Goal: Task Accomplishment & Management: Complete application form

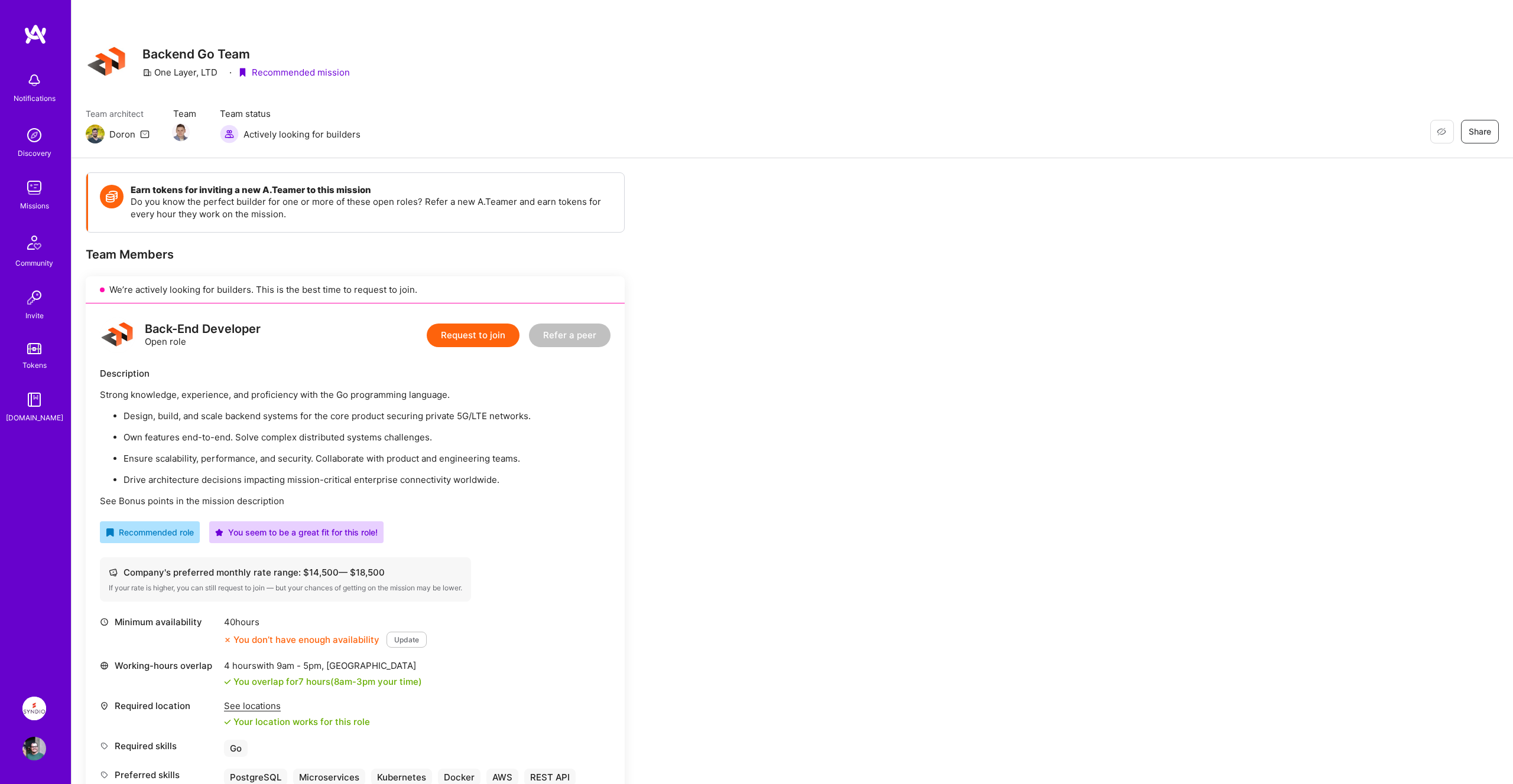
drag, startPoint x: 125, startPoint y: 437, endPoint x: 497, endPoint y: 433, distance: 372.0
click at [497, 433] on p "Own features end-to-end. Solve complex distributed systems challenges." at bounding box center [367, 438] width 487 height 13
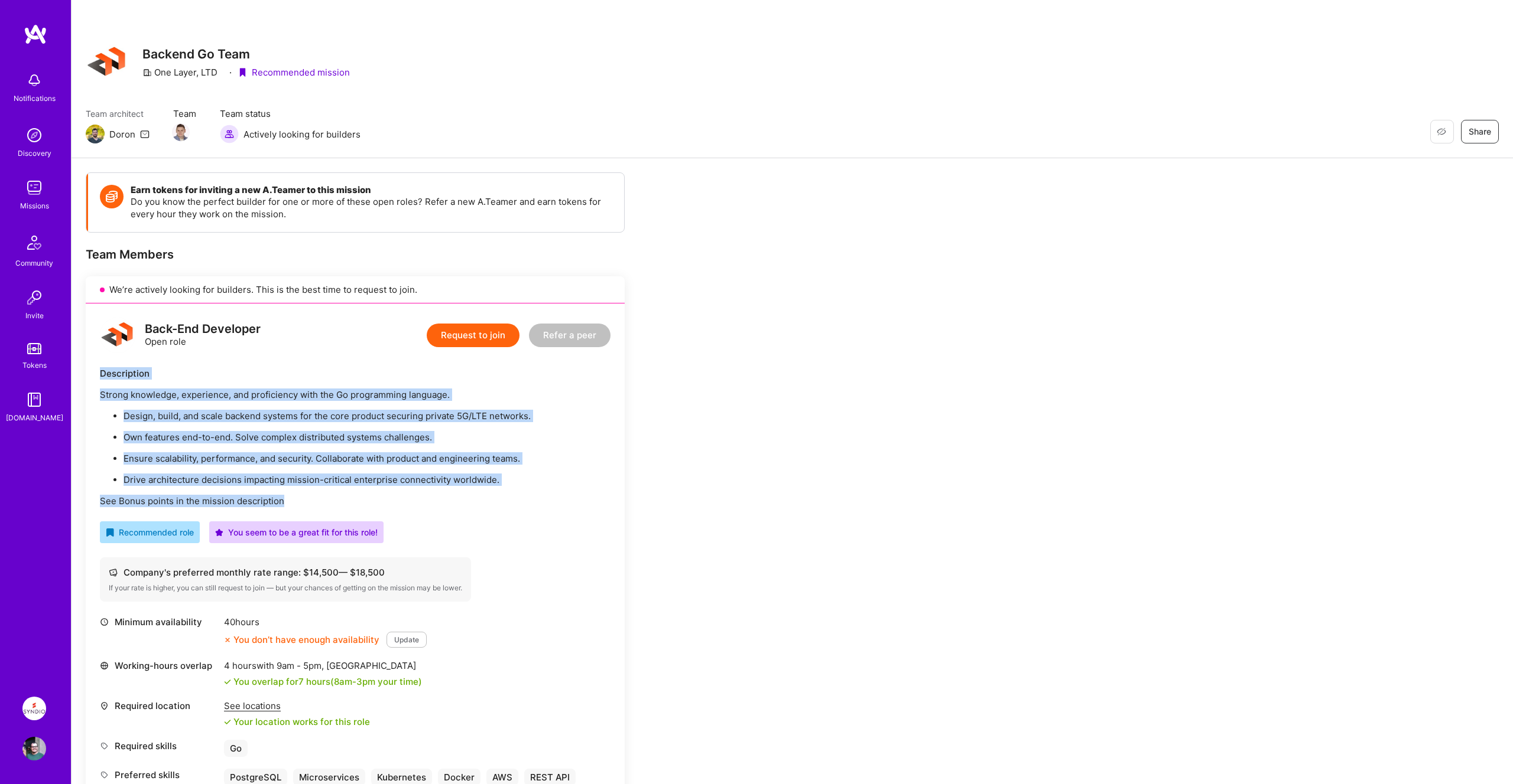
drag, startPoint x: 316, startPoint y: 498, endPoint x: 95, endPoint y: 377, distance: 252.0
click at [95, 377] on div "Back-End Developer Open role Request to join Refer a peer Description Strong kn…" at bounding box center [355, 563] width 539 height 520
drag, startPoint x: 95, startPoint y: 377, endPoint x: 404, endPoint y: 500, distance: 332.6
click at [404, 500] on div "Back-End Developer Open role Request to join Refer a peer Description Strong kn…" at bounding box center [355, 563] width 539 height 520
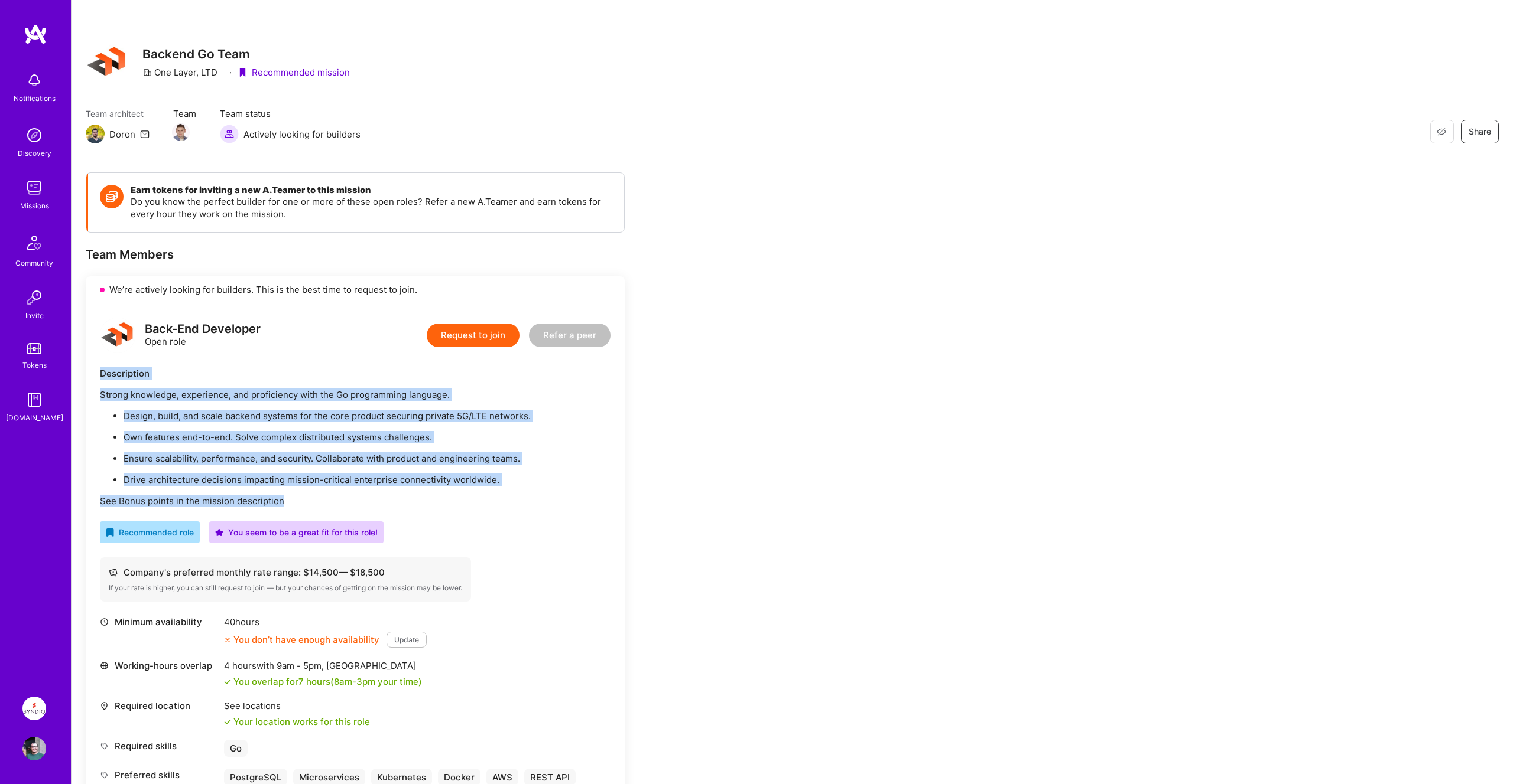
click at [404, 500] on p "See Bonus points in the mission description" at bounding box center [355, 502] width 510 height 13
drag, startPoint x: 126, startPoint y: 415, endPoint x: 422, endPoint y: 500, distance: 308.0
click at [422, 500] on div "Strong knowledge, experience, and proficiency with the Go programming language.…" at bounding box center [355, 448] width 510 height 118
click at [422, 500] on p "See Bonus points in the mission description" at bounding box center [355, 502] width 510 height 13
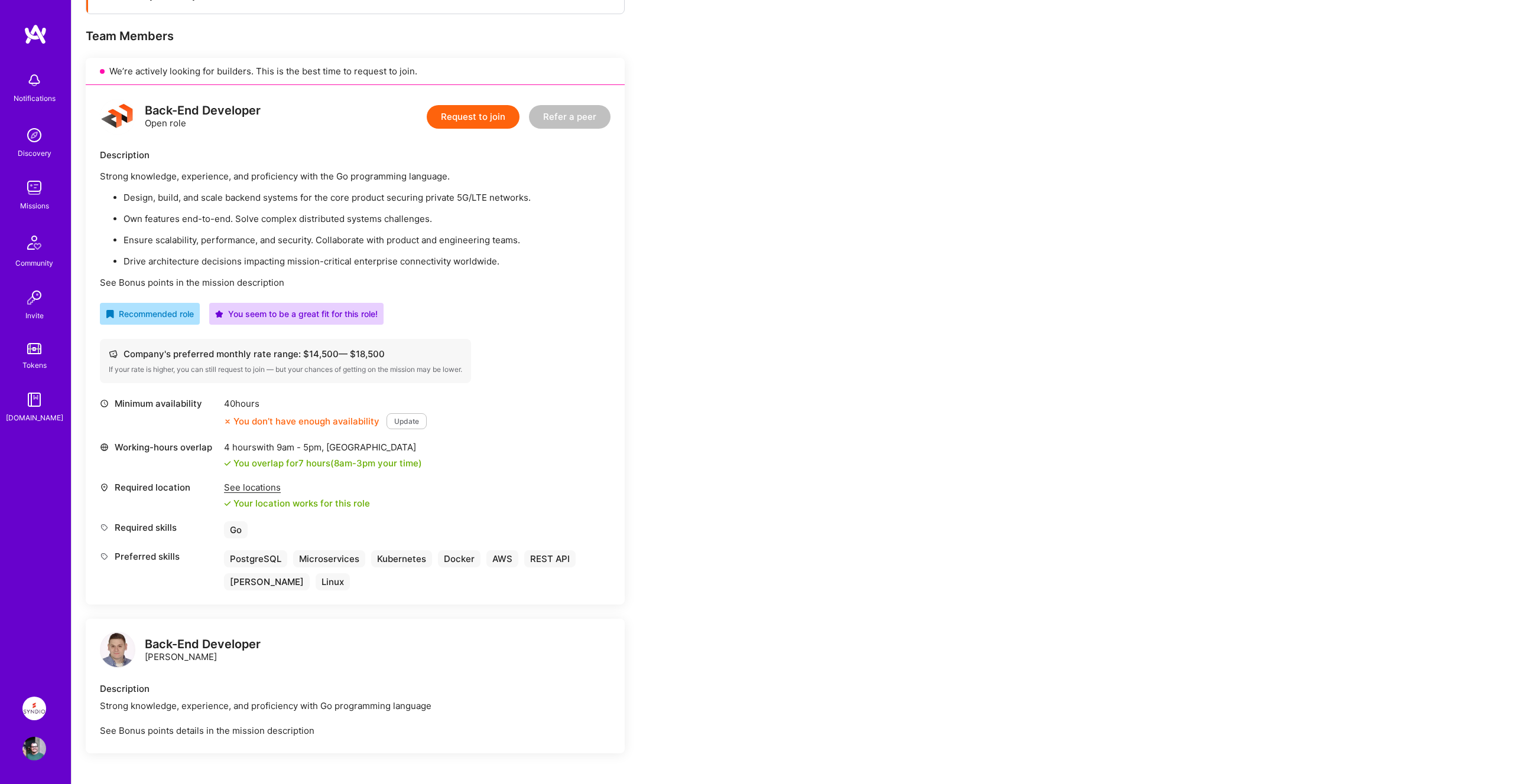
scroll to position [231, 0]
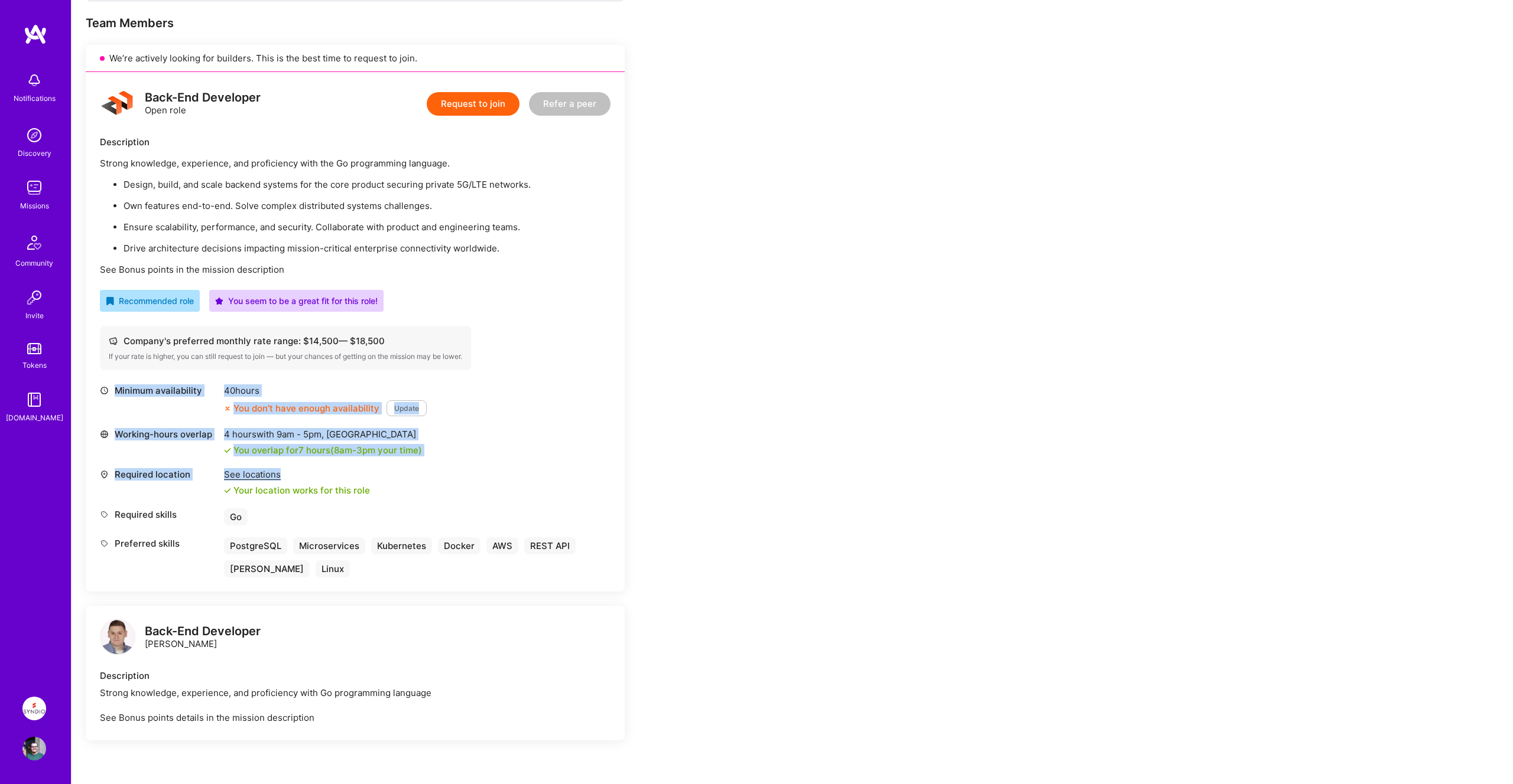
drag, startPoint x: 394, startPoint y: 491, endPoint x: 216, endPoint y: 391, distance: 204.2
click at [216, 391] on div "Minimum availability 40 hours You don’t have enough availability Update Working…" at bounding box center [355, 481] width 510 height 193
click at [216, 391] on div "Minimum availability" at bounding box center [159, 391] width 118 height 13
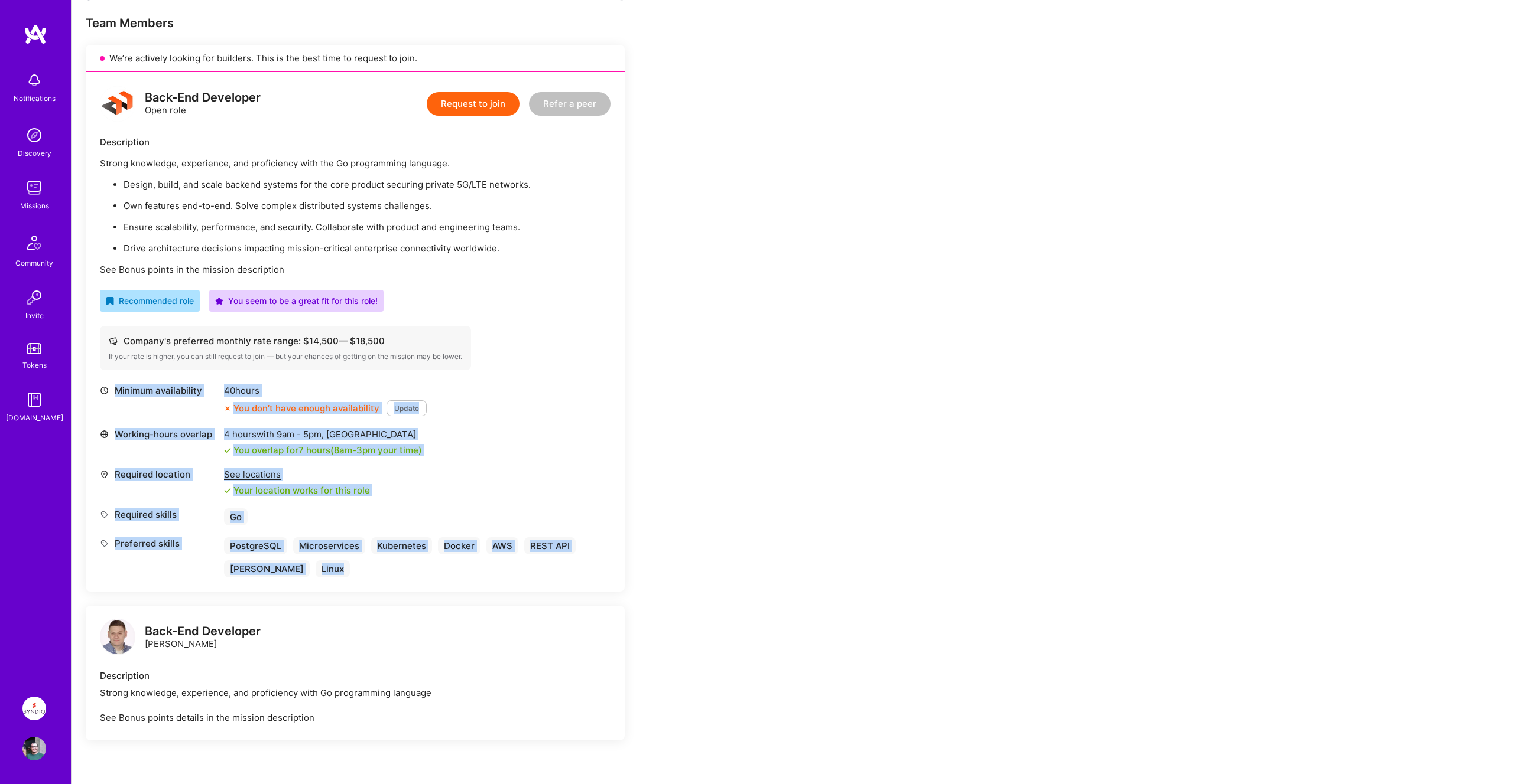
drag, startPoint x: 91, startPoint y: 387, endPoint x: 296, endPoint y: 571, distance: 275.5
click at [296, 571] on div "Back-End Developer Open role Request to join Refer a peer Description Strong kn…" at bounding box center [355, 331] width 539 height 520
click at [367, 571] on div "PostgreSQL Microservices Kubernetes Docker AWS REST API [PERSON_NAME] Linux" at bounding box center [417, 557] width 386 height 40
drag, startPoint x: 367, startPoint y: 571, endPoint x: 97, endPoint y: 377, distance: 332.5
click at [97, 377] on div "Back-End Developer Open role Request to join Refer a peer Description Strong kn…" at bounding box center [355, 331] width 539 height 520
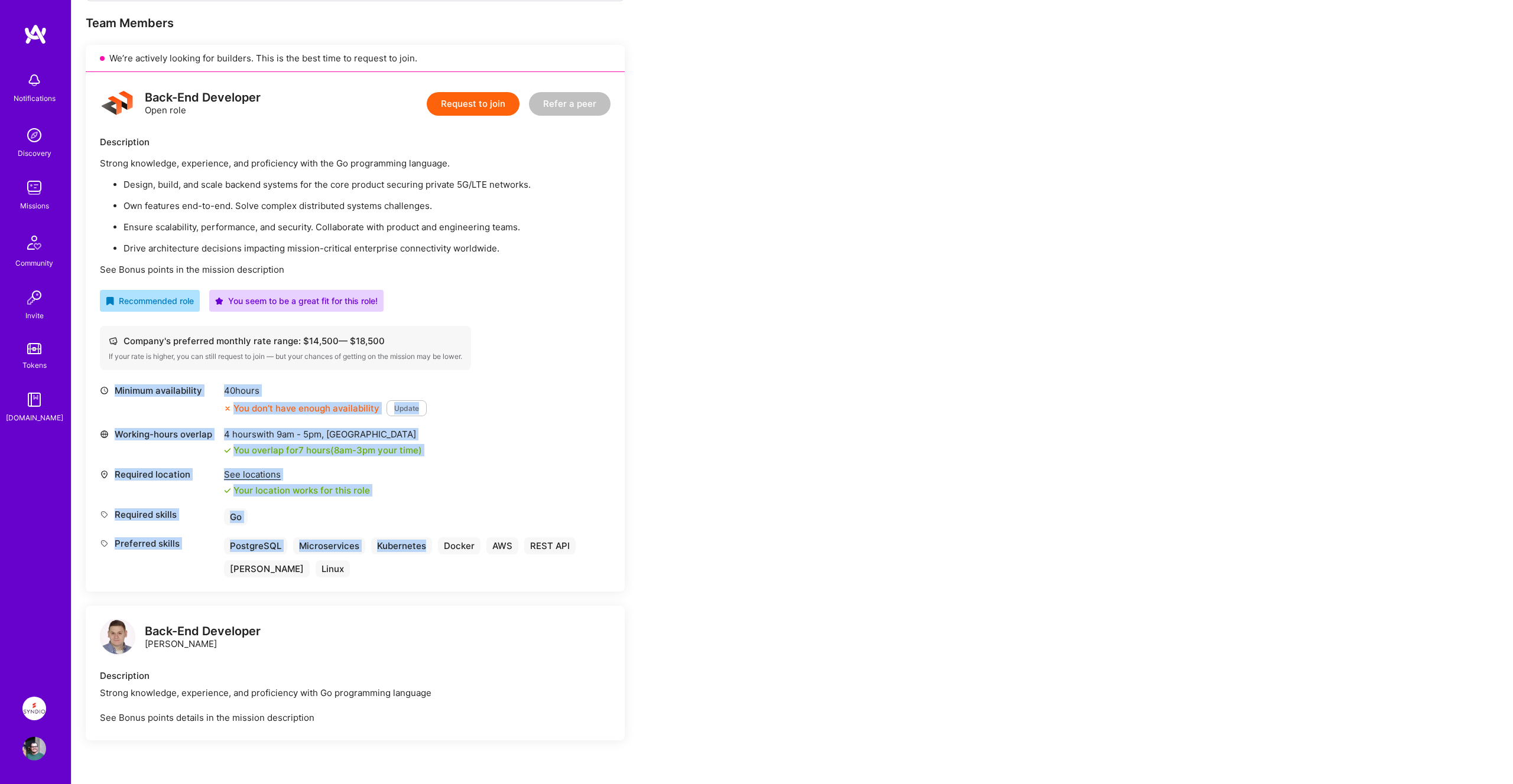
click at [492, 107] on button "Request to join" at bounding box center [473, 104] width 93 height 24
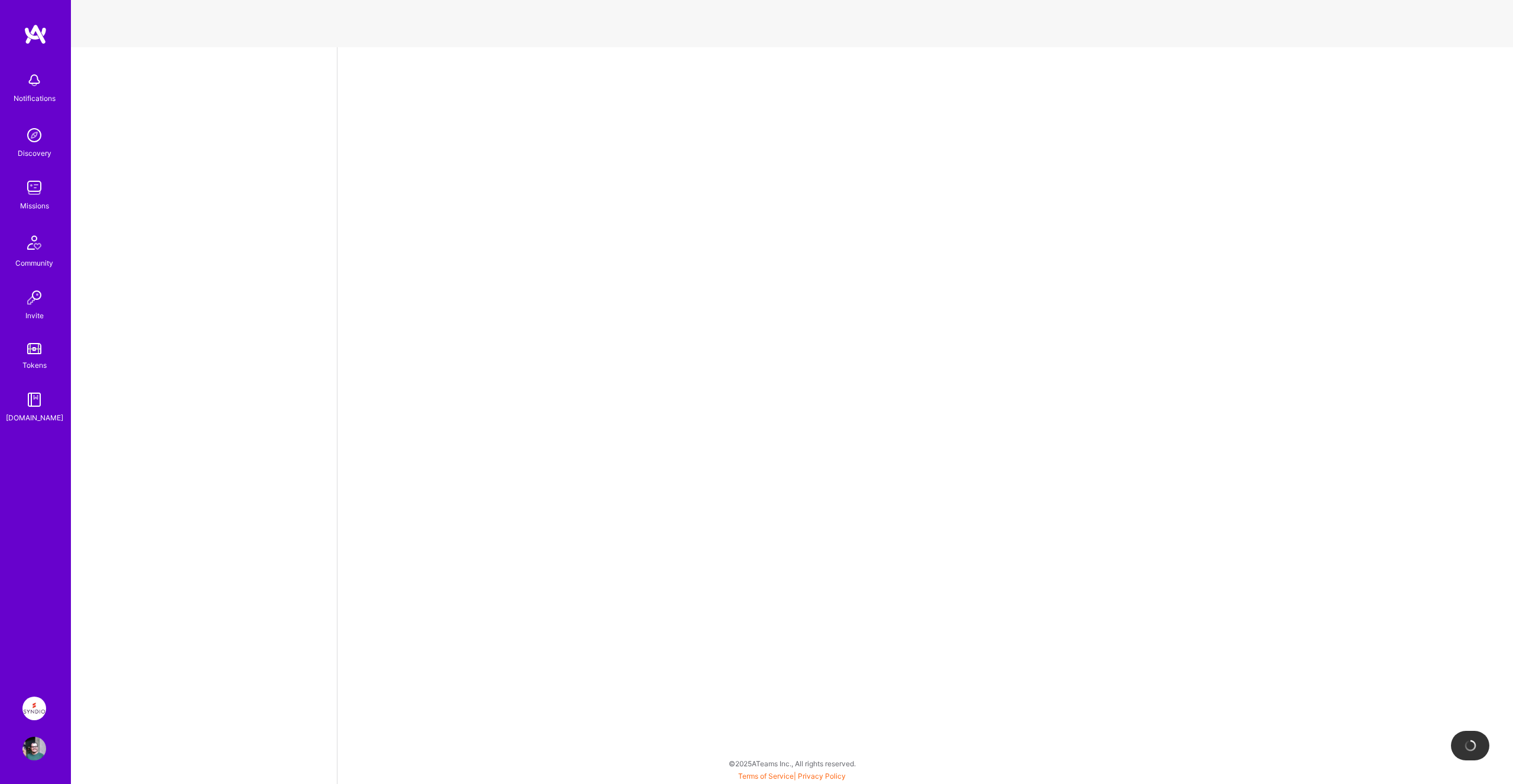
select select "PT"
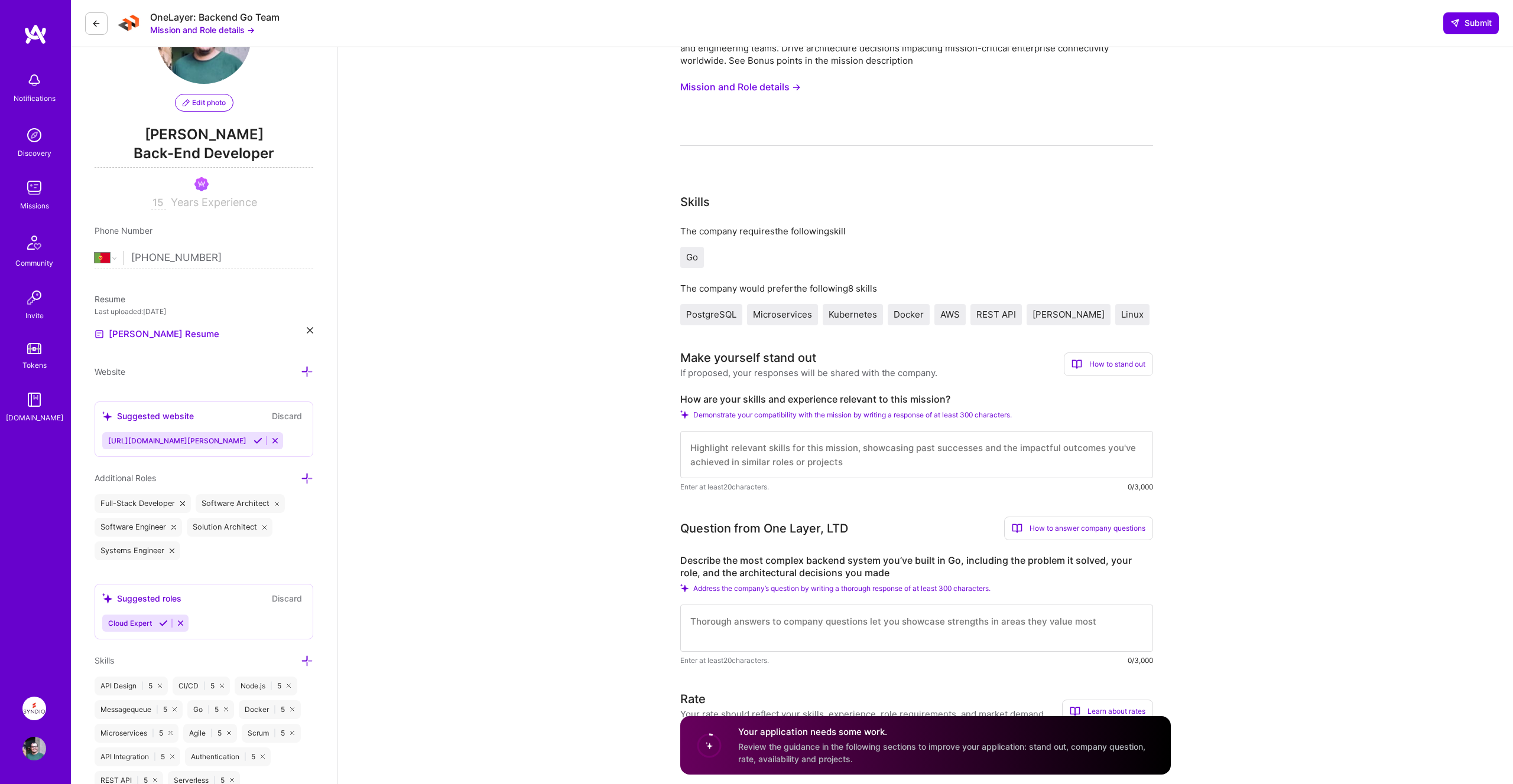
scroll to position [249, 0]
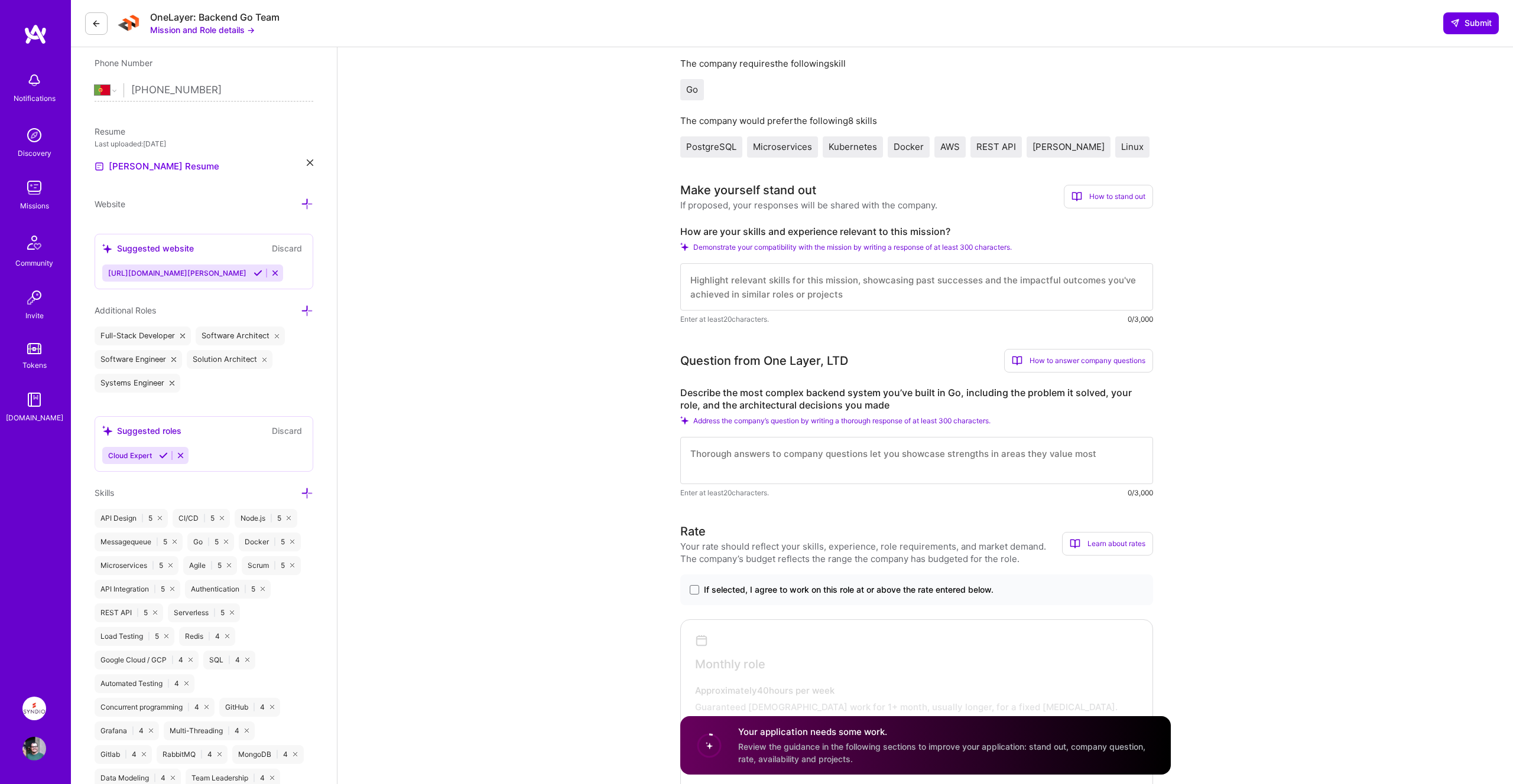
click at [165, 458] on icon at bounding box center [163, 456] width 9 height 9
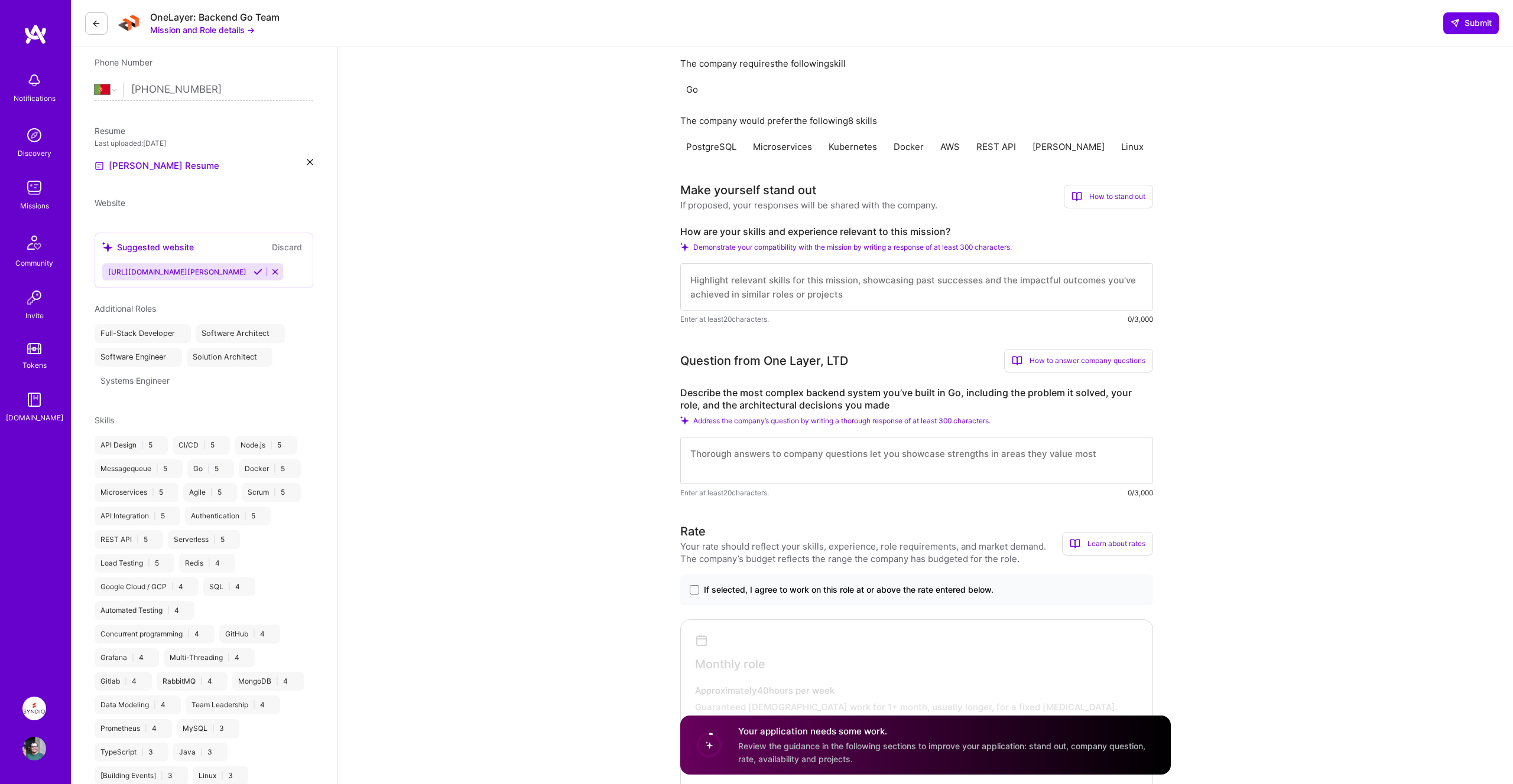
scroll to position [220, 0]
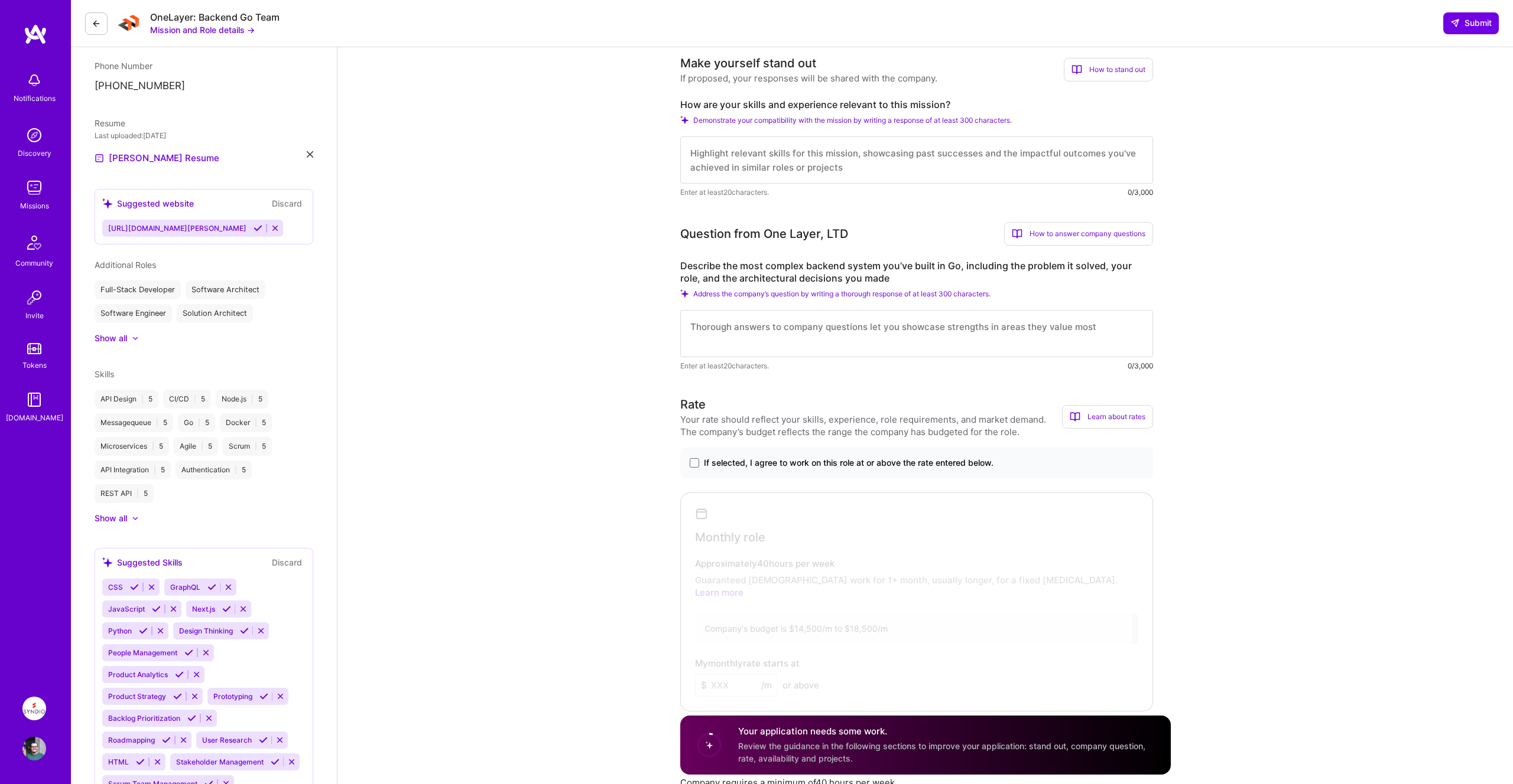
click at [140, 338] on div "Show all" at bounding box center [204, 338] width 219 height 12
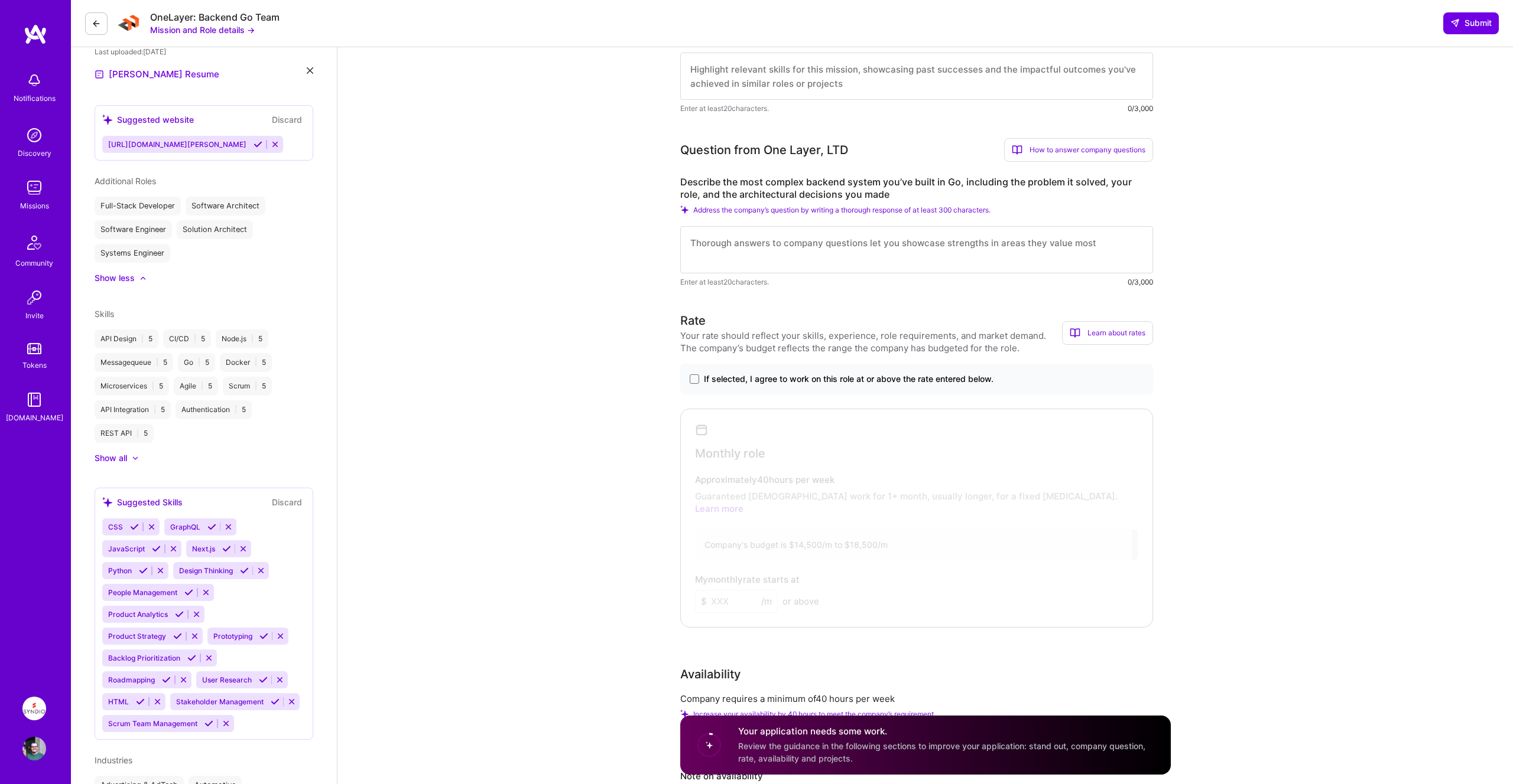
scroll to position [331, 0]
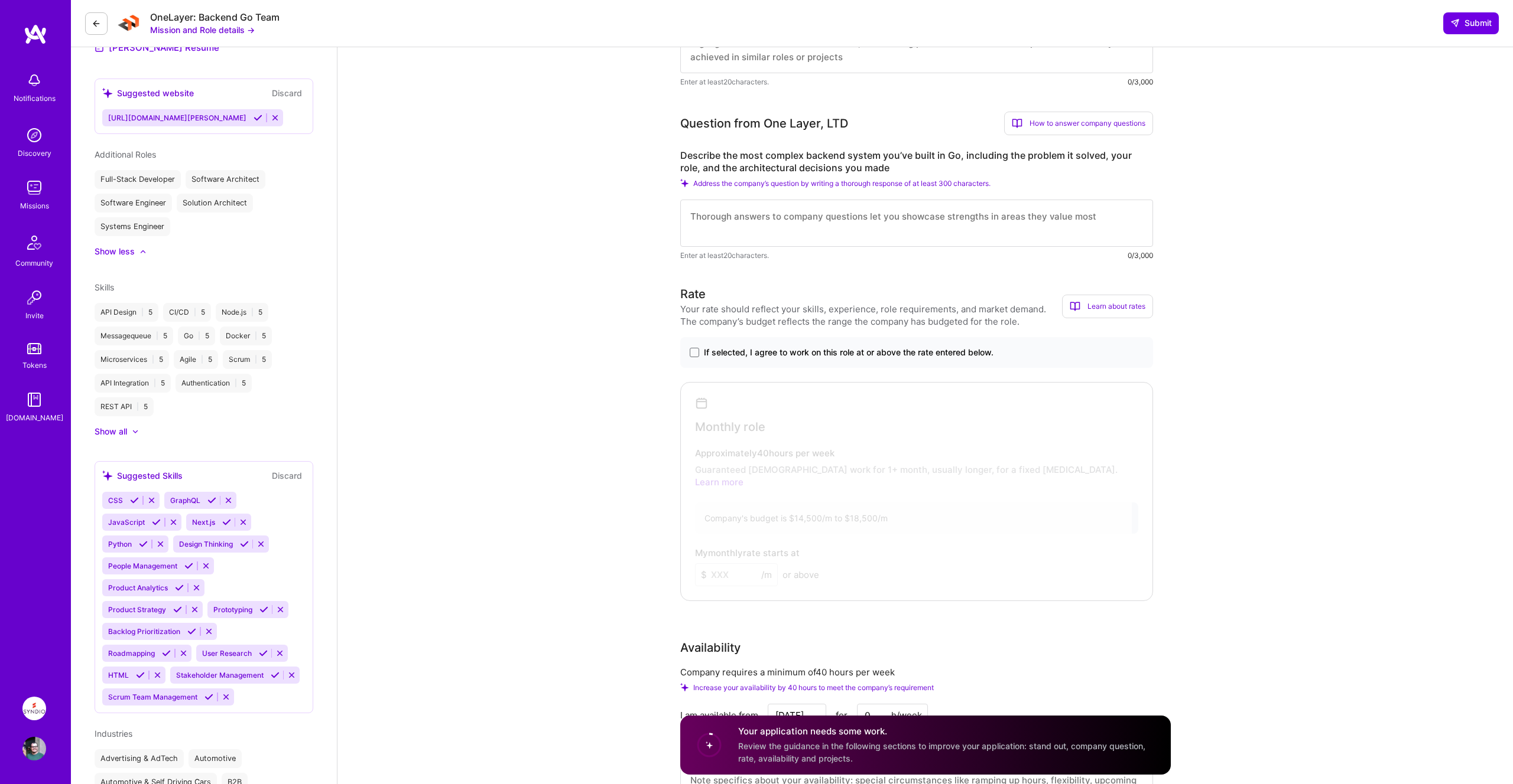
click at [136, 433] on icon at bounding box center [135, 432] width 5 height 4
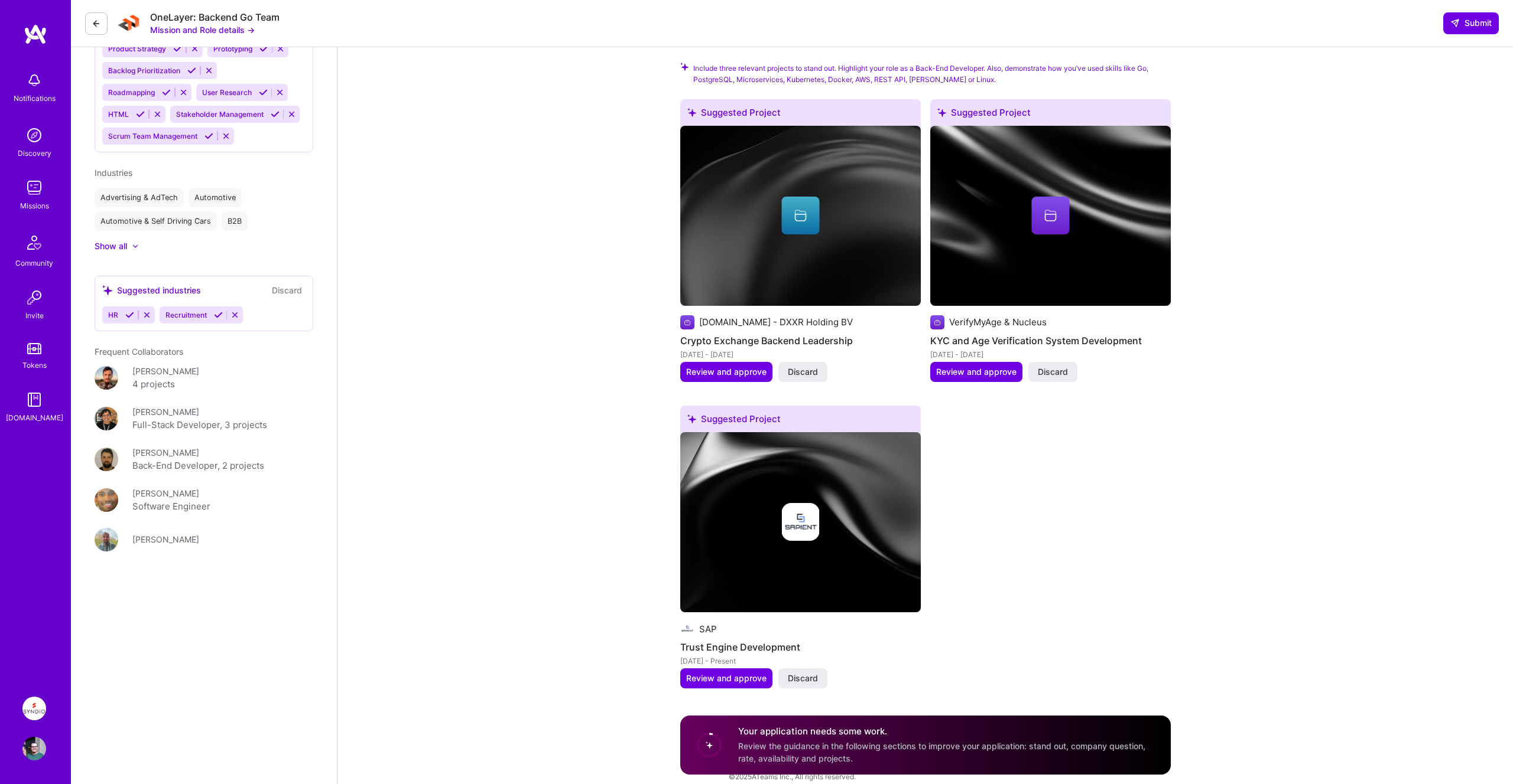
scroll to position [1270, 0]
click at [729, 672] on span "Review and approve" at bounding box center [726, 677] width 80 height 12
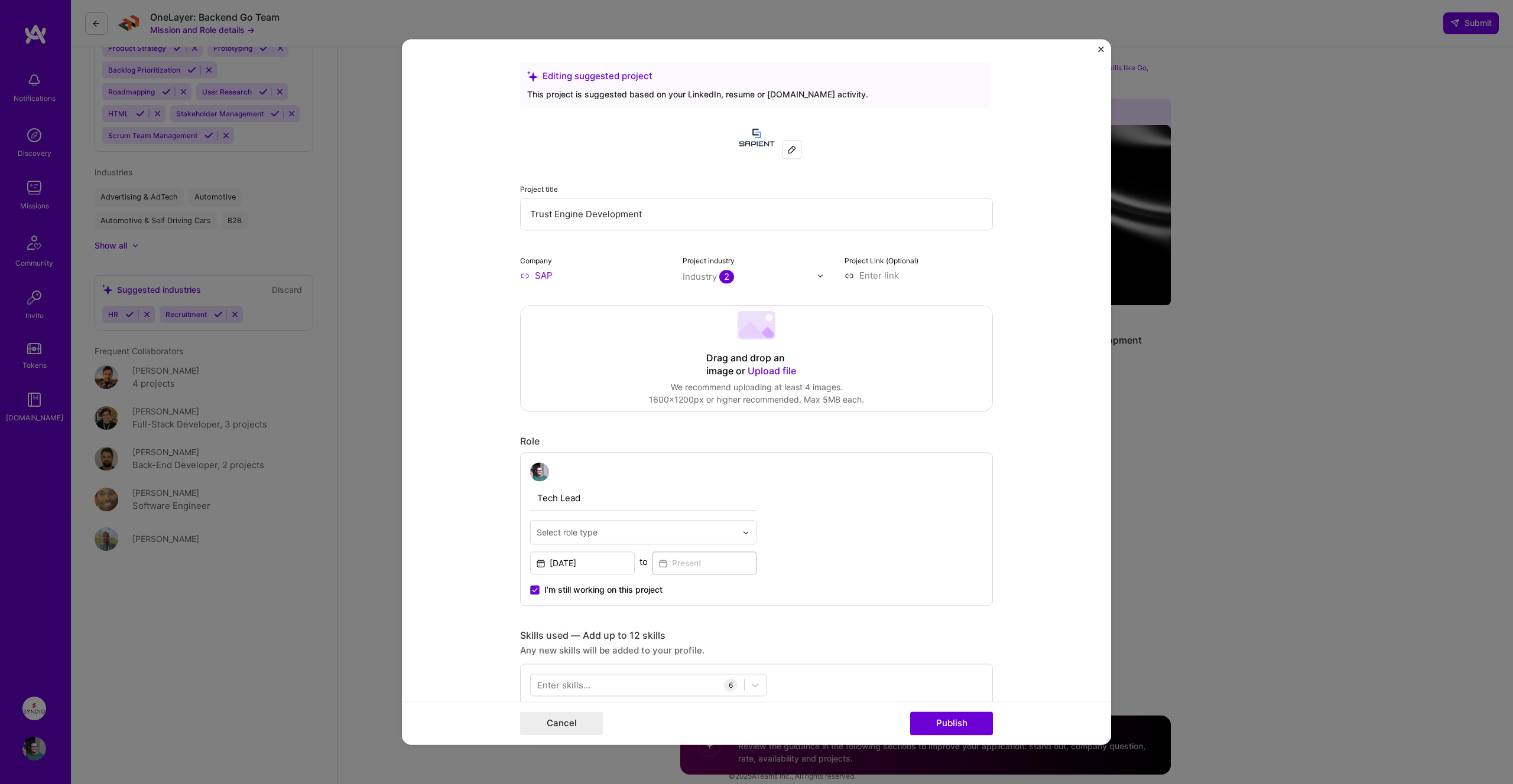
click at [790, 149] on img at bounding box center [792, 149] width 9 height 9
click at [754, 140] on img at bounding box center [756, 137] width 43 height 43
click at [1101, 49] on img "Close" at bounding box center [1100, 49] width 5 height 5
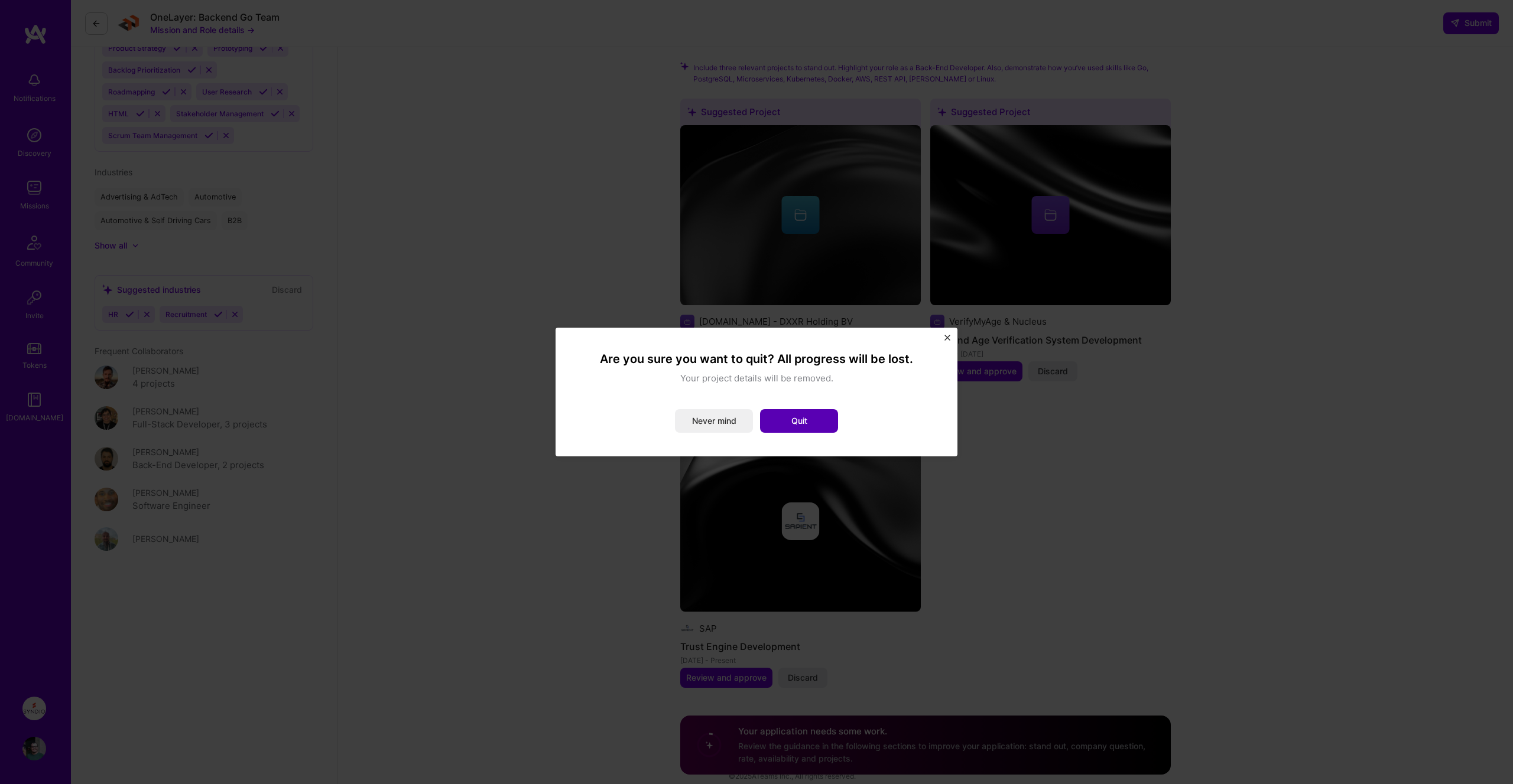
click at [790, 420] on button "Quit" at bounding box center [799, 422] width 78 height 24
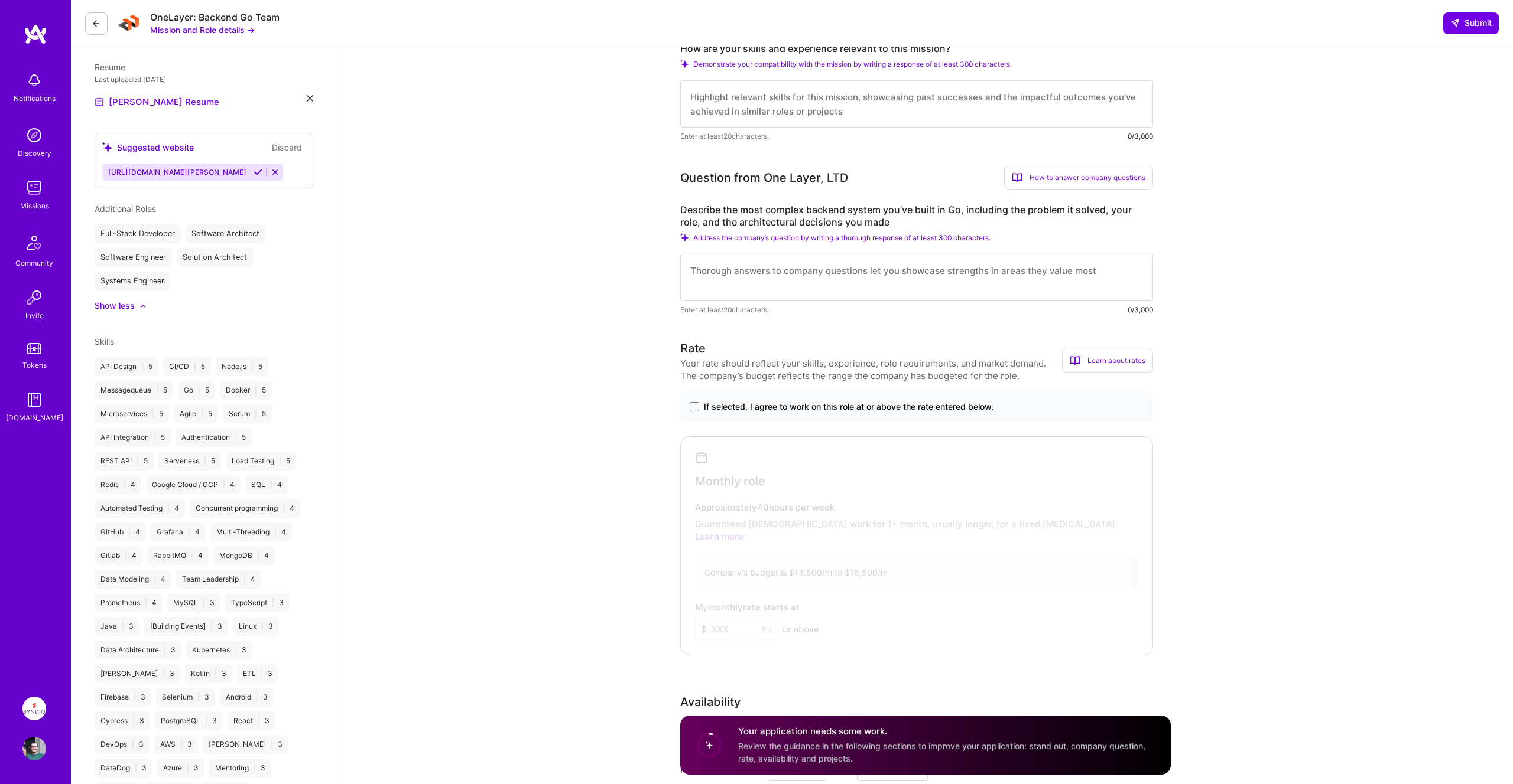
scroll to position [276, 0]
click at [867, 402] on span "If selected, I agree to work on this role at or above the rate entered below." at bounding box center [849, 407] width 290 height 12
click at [0, 0] on input "If selected, I agree to work on this role at or above the rate entered below." at bounding box center [0, 0] width 0 height 0
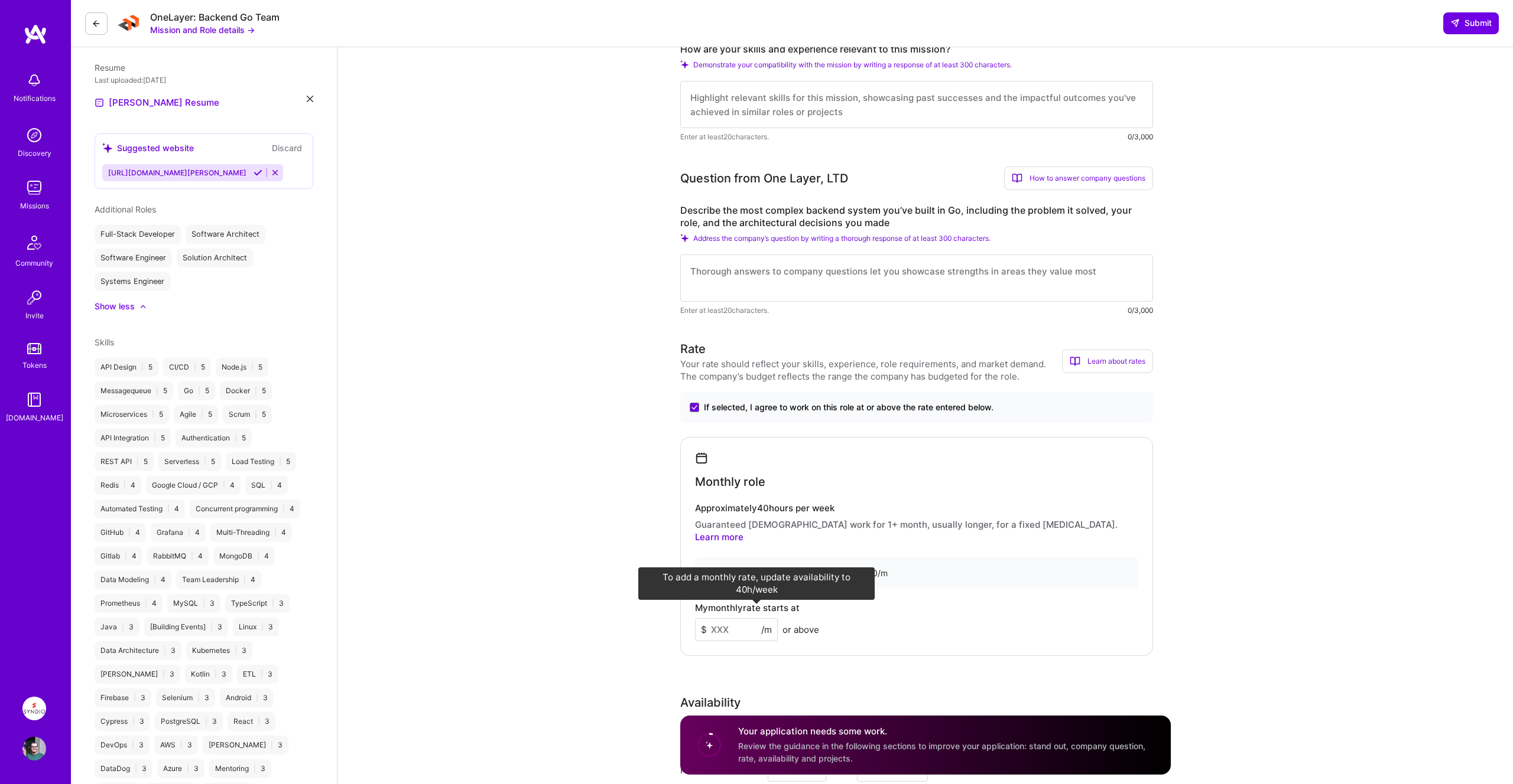
click at [766, 624] on span "/m" at bounding box center [766, 630] width 11 height 13
click at [845, 409] on span "If selected, I agree to work on this role at or above the rate entered below." at bounding box center [849, 407] width 290 height 12
click at [0, 0] on input "If selected, I agree to work on this role at or above the rate entered below." at bounding box center [0, 0] width 0 height 0
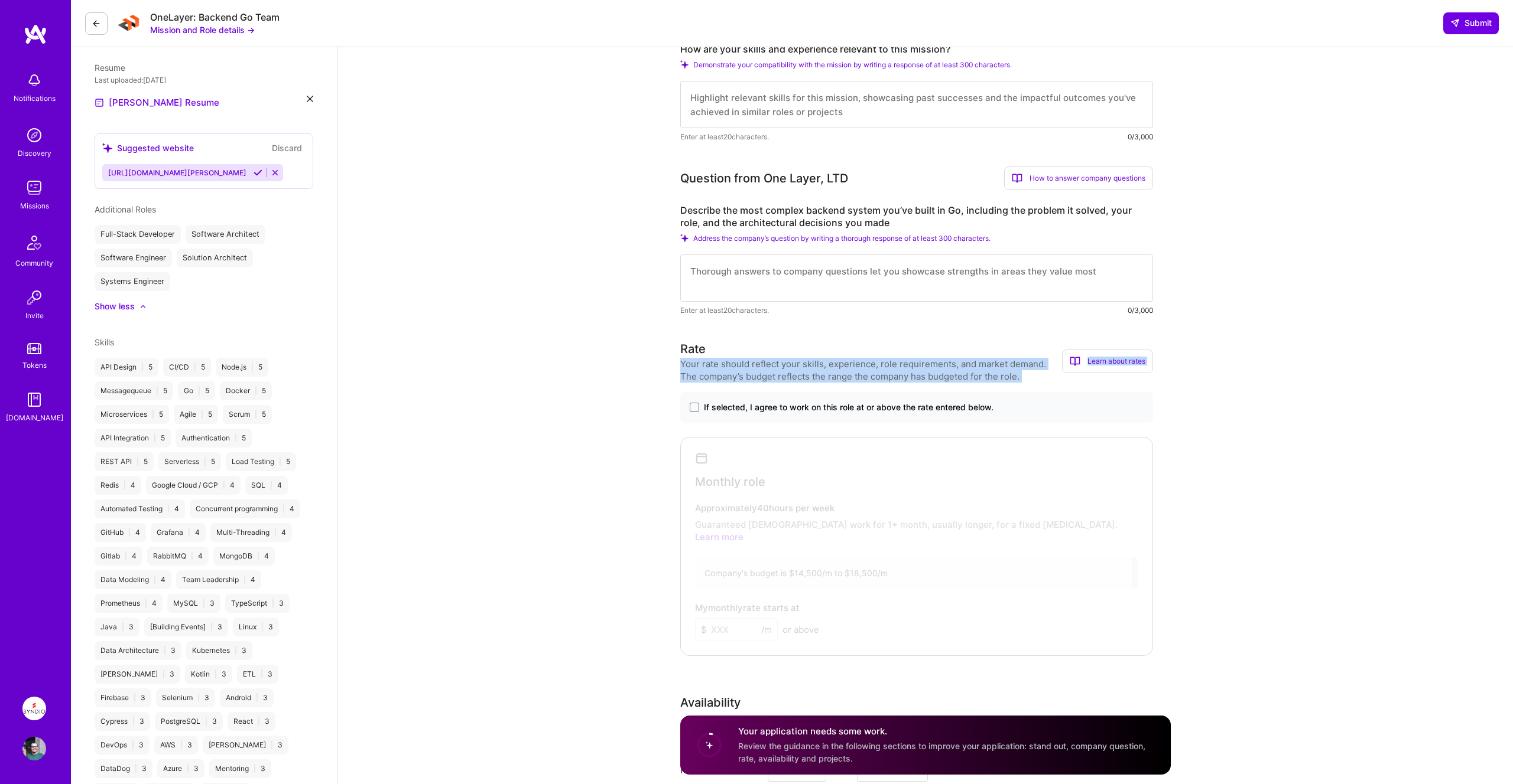
drag, startPoint x: 680, startPoint y: 366, endPoint x: 818, endPoint y: 390, distance: 140.1
click at [818, 390] on div "Rate Your rate should reflect your skills, experience, role requirements, and m…" at bounding box center [916, 498] width 473 height 316
click at [822, 411] on span "If selected, I agree to work on this role at or above the rate entered below." at bounding box center [849, 407] width 290 height 12
click at [0, 0] on input "If selected, I agree to work on this role at or above the rate entered below." at bounding box center [0, 0] width 0 height 0
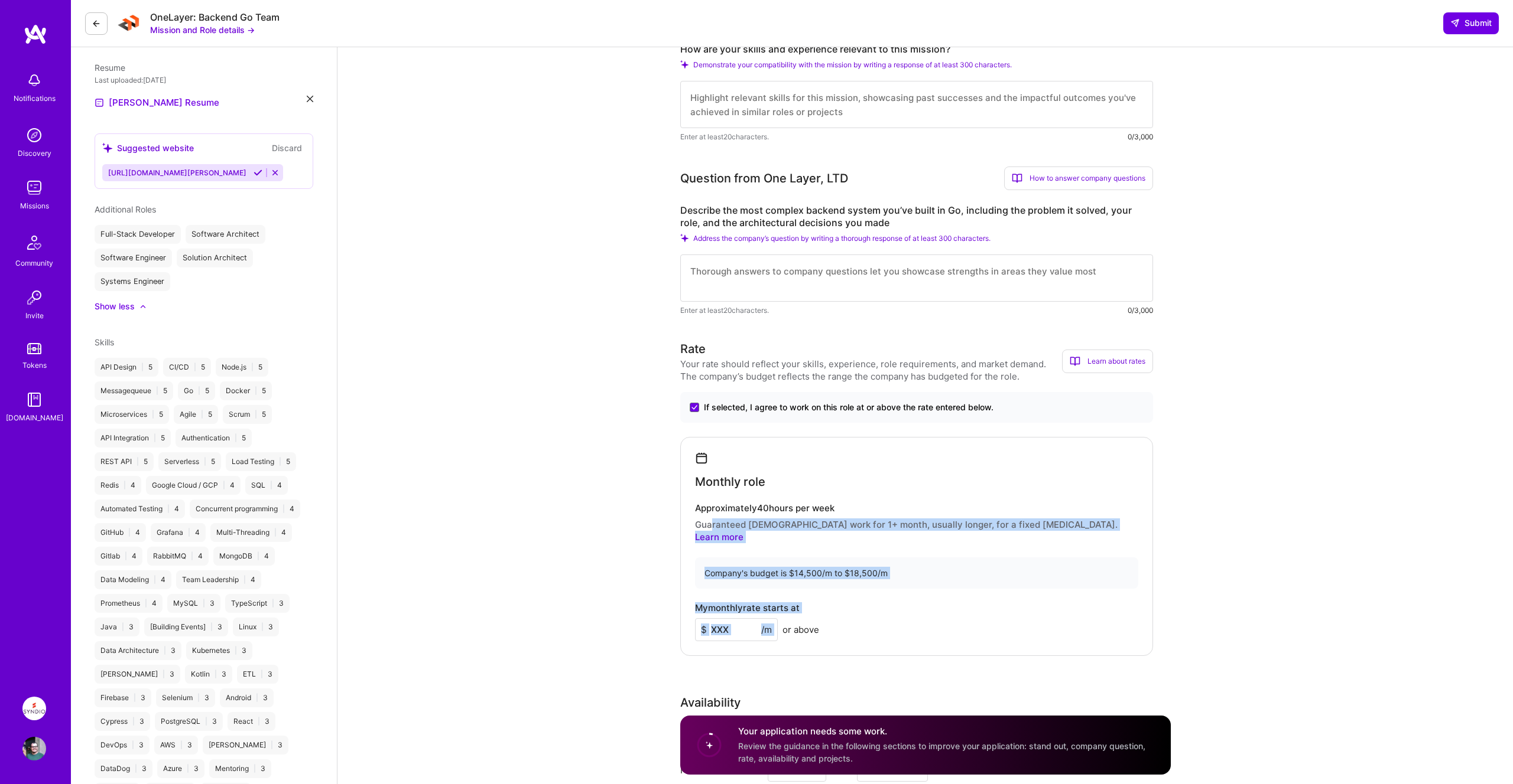
drag, startPoint x: 709, startPoint y: 524, endPoint x: 850, endPoint y: 592, distance: 156.5
click at [850, 592] on div "Monthly role Approximately 40 hours per week Guaranteed [DEMOGRAPHIC_DATA] work…" at bounding box center [916, 546] width 473 height 219
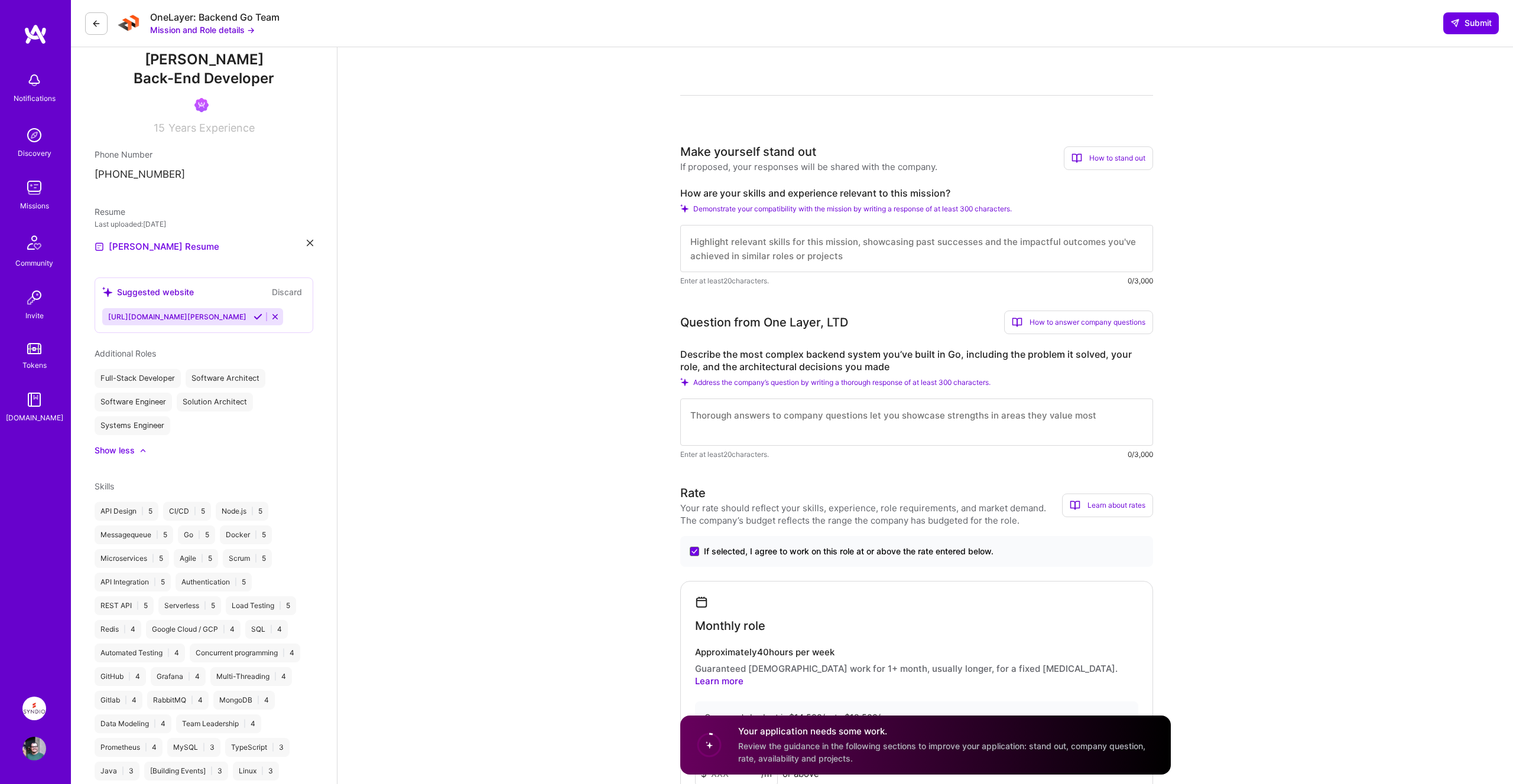
scroll to position [0, 0]
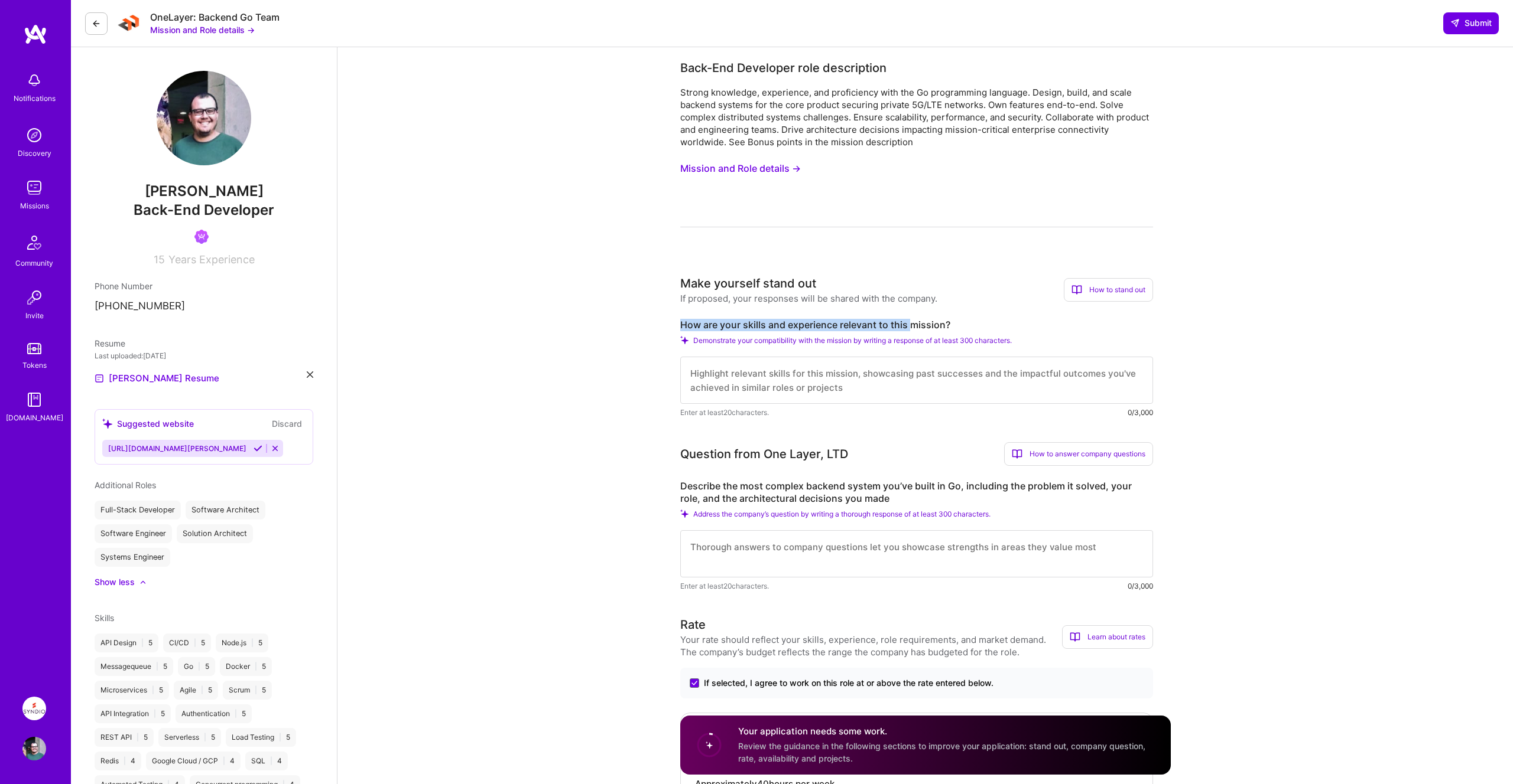
drag, startPoint x: 681, startPoint y: 323, endPoint x: 909, endPoint y: 325, distance: 228.0
click at [909, 325] on label "How are your skills and experience relevant to this mission?" at bounding box center [916, 325] width 473 height 13
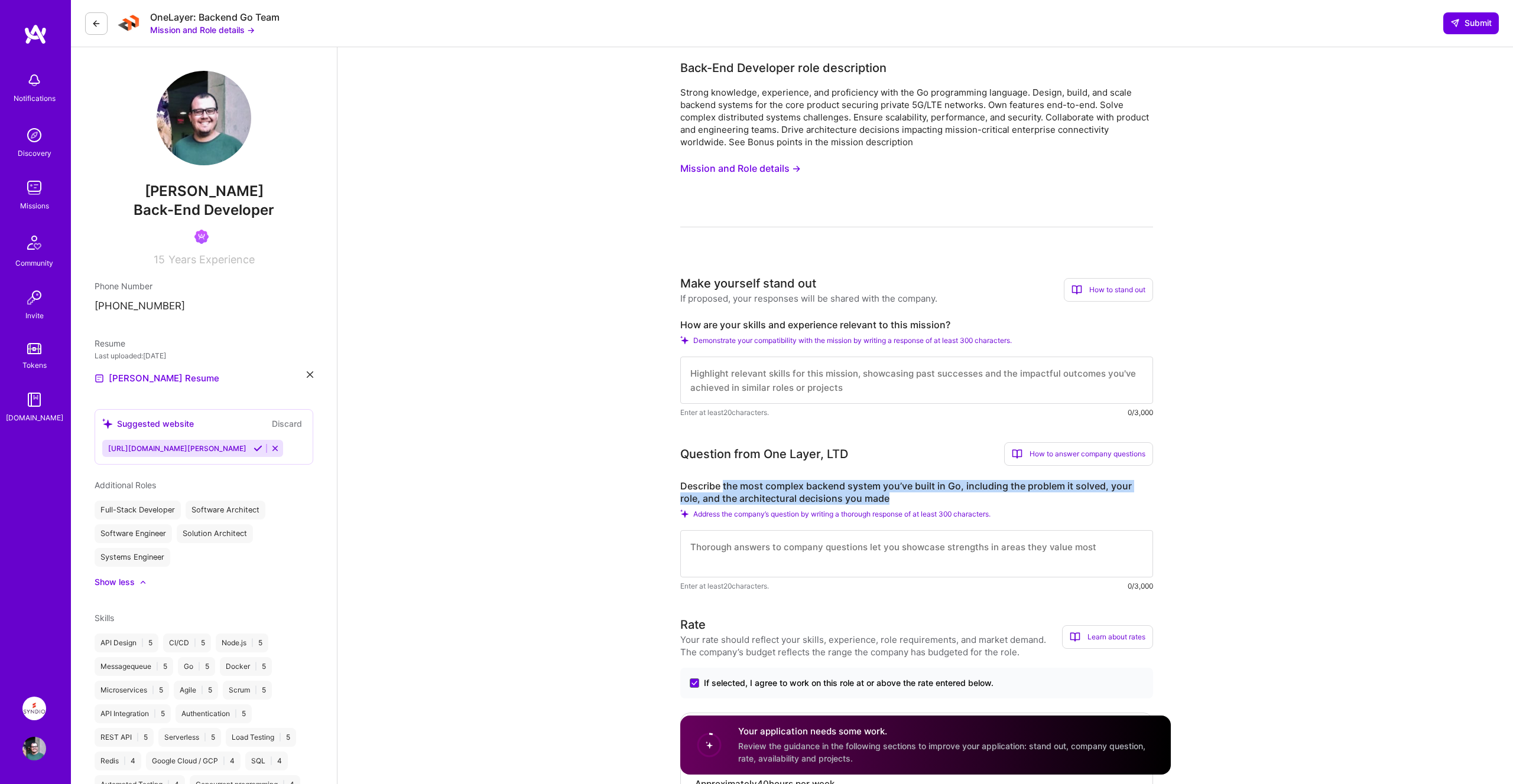
drag, startPoint x: 722, startPoint y: 490, endPoint x: 873, endPoint y: 499, distance: 151.3
click at [873, 499] on label "Describe the most complex backend system you’ve built in Go, including the prob…" at bounding box center [916, 492] width 473 height 25
drag, startPoint x: 873, startPoint y: 499, endPoint x: 681, endPoint y: 490, distance: 192.2
click at [681, 490] on label "Describe the most complex backend system you’ve built in Go, including the prob…" at bounding box center [916, 492] width 473 height 25
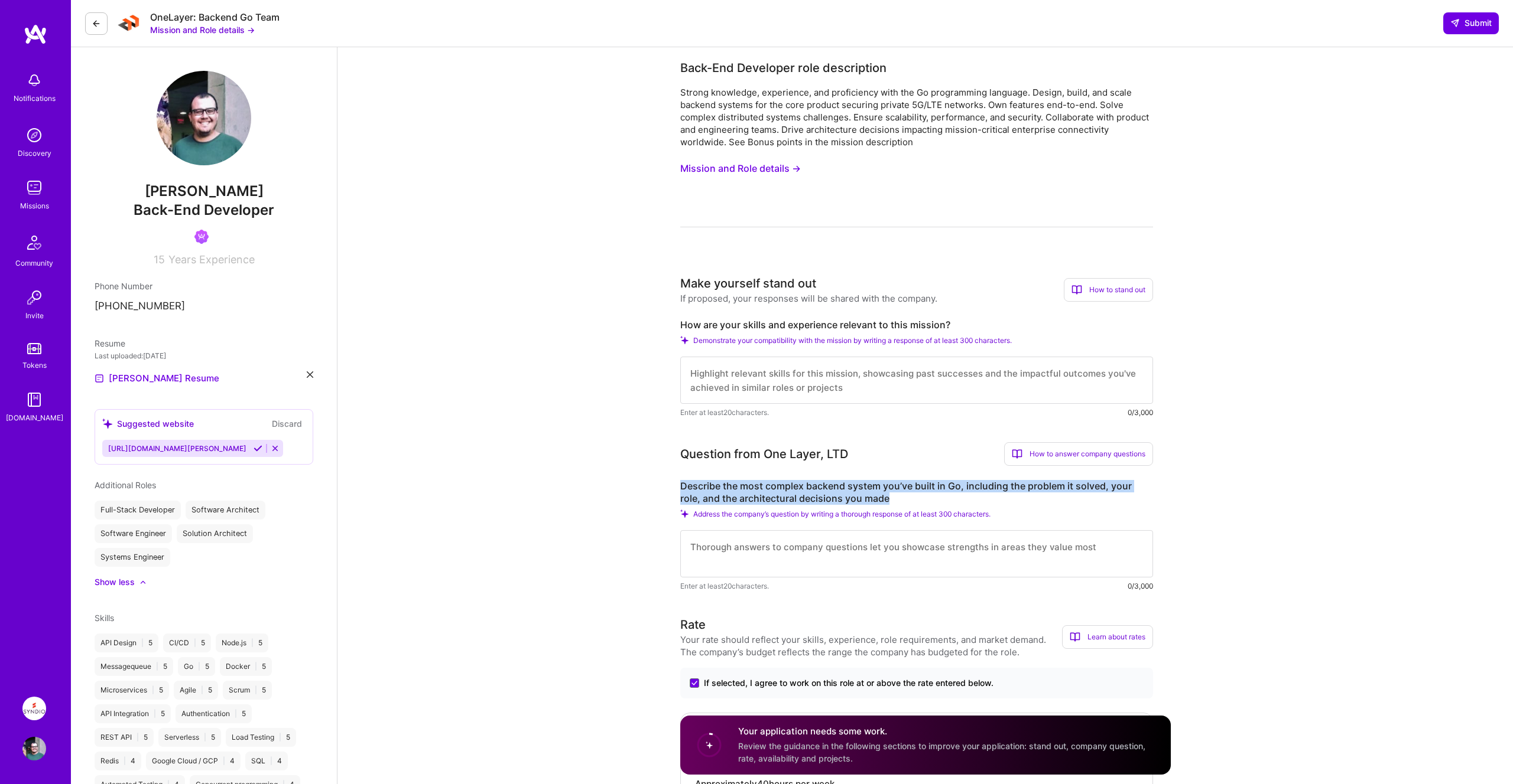
click at [681, 490] on label "Describe the most complex backend system you’ve built in Go, including the prob…" at bounding box center [916, 492] width 473 height 25
drag, startPoint x: 681, startPoint y: 490, endPoint x: 895, endPoint y: 504, distance: 214.5
click at [895, 504] on label "Describe the most complex backend system you’ve built in Go, including the prob…" at bounding box center [916, 492] width 473 height 25
click at [893, 502] on label "Describe the most complex backend system you’ve built in Go, including the prob…" at bounding box center [916, 492] width 473 height 25
drag, startPoint x: 855, startPoint y: 499, endPoint x: 680, endPoint y: 487, distance: 175.4
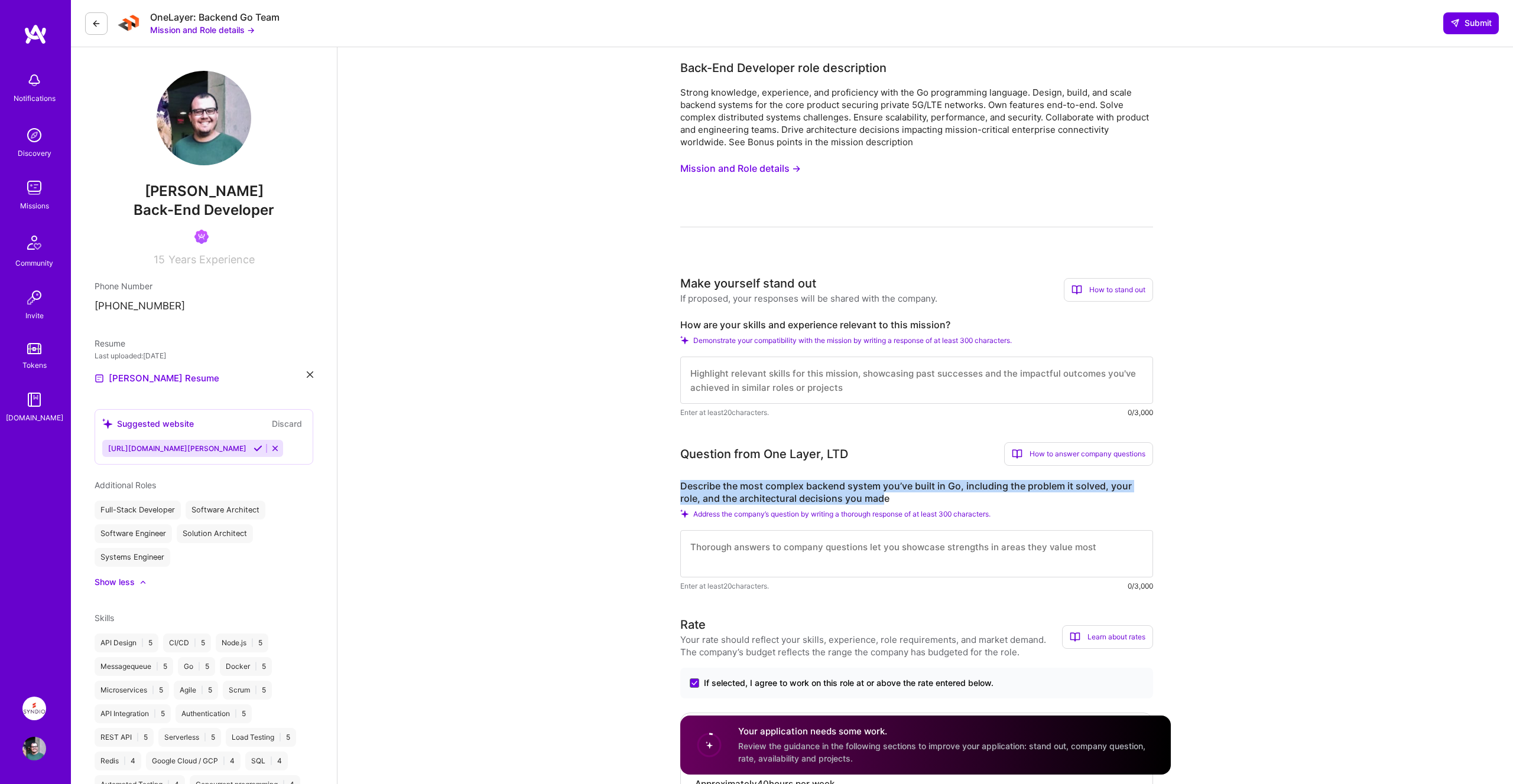
click at [682, 491] on label "Describe the most complex backend system you’ve built in Go, including the prob…" at bounding box center [916, 492] width 473 height 25
click at [680, 487] on label "Describe the most complex backend system you’ve built in Go, including the prob…" at bounding box center [916, 492] width 473 height 25
drag, startPoint x: 679, startPoint y: 487, endPoint x: 870, endPoint y: 505, distance: 191.8
click at [870, 505] on div "Describe the most complex backend system you’ve built in Go, including the prob…" at bounding box center [916, 535] width 473 height 112
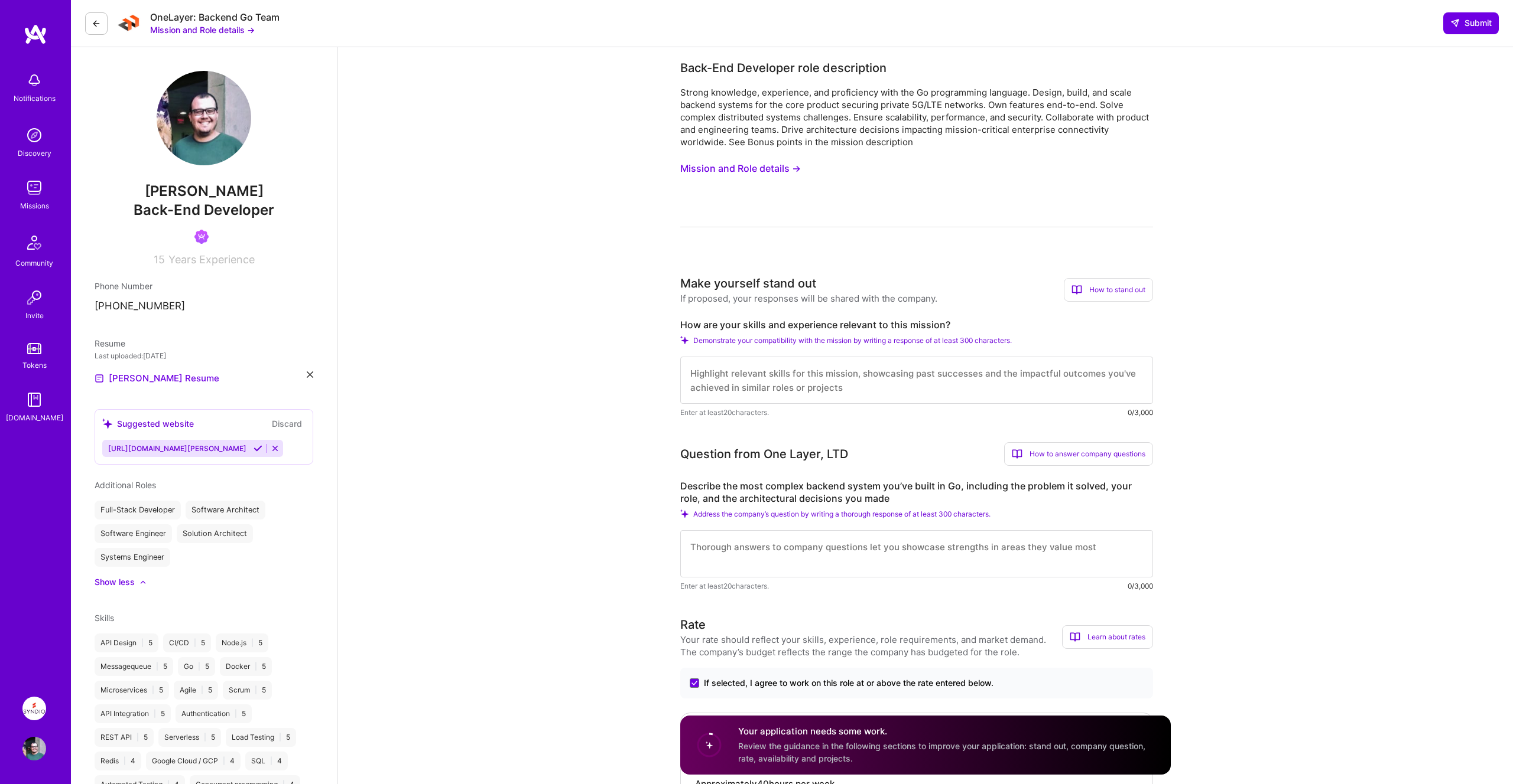
click at [1017, 378] on textarea at bounding box center [916, 381] width 473 height 47
type textarea "fgdfsgdfgfdgdgdfgdfgfdsgsdfgsdfgdfsgsdfgfd"
click at [876, 543] on textarea at bounding box center [916, 555] width 473 height 47
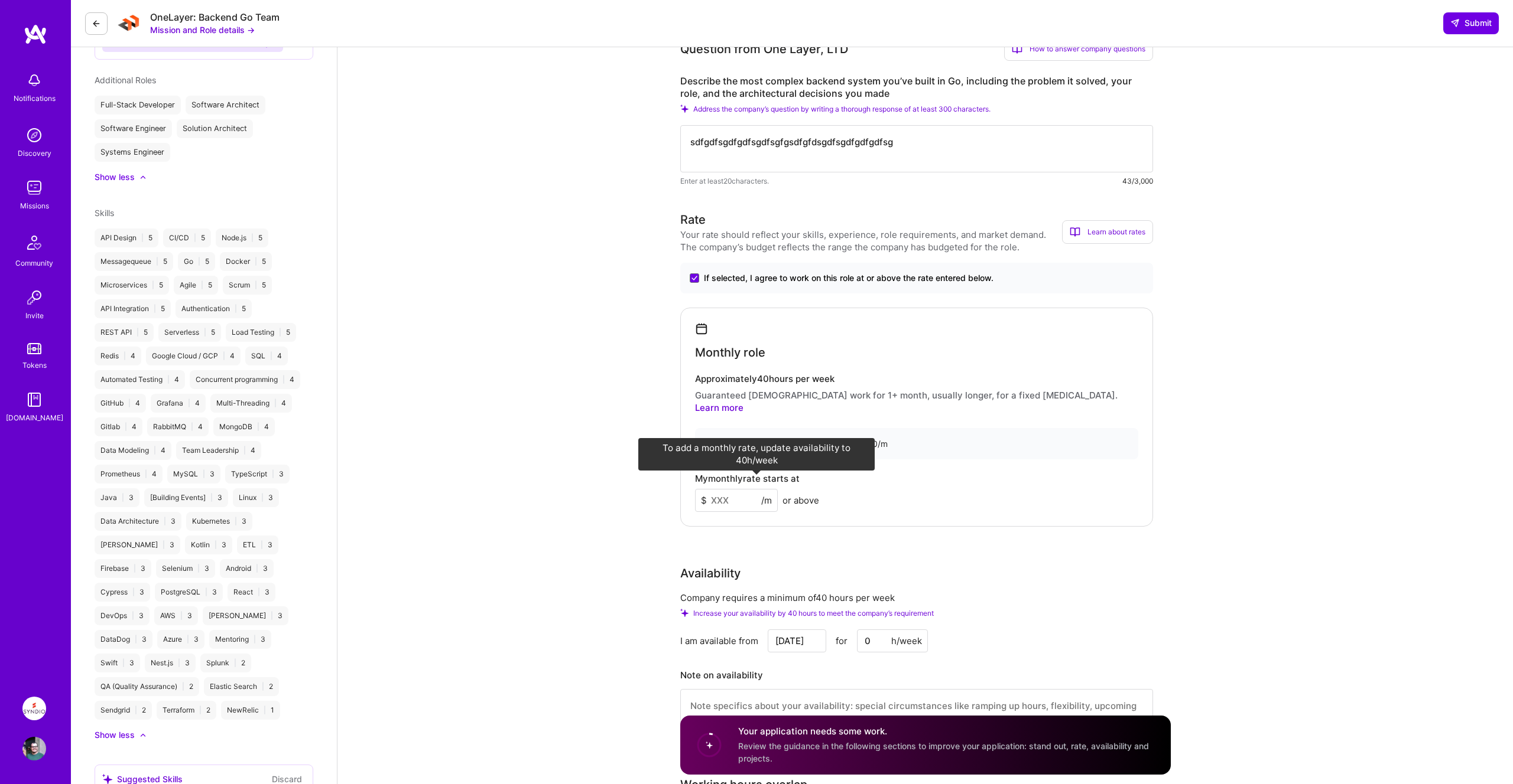
type textarea "sdfgdfsgdfgdfsgdfsgfgsdfgfdsgdfsgdfgdfgdfsg"
drag, startPoint x: 875, startPoint y: 632, endPoint x: 840, endPoint y: 626, distance: 35.5
click at [840, 629] on div "[DATE] for 0 h/week" at bounding box center [848, 640] width 160 height 23
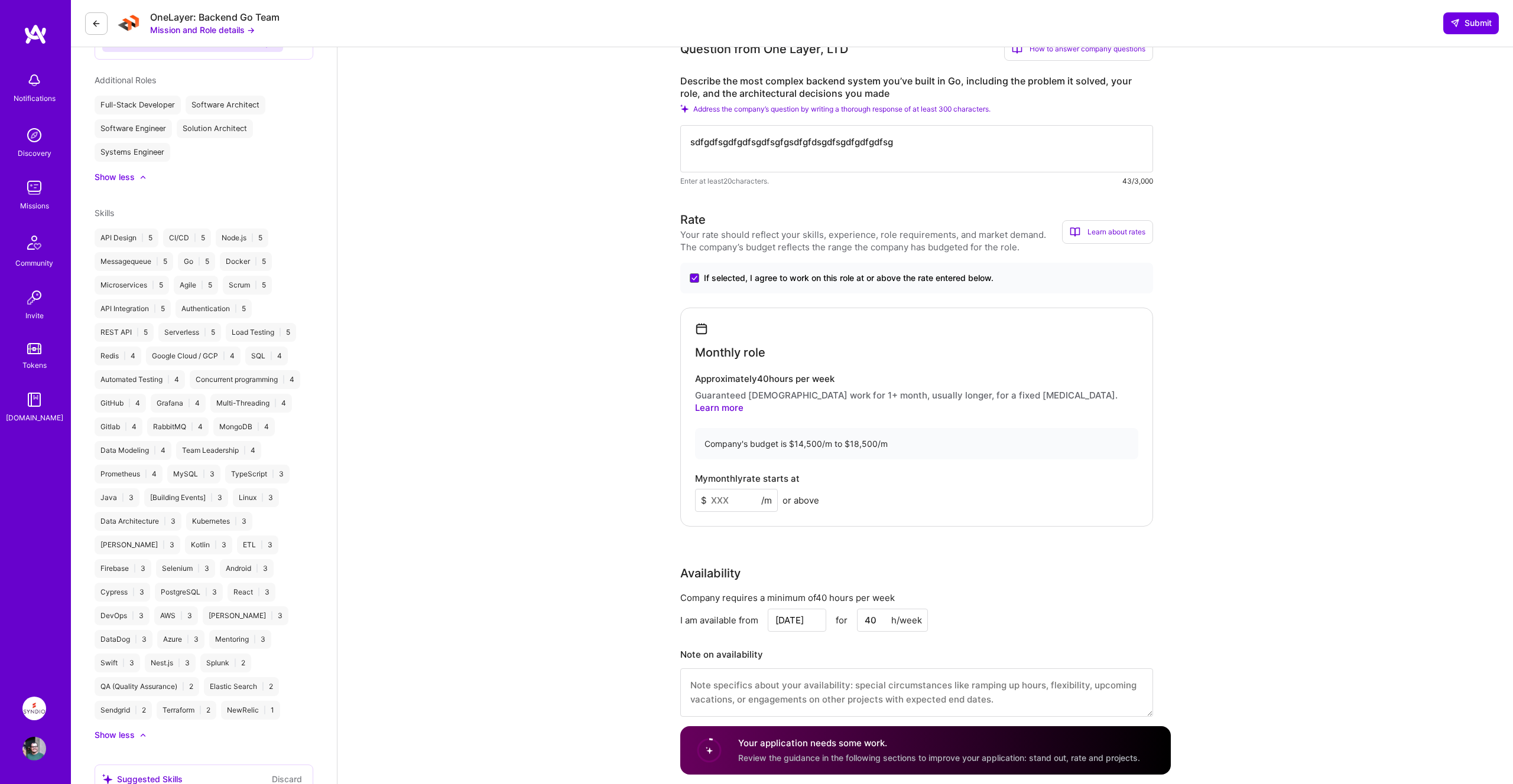
type input "40"
click at [785, 435] on div "Company's budget is $14,500/m to $18,500/m" at bounding box center [916, 443] width 444 height 31
click at [728, 490] on input at bounding box center [736, 500] width 83 height 23
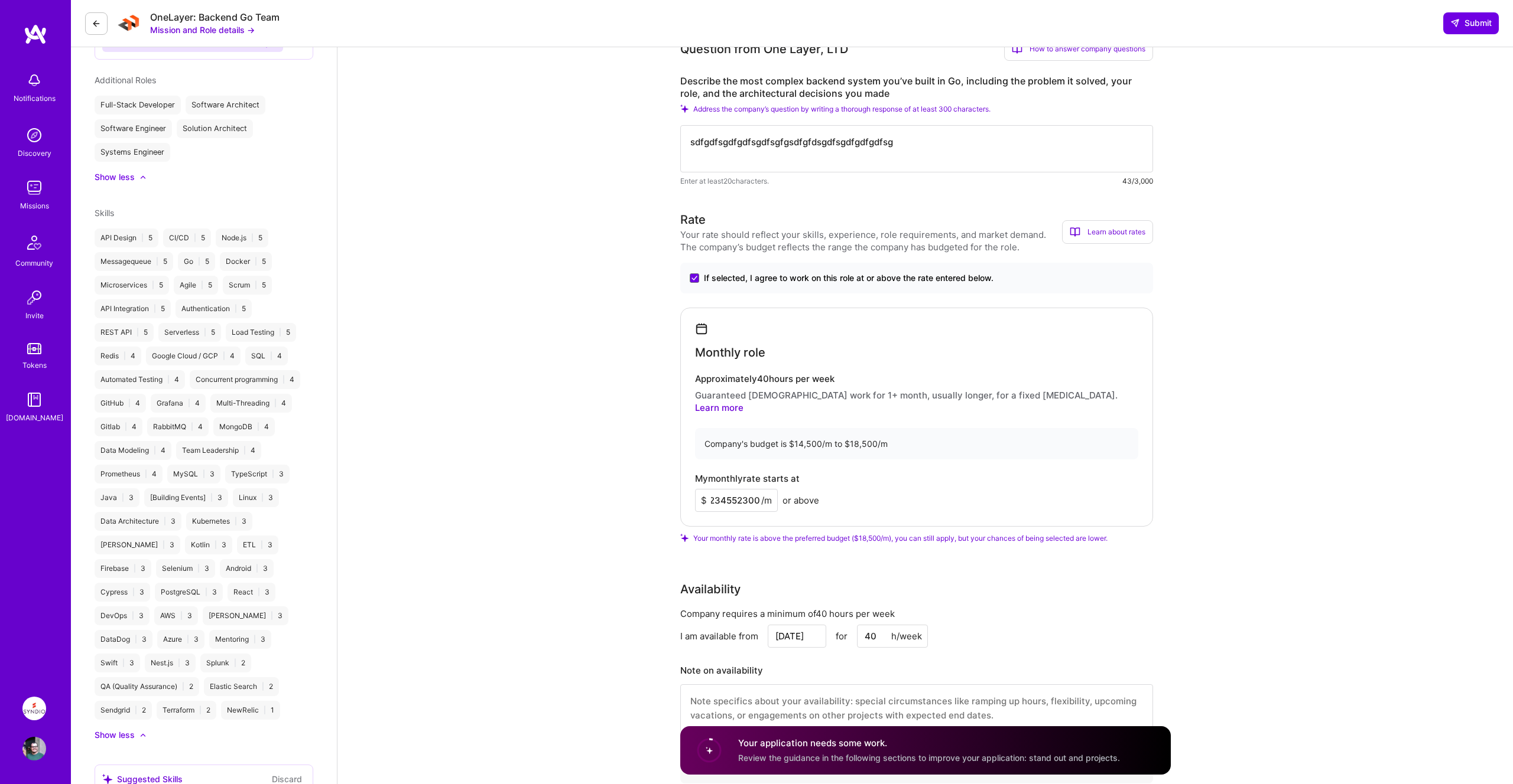
scroll to position [0, 70]
type input "Infinity"
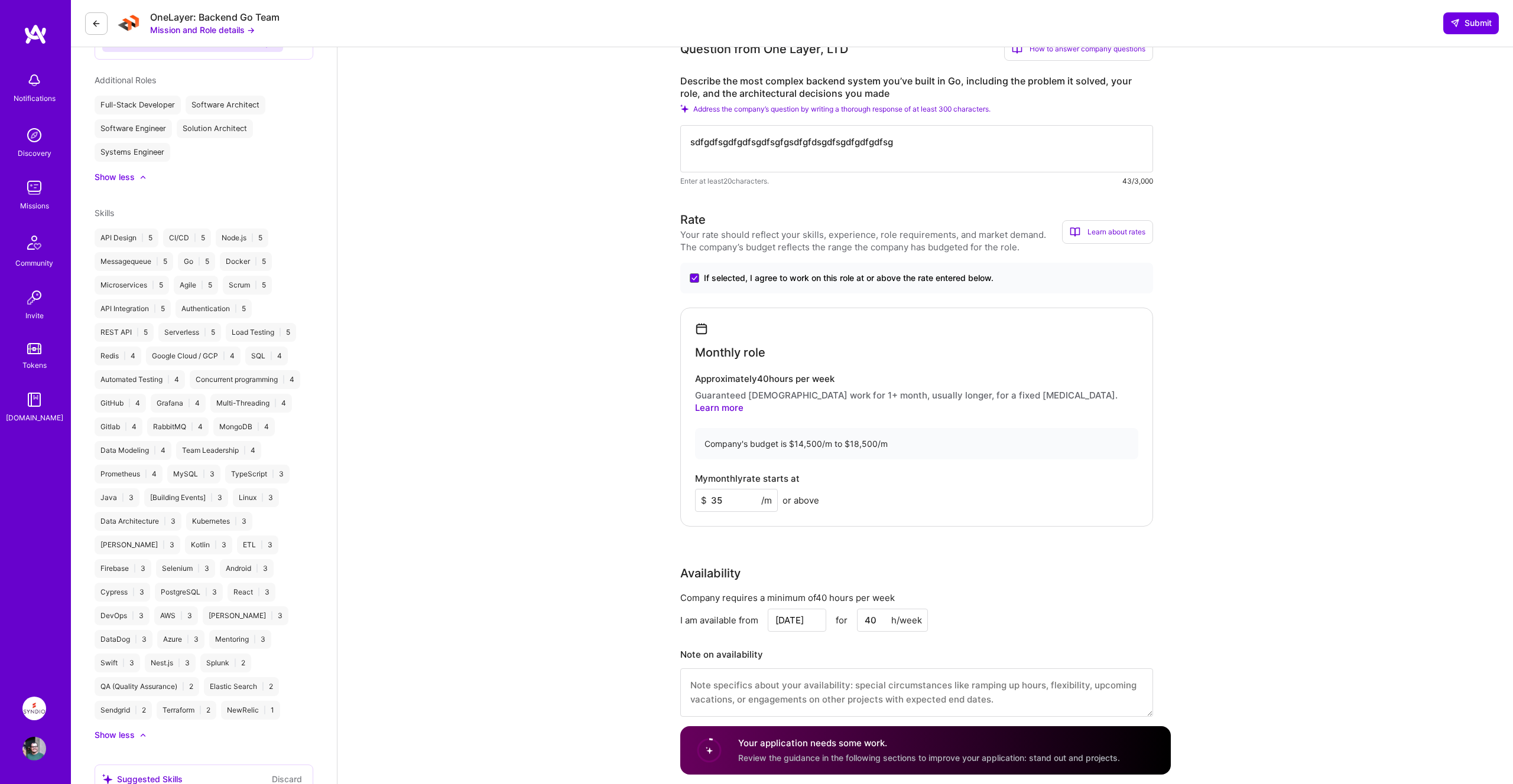
type input "3"
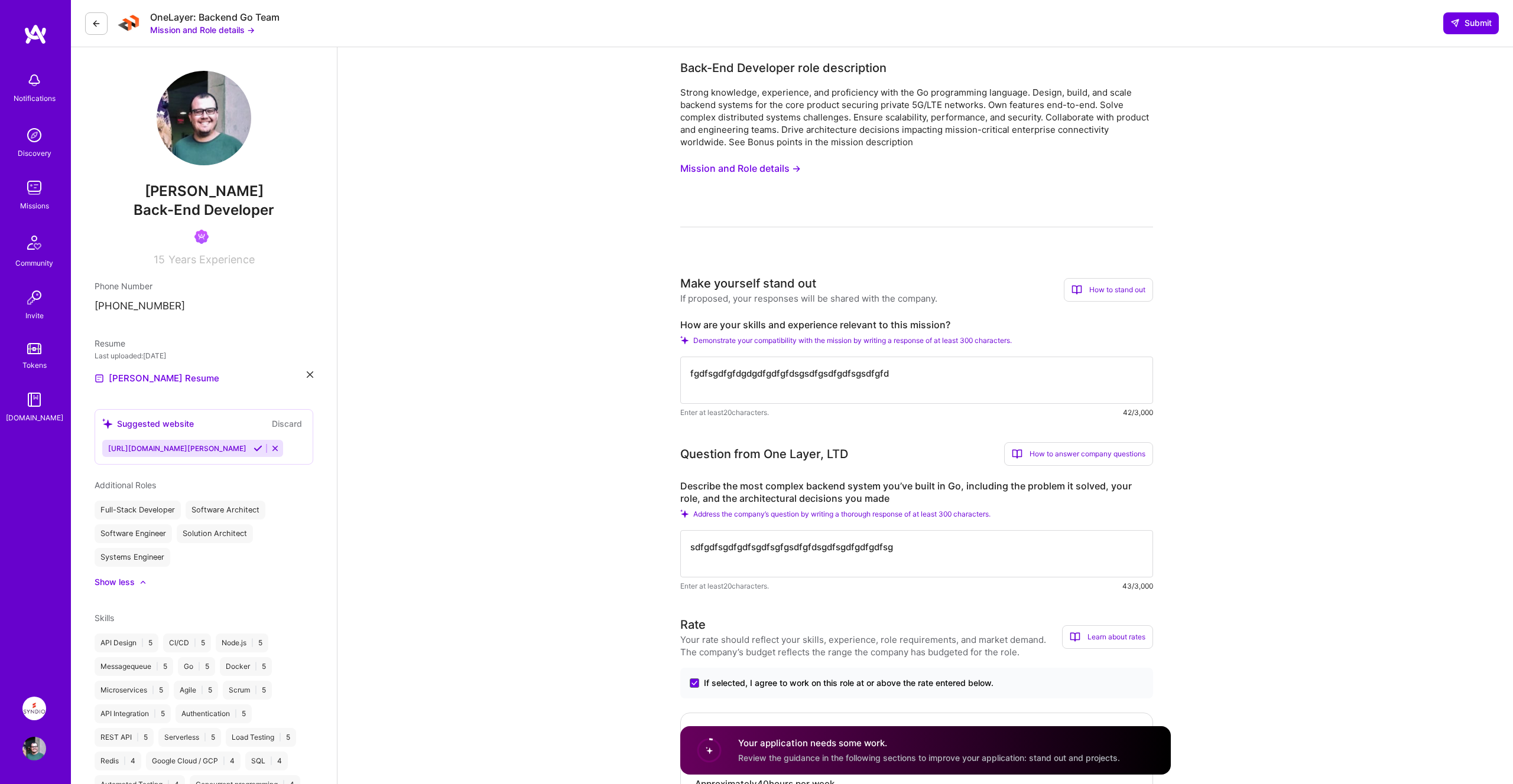
click at [748, 165] on button "Mission and Role details →" at bounding box center [741, 168] width 120 height 22
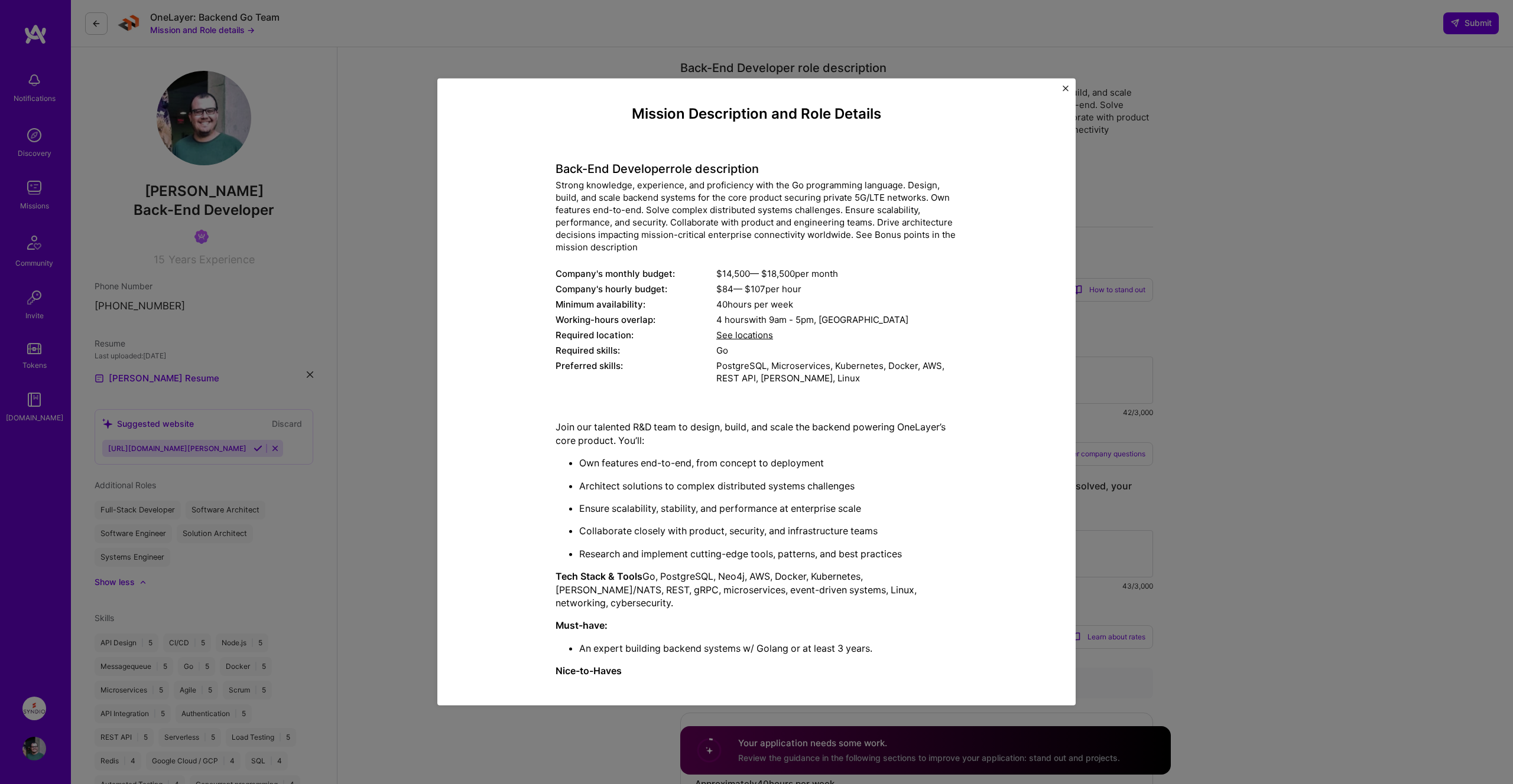
click at [744, 337] on span "See locations" at bounding box center [744, 335] width 56 height 11
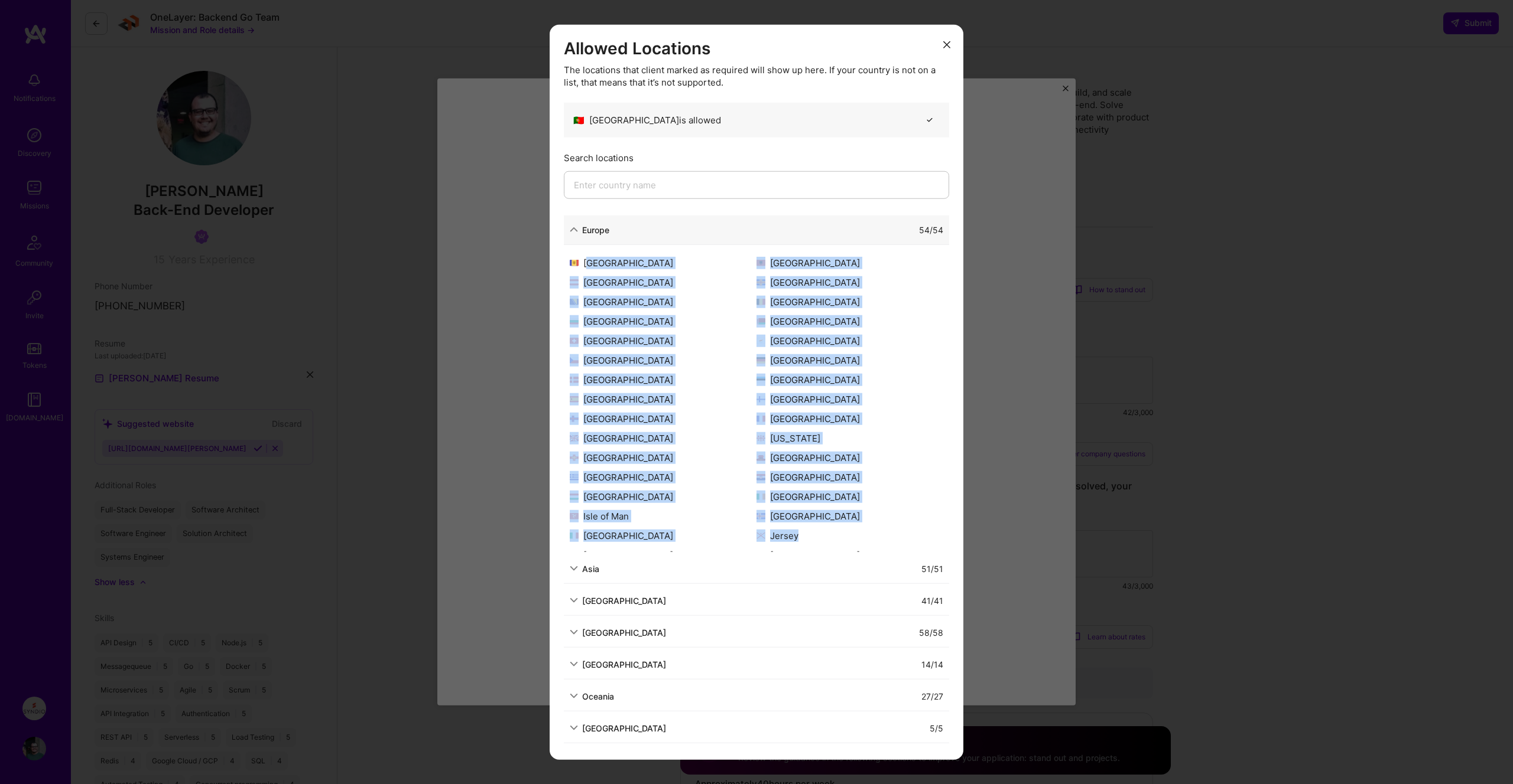
drag, startPoint x: 588, startPoint y: 263, endPoint x: 835, endPoint y: 538, distance: 369.6
click at [835, 538] on div "[GEOGRAPHIC_DATA] [GEOGRAPHIC_DATA] [GEOGRAPHIC_DATA] [GEOGRAPHIC_DATA] [GEOGRA…" at bounding box center [756, 404] width 385 height 295
click at [835, 538] on div "Jersey" at bounding box center [849, 535] width 187 height 13
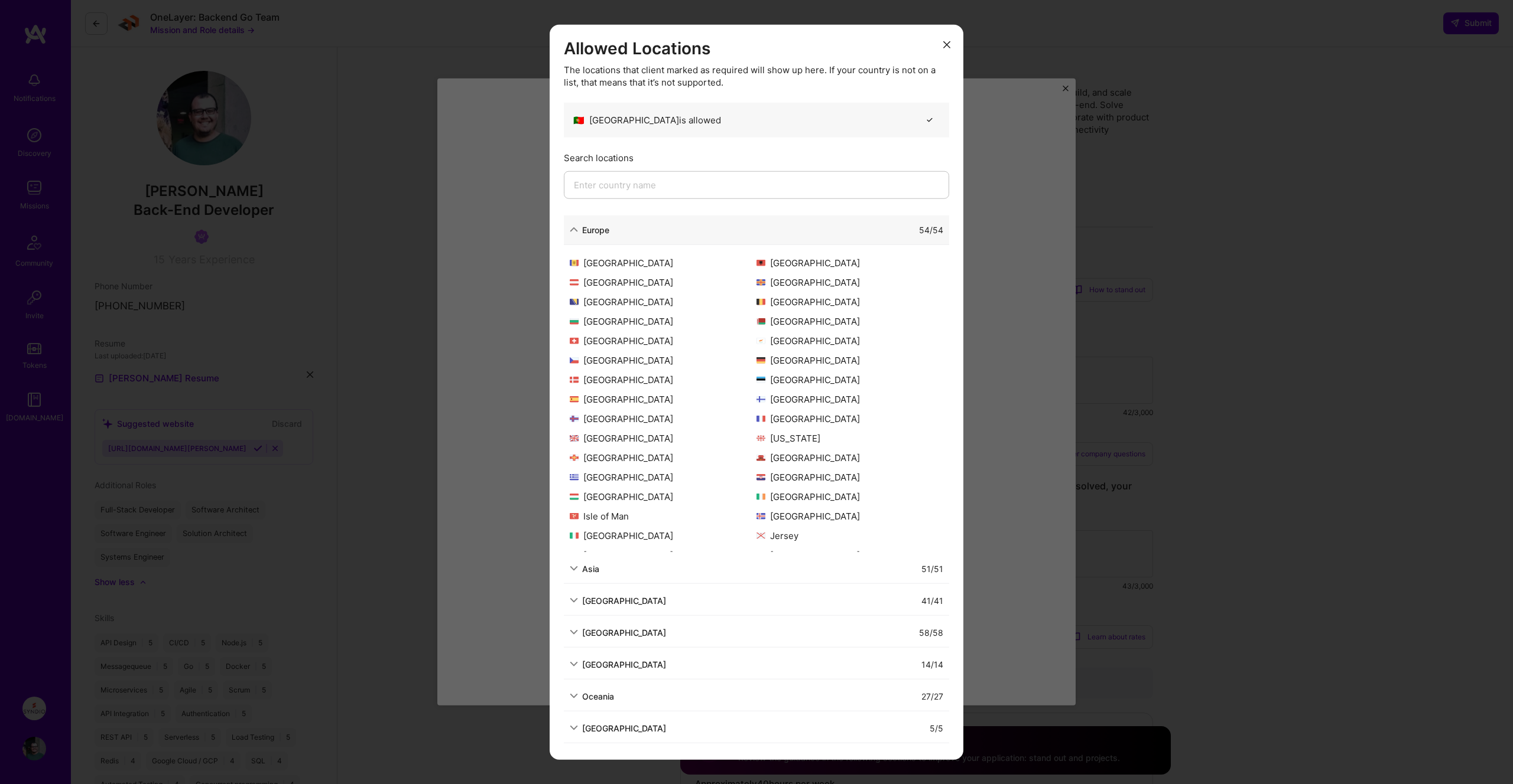
click at [705, 188] on input "modal" at bounding box center [756, 184] width 385 height 27
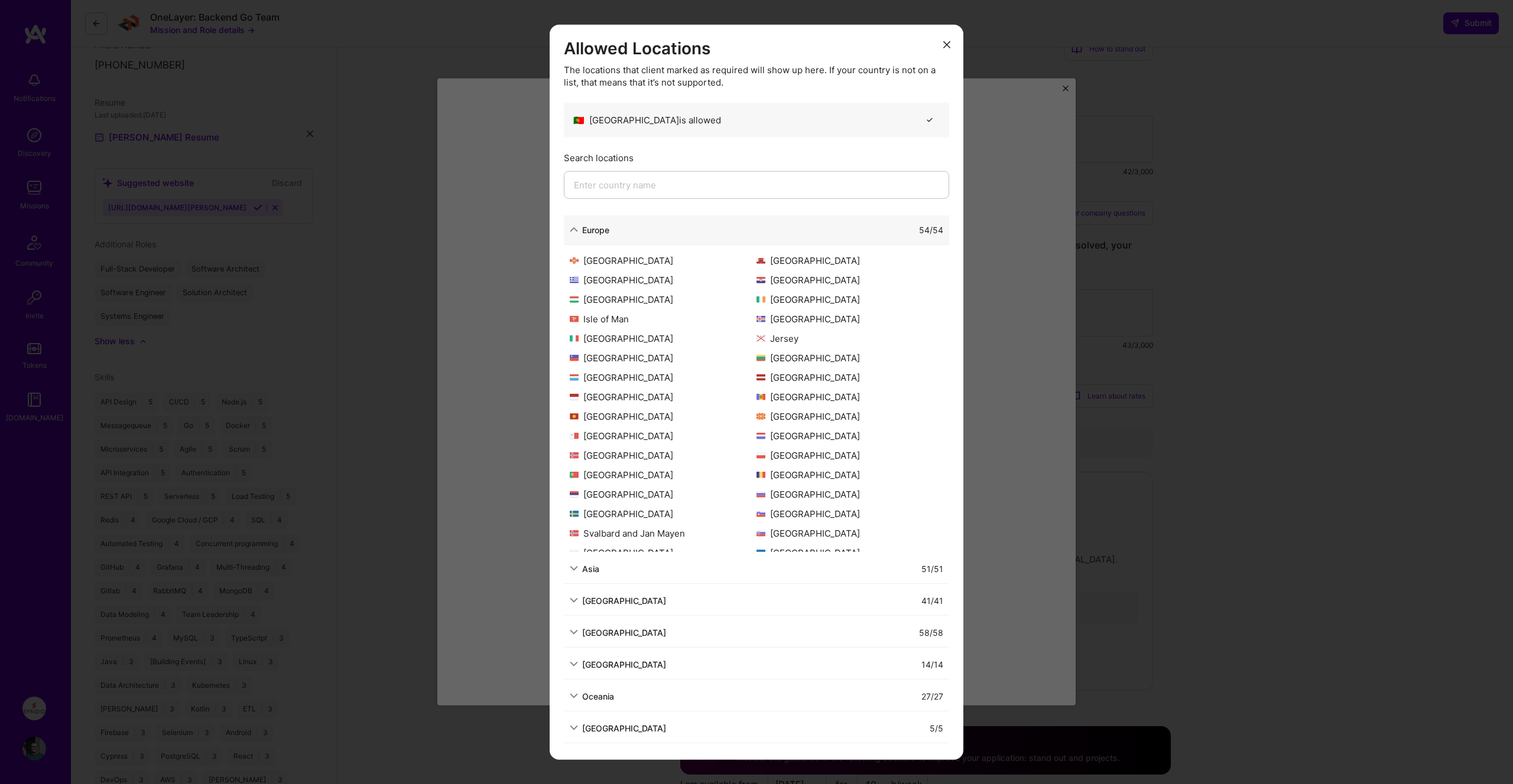
scroll to position [231, 0]
click at [629, 663] on div "[GEOGRAPHIC_DATA]" at bounding box center [624, 665] width 84 height 13
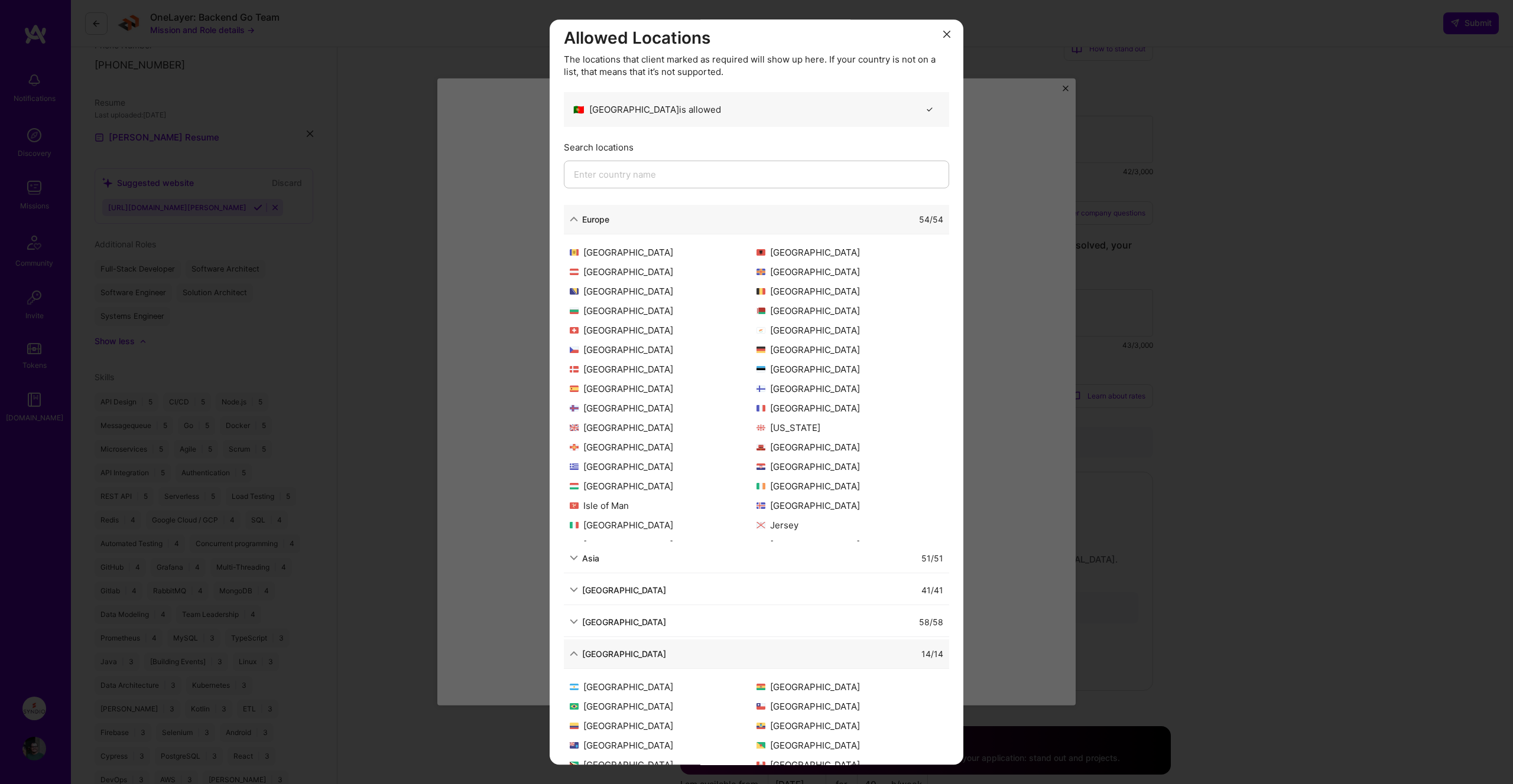
scroll to position [0, 0]
click at [947, 44] on button "modal" at bounding box center [946, 38] width 15 height 19
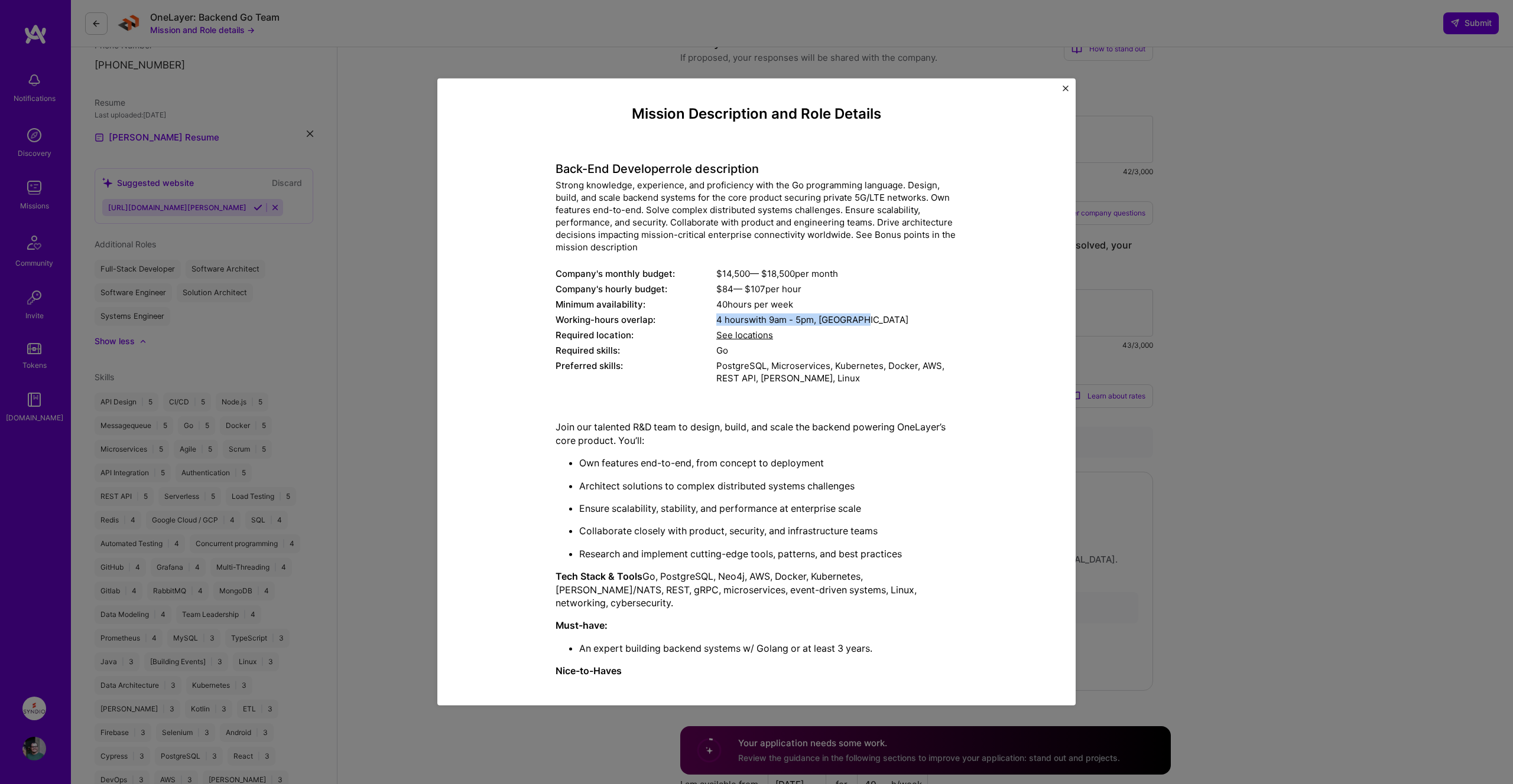
drag, startPoint x: 719, startPoint y: 319, endPoint x: 895, endPoint y: 321, distance: 176.0
click at [895, 321] on div "4 hours with 9am - 5pm , [GEOGRAPHIC_DATA]" at bounding box center [836, 320] width 241 height 13
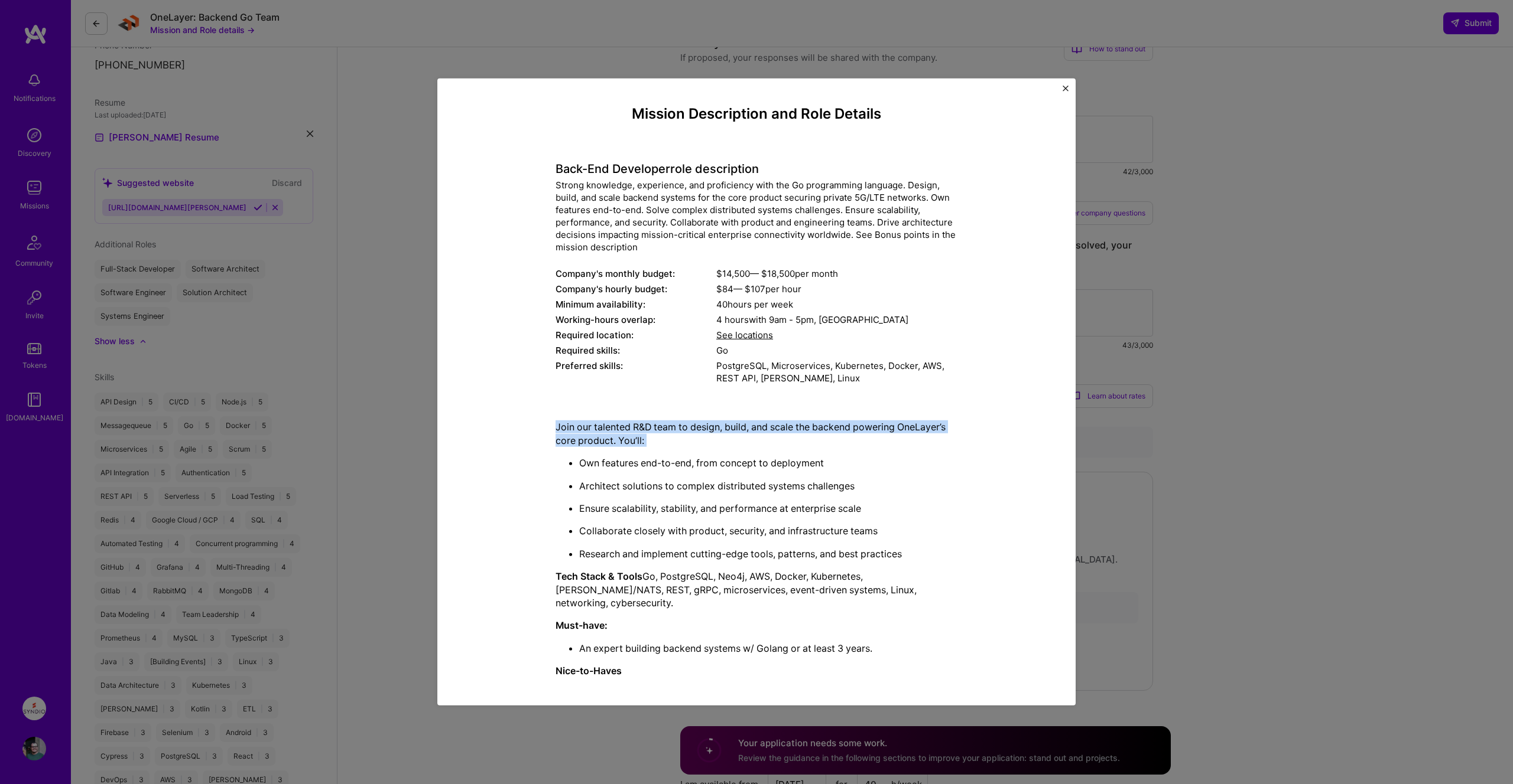
drag, startPoint x: 591, startPoint y: 428, endPoint x: 681, endPoint y: 450, distance: 92.6
click at [681, 450] on div "Mission Description and Role Details Back-End Developer role description Strong…" at bounding box center [756, 546] width 584 height 881
click at [681, 450] on div "Join our talented R&D team to design, build, and scale the backend powering One…" at bounding box center [756, 698] width 402 height 556
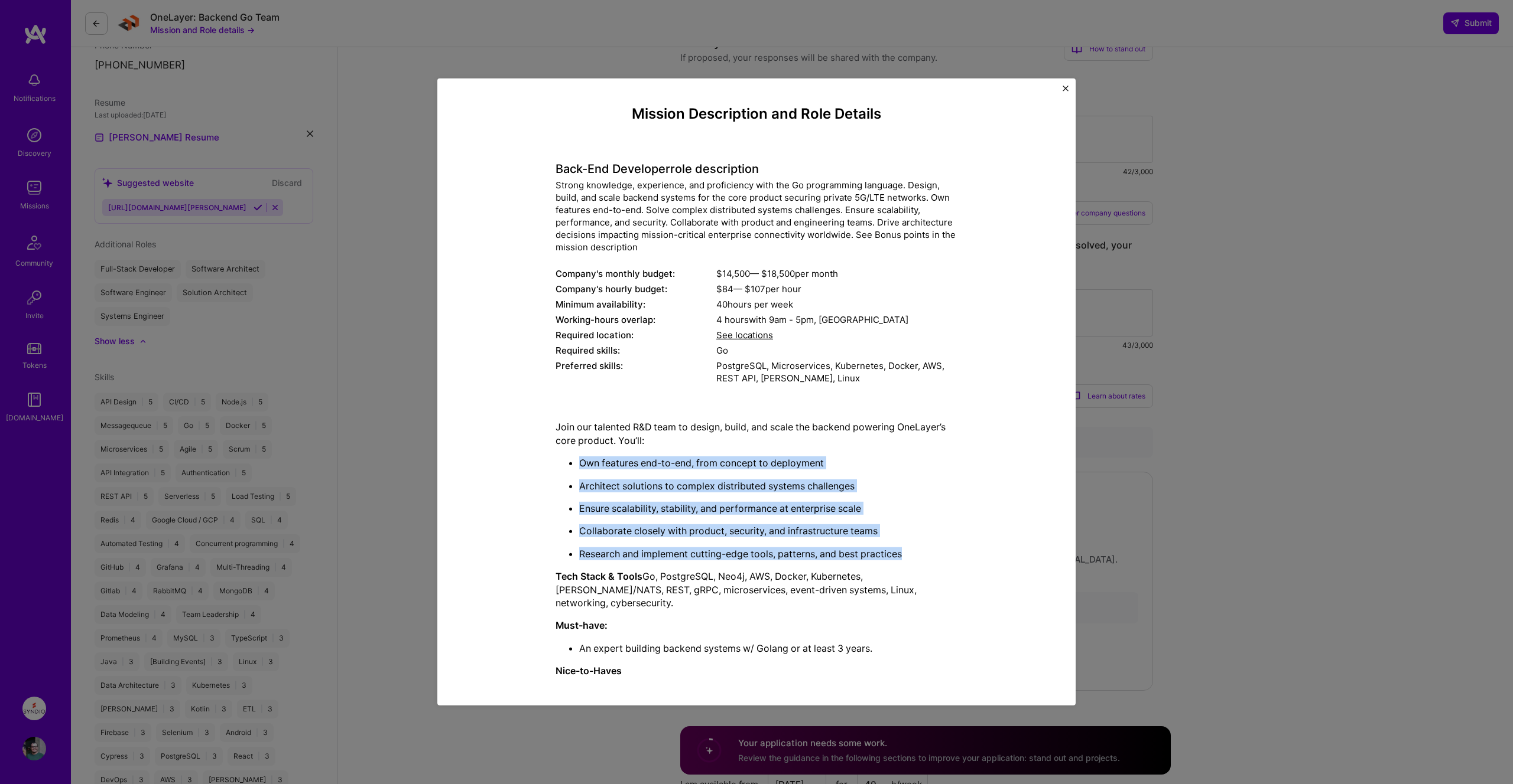
drag, startPoint x: 579, startPoint y: 461, endPoint x: 925, endPoint y: 555, distance: 358.5
click at [925, 555] on ul "Own features end-to-end, from concept to deployment Architect solutions to comp…" at bounding box center [756, 508] width 402 height 104
click at [925, 555] on p "Research and implement cutting-edge tools, patterns, and best practices" at bounding box center [768, 554] width 378 height 13
drag, startPoint x: 909, startPoint y: 554, endPoint x: 575, endPoint y: 465, distance: 345.7
click at [575, 465] on ul "Own features end-to-end, from concept to deployment Architect solutions to comp…" at bounding box center [756, 508] width 402 height 104
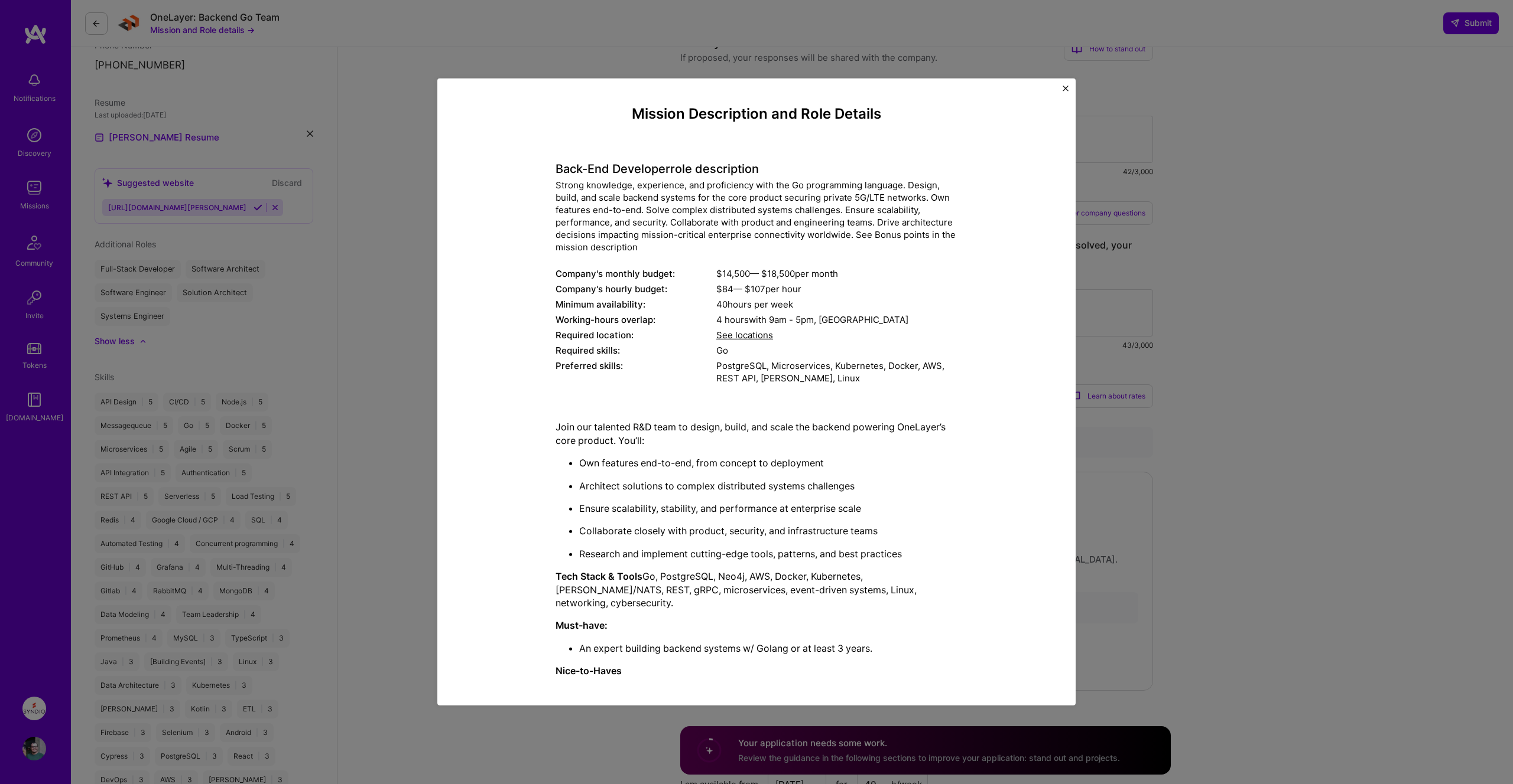
click at [575, 465] on ul "Own features end-to-end, from concept to deployment Architect solutions to comp…" at bounding box center [756, 508] width 402 height 104
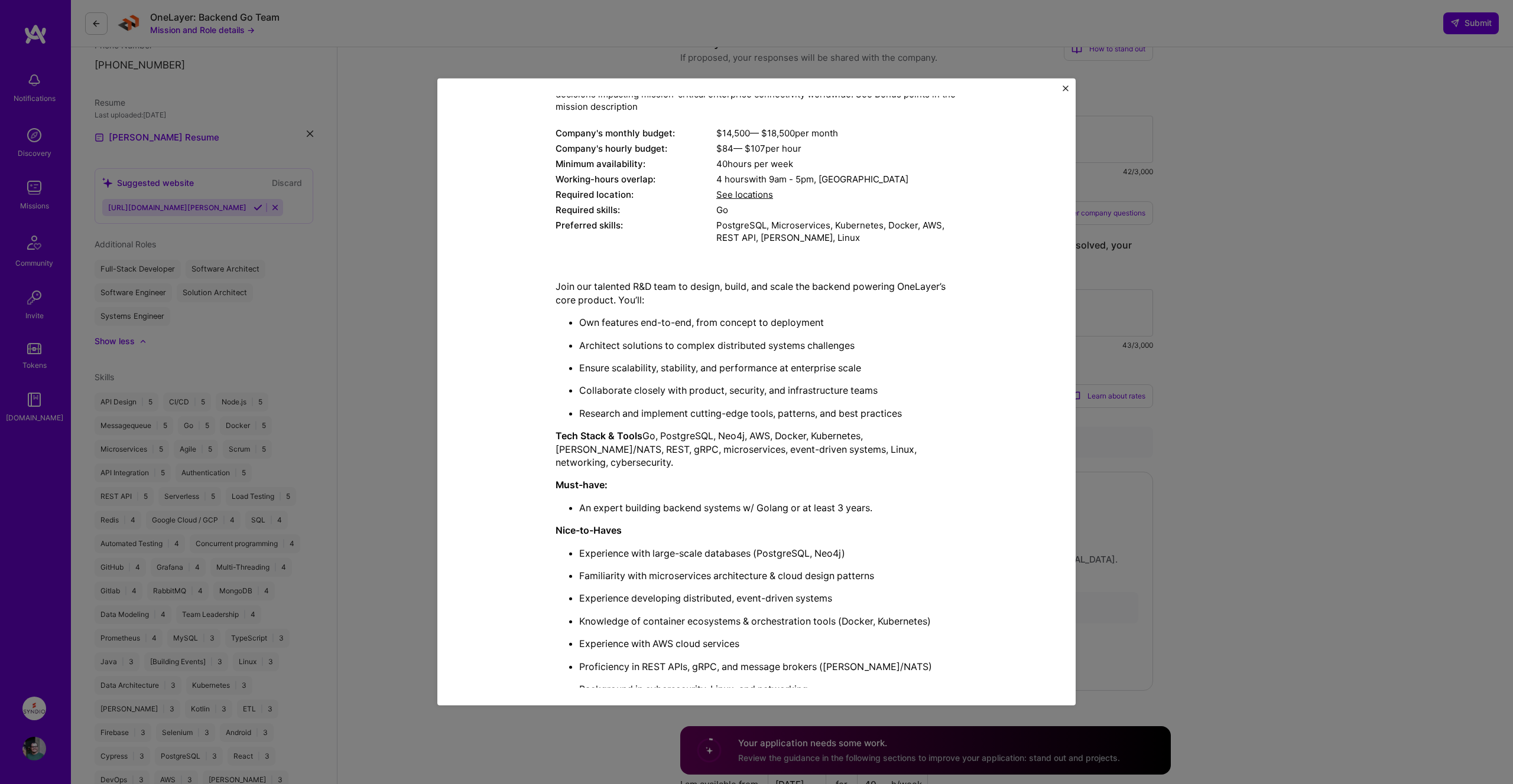
scroll to position [218, 0]
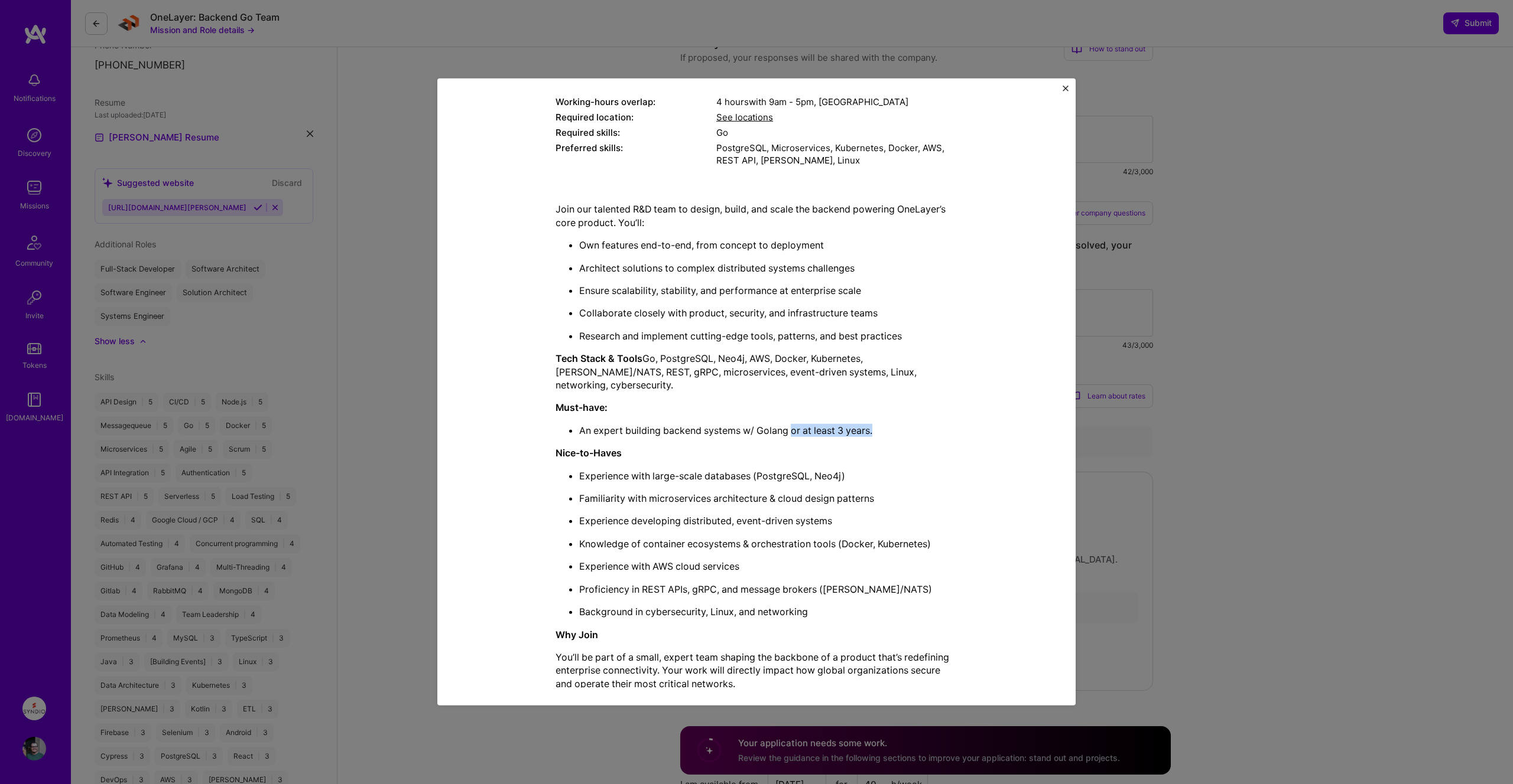
drag, startPoint x: 793, startPoint y: 416, endPoint x: 950, endPoint y: 418, distance: 157.0
click at [950, 424] on p "An expert building backend systems w/ Golang or at least 3 years." at bounding box center [768, 431] width 378 height 13
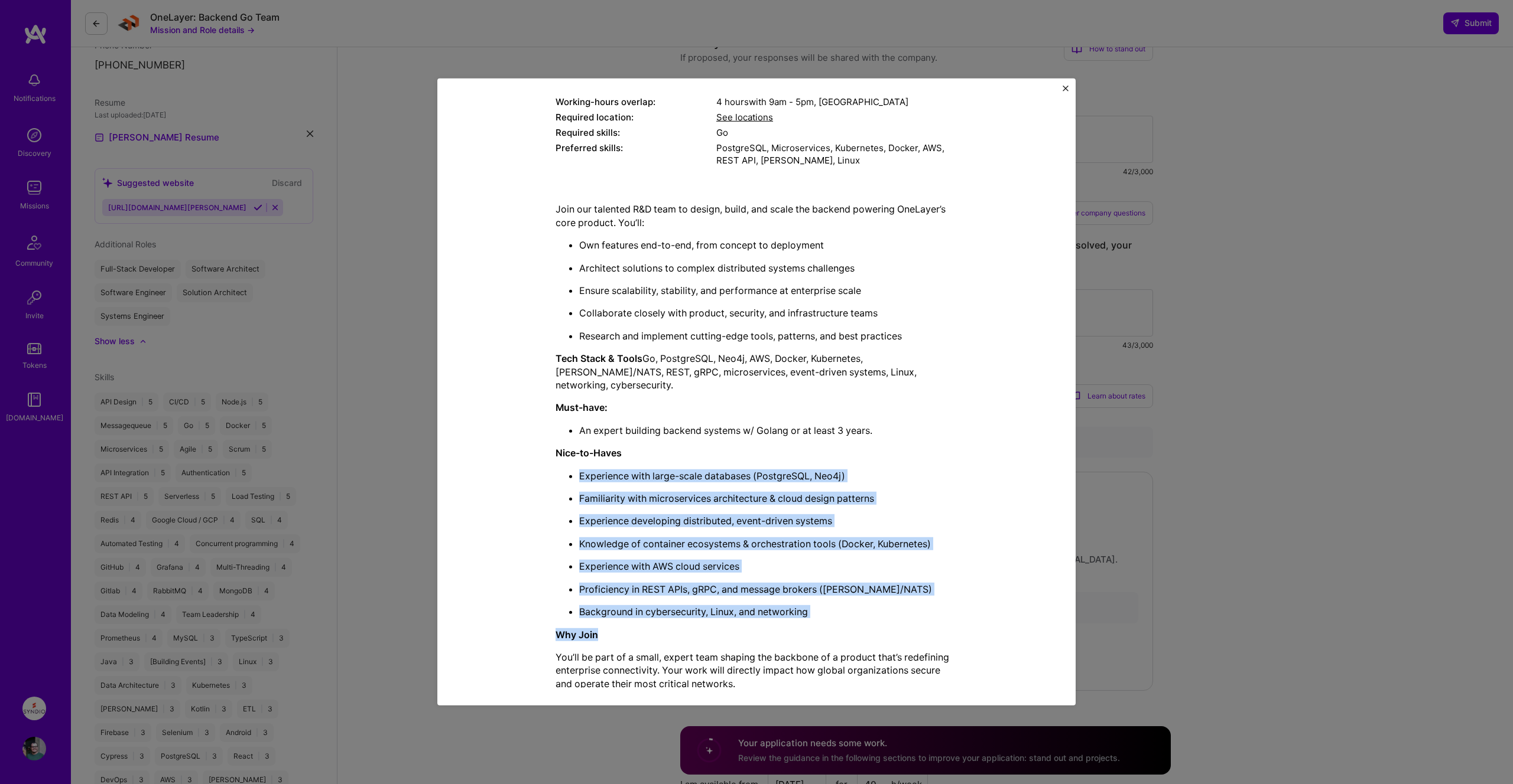
drag, startPoint x: 581, startPoint y: 463, endPoint x: 981, endPoint y: 618, distance: 429.0
click at [981, 618] on div "Mission Description and Role Details Back-End Developer role description Strong…" at bounding box center [756, 329] width 584 height 881
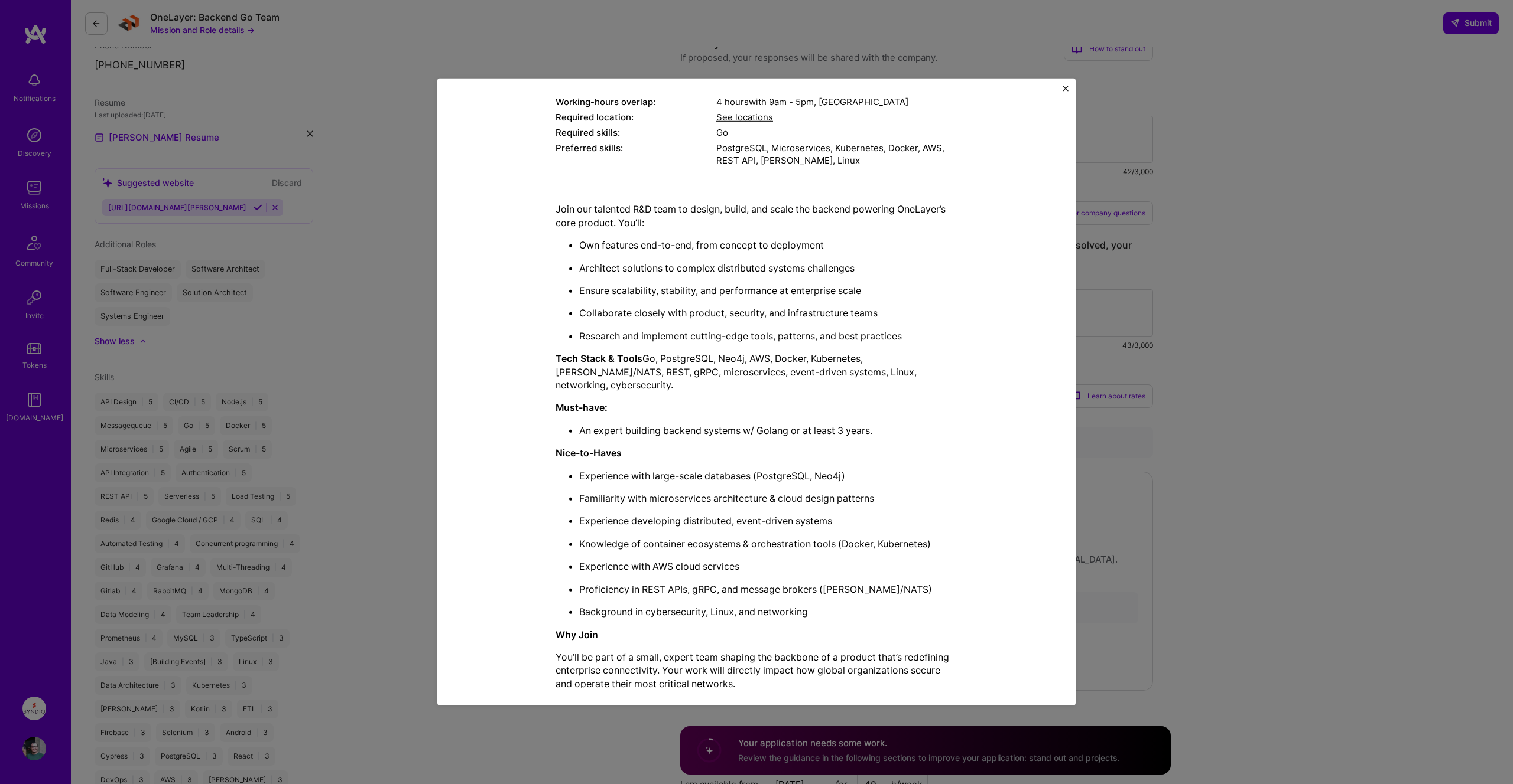
click at [877, 605] on div "Join our talented R&D team to design, build, and scale the backend powering One…" at bounding box center [756, 480] width 402 height 556
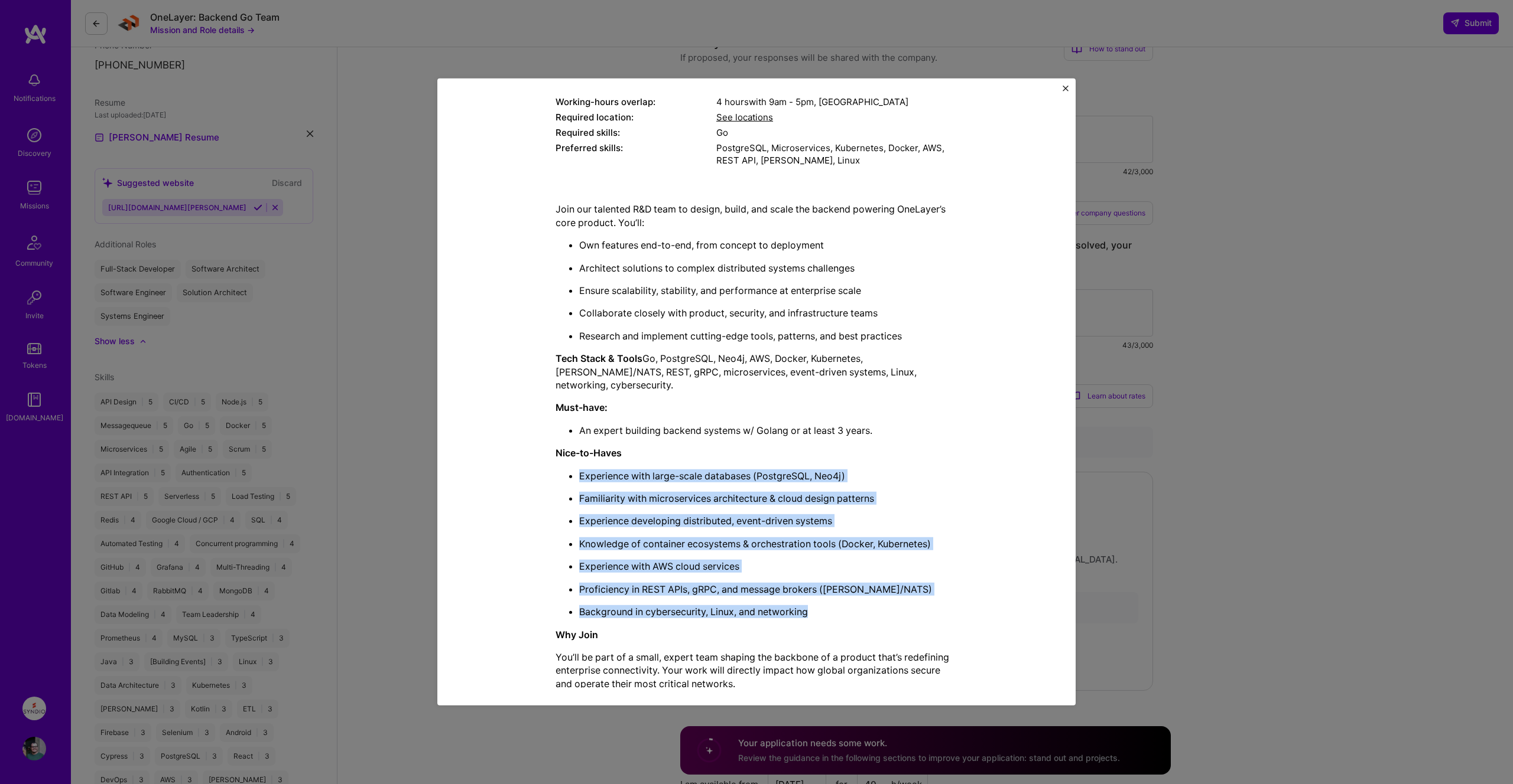
drag, startPoint x: 845, startPoint y: 602, endPoint x: 579, endPoint y: 455, distance: 303.9
click at [579, 469] on ul "Experience with large-scale databases (PostgreSQL, Neo4j) Familiarity with micr…" at bounding box center [756, 544] width 402 height 149
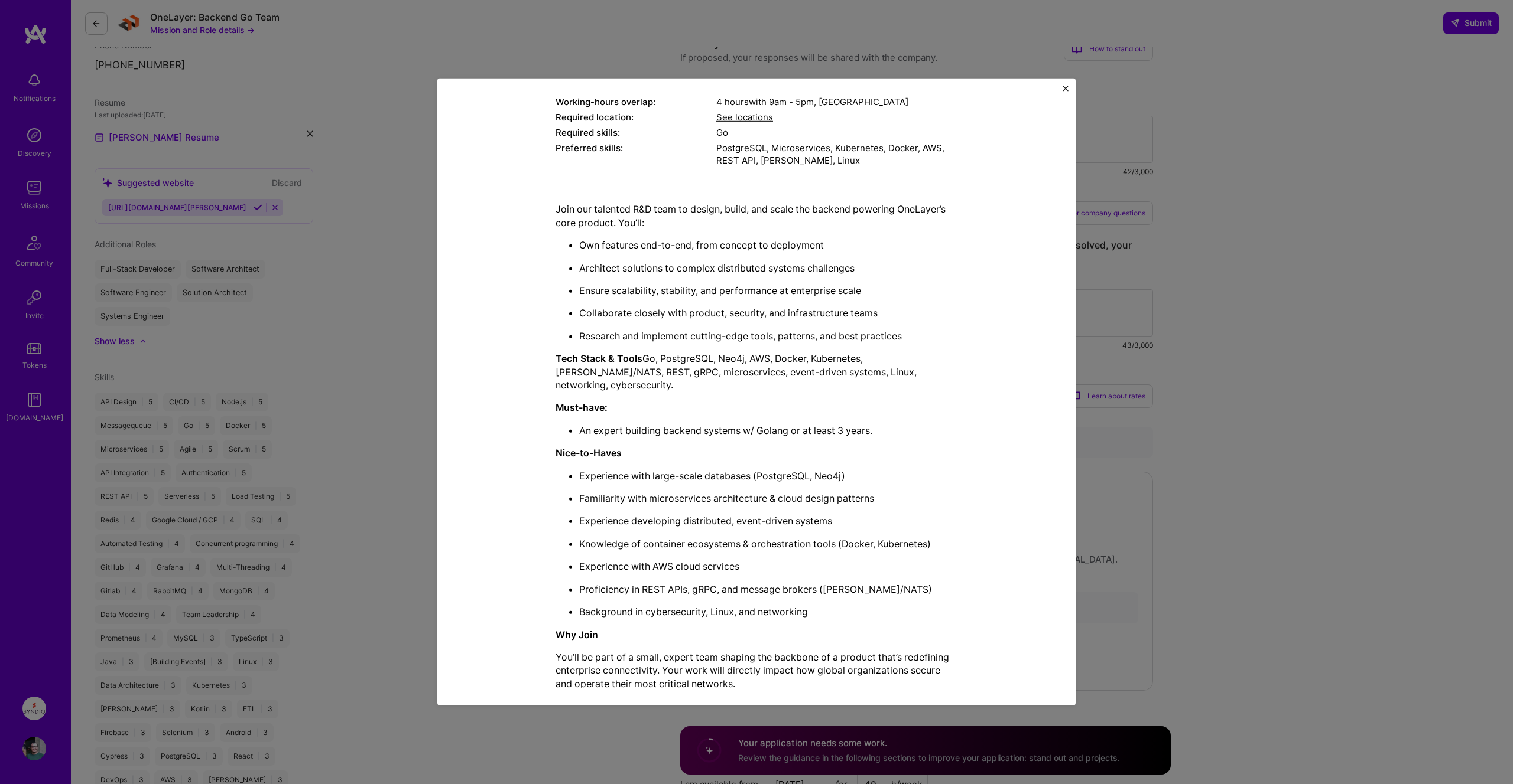
click at [579, 469] on p "Experience with large-scale databases (PostgreSQL, Neo4j)" at bounding box center [768, 475] width 378 height 13
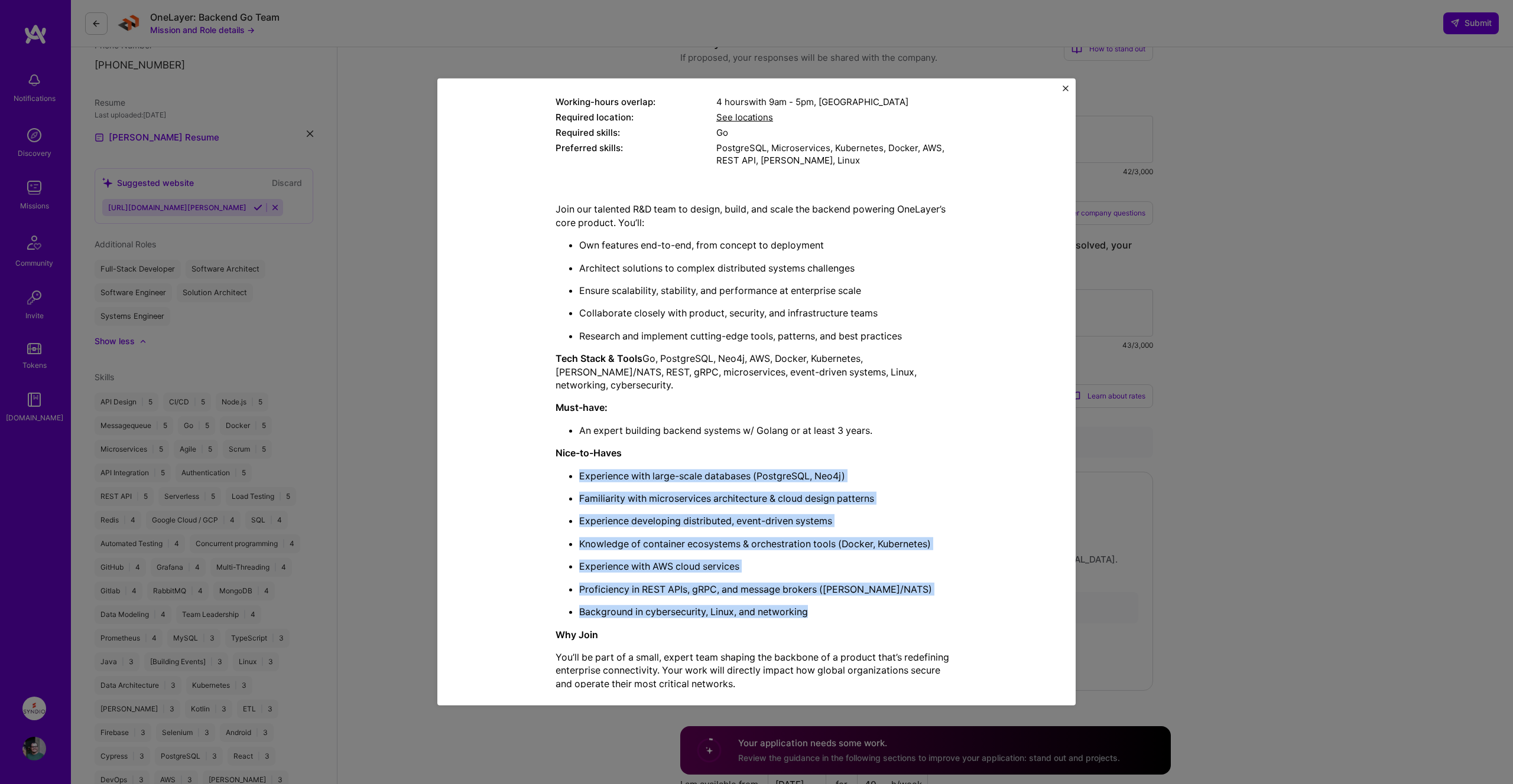
drag, startPoint x: 579, startPoint y: 464, endPoint x: 976, endPoint y: 613, distance: 424.0
click at [976, 613] on div "Mission Description and Role Details Back-End Developer role description Strong…" at bounding box center [756, 329] width 584 height 881
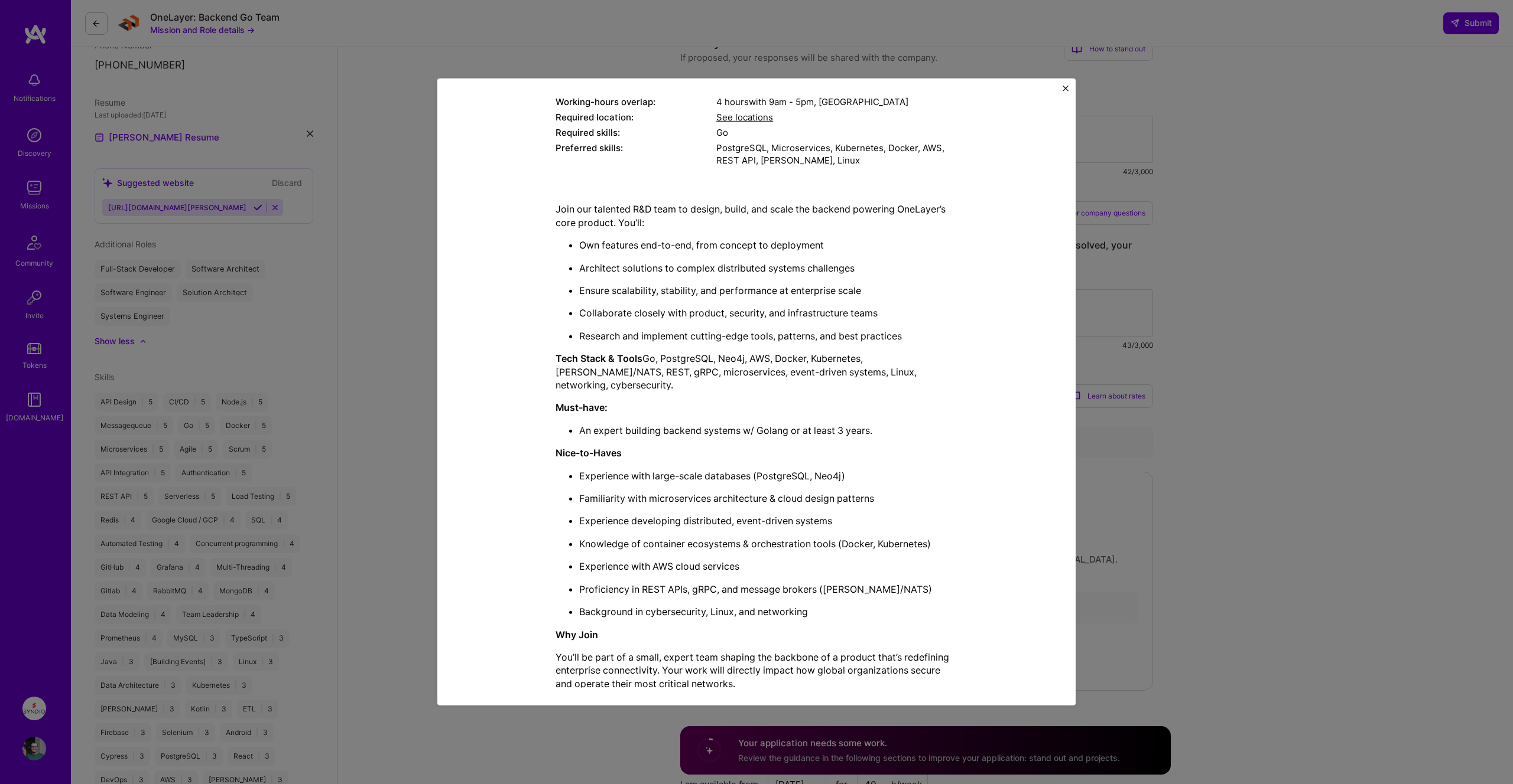
click at [975, 608] on div "Mission Description and Role Details Back-End Developer role description Strong…" at bounding box center [756, 329] width 584 height 881
drag, startPoint x: 972, startPoint y: 595, endPoint x: 589, endPoint y: 565, distance: 384.2
click at [589, 565] on div "Mission Description and Role Details Back-End Developer role description Strong…" at bounding box center [756, 329] width 584 height 881
drag, startPoint x: 724, startPoint y: 591, endPoint x: 736, endPoint y: 591, distance: 12.0
click at [725, 591] on ul "Experience with large-scale databases (PostgreSQL, Neo4j) Familiarity with micr…" at bounding box center [756, 544] width 402 height 149
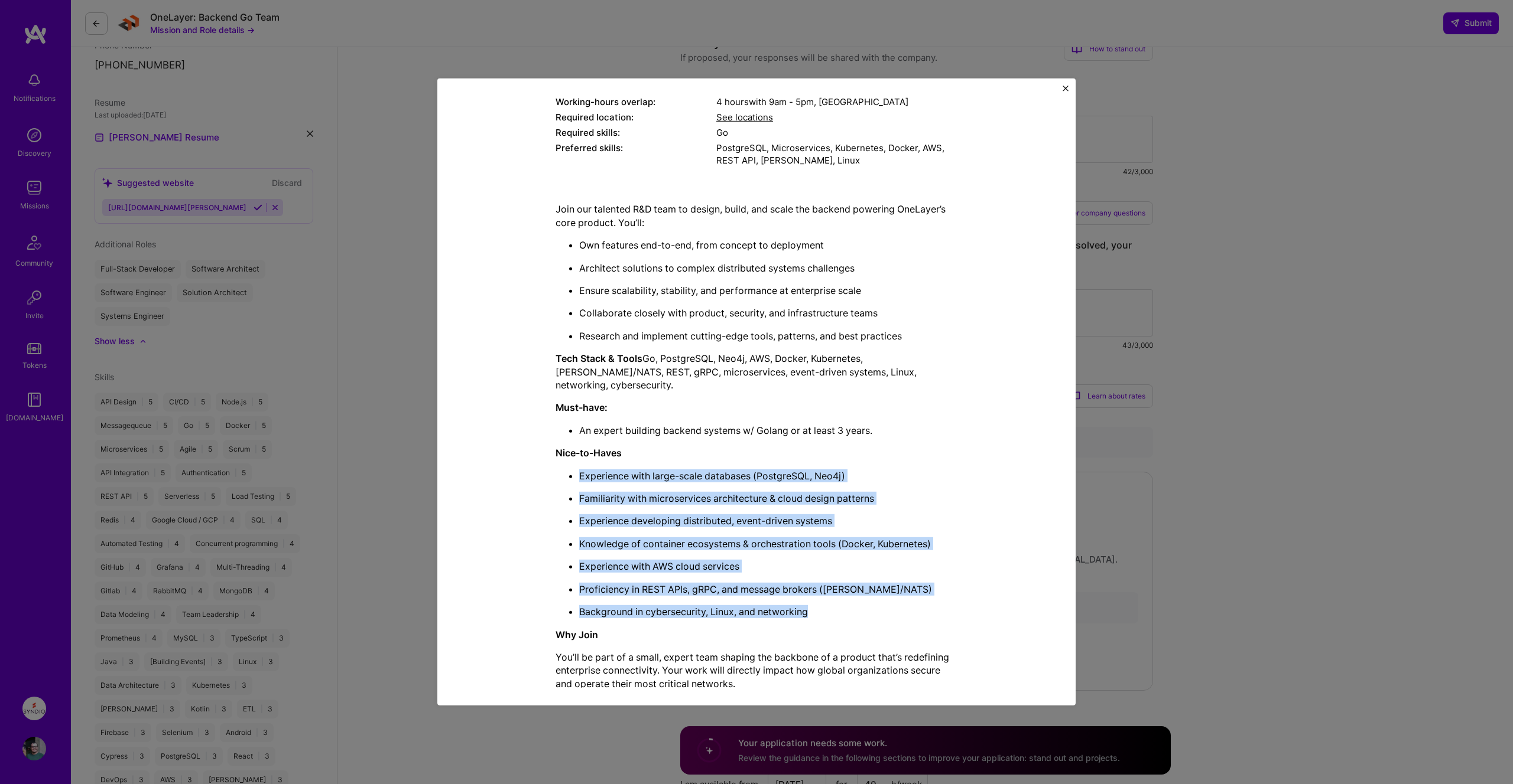
drag, startPoint x: 828, startPoint y: 604, endPoint x: 580, endPoint y: 462, distance: 285.8
click at [580, 469] on ul "Experience with large-scale databases (PostgreSQL, Neo4j) Familiarity with micr…" at bounding box center [756, 544] width 402 height 149
click at [580, 469] on p "Experience with large-scale databases (PostgreSQL, Neo4j)" at bounding box center [768, 475] width 378 height 13
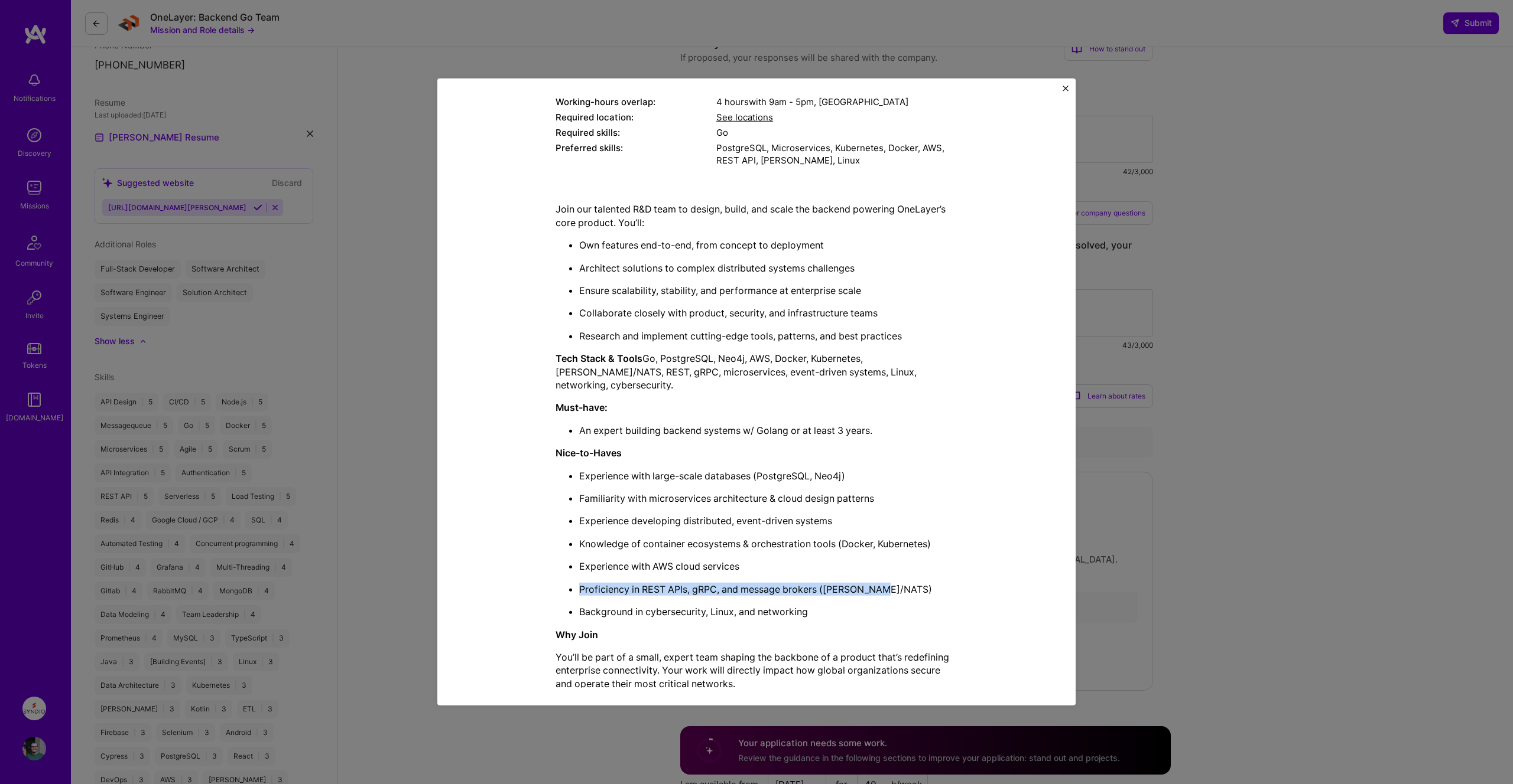
drag, startPoint x: 906, startPoint y: 575, endPoint x: 579, endPoint y: 564, distance: 327.2
click at [579, 564] on ul "Experience with large-scale databases (PostgreSQL, Neo4j) Familiarity with micr…" at bounding box center [756, 544] width 402 height 149
drag, startPoint x: 579, startPoint y: 555, endPoint x: 820, endPoint y: 606, distance: 246.3
click at [820, 606] on div "Join our talented R&D team to design, build, and scale the backend powering One…" at bounding box center [756, 480] width 402 height 556
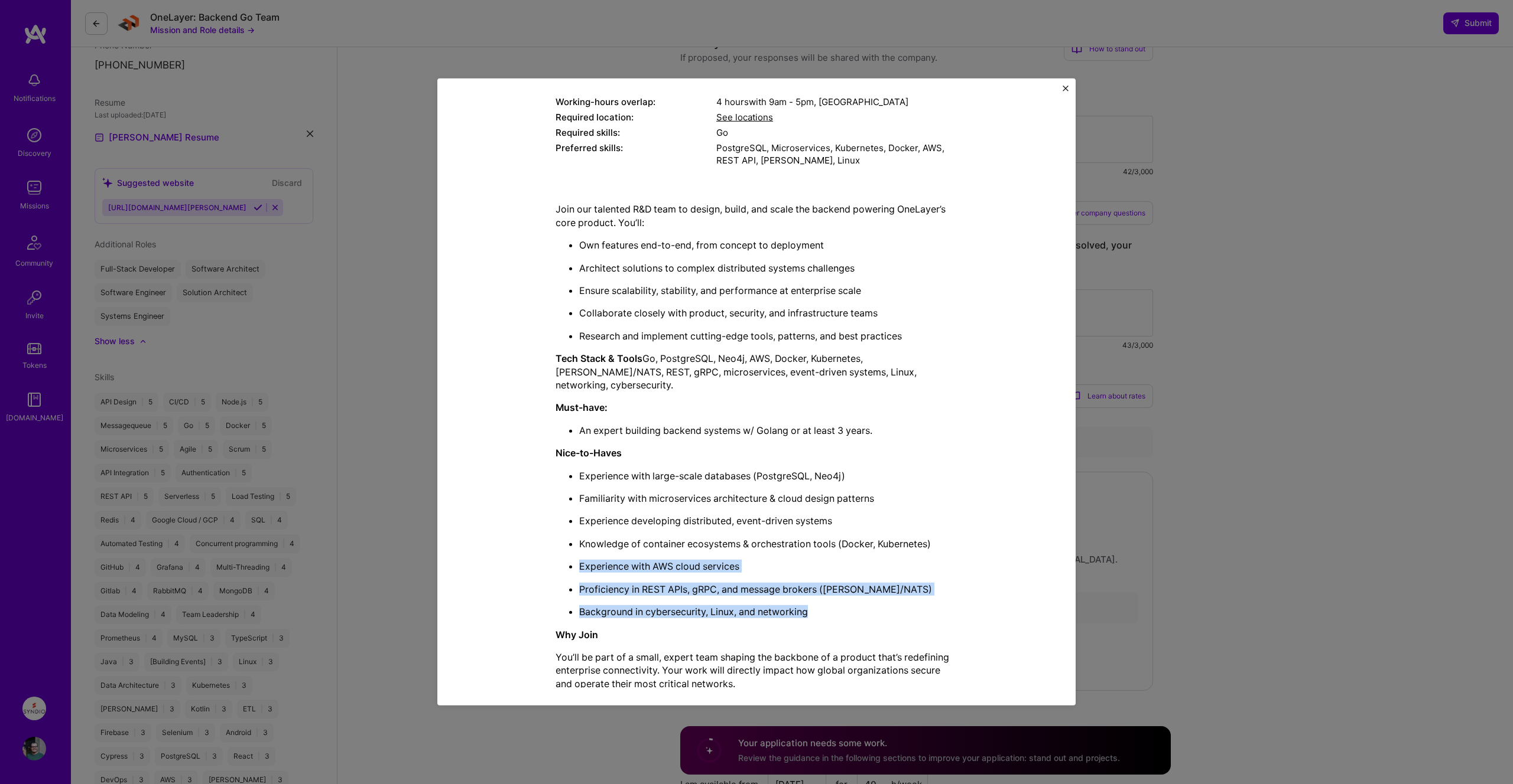
drag, startPoint x: 826, startPoint y: 599, endPoint x: 580, endPoint y: 553, distance: 250.3
click at [580, 553] on ul "Experience with large-scale databases (PostgreSQL, Neo4j) Familiarity with micr…" at bounding box center [756, 544] width 402 height 149
click at [580, 560] on p "Experience with AWS cloud services" at bounding box center [768, 566] width 378 height 13
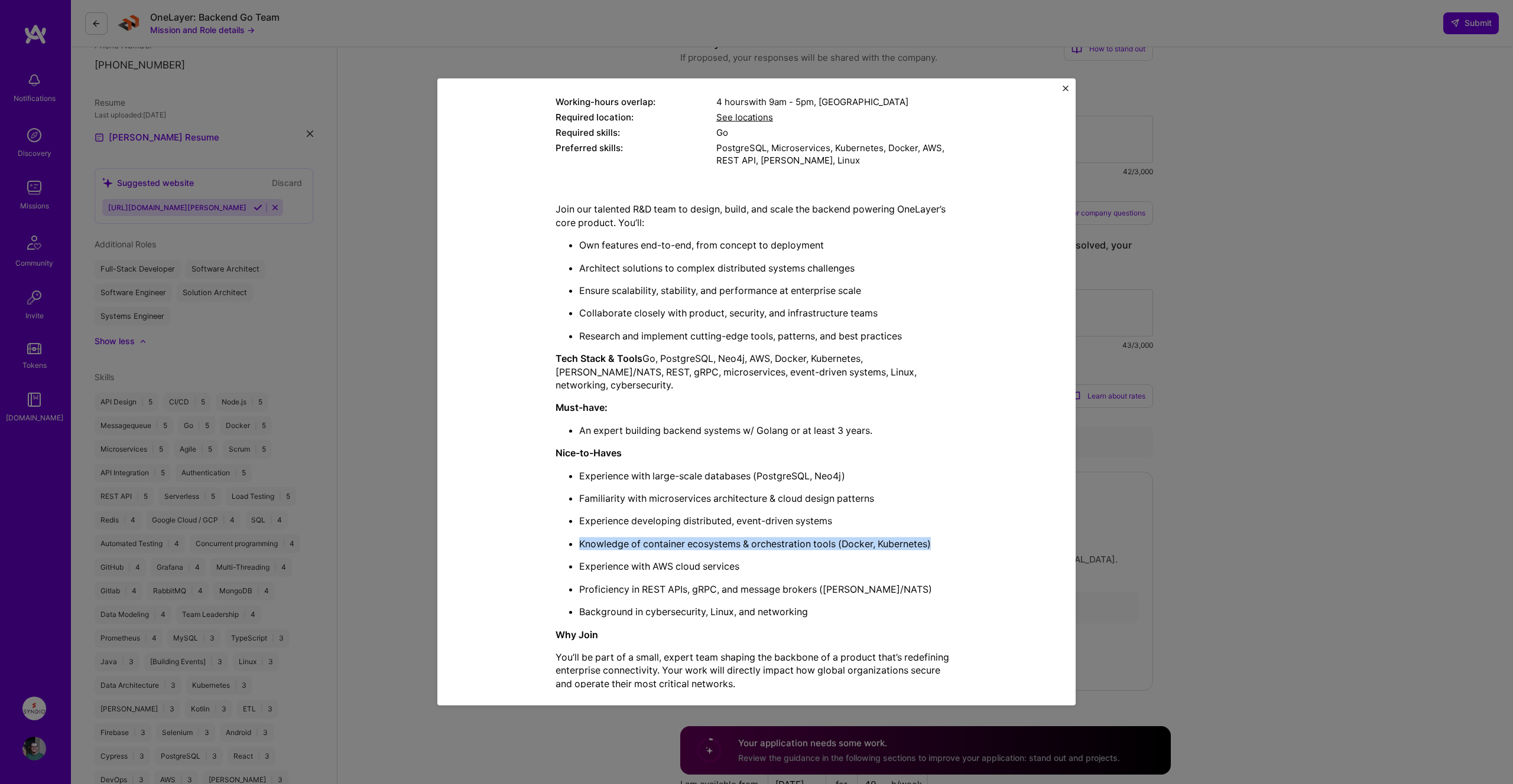
drag, startPoint x: 937, startPoint y: 525, endPoint x: 578, endPoint y: 525, distance: 359.0
click at [578, 525] on ul "Experience with large-scale databases (PostgreSQL, Neo4j) Familiarity with micr…" at bounding box center [756, 544] width 402 height 149
click at [579, 537] on p "Knowledge of container ecosystems & orchestration tools (Docker, Kubernetes)" at bounding box center [768, 544] width 378 height 13
drag, startPoint x: 578, startPoint y: 529, endPoint x: 935, endPoint y: 535, distance: 357.1
click at [935, 537] on p "Knowledge of container ecosystems & orchestration tools (Docker, Kubernetes)" at bounding box center [768, 544] width 378 height 13
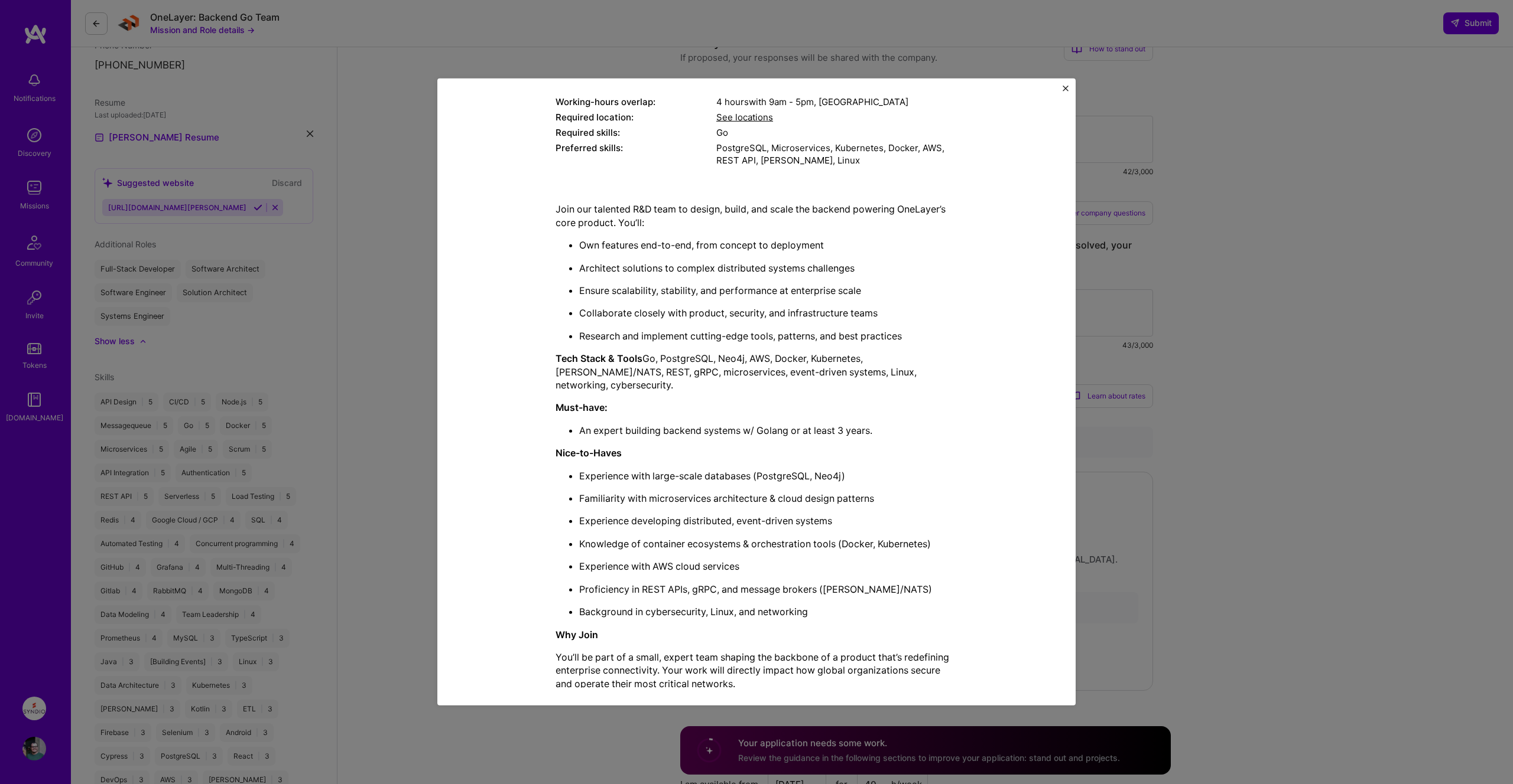
click at [935, 537] on p "Knowledge of container ecosystems & orchestration tools (Docker, Kubernetes)" at bounding box center [768, 544] width 378 height 13
drag, startPoint x: 958, startPoint y: 524, endPoint x: 971, endPoint y: 542, distance: 22.2
click at [971, 542] on div "Mission Description and Role Details Back-End Developer role description Strong…" at bounding box center [756, 329] width 584 height 881
click at [629, 469] on p "Experience with large-scale databases (PostgreSQL, Neo4j)" at bounding box center [768, 475] width 378 height 13
drag, startPoint x: 760, startPoint y: 463, endPoint x: 812, endPoint y: 459, distance: 52.2
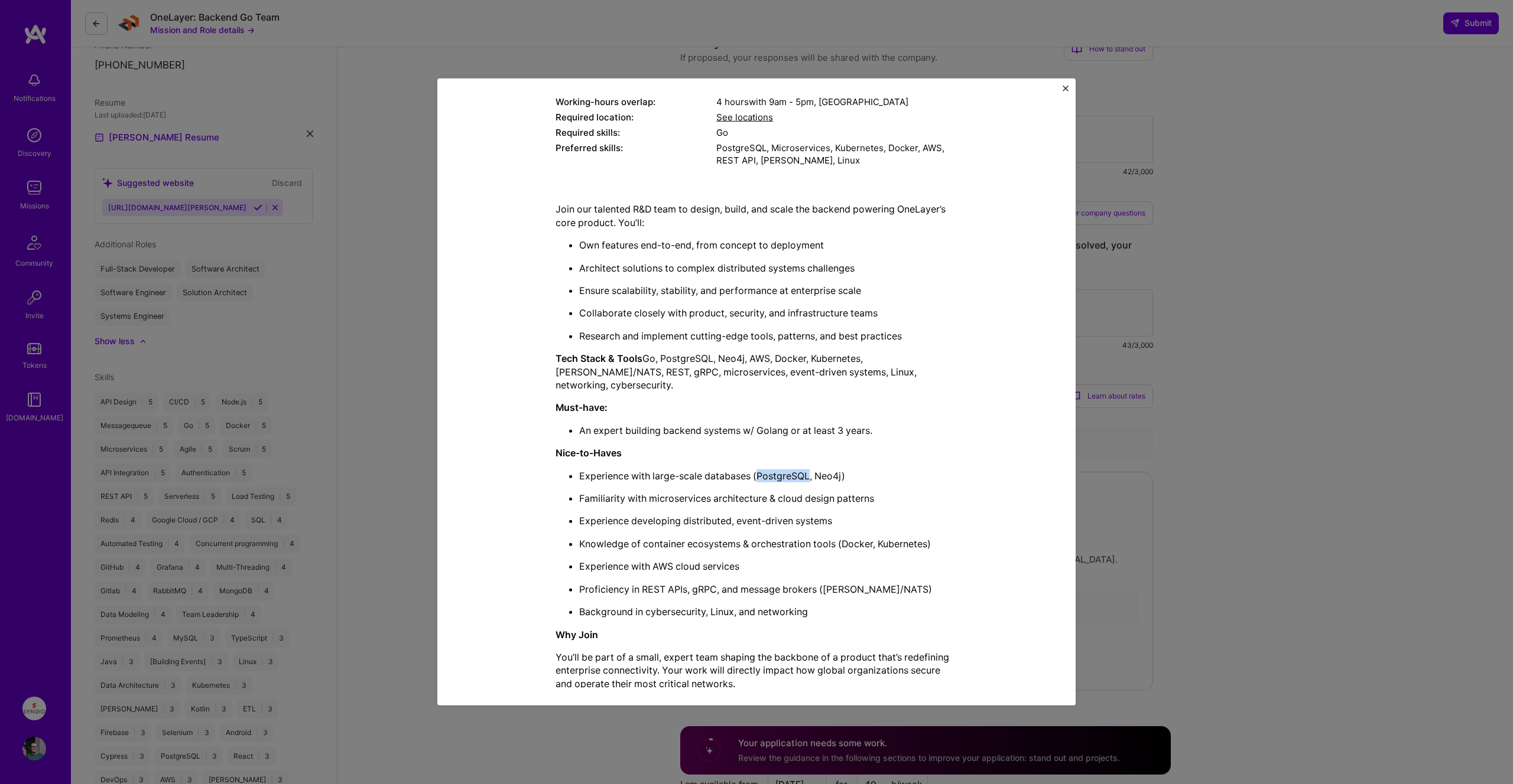
click at [812, 469] on p "Experience with large-scale databases (PostgreSQL, Neo4j)" at bounding box center [768, 475] width 378 height 13
drag, startPoint x: 812, startPoint y: 459, endPoint x: 782, endPoint y: 458, distance: 30.0
click at [782, 469] on p "Experience with large-scale databases (PostgreSQL, Neo4j)" at bounding box center [768, 475] width 378 height 13
click at [774, 469] on p "Experience with large-scale databases (PostgreSQL, Neo4j)" at bounding box center [768, 475] width 378 height 13
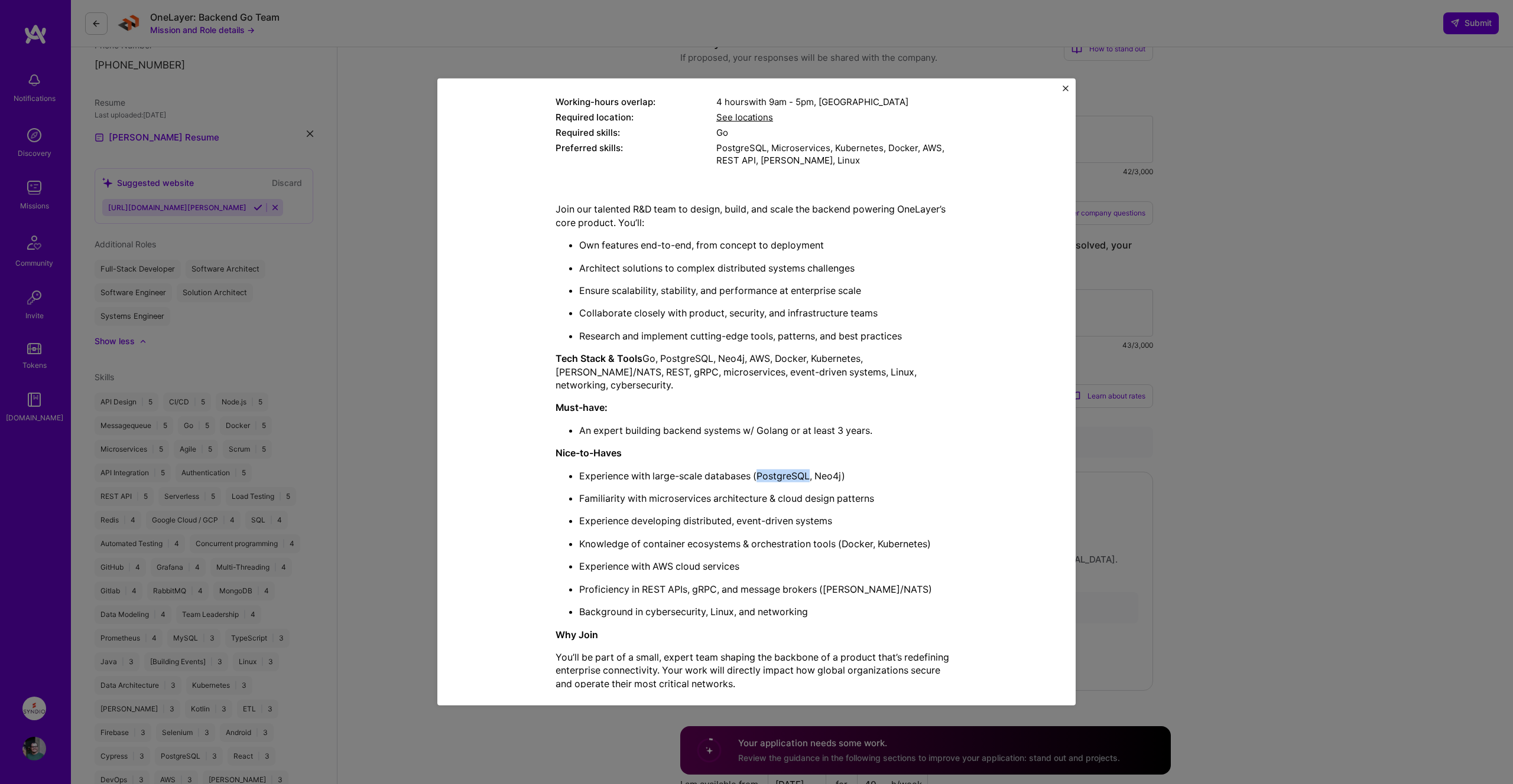
drag, startPoint x: 759, startPoint y: 460, endPoint x: 809, endPoint y: 458, distance: 50.0
click at [809, 469] on p "Experience with large-scale databases (PostgreSQL, Neo4j)" at bounding box center [768, 475] width 378 height 13
click at [1066, 87] on img "Close" at bounding box center [1065, 88] width 5 height 5
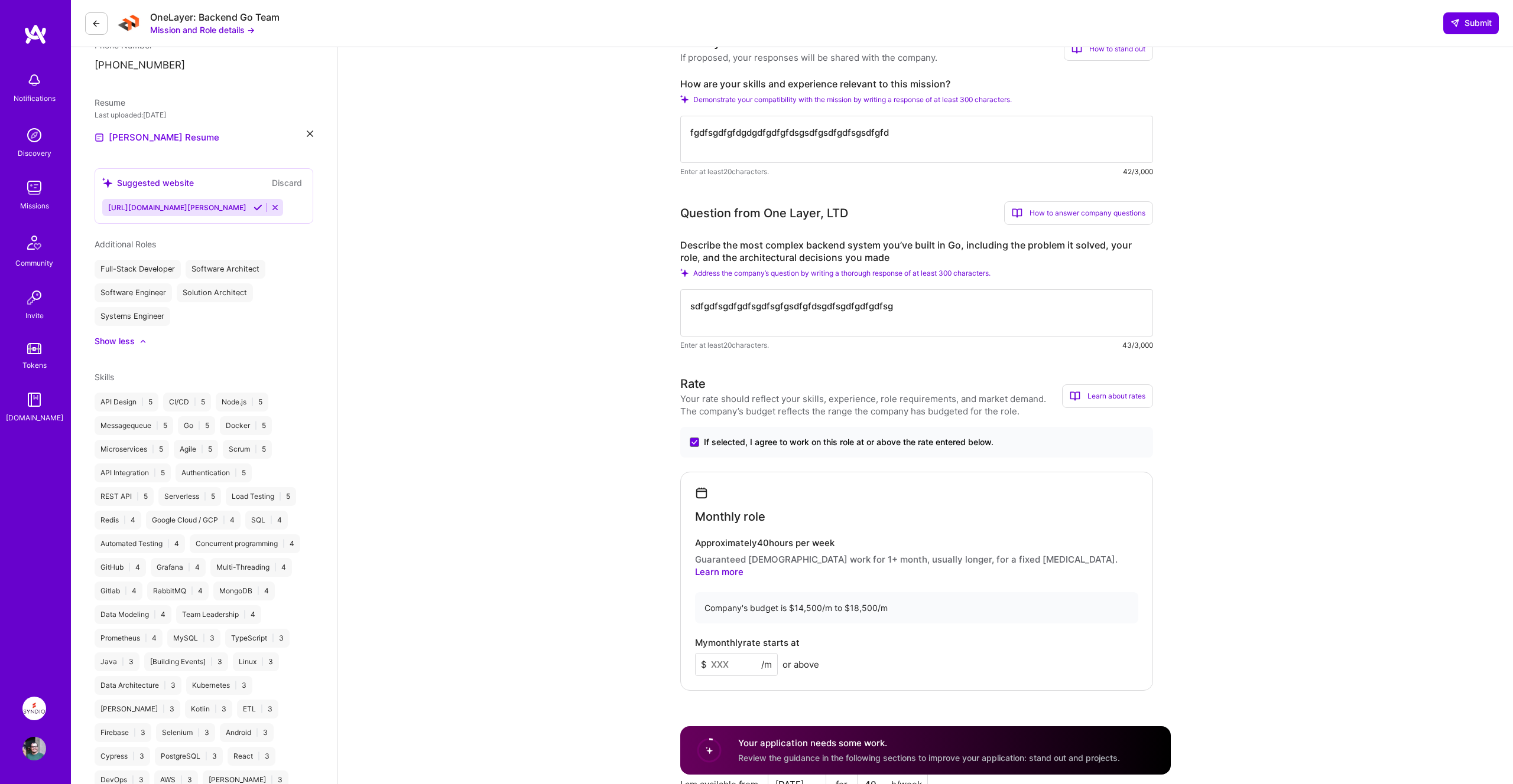
scroll to position [0, 0]
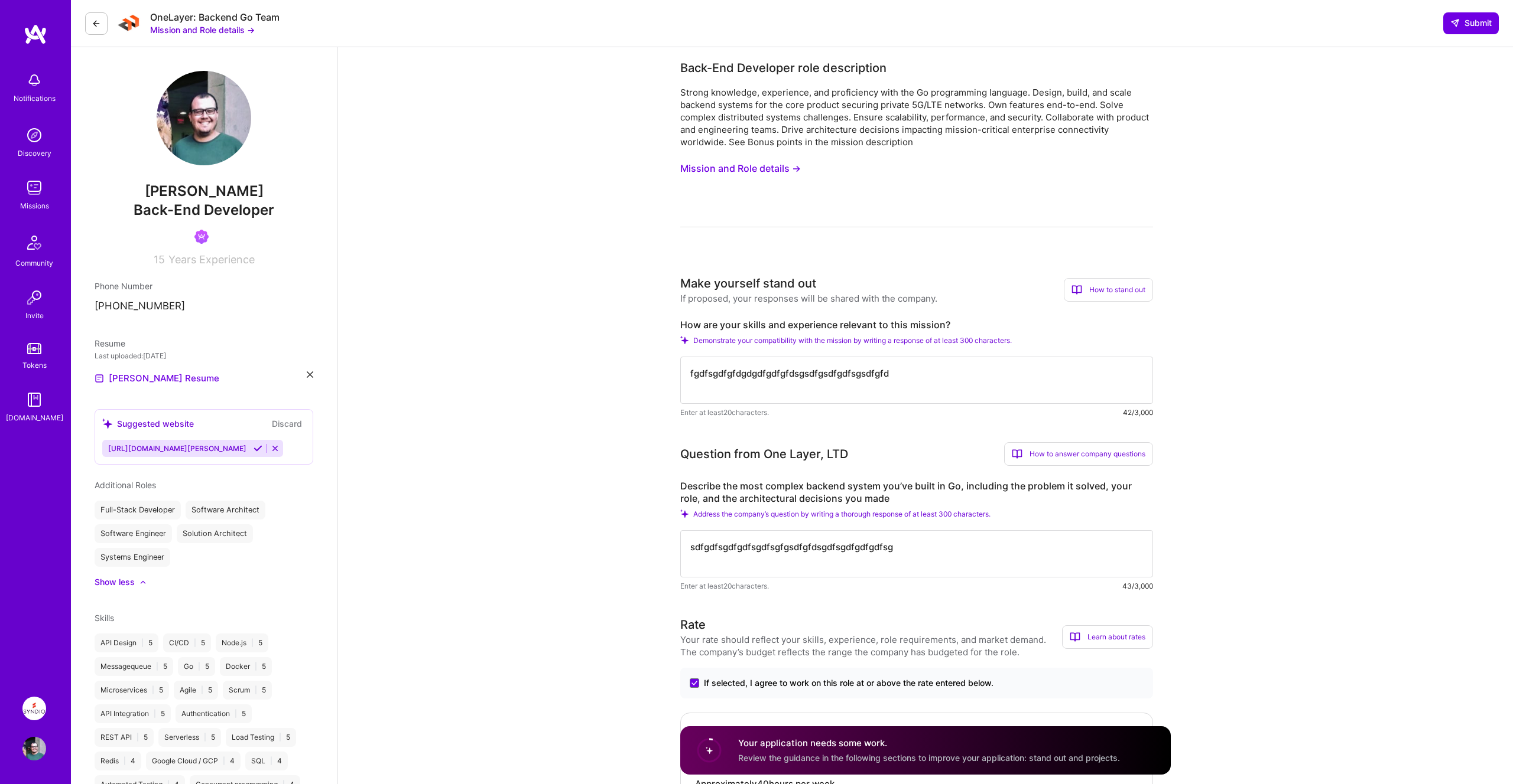
drag, startPoint x: 934, startPoint y: 369, endPoint x: 651, endPoint y: 372, distance: 283.0
click at [765, 168] on button "Mission and Role details →" at bounding box center [741, 168] width 120 height 22
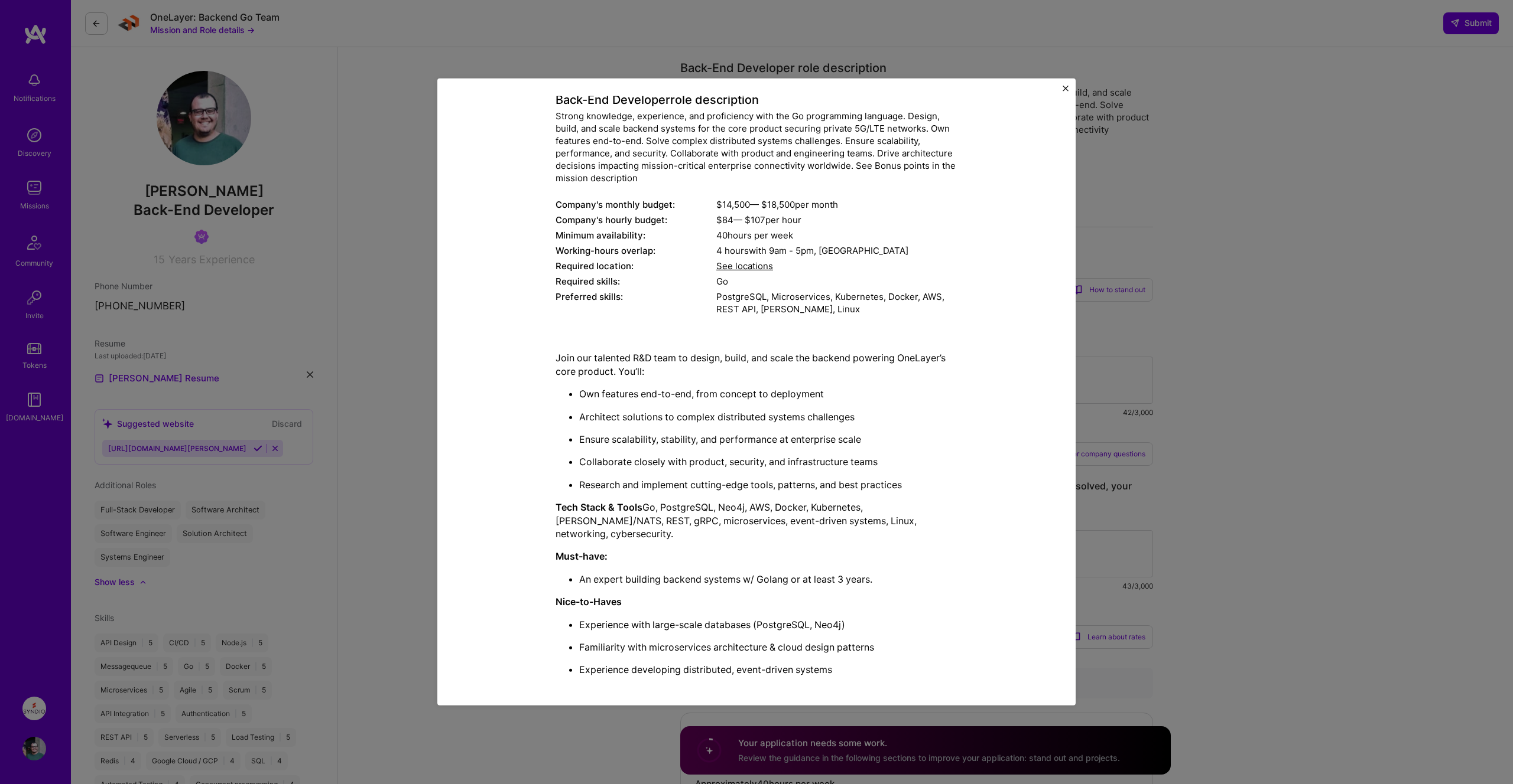
scroll to position [116, 0]
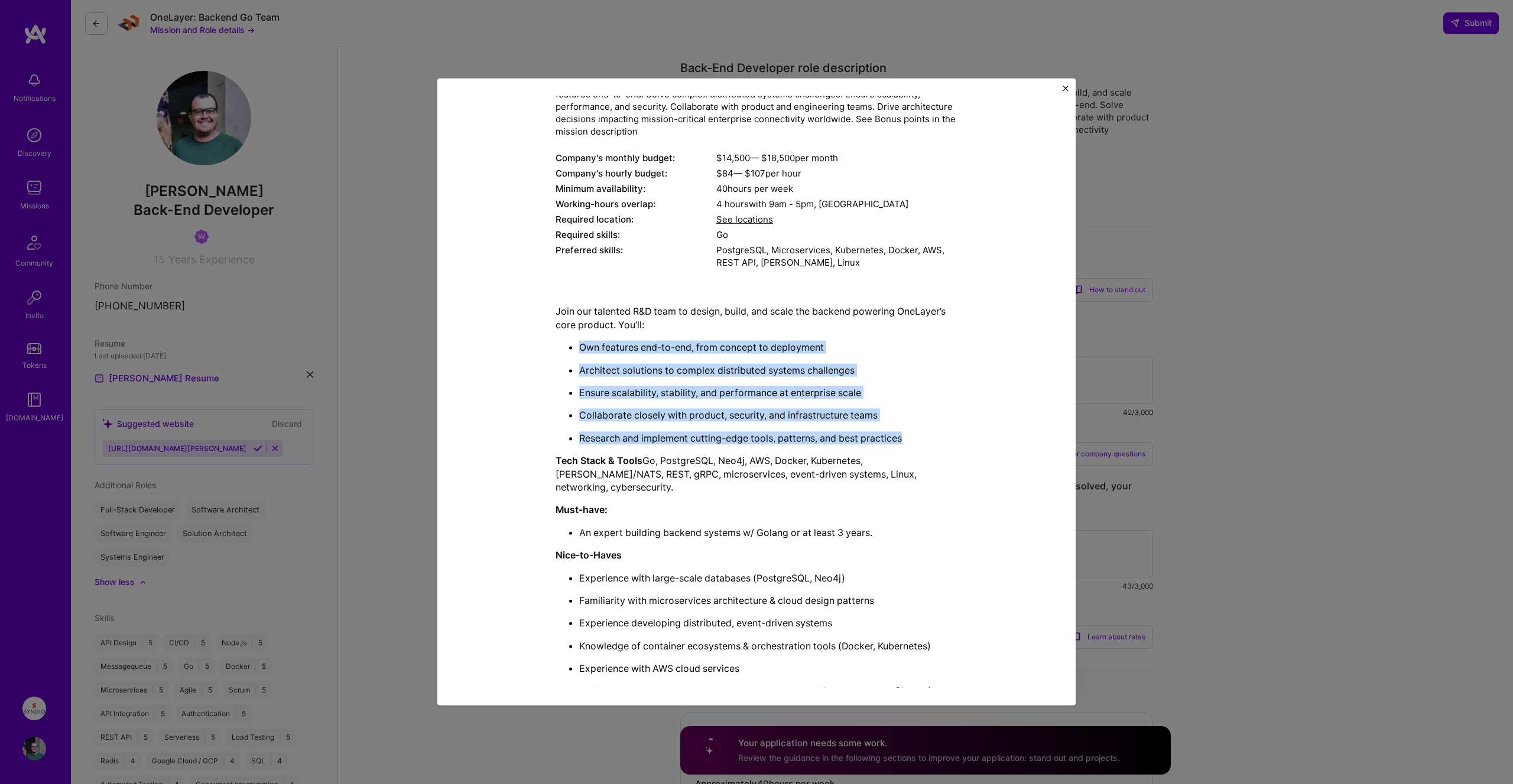
drag, startPoint x: 581, startPoint y: 350, endPoint x: 911, endPoint y: 439, distance: 341.8
click at [911, 439] on ul "Own features end-to-end, from concept to deployment Architect solutions to comp…" at bounding box center [756, 392] width 402 height 104
click at [911, 439] on p "Research and implement cutting-edge tools, patterns, and best practices" at bounding box center [768, 438] width 378 height 13
drag, startPoint x: 918, startPoint y: 438, endPoint x: 565, endPoint y: 335, distance: 367.7
click at [565, 335] on div "Join our talented R&D team to design, build, and scale the backend powering One…" at bounding box center [756, 583] width 402 height 556
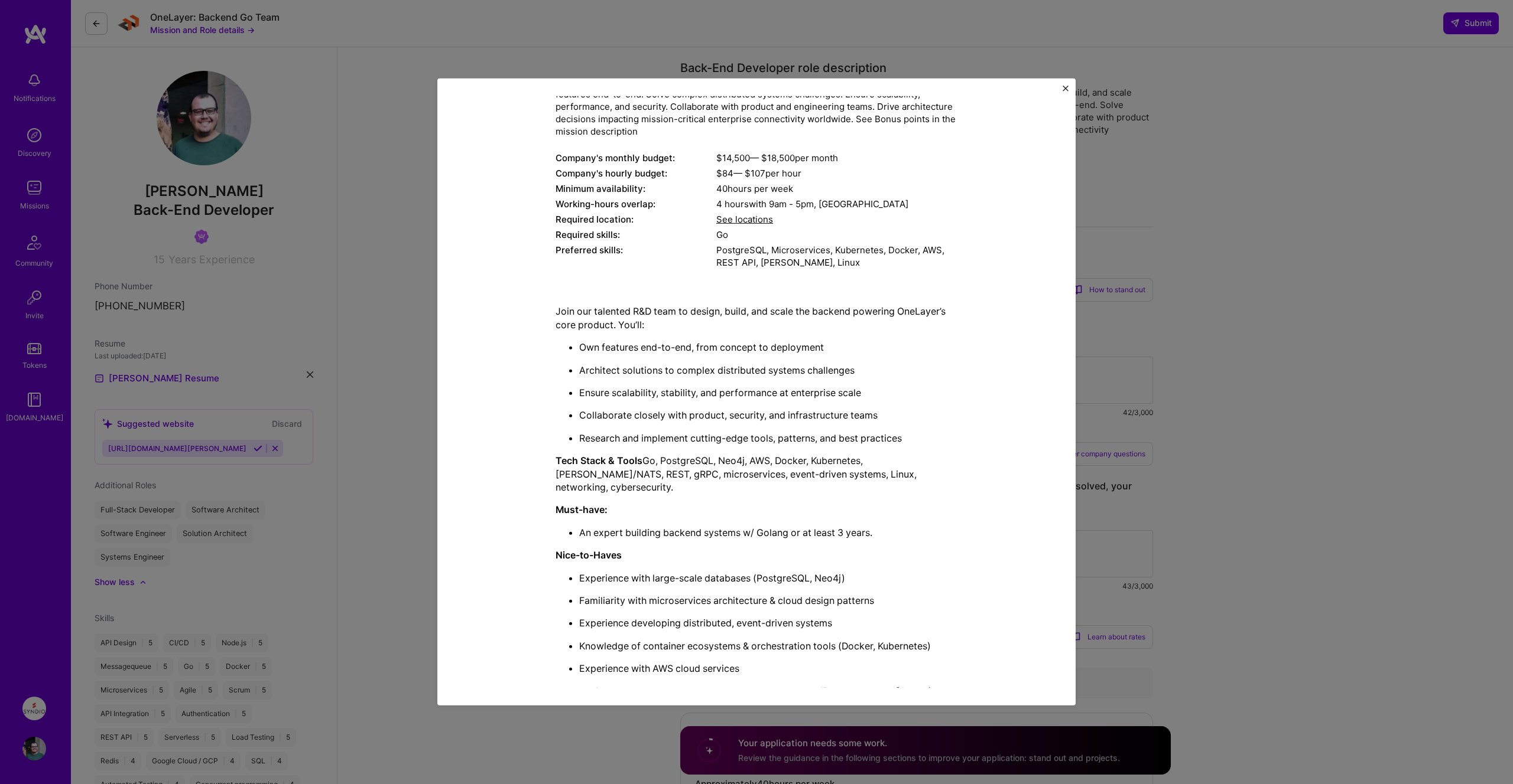
click at [564, 337] on div "Join our talented R&D team to design, build, and scale the backend powering One…" at bounding box center [756, 583] width 402 height 556
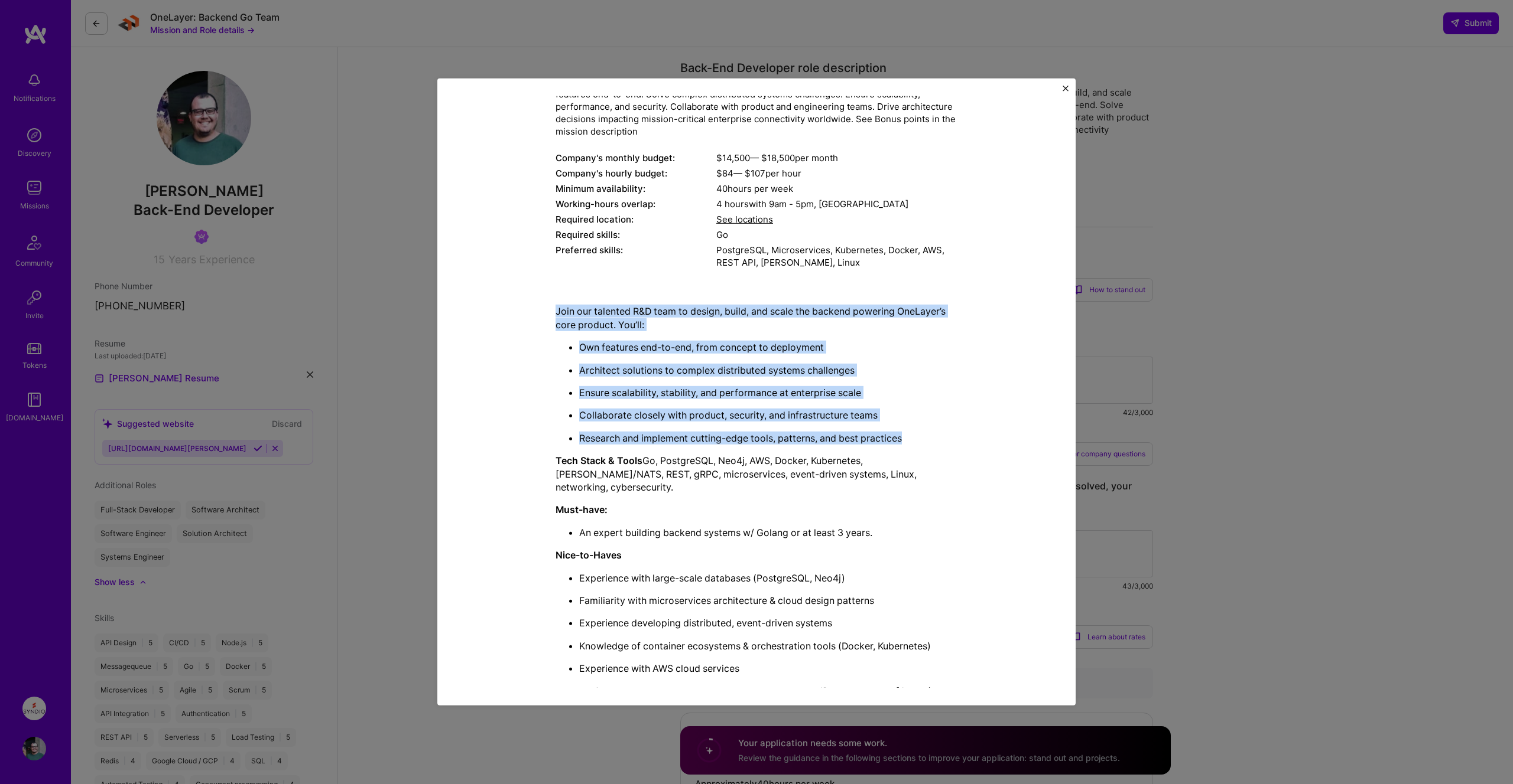
drag, startPoint x: 541, startPoint y: 308, endPoint x: 929, endPoint y: 444, distance: 411.1
click at [929, 444] on div "Mission Description and Role Details Back-End Developer role description Strong…" at bounding box center [756, 431] width 584 height 881
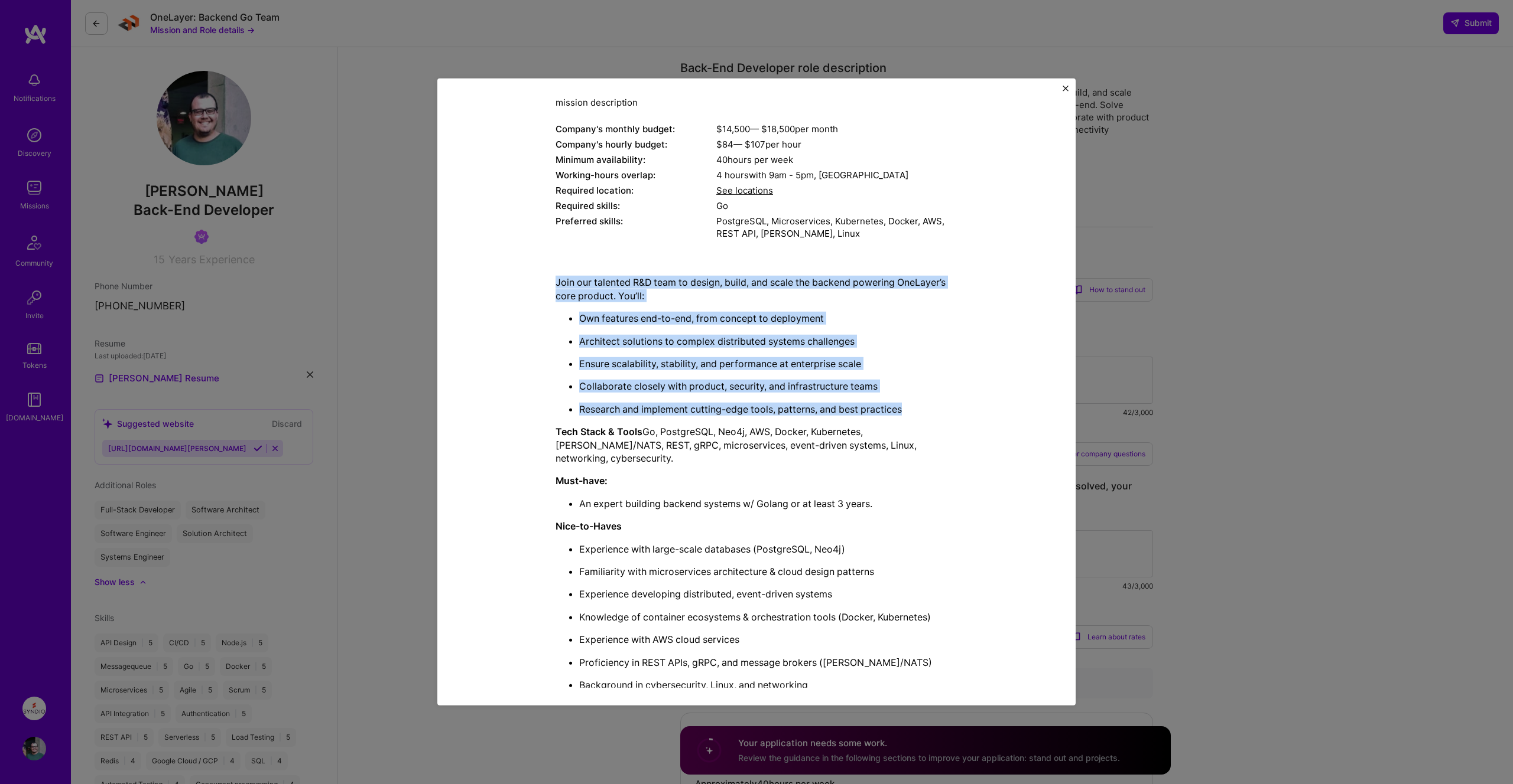
scroll to position [281, 0]
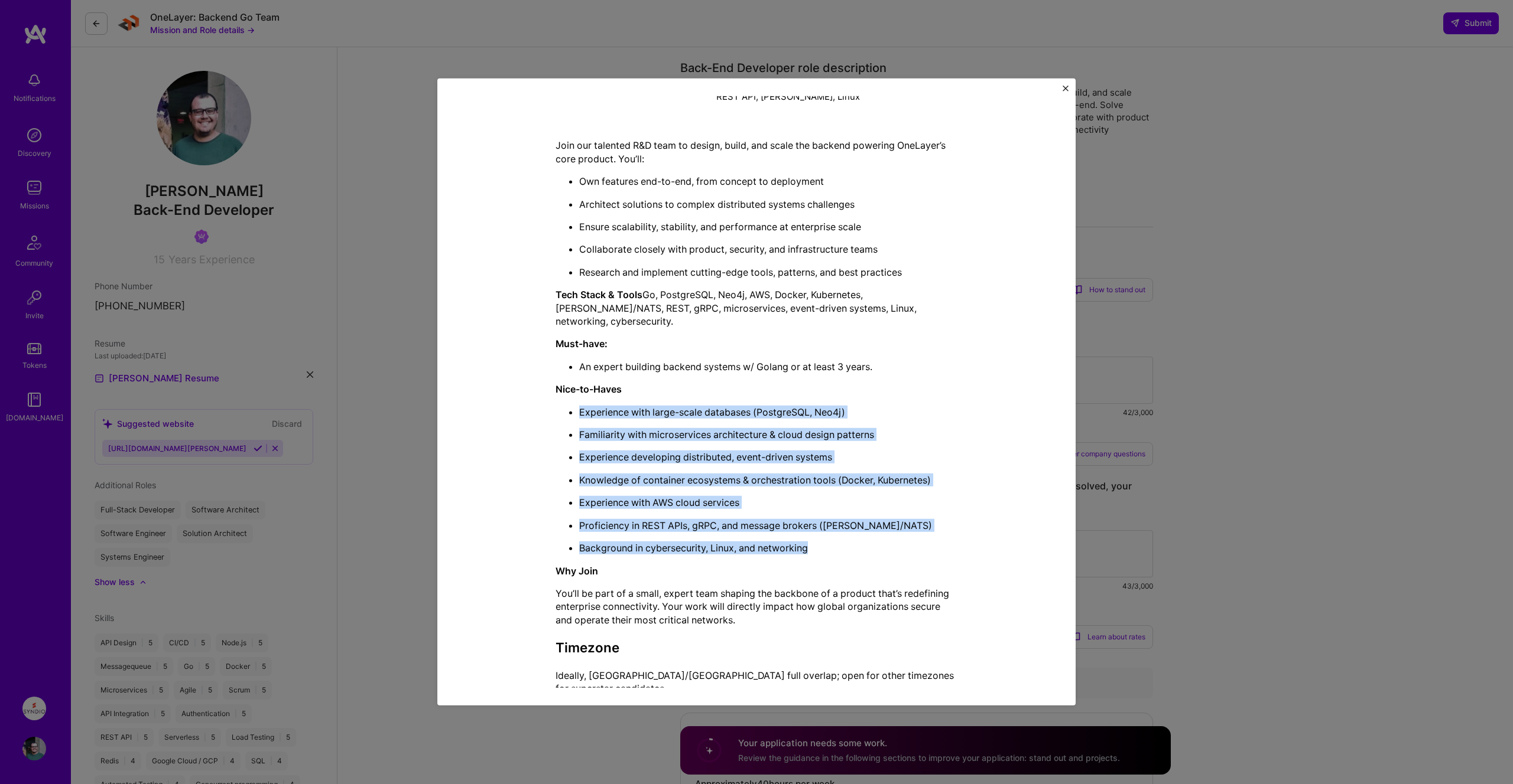
drag, startPoint x: 824, startPoint y: 531, endPoint x: 550, endPoint y: 400, distance: 303.7
click at [550, 400] on div "Mission Description and Role Details Back-End Developer role description Strong…" at bounding box center [756, 265] width 584 height 881
click at [845, 542] on p "Background in cybersecurity, Linux, and networking" at bounding box center [768, 548] width 378 height 13
drag, startPoint x: 884, startPoint y: 538, endPoint x: 550, endPoint y: 391, distance: 364.9
click at [550, 391] on div "Mission Description and Role Details Back-End Developer role description Strong…" at bounding box center [756, 265] width 584 height 881
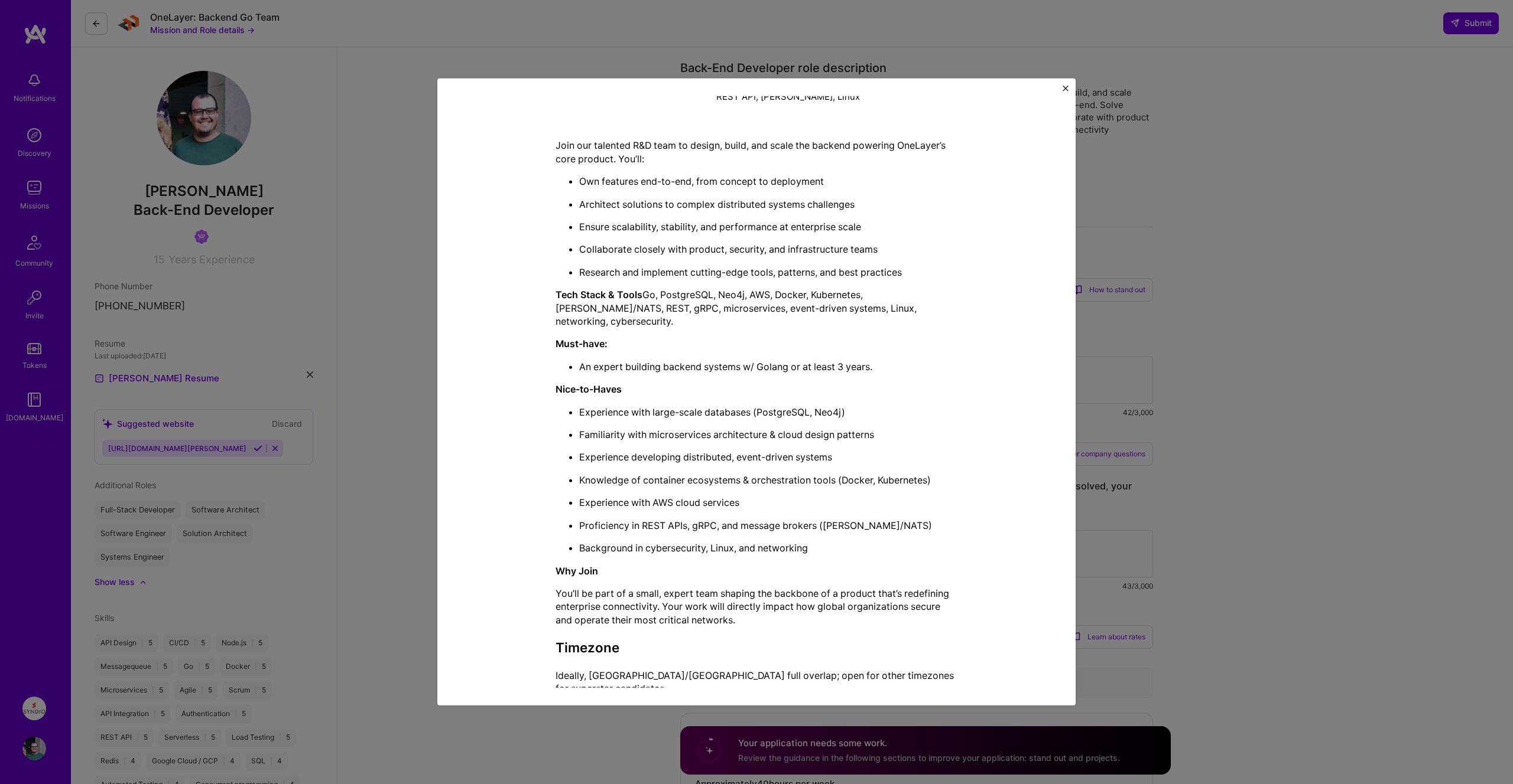
drag, startPoint x: 929, startPoint y: 345, endPoint x: 552, endPoint y: 357, distance: 377.2
click at [552, 357] on div "Mission Description and Role Details Back-End Developer role description Strong…" at bounding box center [756, 265] width 584 height 881
drag, startPoint x: 903, startPoint y: 353, endPoint x: 546, endPoint y: 323, distance: 358.3
click at [546, 323] on div "Mission Description and Role Details Back-End Developer role description Strong…" at bounding box center [756, 265] width 584 height 881
drag, startPoint x: 546, startPoint y: 323, endPoint x: 551, endPoint y: 331, distance: 9.4
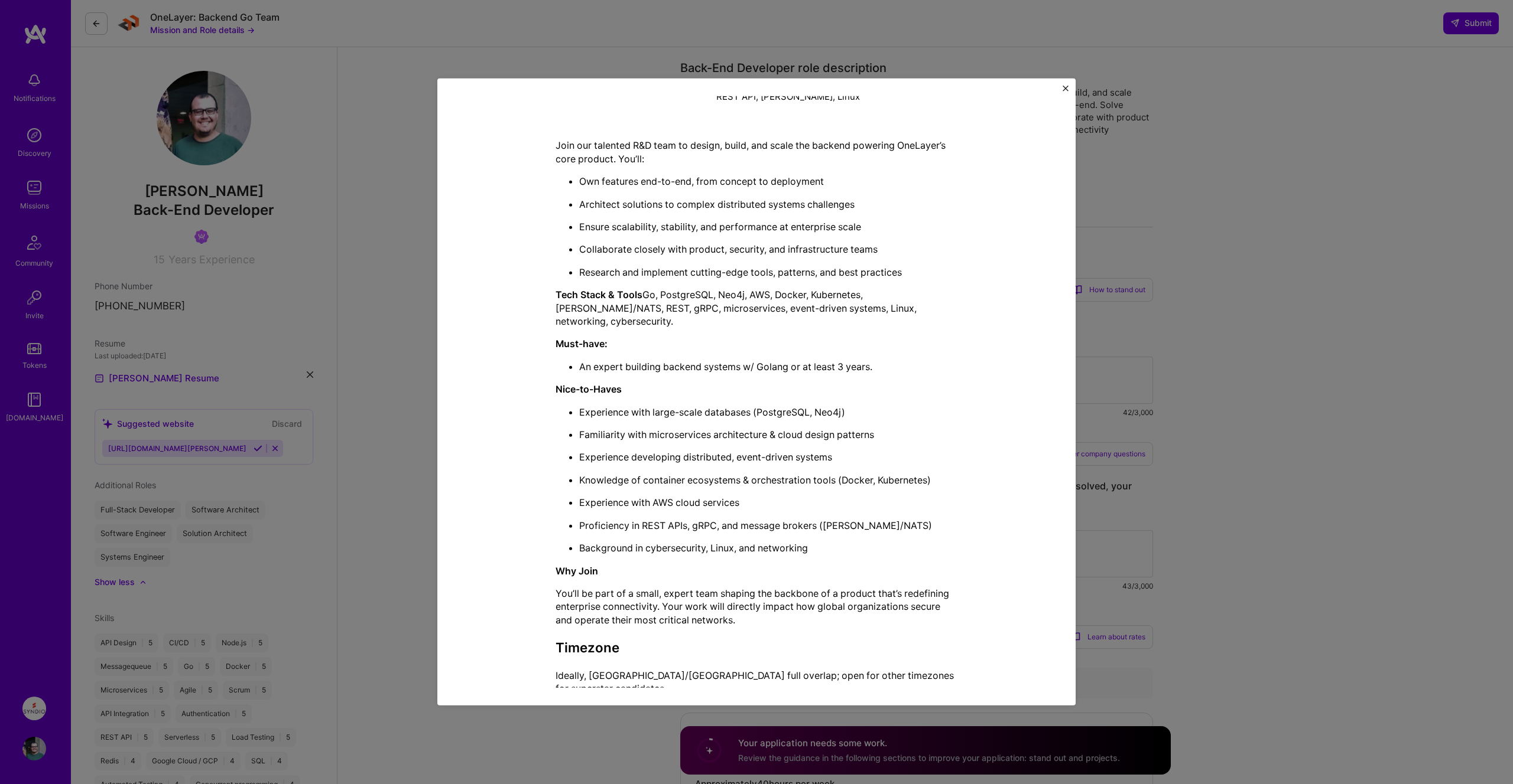
click at [546, 323] on div "Mission Description and Role Details Back-End Developer role description Strong…" at bounding box center [756, 265] width 584 height 881
drag, startPoint x: 551, startPoint y: 332, endPoint x: 934, endPoint y: 367, distance: 384.6
click at [934, 367] on div "Mission Description and Role Details Back-End Developer role description Strong…" at bounding box center [756, 265] width 584 height 881
click at [925, 361] on p "An expert building backend systems w/ Golang or at least 3 years." at bounding box center [768, 367] width 378 height 13
drag, startPoint x: 842, startPoint y: 352, endPoint x: 551, endPoint y: 330, distance: 291.8
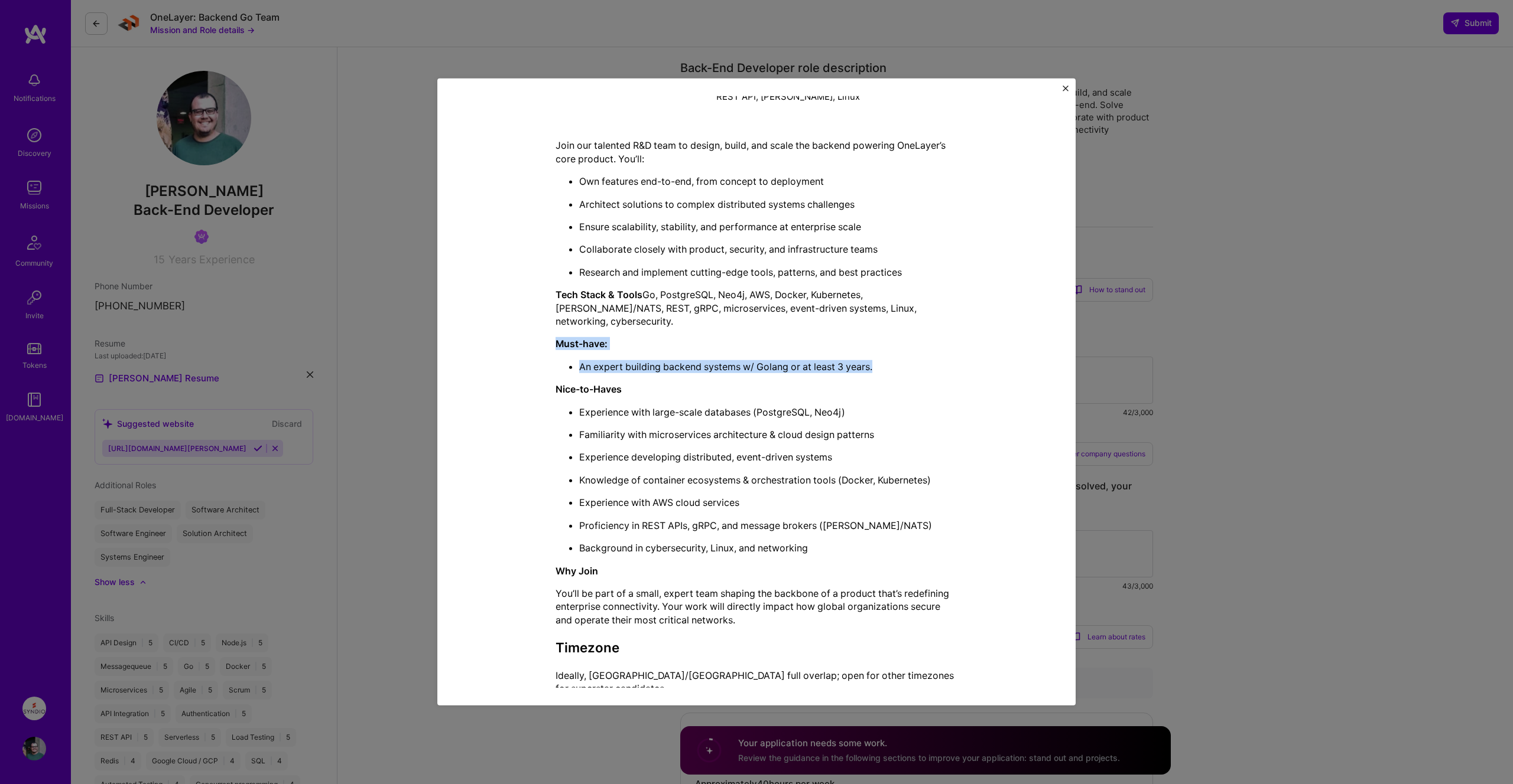
click at [551, 330] on div "Mission Description and Role Details Back-End Developer role description Strong…" at bounding box center [756, 265] width 584 height 881
drag, startPoint x: 551, startPoint y: 330, endPoint x: 925, endPoint y: 359, distance: 375.1
click at [925, 359] on div "Mission Description and Role Details Back-End Developer role description Strong…" at bounding box center [756, 265] width 584 height 881
click at [925, 361] on p "An expert building backend systems w/ Golang or at least 3 years." at bounding box center [768, 367] width 378 height 13
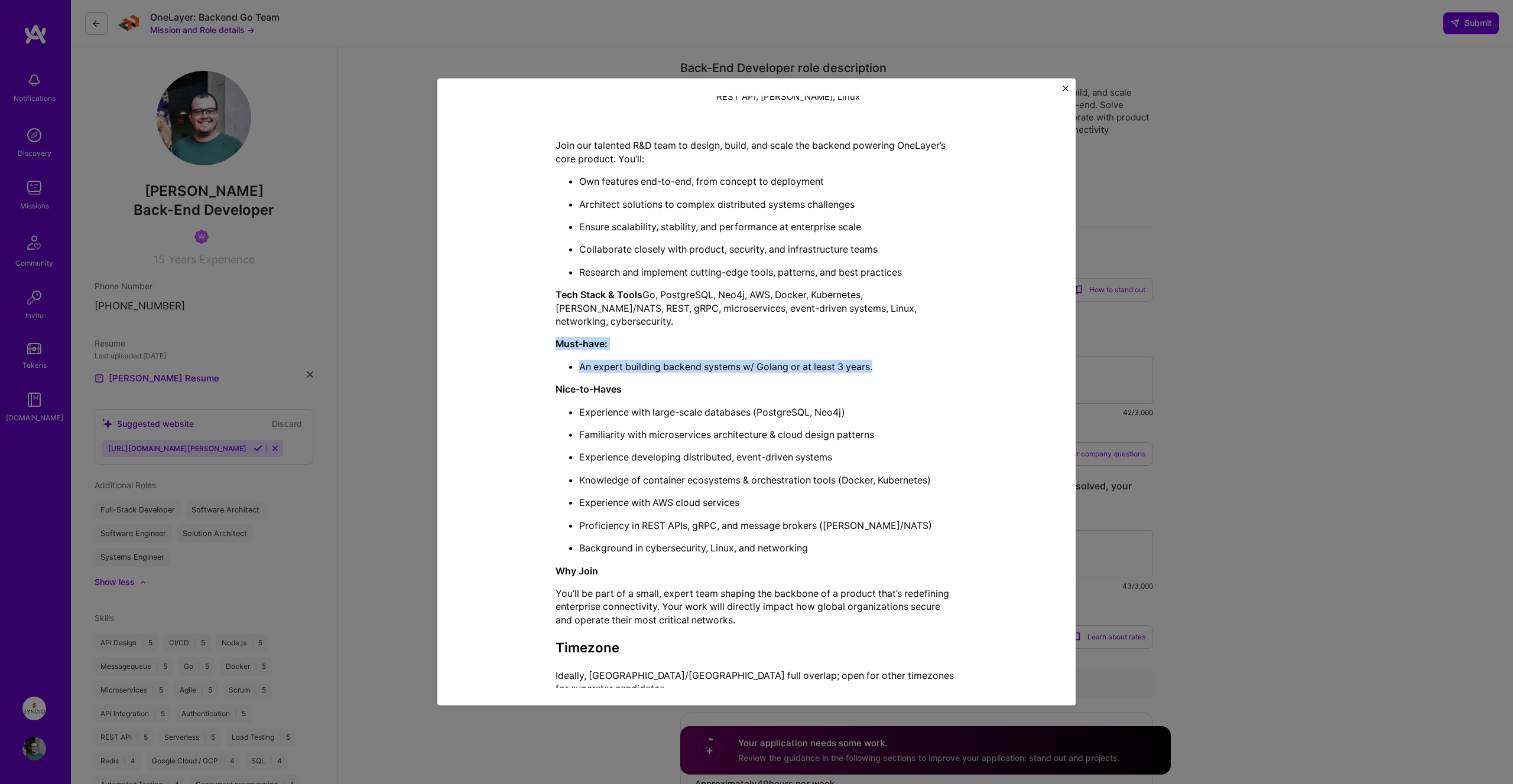
drag, startPoint x: 855, startPoint y: 354, endPoint x: 542, endPoint y: 334, distance: 313.6
click at [542, 334] on div "Mission Description and Role Details Back-End Developer role description Strong…" at bounding box center [756, 265] width 584 height 881
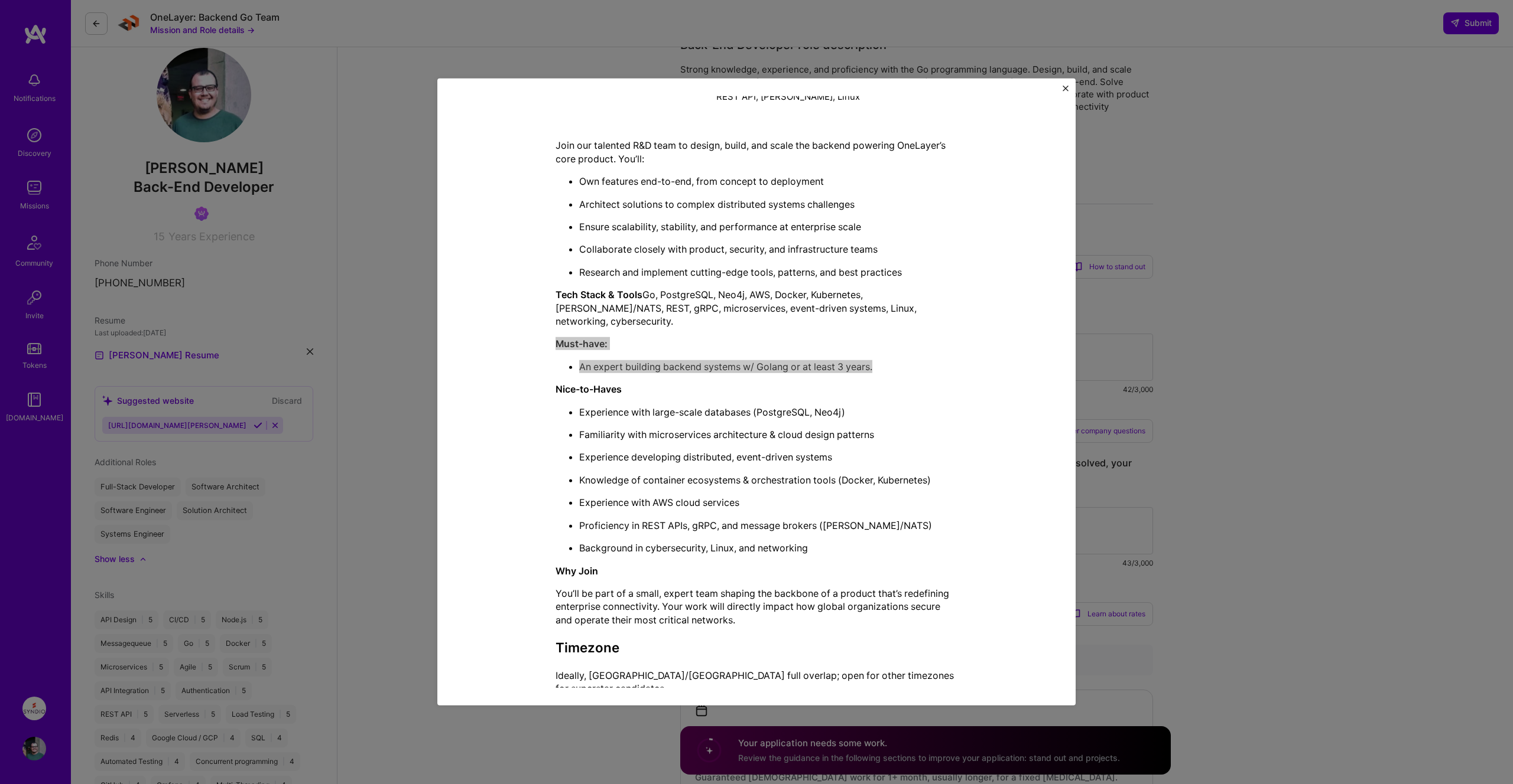
scroll to position [64, 0]
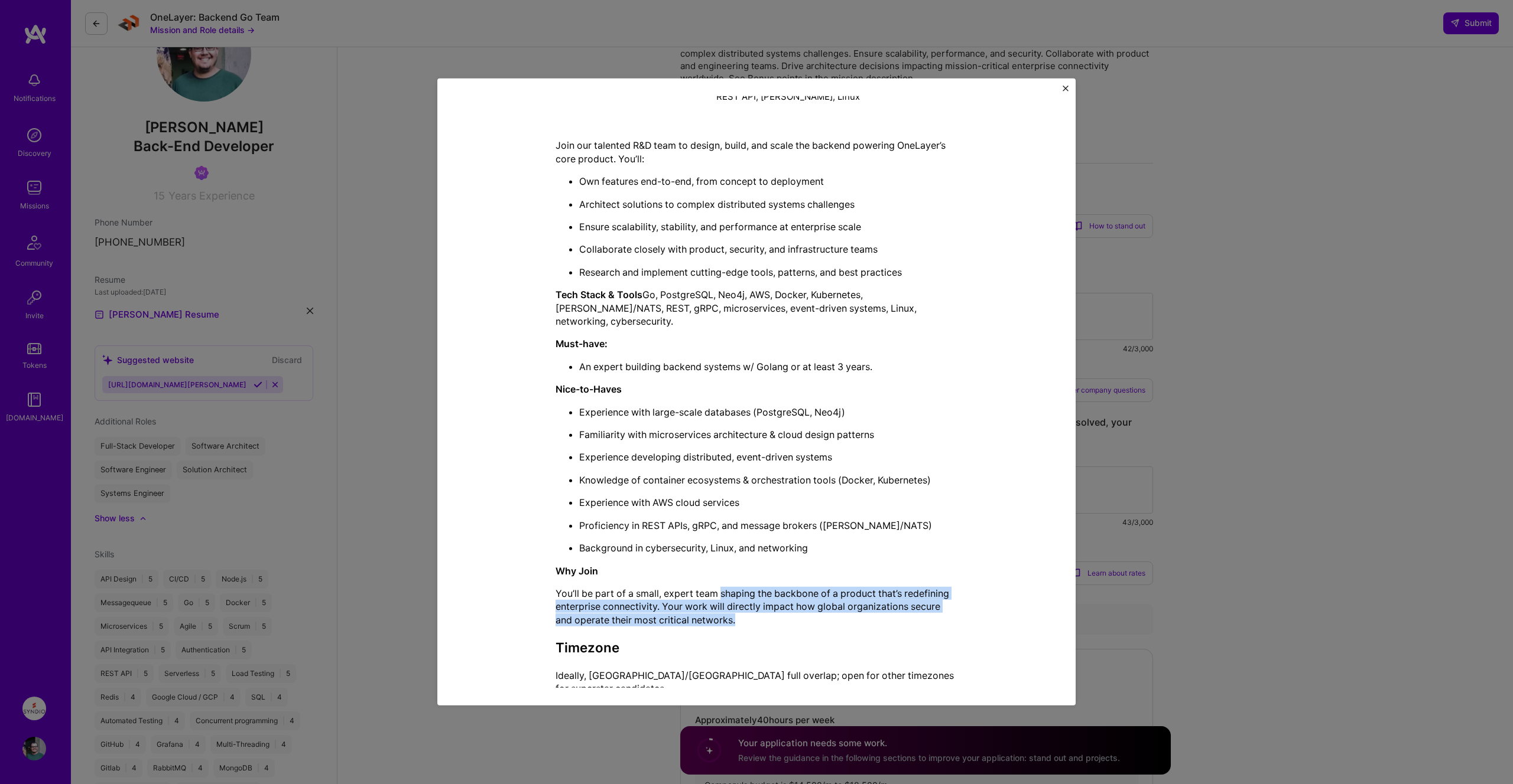
drag, startPoint x: 720, startPoint y: 583, endPoint x: 966, endPoint y: 606, distance: 247.1
click at [966, 606] on div "Mission Description and Role Details Back-End Developer role description Strong…" at bounding box center [756, 265] width 584 height 881
drag, startPoint x: 666, startPoint y: 592, endPoint x: 793, endPoint y: 611, distance: 128.4
click at [793, 611] on p "You’ll be part of a small, expert team shaping the backbone of a product that’s…" at bounding box center [756, 606] width 402 height 39
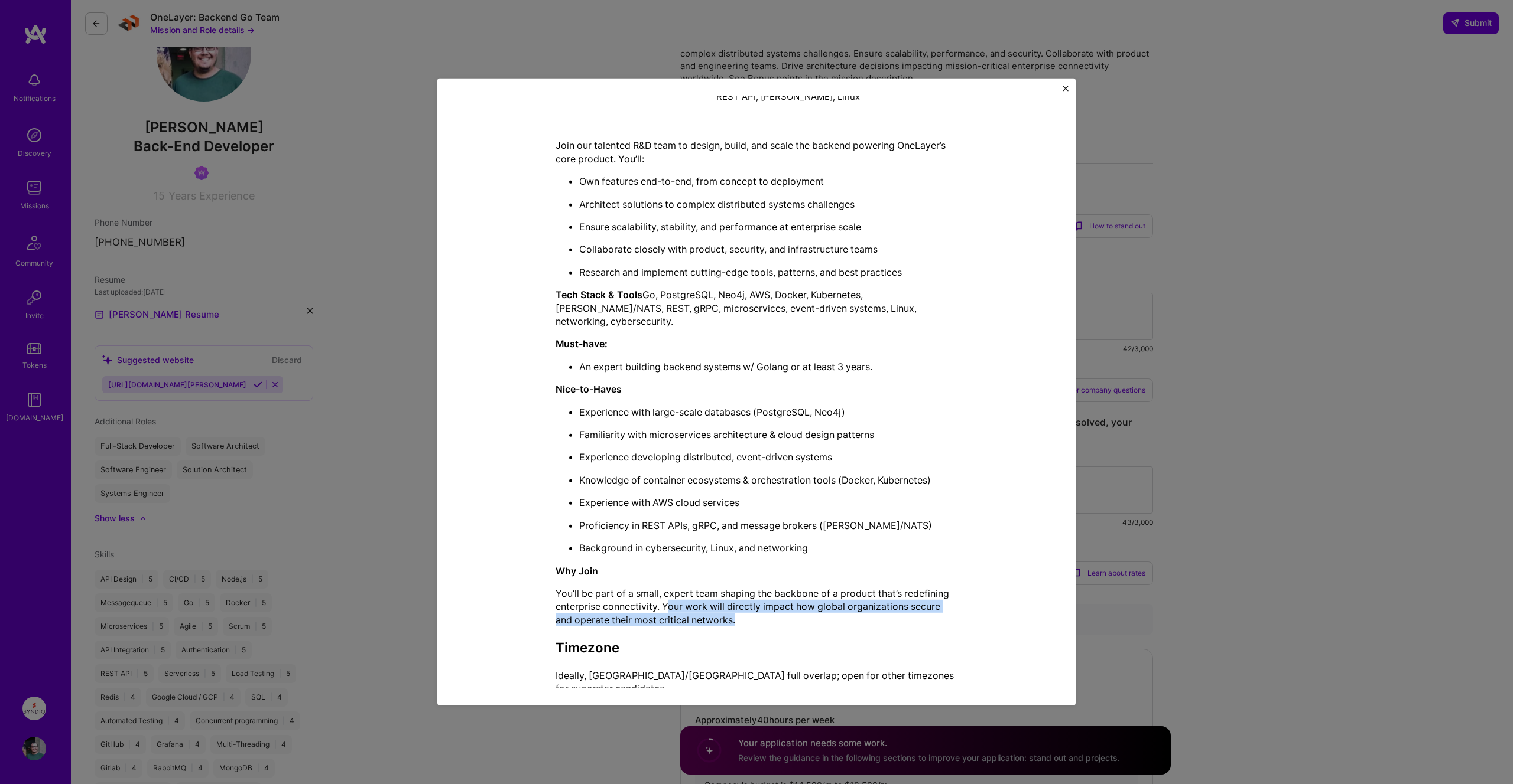
click at [793, 611] on p "You’ll be part of a small, expert team shaping the backbone of a product that’s…" at bounding box center [756, 606] width 402 height 39
drag, startPoint x: 776, startPoint y: 609, endPoint x: 554, endPoint y: 559, distance: 227.6
click at [554, 559] on div "Mission Description and Role Details Back-End Developer role description Strong…" at bounding box center [756, 265] width 584 height 881
drag, startPoint x: 554, startPoint y: 559, endPoint x: 800, endPoint y: 609, distance: 251.0
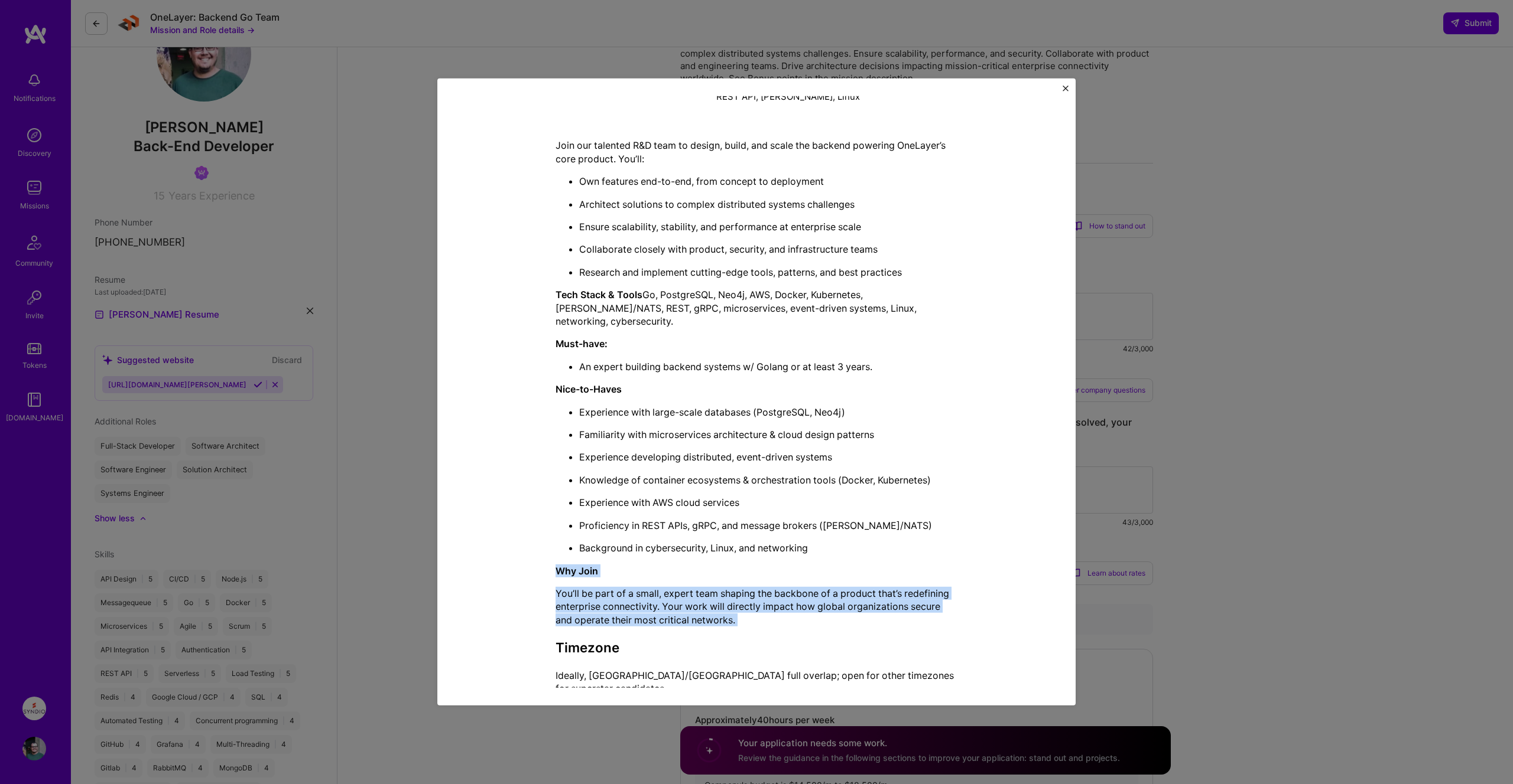
click at [800, 609] on div "Mission Description and Role Details Back-End Developer role description Strong…" at bounding box center [756, 265] width 584 height 881
click at [800, 609] on p "You’ll be part of a small, expert team shaping the backbone of a product that’s…" at bounding box center [756, 606] width 402 height 39
drag, startPoint x: 964, startPoint y: 665, endPoint x: 549, endPoint y: 559, distance: 428.3
click at [549, 559] on div "Mission Description and Role Details Back-End Developer role description Strong…" at bounding box center [756, 265] width 584 height 881
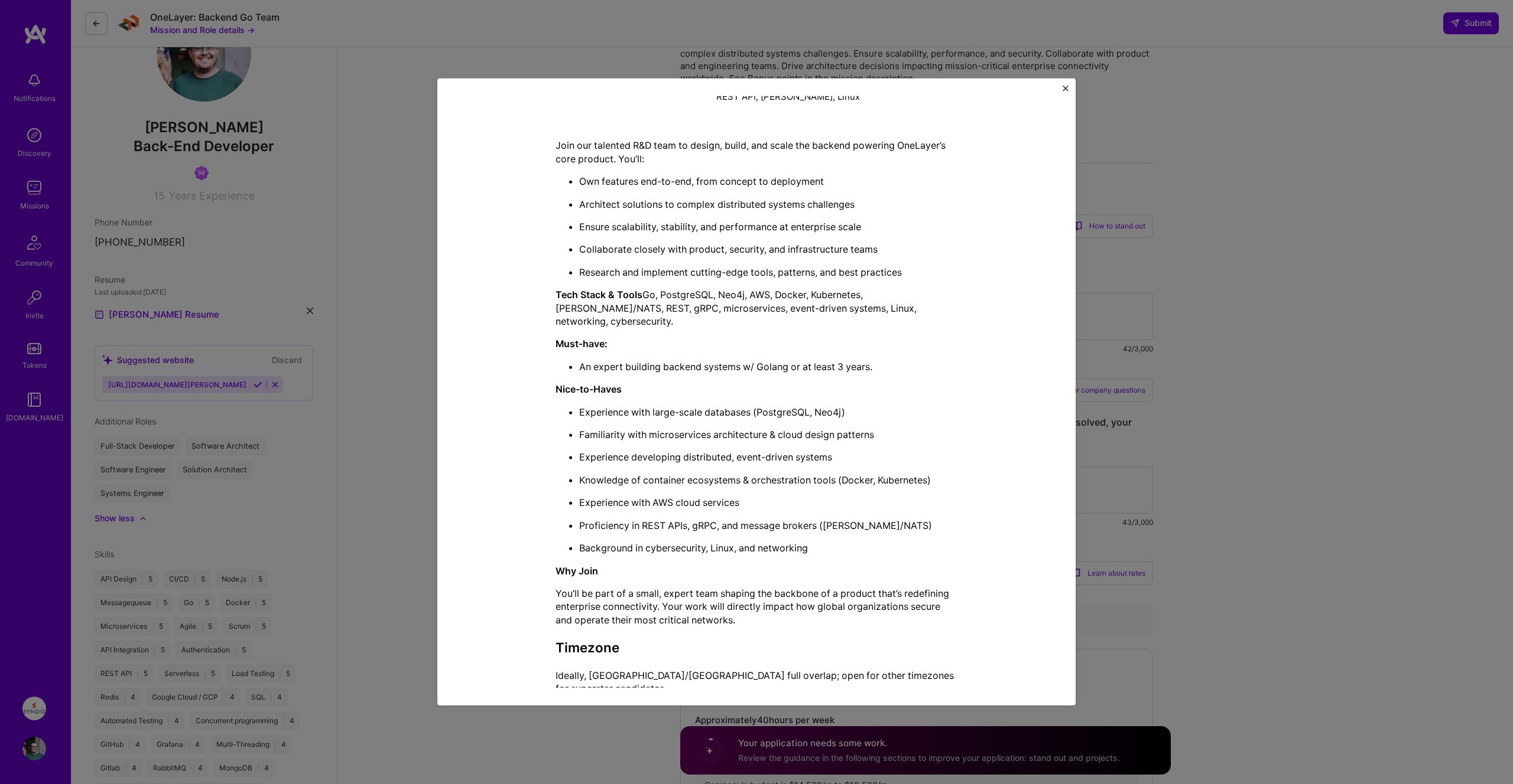
click at [882, 549] on div "Join our talented R&D team to design, build, and scale the backend powering One…" at bounding box center [756, 416] width 402 height 556
click at [1358, 418] on div "Mission Description and Role Details Back-End Developer role description Strong…" at bounding box center [756, 392] width 1513 height 784
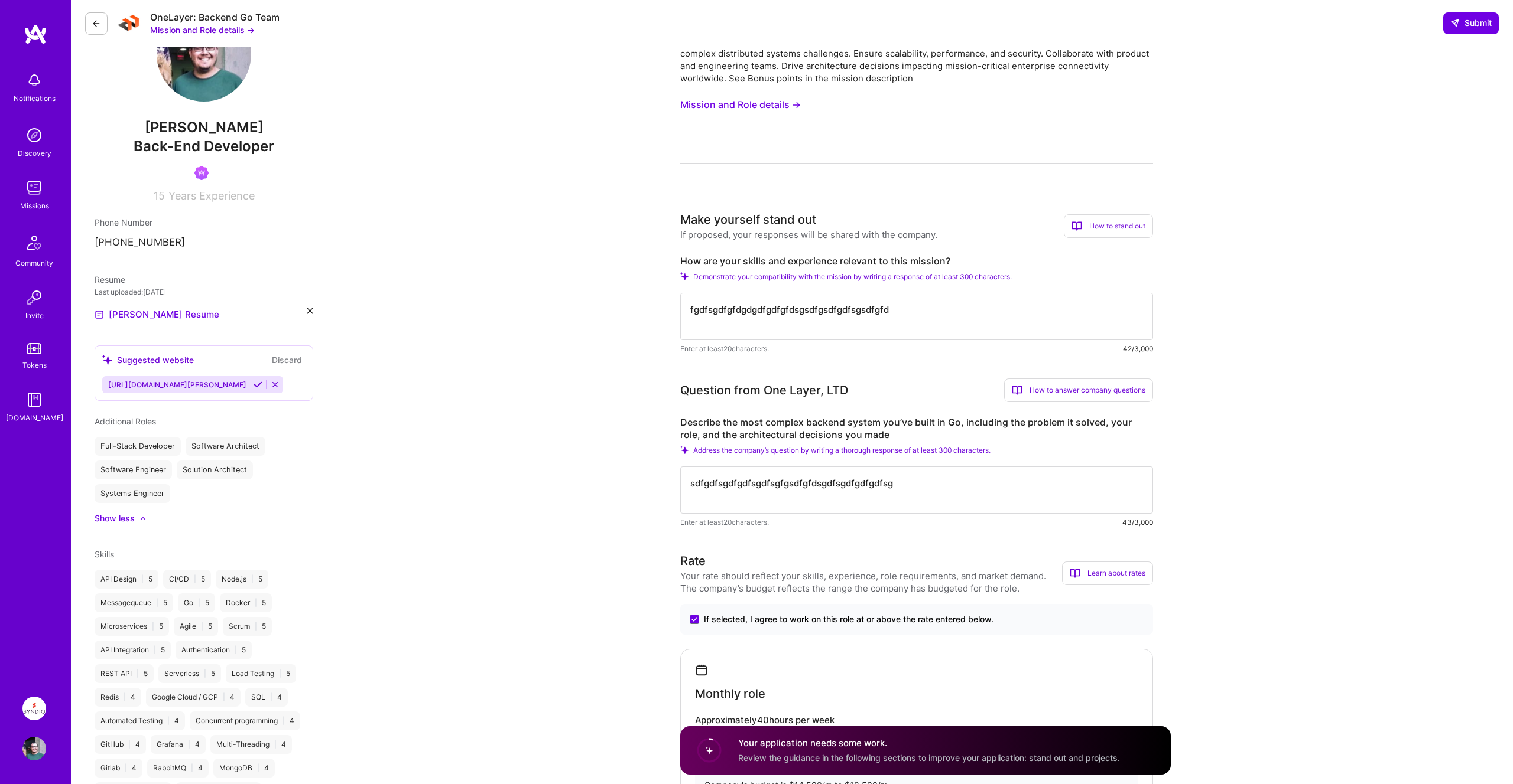
drag, startPoint x: 941, startPoint y: 312, endPoint x: 649, endPoint y: 312, distance: 292.0
click at [742, 102] on button "Mission and Role details →" at bounding box center [741, 105] width 120 height 22
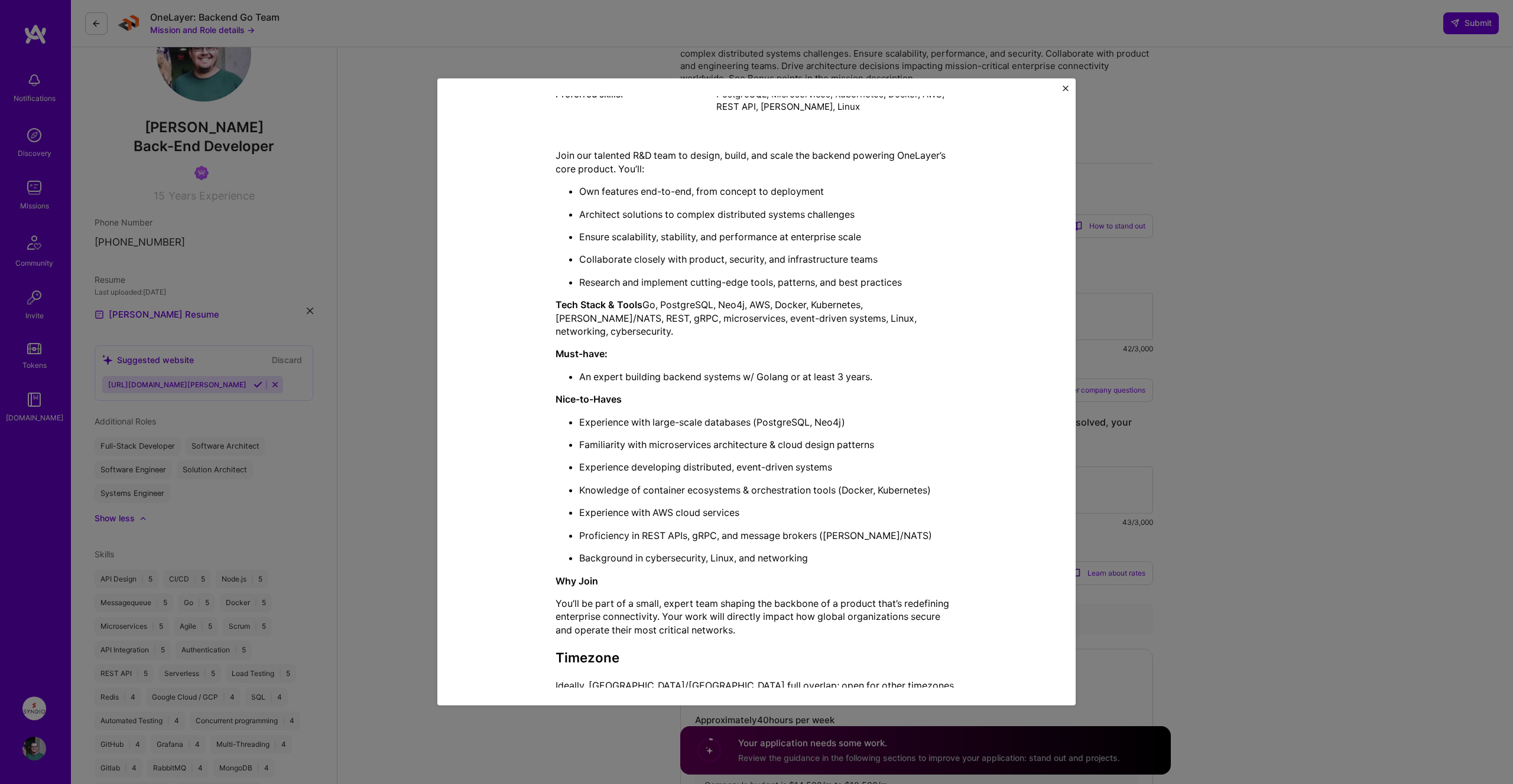
scroll to position [281, 0]
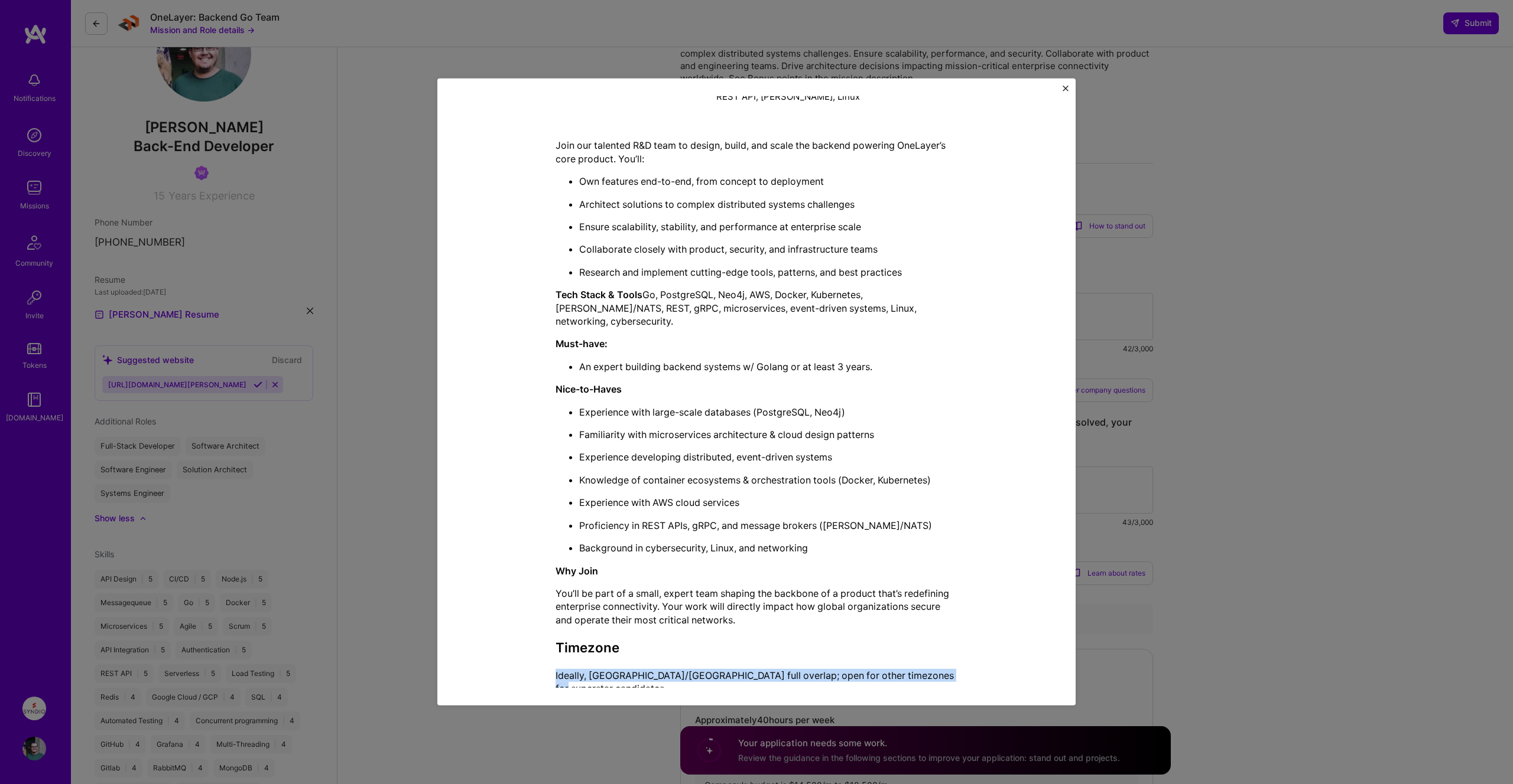
drag, startPoint x: 556, startPoint y: 661, endPoint x: 947, endPoint y: 665, distance: 391.0
click at [947, 669] on p "Ideally, [GEOGRAPHIC_DATA]/[GEOGRAPHIC_DATA] full overlap; open for other timez…" at bounding box center [756, 682] width 402 height 26
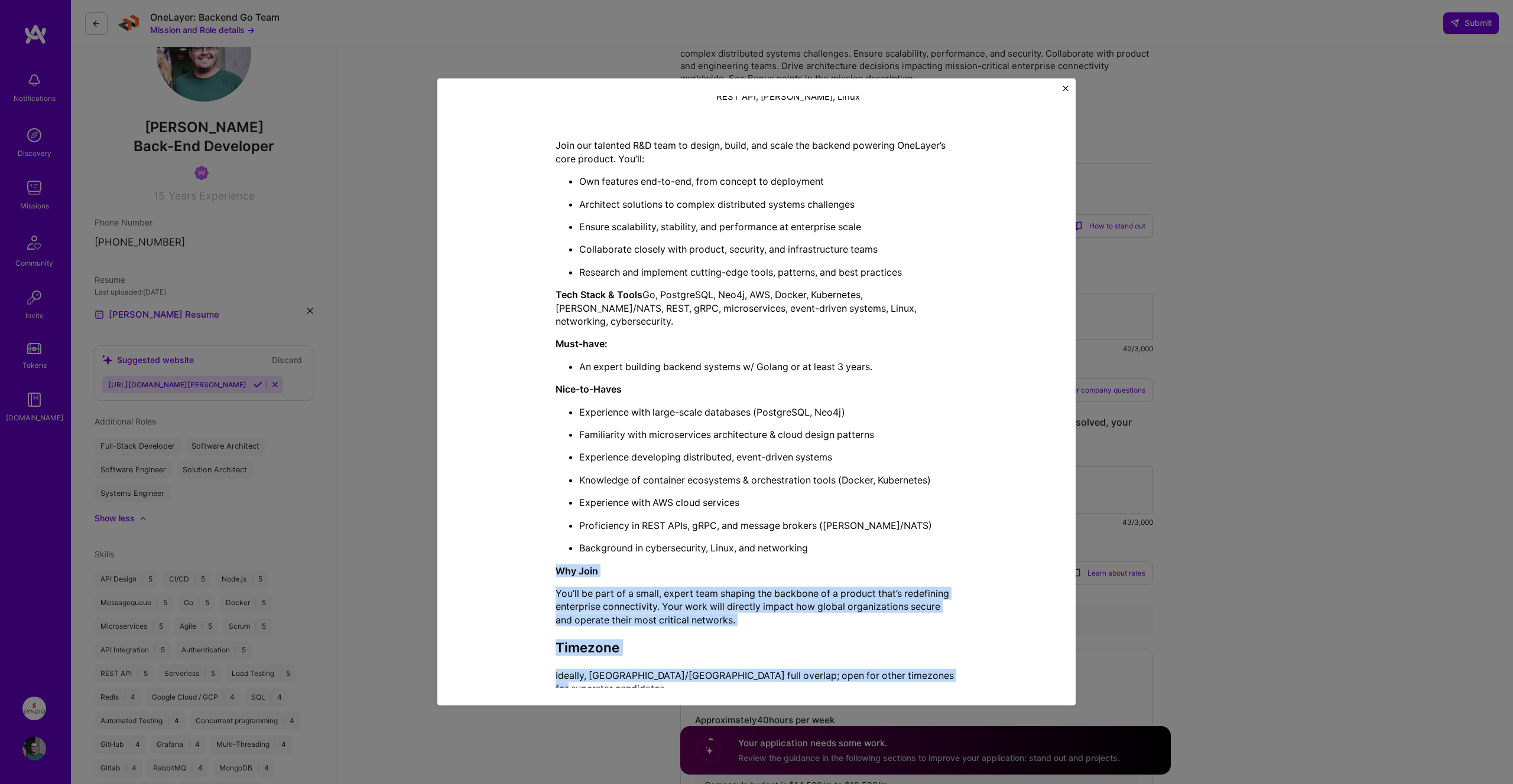
drag, startPoint x: 925, startPoint y: 659, endPoint x: 529, endPoint y: 549, distance: 411.0
click at [529, 549] on div "Mission Description and Role Details Back-End Developer role description Strong…" at bounding box center [756, 265] width 584 height 881
click at [700, 587] on p "You’ll be part of a small, expert team shaping the backbone of a product that’s…" at bounding box center [756, 606] width 402 height 39
drag, startPoint x: 739, startPoint y: 609, endPoint x: 502, endPoint y: 552, distance: 243.8
click at [502, 552] on div "Mission Description and Role Details Back-End Developer role description Strong…" at bounding box center [756, 265] width 584 height 881
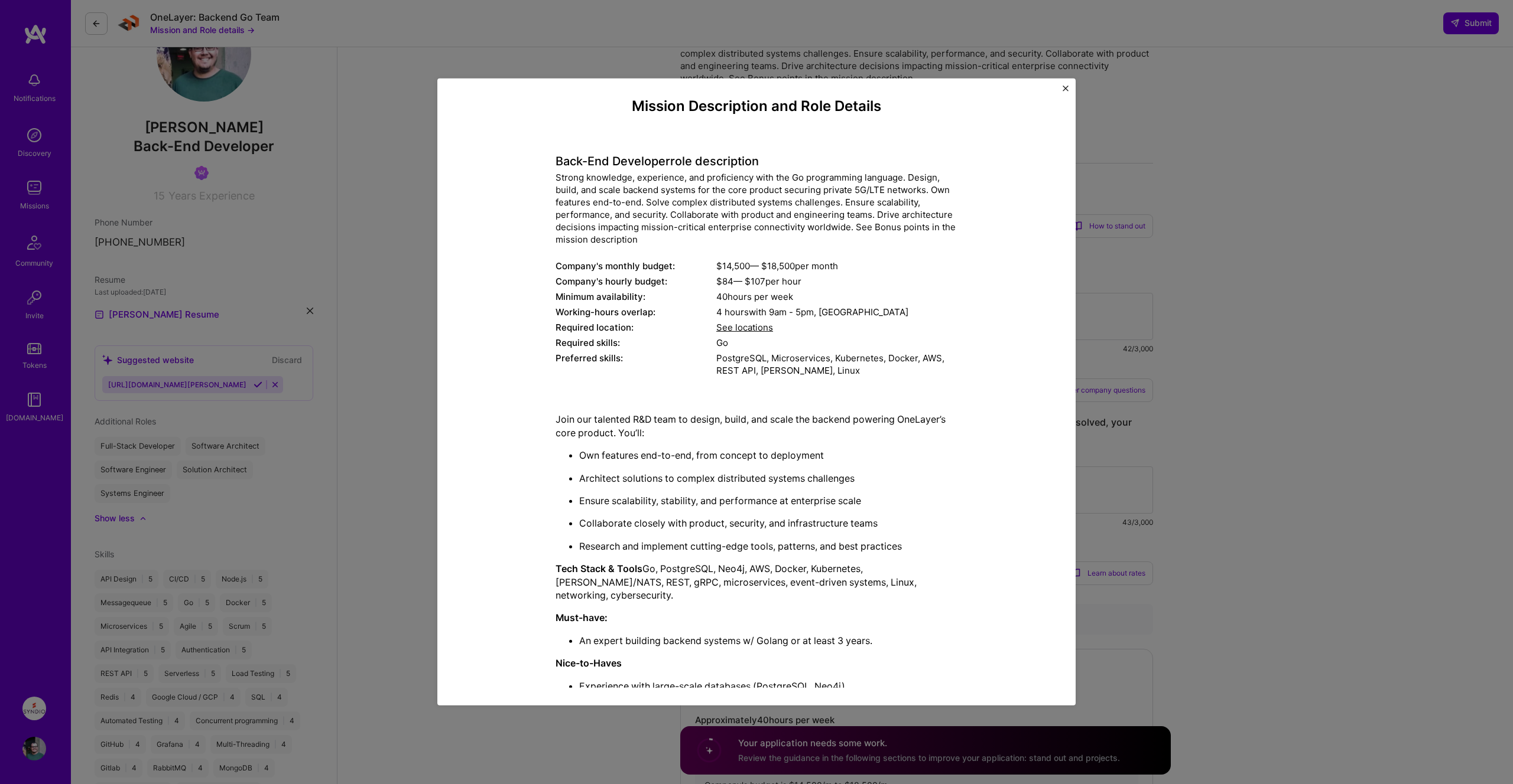
scroll to position [0, 0]
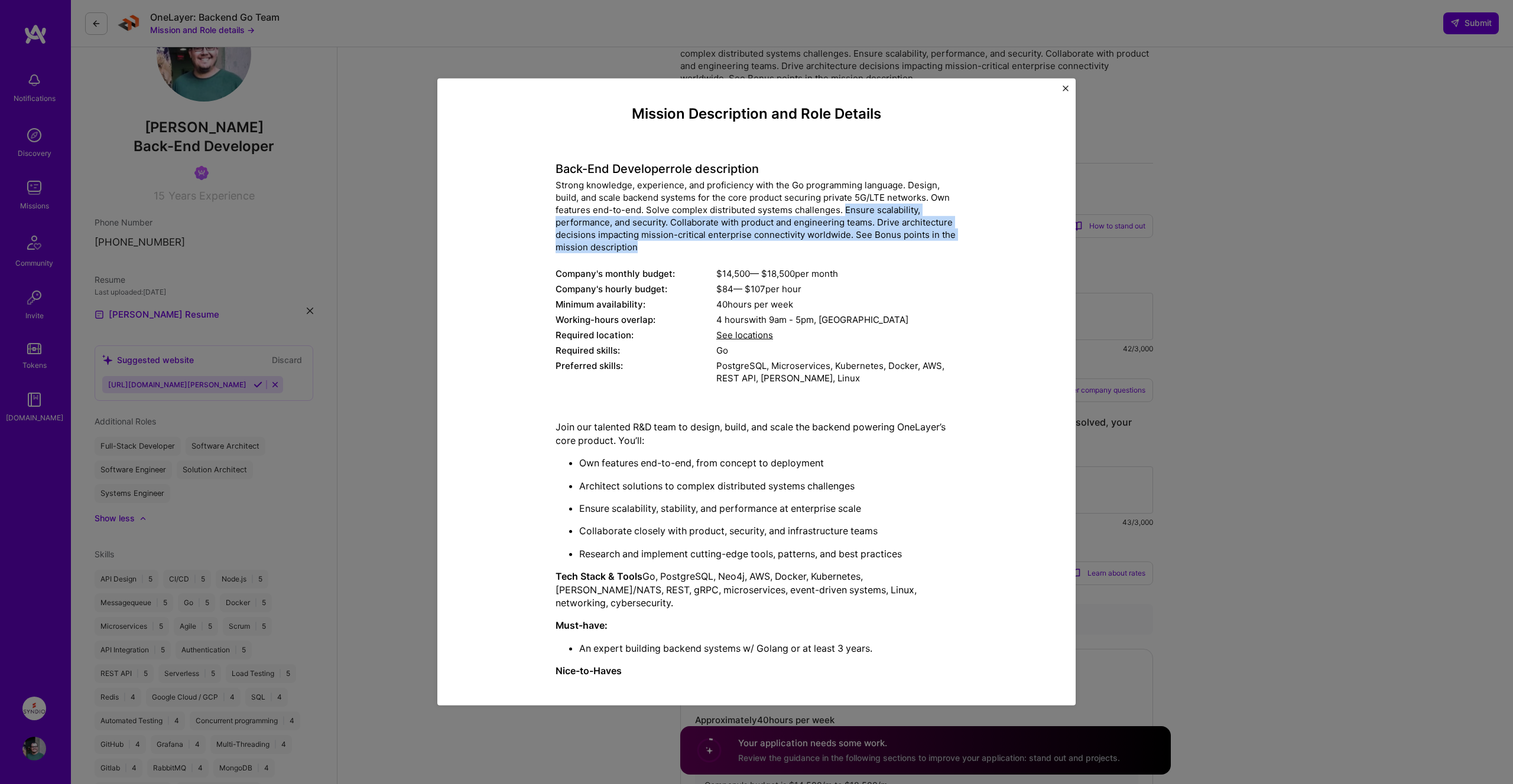
drag, startPoint x: 846, startPoint y: 211, endPoint x: 969, endPoint y: 242, distance: 126.8
click at [969, 242] on div "Mission Description and Role Details Back-End Developer role description Strong…" at bounding box center [756, 546] width 584 height 881
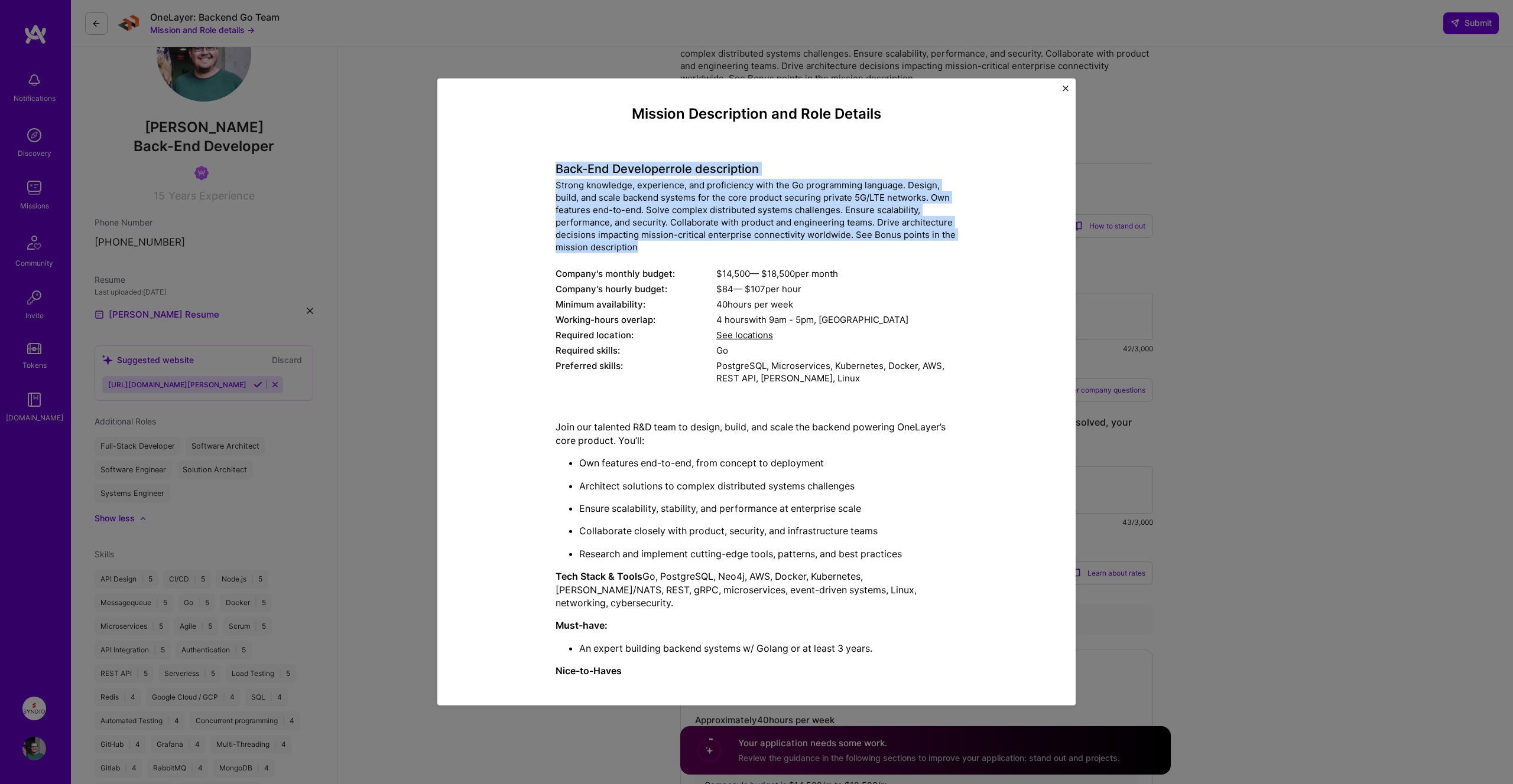
drag, startPoint x: 659, startPoint y: 247, endPoint x: 529, endPoint y: 161, distance: 155.9
click at [529, 161] on div "Mission Description and Role Details Back-End Developer role description Strong…" at bounding box center [756, 546] width 584 height 881
drag, startPoint x: 536, startPoint y: 166, endPoint x: 689, endPoint y: 243, distance: 171.3
click at [689, 243] on div "Mission Description and Role Details Back-End Developer role description Strong…" at bounding box center [756, 546] width 584 height 881
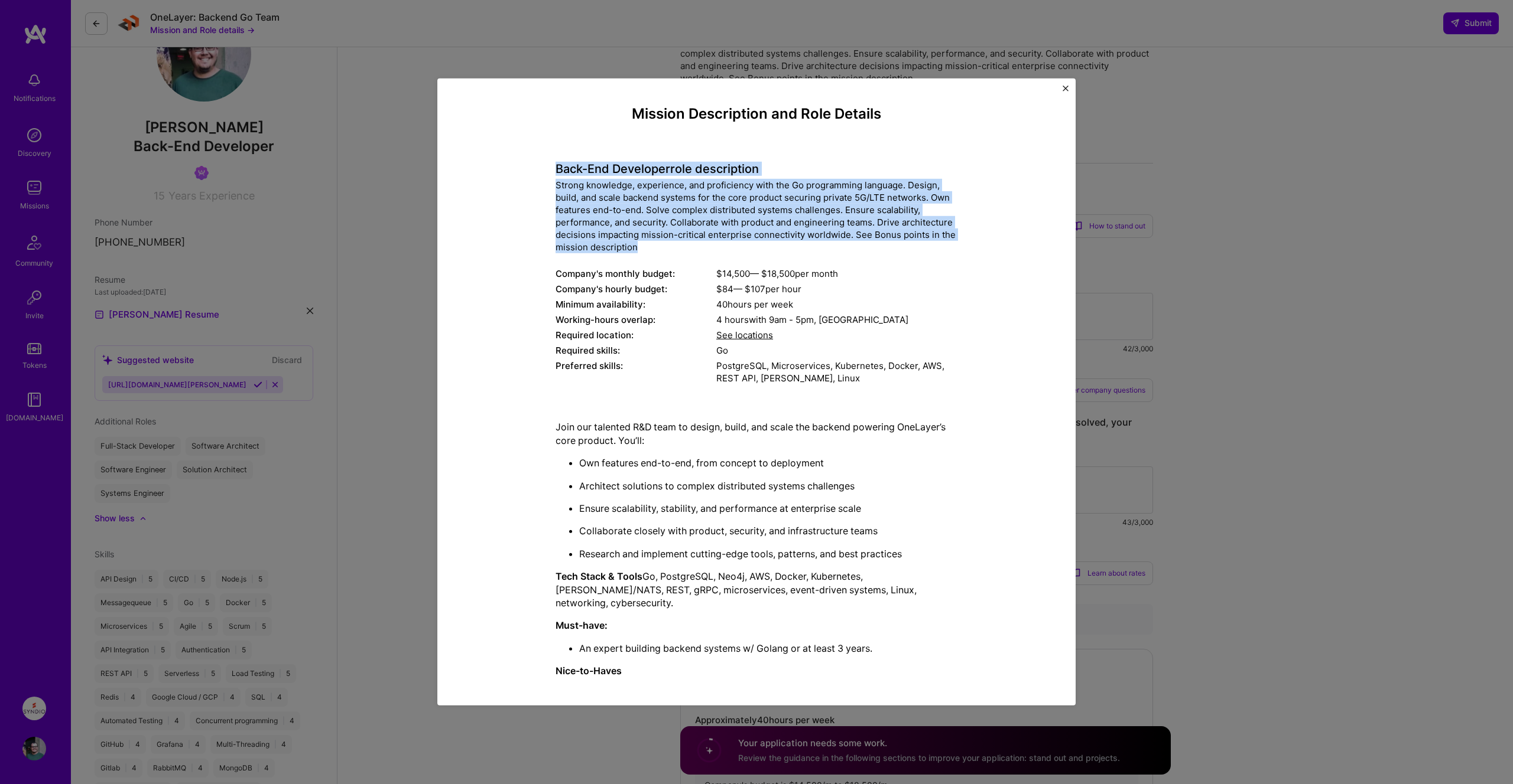
click at [689, 243] on div "Strong knowledge, experience, and proficiency with the Go programming language.…" at bounding box center [756, 217] width 402 height 75
drag, startPoint x: 689, startPoint y: 243, endPoint x: 554, endPoint y: 172, distance: 152.5
click at [554, 172] on div "Mission Description and Role Details Back-End Developer role description Strong…" at bounding box center [756, 546] width 584 height 881
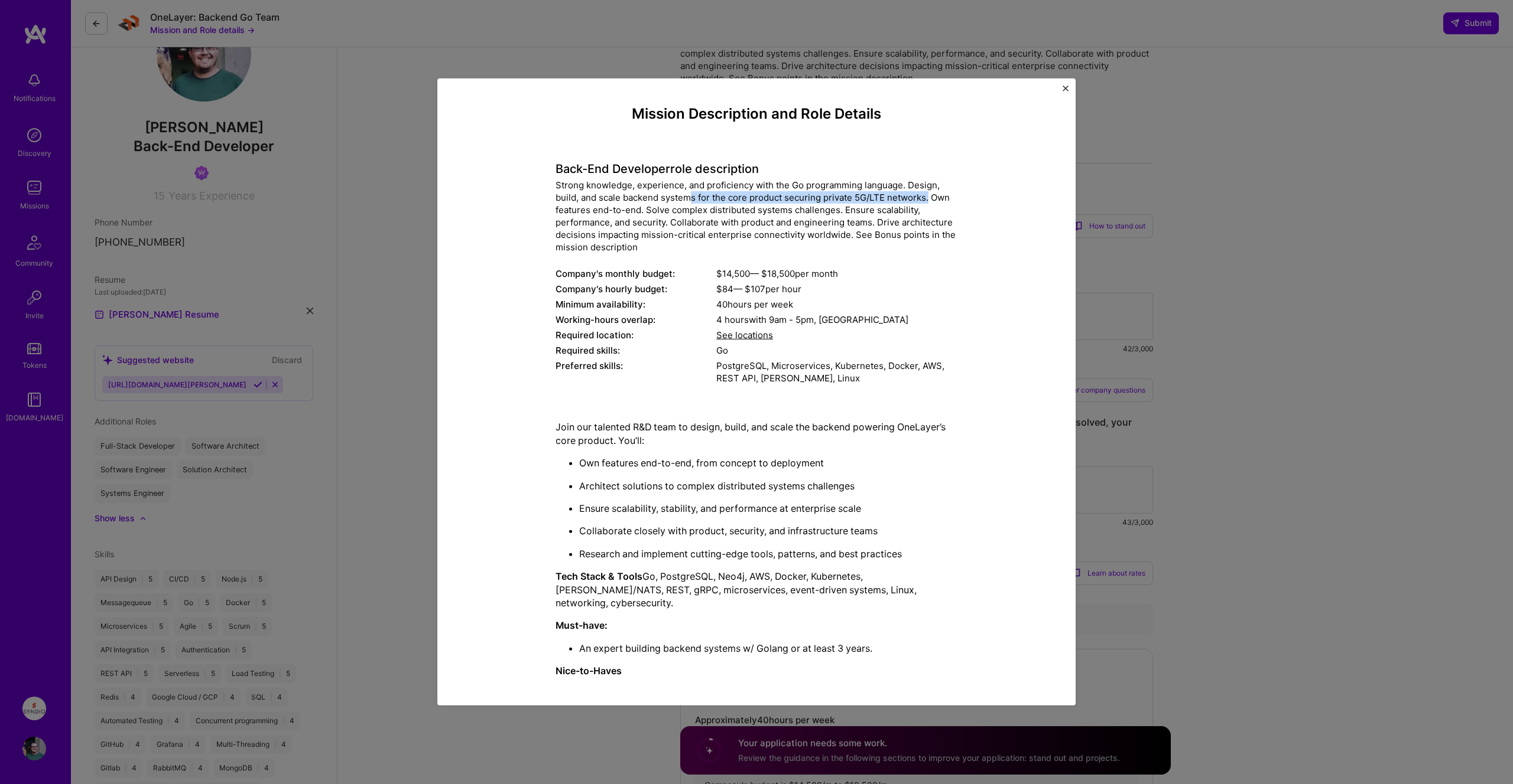
drag, startPoint x: 692, startPoint y: 195, endPoint x: 929, endPoint y: 197, distance: 237.0
click at [929, 197] on div "Strong knowledge, experience, and proficiency with the Go programming language.…" at bounding box center [756, 217] width 402 height 75
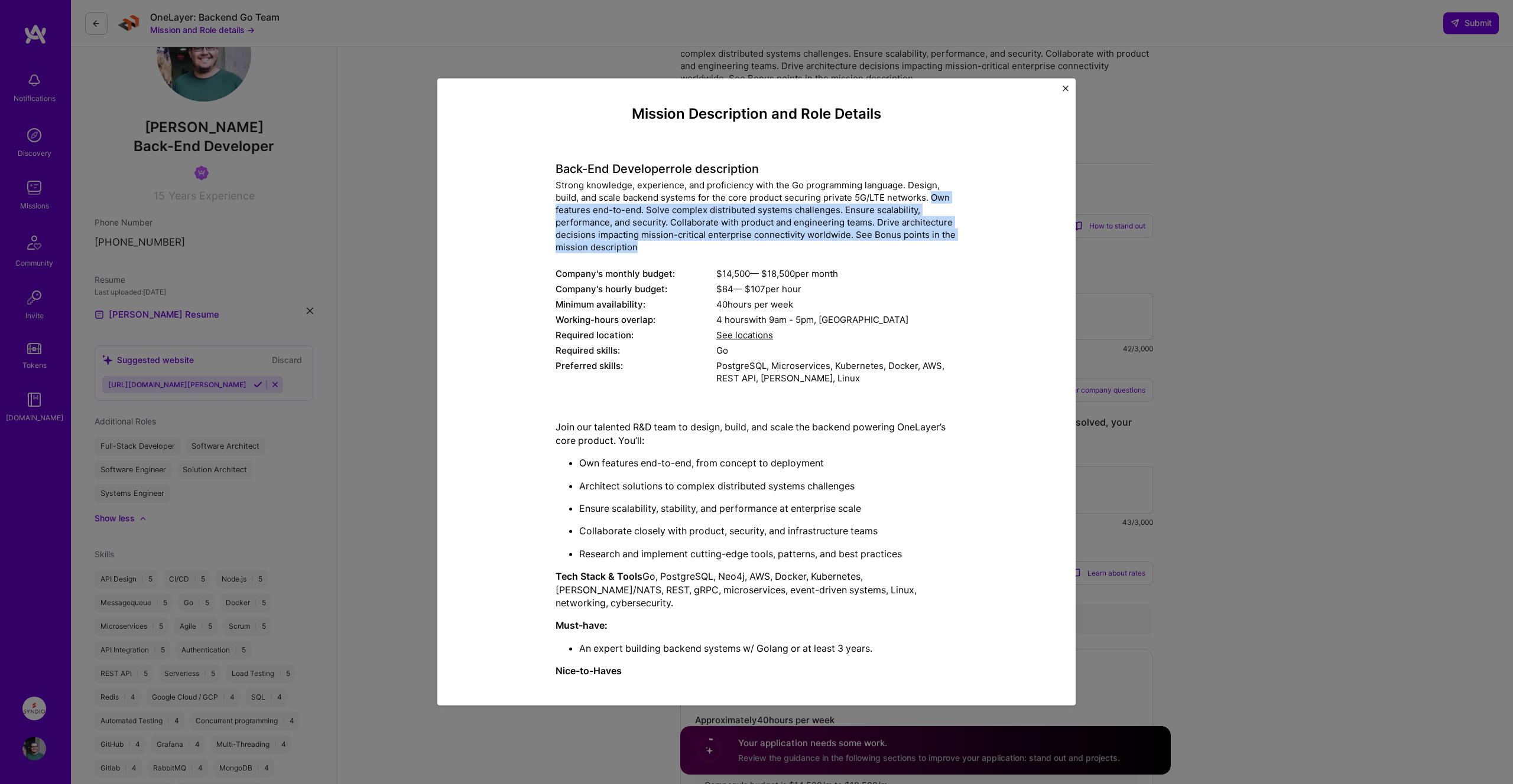
drag, startPoint x: 933, startPoint y: 198, endPoint x: 973, endPoint y: 248, distance: 64.0
click at [973, 248] on div "Mission Description and Role Details Back-End Developer role description Strong…" at bounding box center [756, 546] width 584 height 881
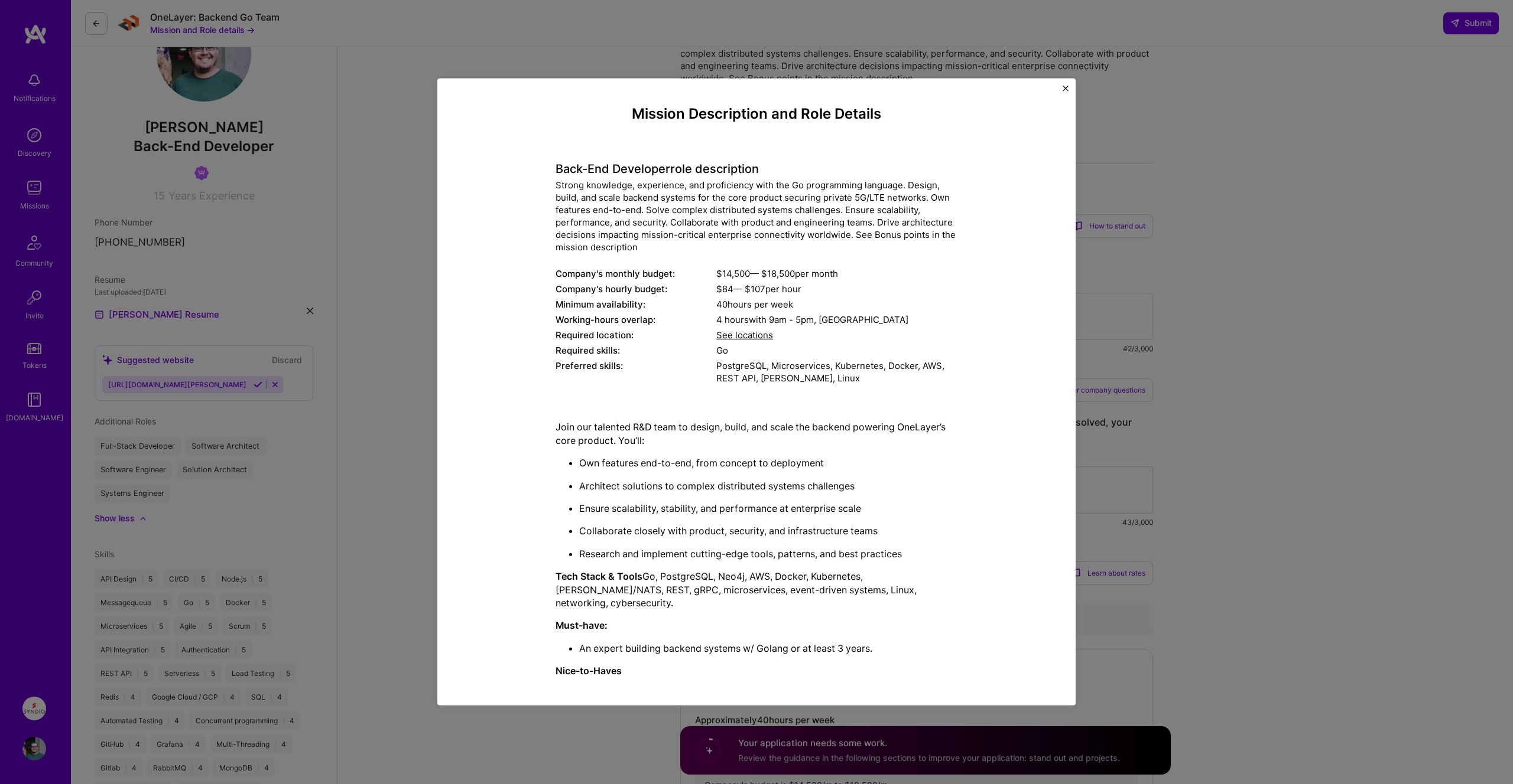
click at [973, 248] on div "Mission Description and Role Details Back-End Developer role description Strong…" at bounding box center [756, 546] width 584 height 881
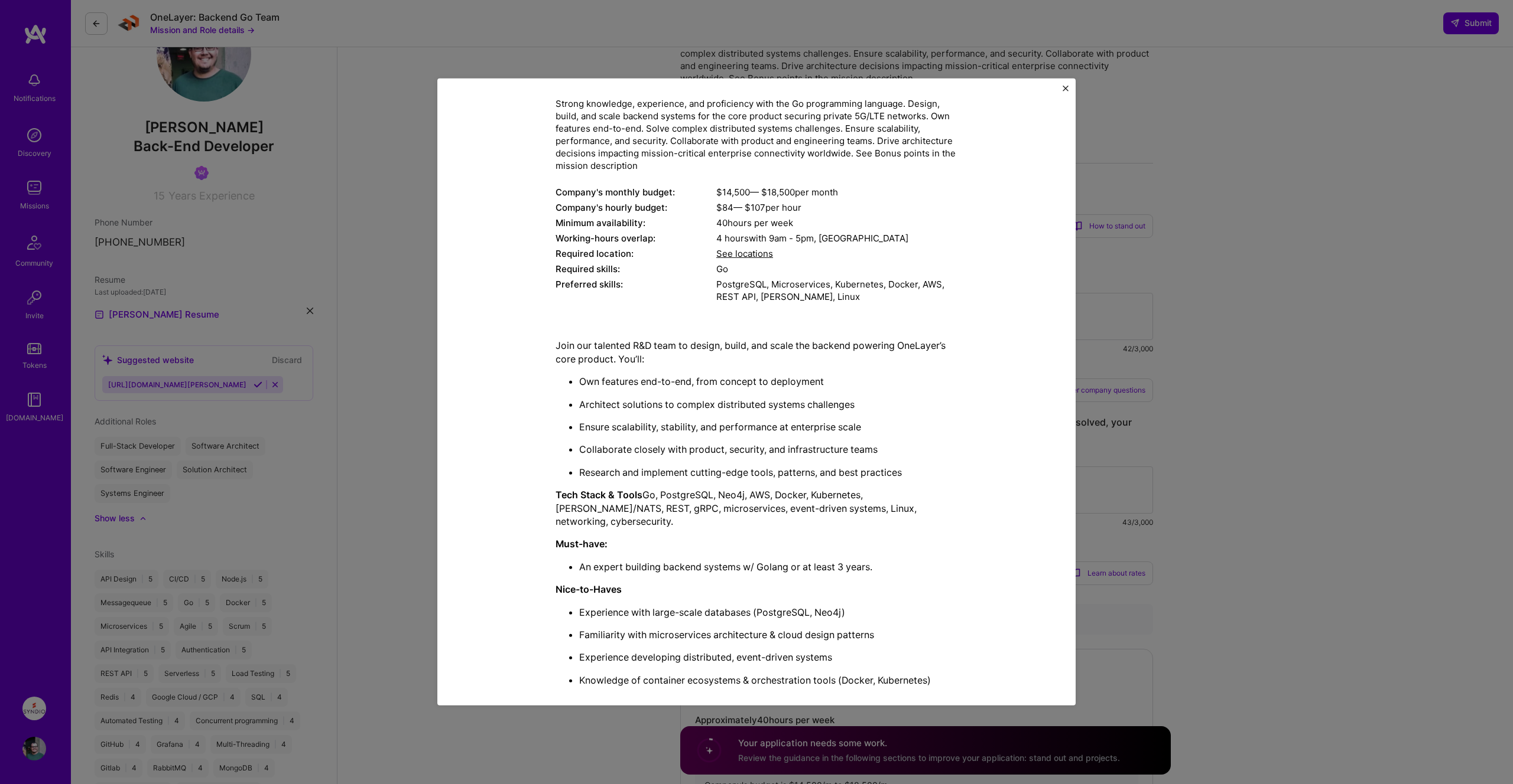
scroll to position [87, 0]
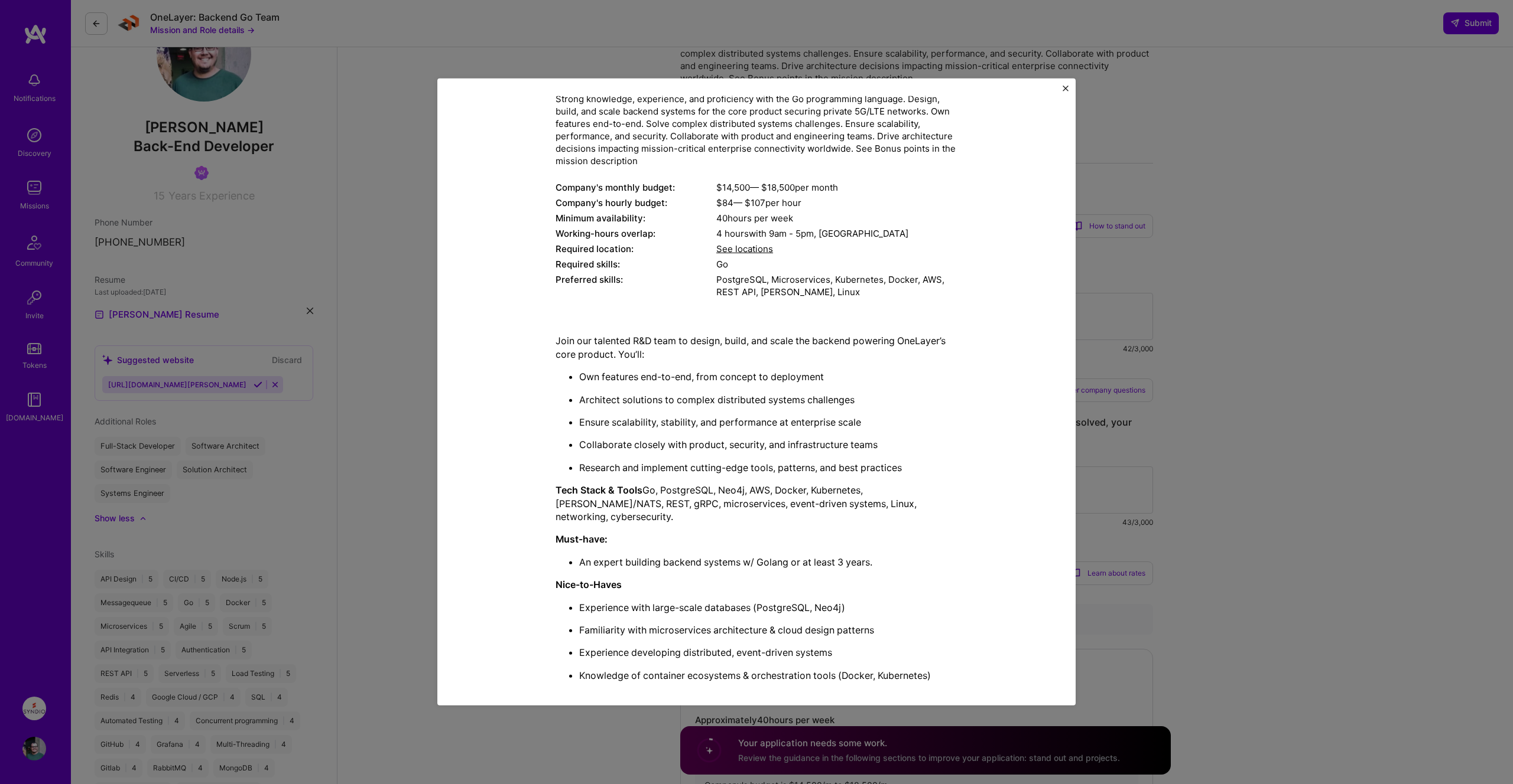
drag, startPoint x: 716, startPoint y: 204, endPoint x: 883, endPoint y: 204, distance: 167.0
click at [883, 204] on div "$ 84 — $ 107 per hour" at bounding box center [836, 203] width 241 height 13
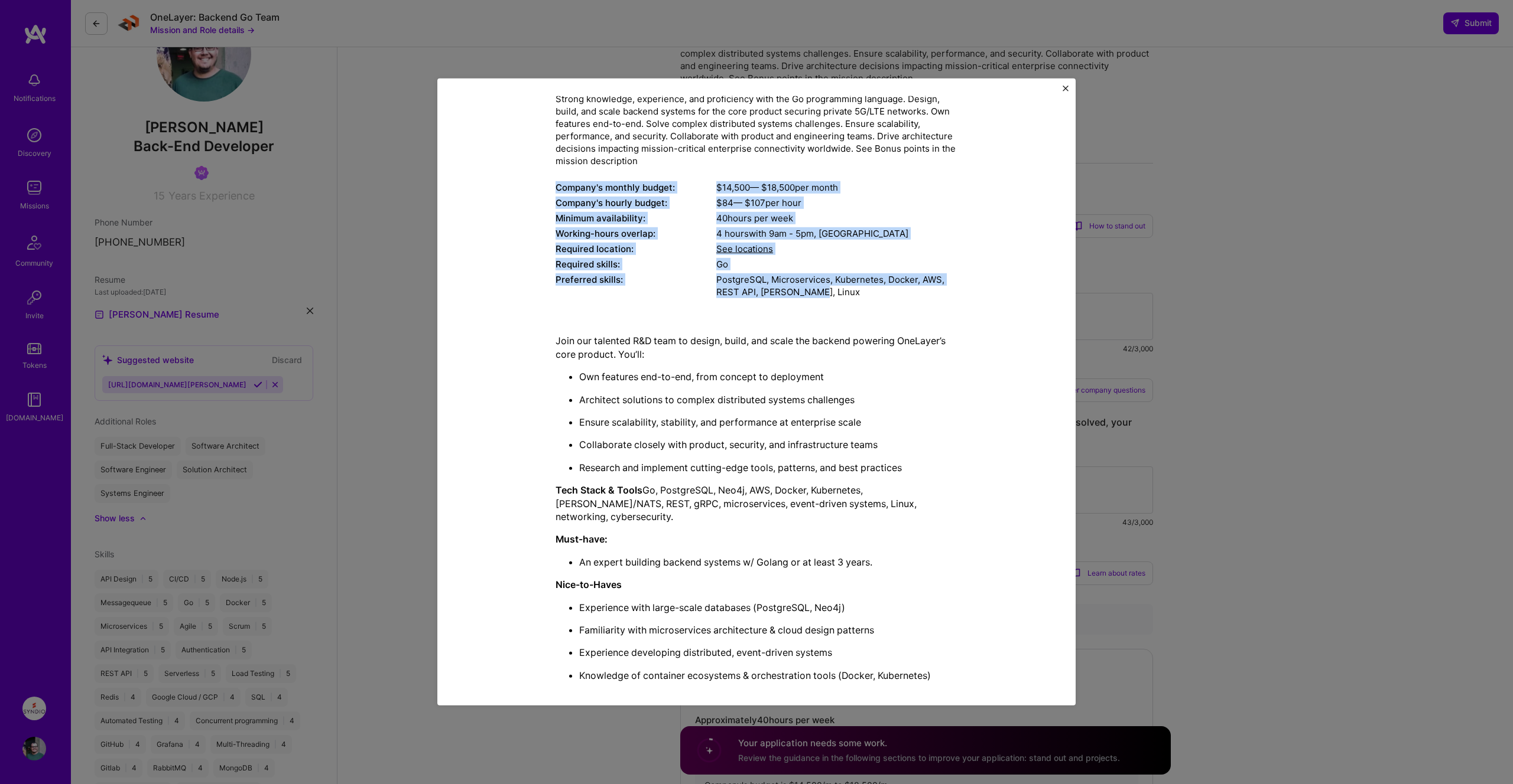
drag, startPoint x: 808, startPoint y: 289, endPoint x: 556, endPoint y: 183, distance: 273.4
click at [556, 183] on div "Back-End Developer role description Strong knowledge, experience, and proficien…" at bounding box center [756, 180] width 402 height 241
click at [556, 183] on div "Company's monthly budget:" at bounding box center [636, 188] width 160 height 13
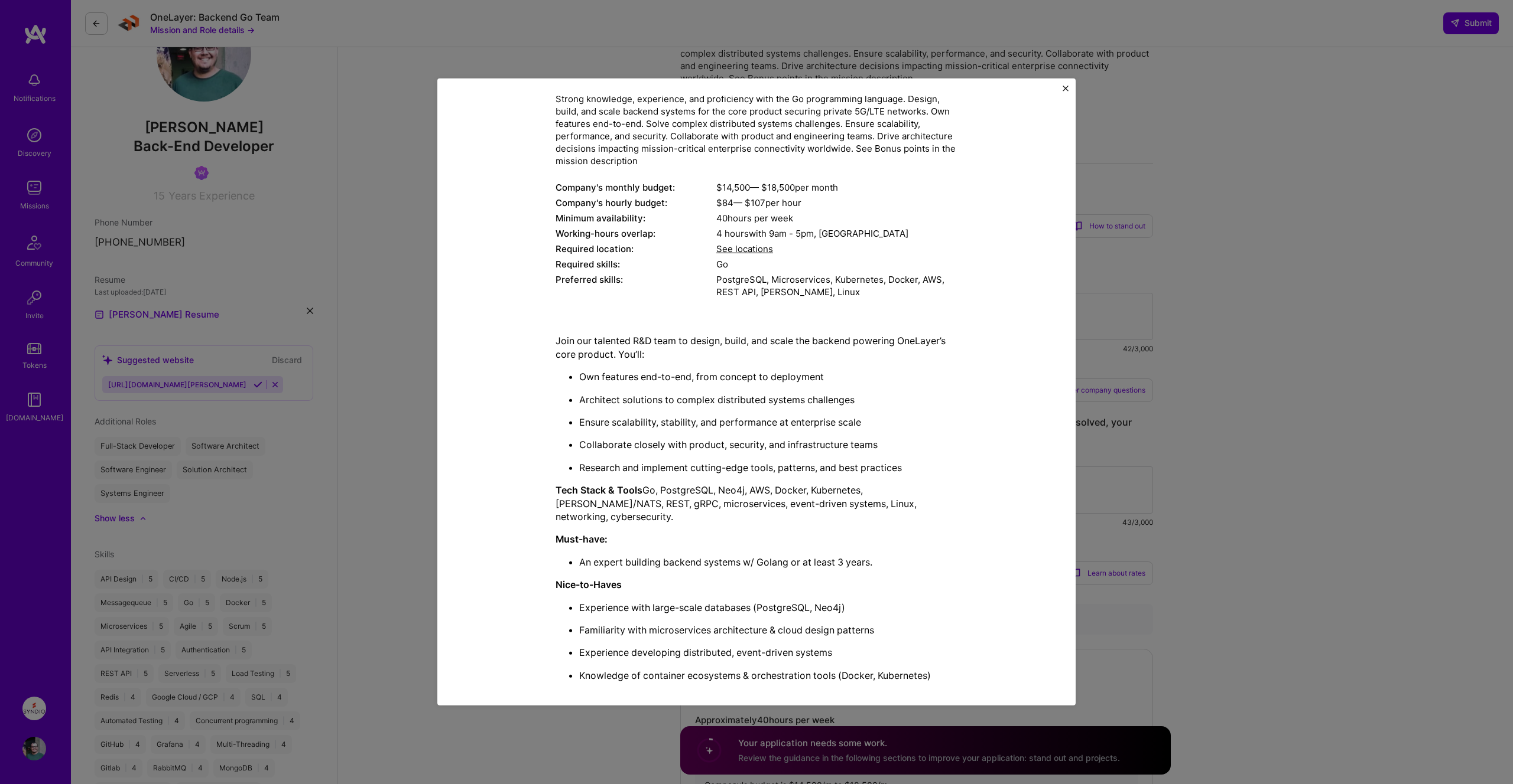
drag, startPoint x: 1343, startPoint y: 474, endPoint x: 1209, endPoint y: 448, distance: 136.5
click at [1342, 474] on div "Mission Description and Role Details Back-End Developer role description Strong…" at bounding box center [756, 392] width 1513 height 784
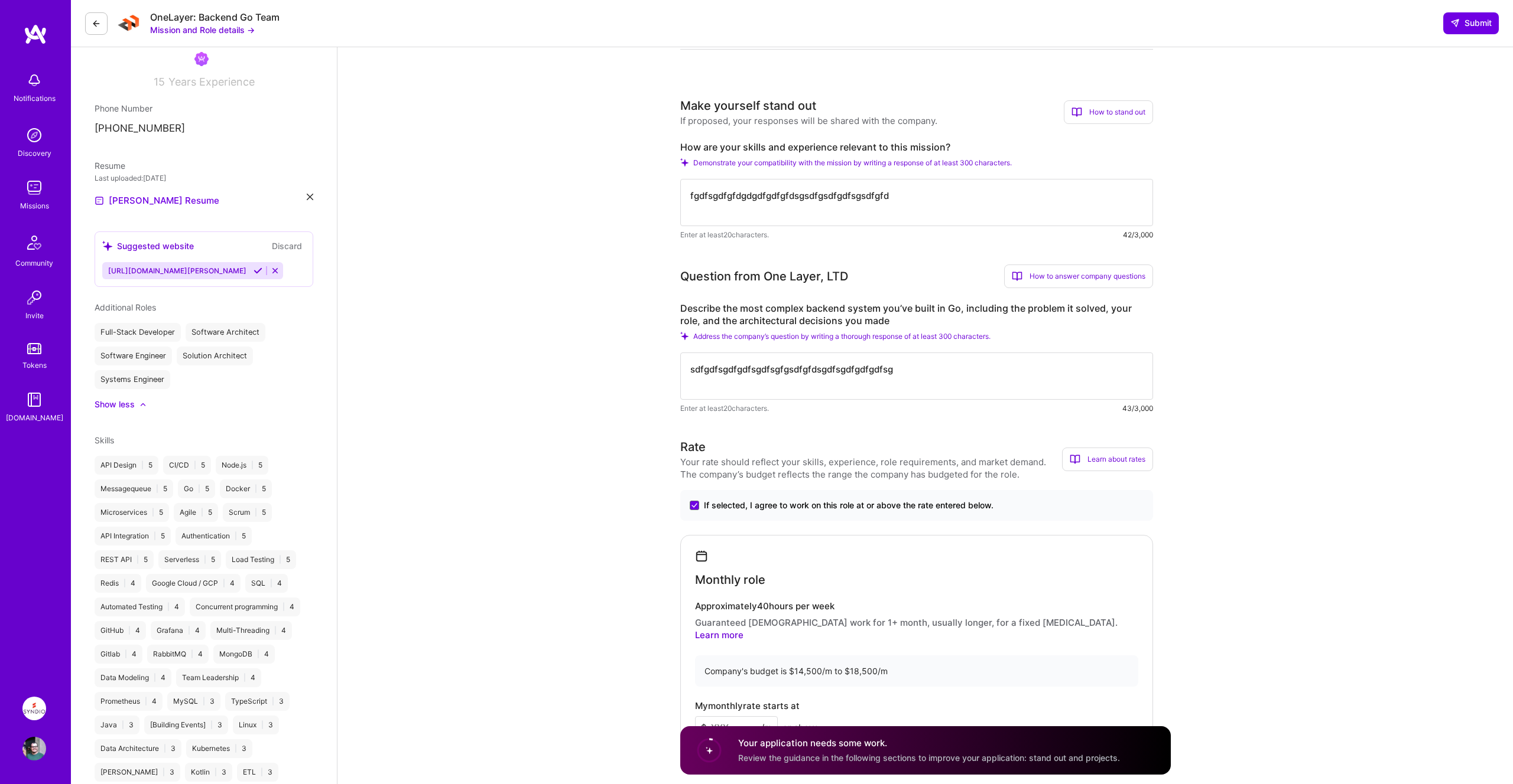
scroll to position [465, 0]
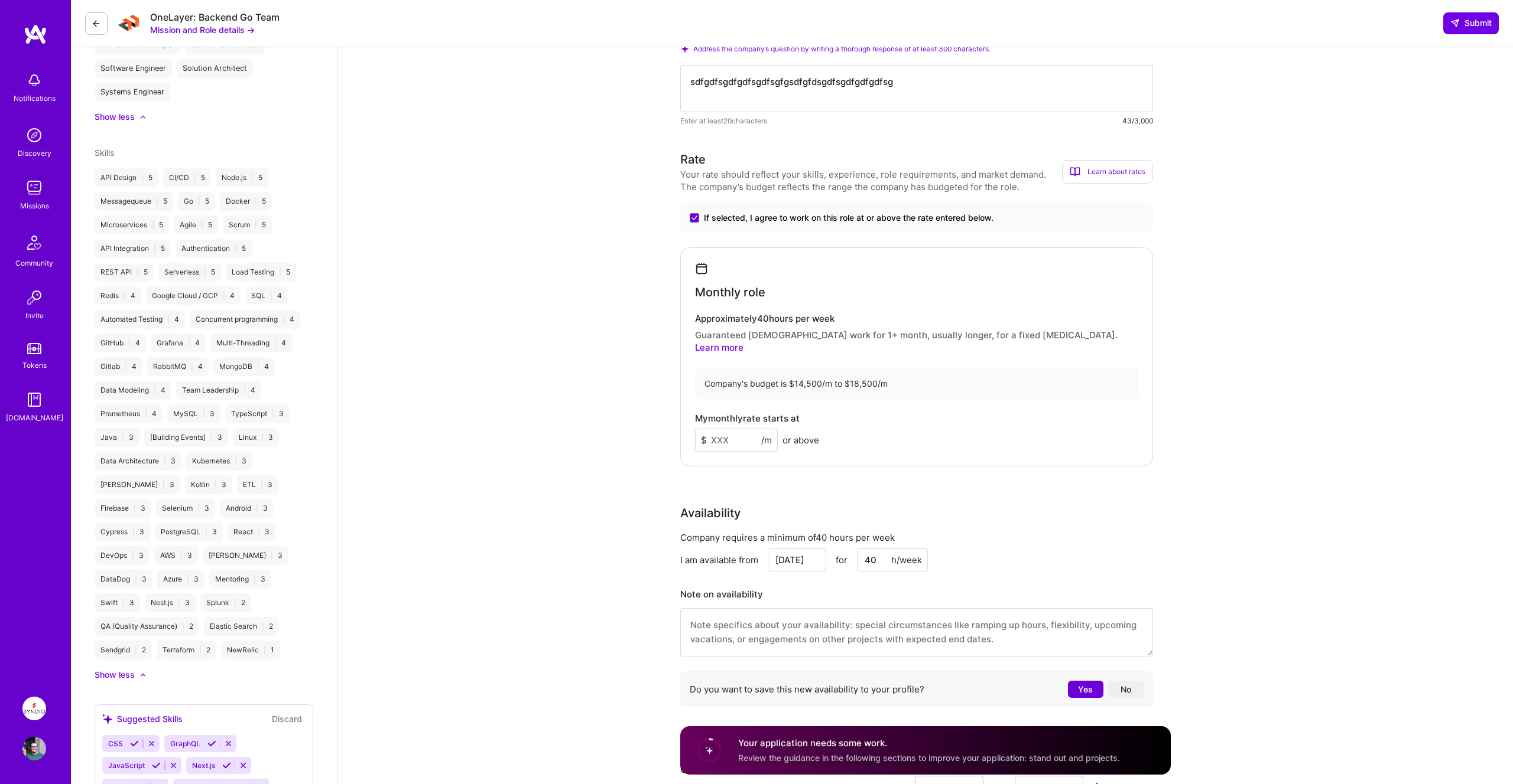
click at [731, 432] on input at bounding box center [736, 440] width 83 height 23
type input "99"
click at [995, 470] on div "Rate Your rate should reflect your skills, experience, role requirements, and m…" at bounding box center [925, 432] width 490 height 563
drag, startPoint x: 695, startPoint y: 406, endPoint x: 907, endPoint y: 430, distance: 213.4
click at [907, 430] on div "My monthly rate starts at $ 99 /m or above" at bounding box center [916, 433] width 444 height 38
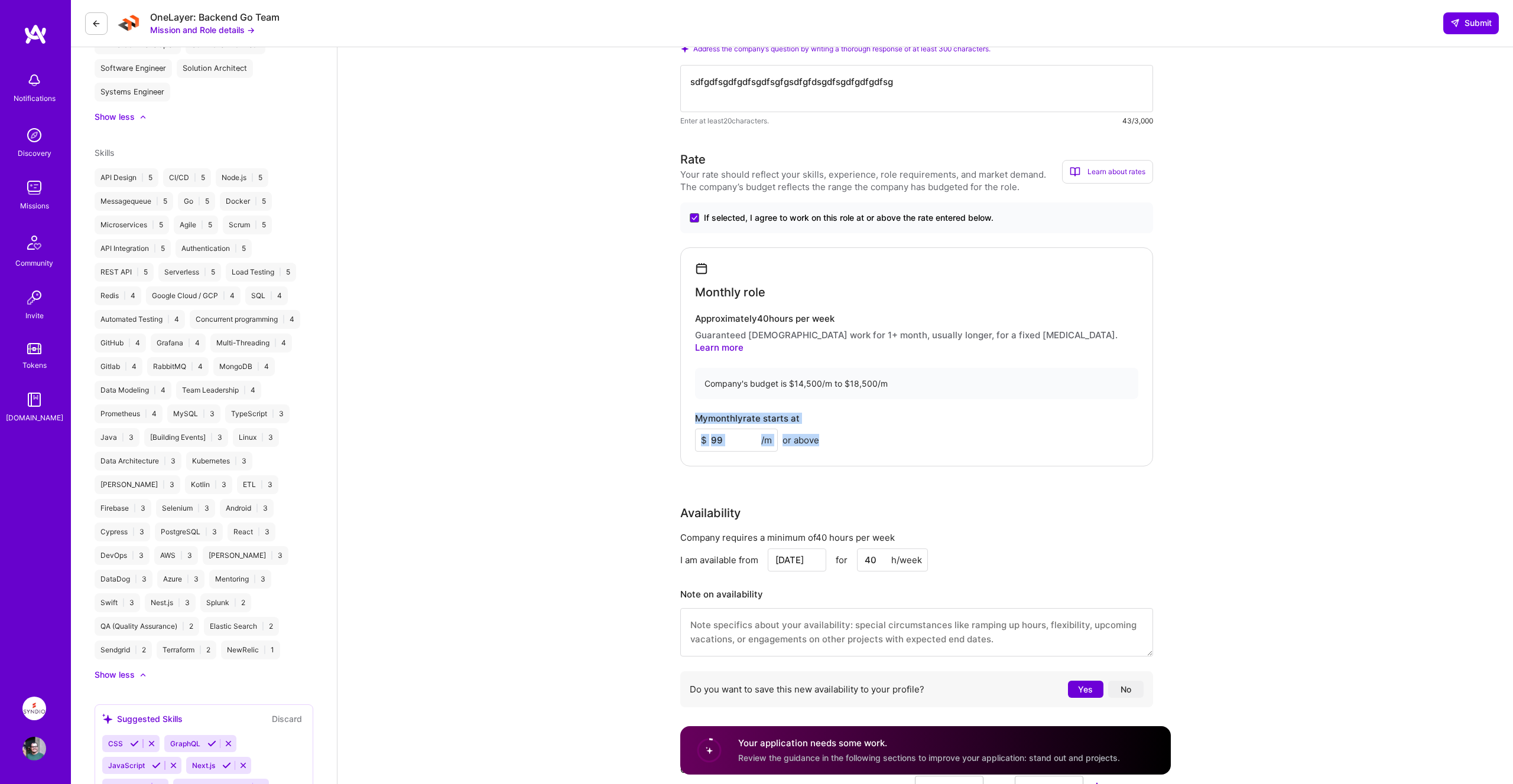
click at [907, 430] on div "My monthly rate starts at $ 99 /m or above" at bounding box center [916, 433] width 444 height 38
drag, startPoint x: 706, startPoint y: 368, endPoint x: 991, endPoint y: 381, distance: 285.3
click at [991, 381] on div "Company's budget is $14,500/m to $18,500/m" at bounding box center [916, 383] width 444 height 31
drag, startPoint x: 746, startPoint y: 335, endPoint x: 1012, endPoint y: 336, distance: 266.0
click at [1008, 336] on p "Guaranteed [DEMOGRAPHIC_DATA] work for 1+ month, usually longer, for a fixed [M…" at bounding box center [916, 341] width 444 height 25
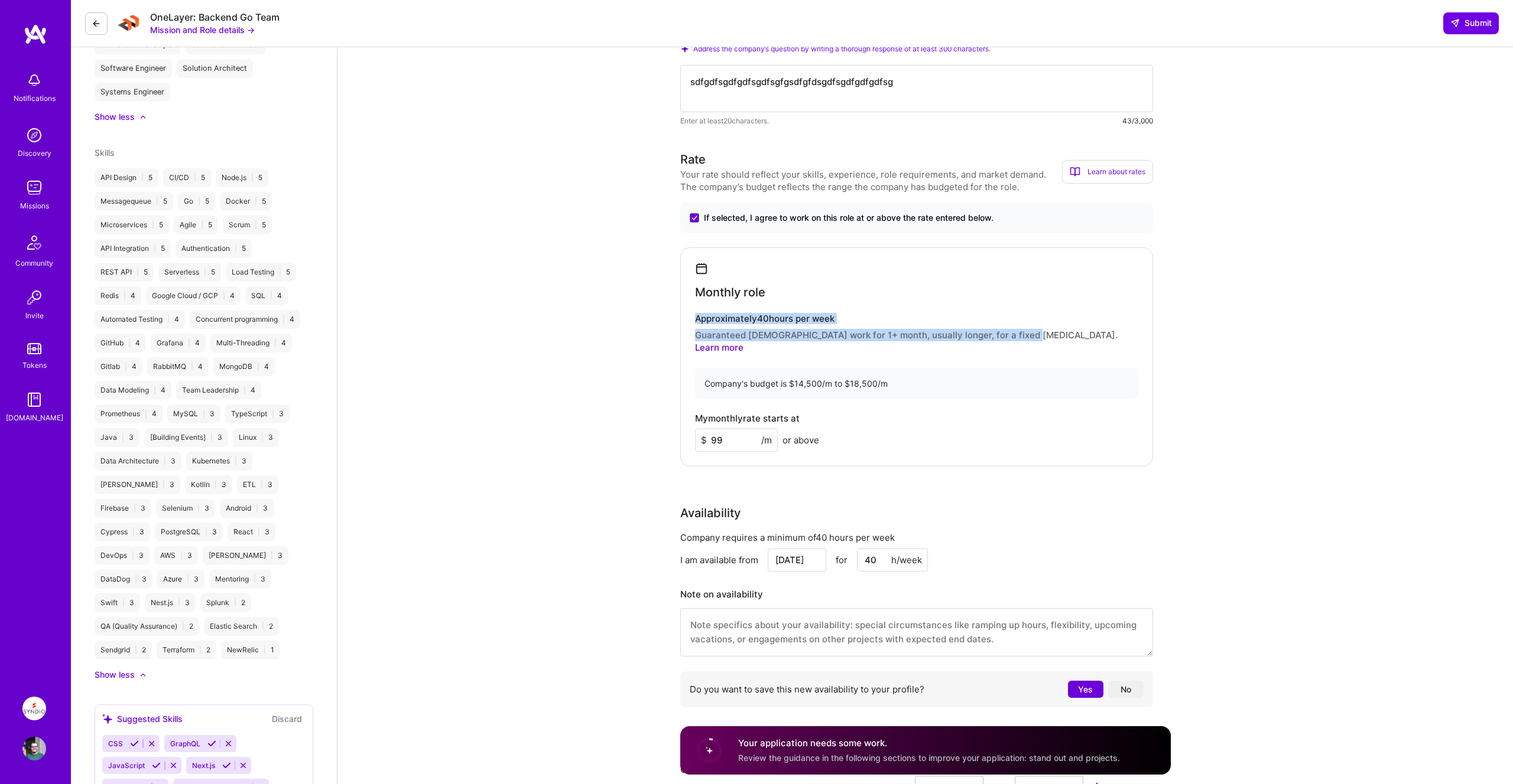
drag, startPoint x: 694, startPoint y: 319, endPoint x: 1010, endPoint y: 339, distance: 316.6
click at [1010, 339] on div "Approximately 40 hours per week Guaranteed [DEMOGRAPHIC_DATA] work for 1+ month…" at bounding box center [916, 333] width 444 height 40
click at [1010, 339] on p "Guaranteed [DEMOGRAPHIC_DATA] work for 1+ month, usually longer, for a fixed [M…" at bounding box center [916, 341] width 444 height 25
drag, startPoint x: 696, startPoint y: 333, endPoint x: 1011, endPoint y: 331, distance: 315.0
click at [1011, 331] on p "Guaranteed [DEMOGRAPHIC_DATA] work for 1+ month, usually longer, for a fixed [M…" at bounding box center [916, 341] width 444 height 25
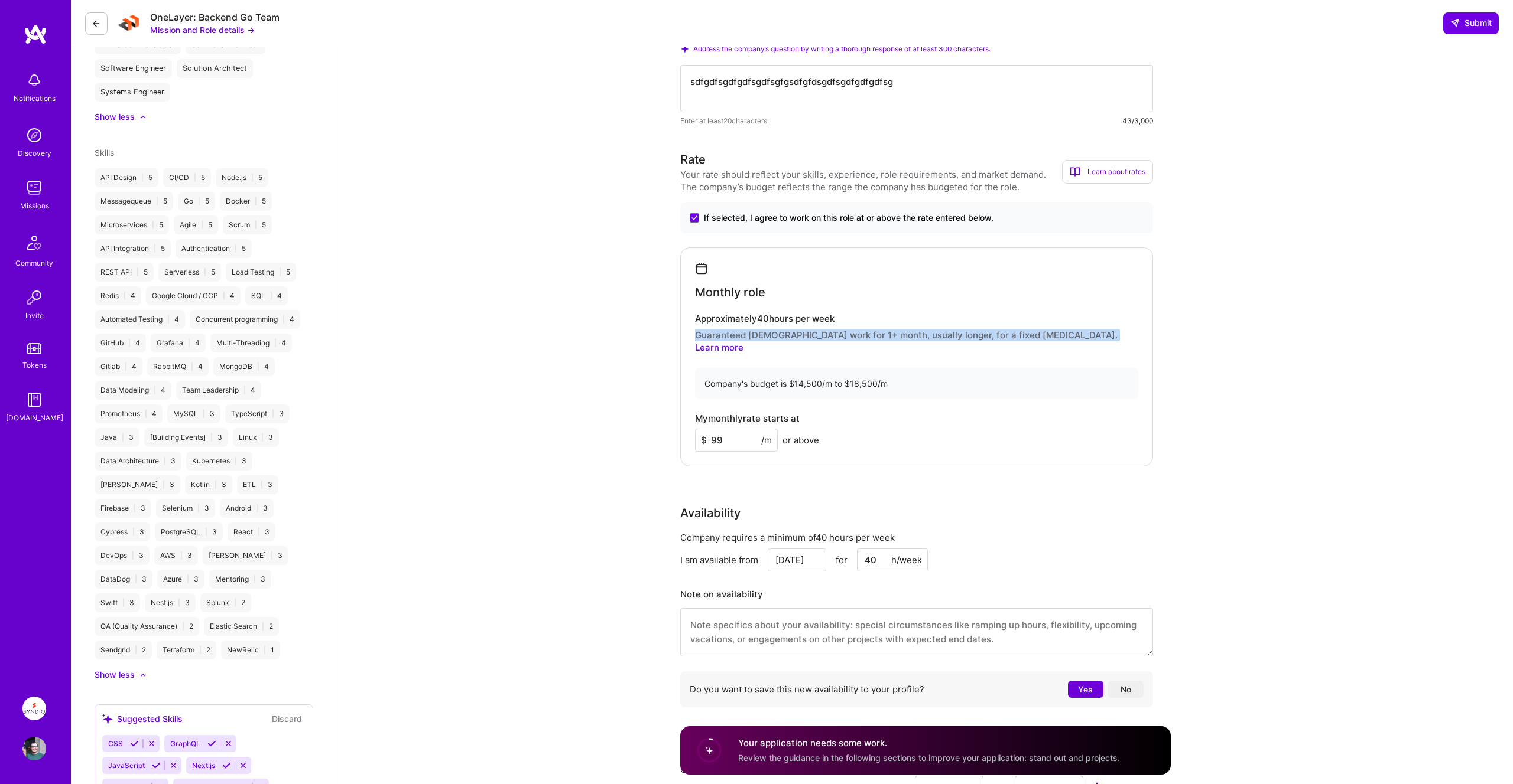
copy p "Guaranteed [DEMOGRAPHIC_DATA] work for 1+ month, usually longer, for a fixed [M…"
click at [879, 413] on div "My monthly rate starts at $ 99 /m or above" at bounding box center [916, 433] width 444 height 38
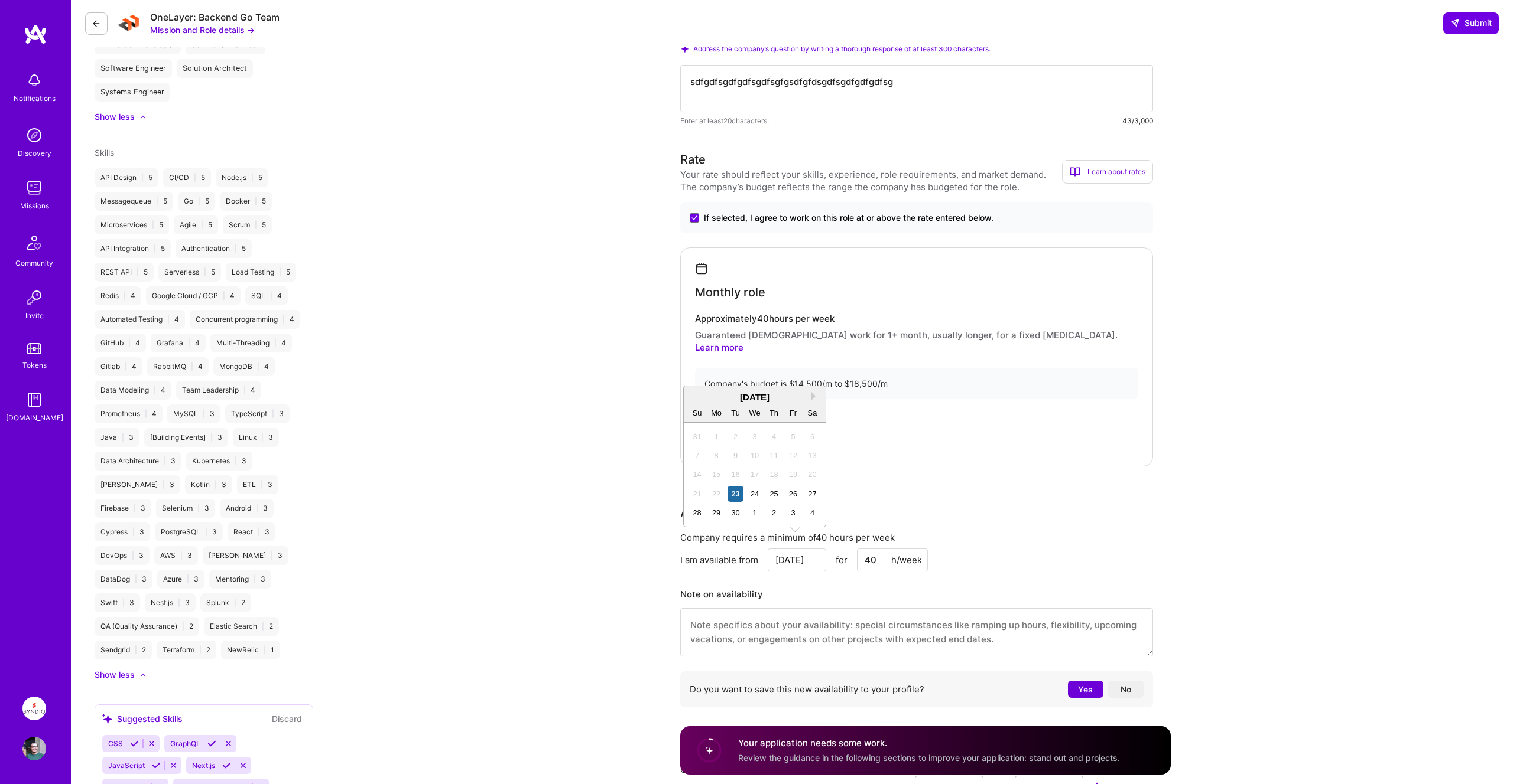
drag, startPoint x: 813, startPoint y: 547, endPoint x: 717, endPoint y: 545, distance: 96.0
click at [717, 549] on div "I am available from [DATE] Next Month [DATE] Su Mo Tu We Th Fr Sa 31 1 2 3 4 5 …" at bounding box center [916, 560] width 473 height 23
click at [816, 398] on button "Next Month" at bounding box center [815, 396] width 8 height 8
click at [815, 398] on button "Next Month" at bounding box center [815, 396] width 8 height 8
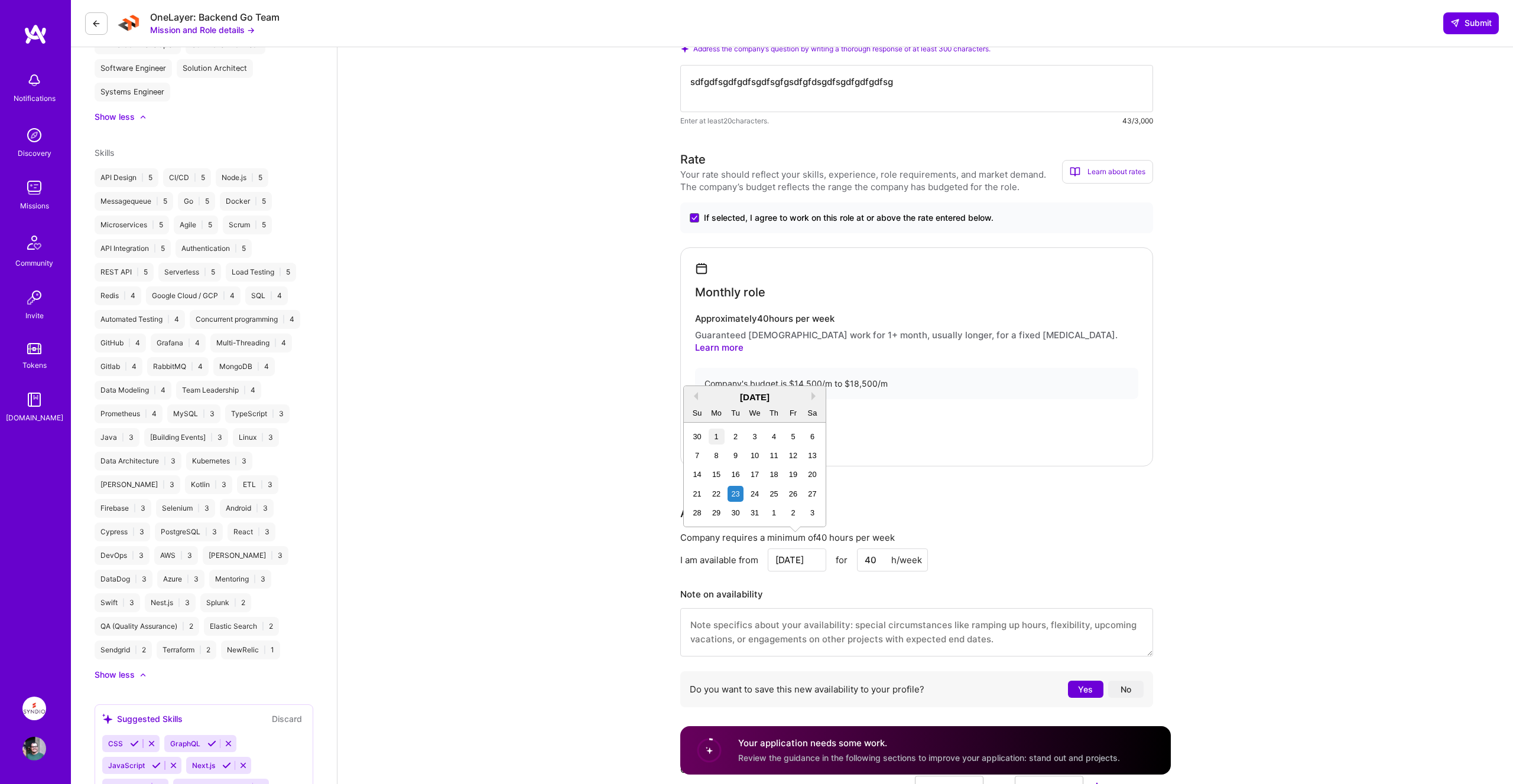
click at [715, 436] on div "1" at bounding box center [717, 437] width 16 height 16
type input "[DATE]"
click at [1151, 534] on div "Company requires a minimum of 40 hours per week I am available from [DATE] for …" at bounding box center [916, 622] width 473 height 181
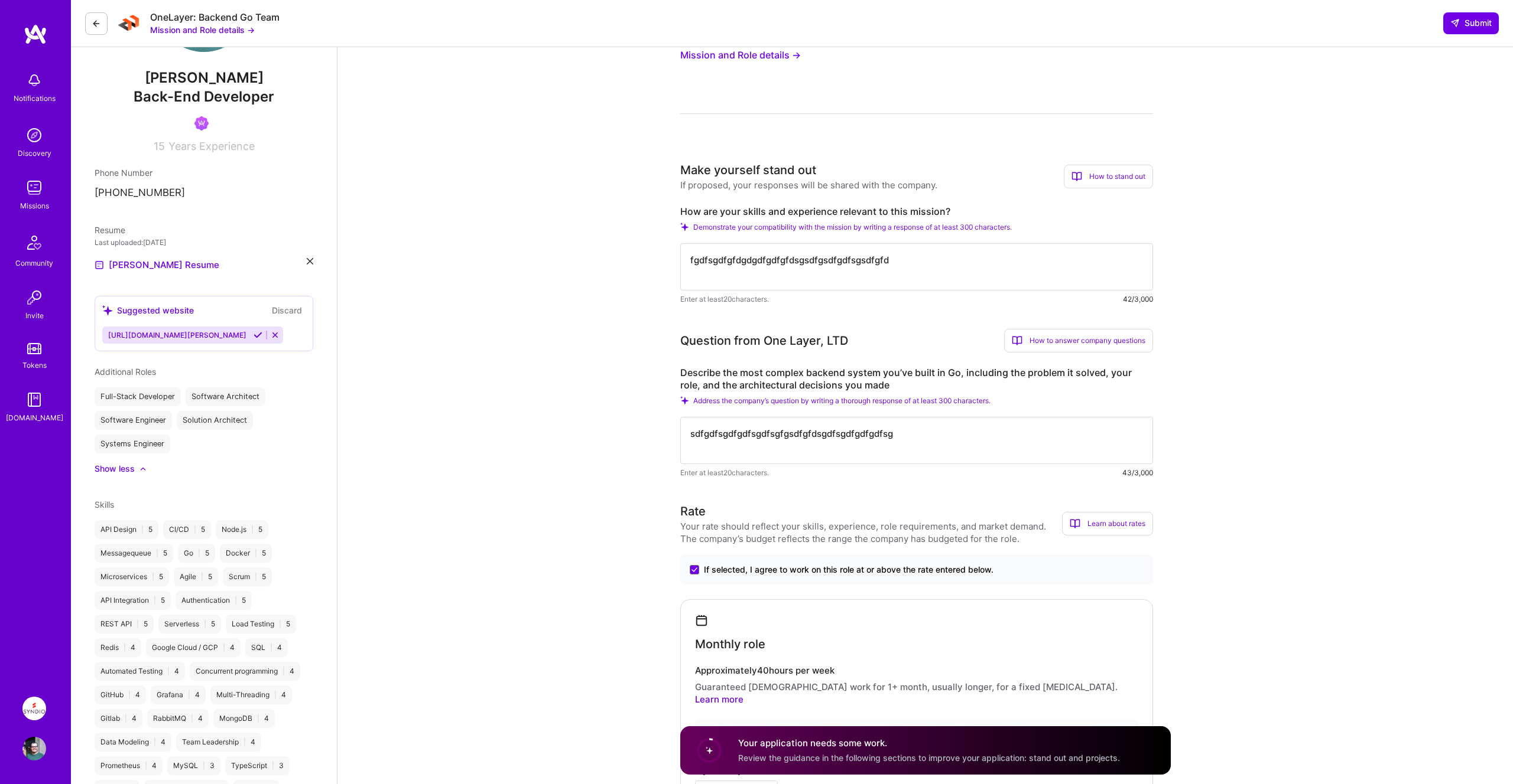
scroll to position [106, 0]
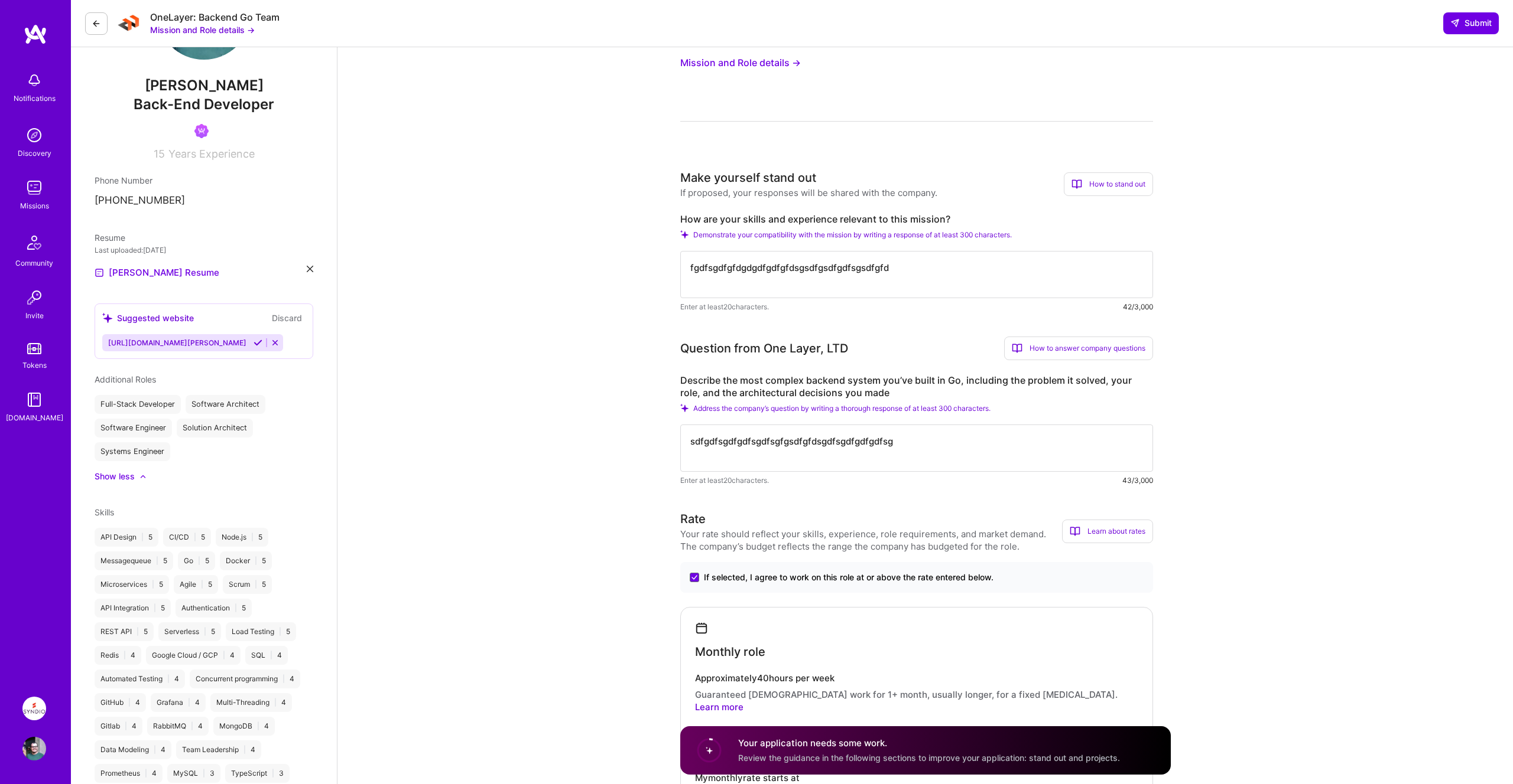
drag, startPoint x: 929, startPoint y: 270, endPoint x: 610, endPoint y: 253, distance: 319.5
drag, startPoint x: 1006, startPoint y: 286, endPoint x: 1022, endPoint y: 291, distance: 16.8
click at [1007, 287] on textarea "Hi :) I have the experience and in the beginning of December I will have the av…" at bounding box center [916, 275] width 473 height 47
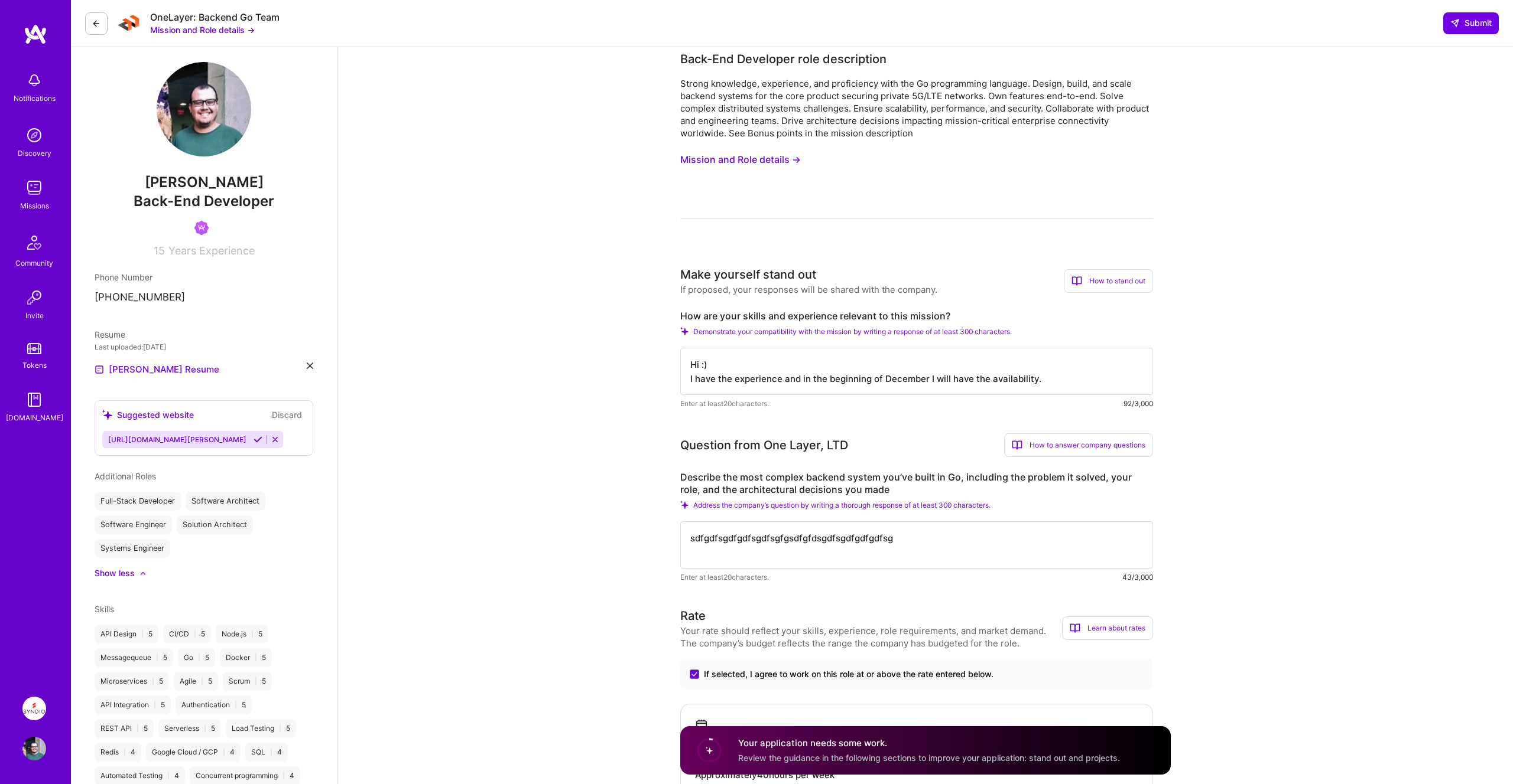
scroll to position [0, 0]
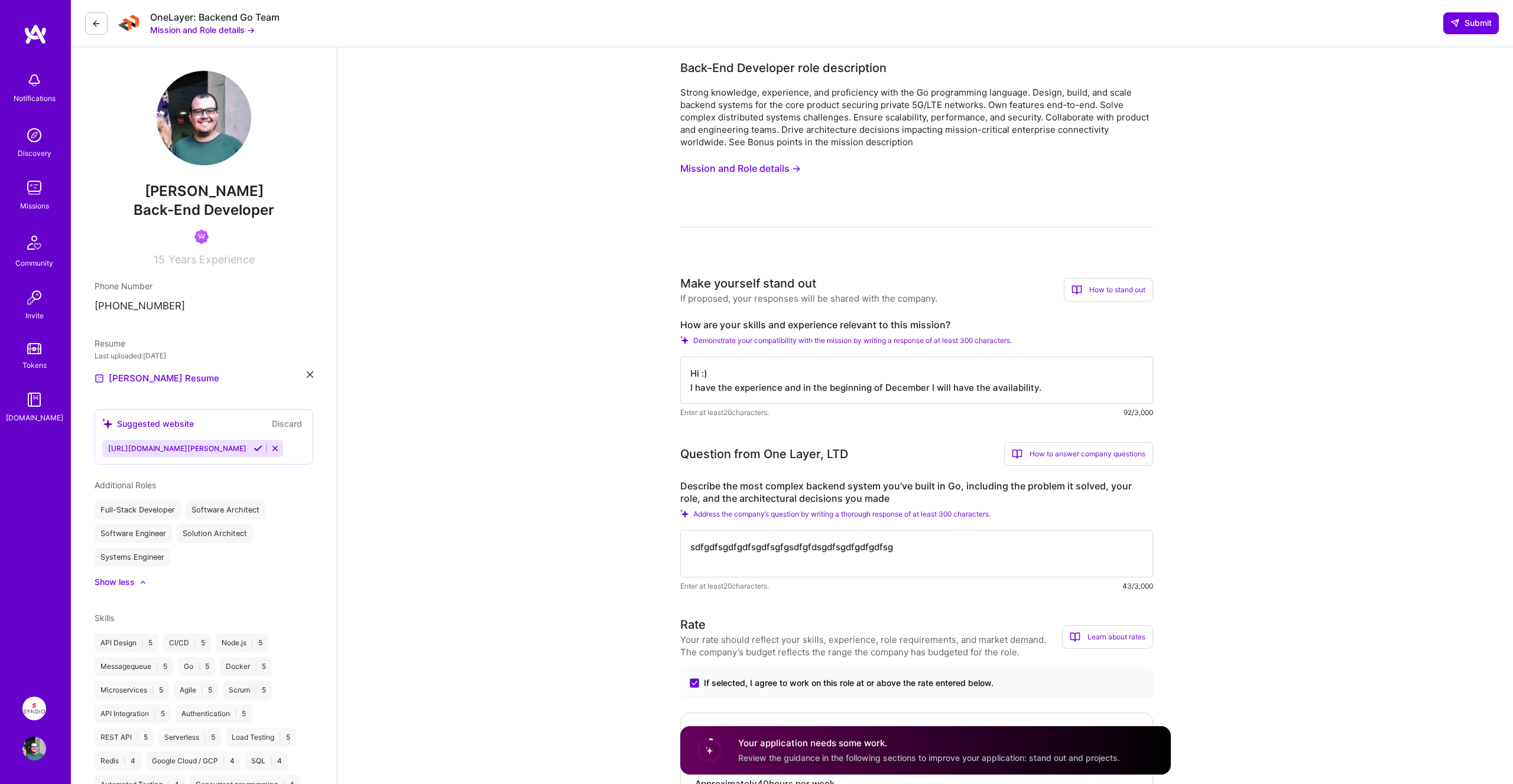
click at [762, 168] on button "Mission and Role details →" at bounding box center [741, 168] width 120 height 22
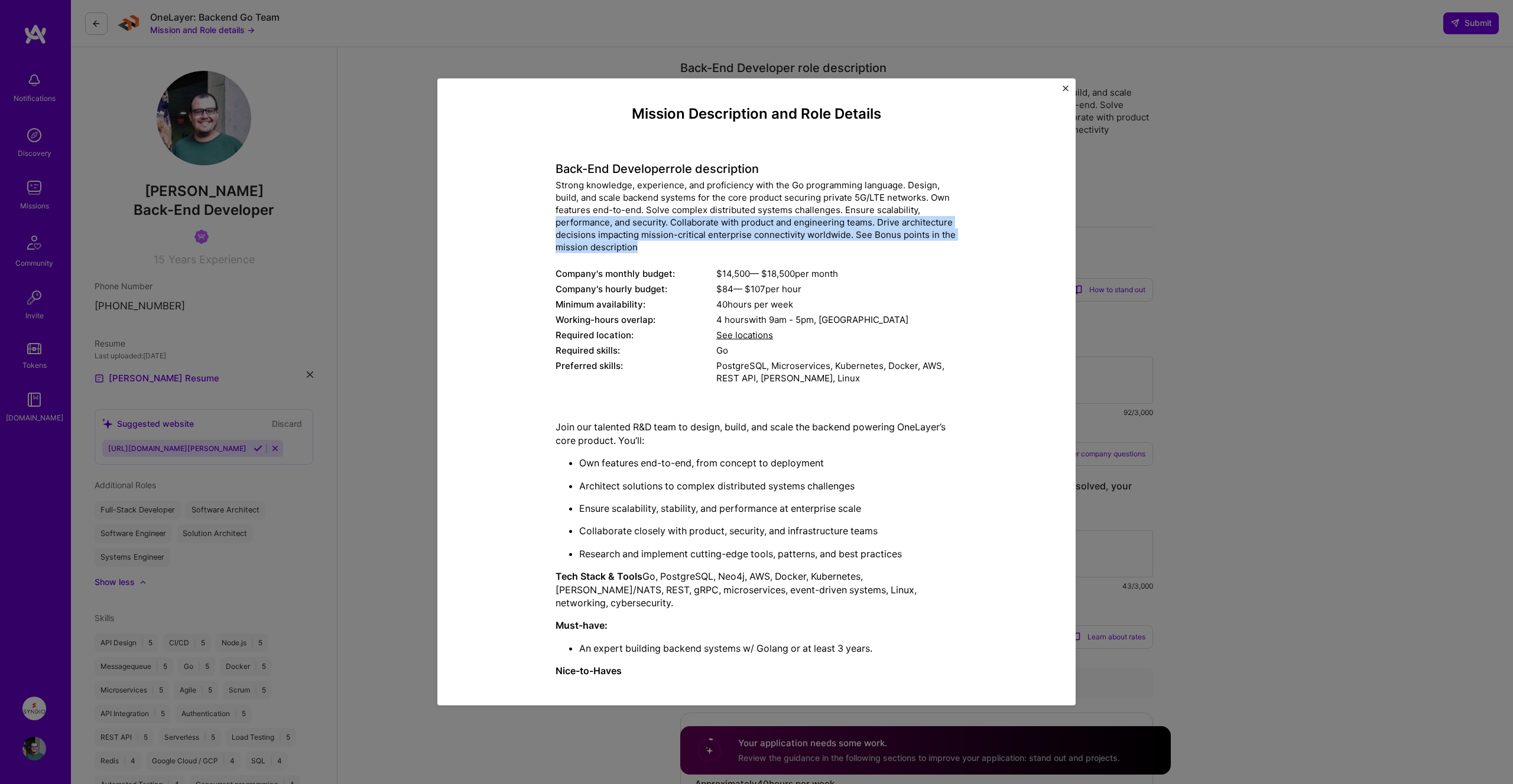
drag, startPoint x: 556, startPoint y: 221, endPoint x: 686, endPoint y: 243, distance: 131.8
click at [686, 243] on div "Strong knowledge, experience, and proficiency with the Go programming language.…" at bounding box center [756, 217] width 402 height 75
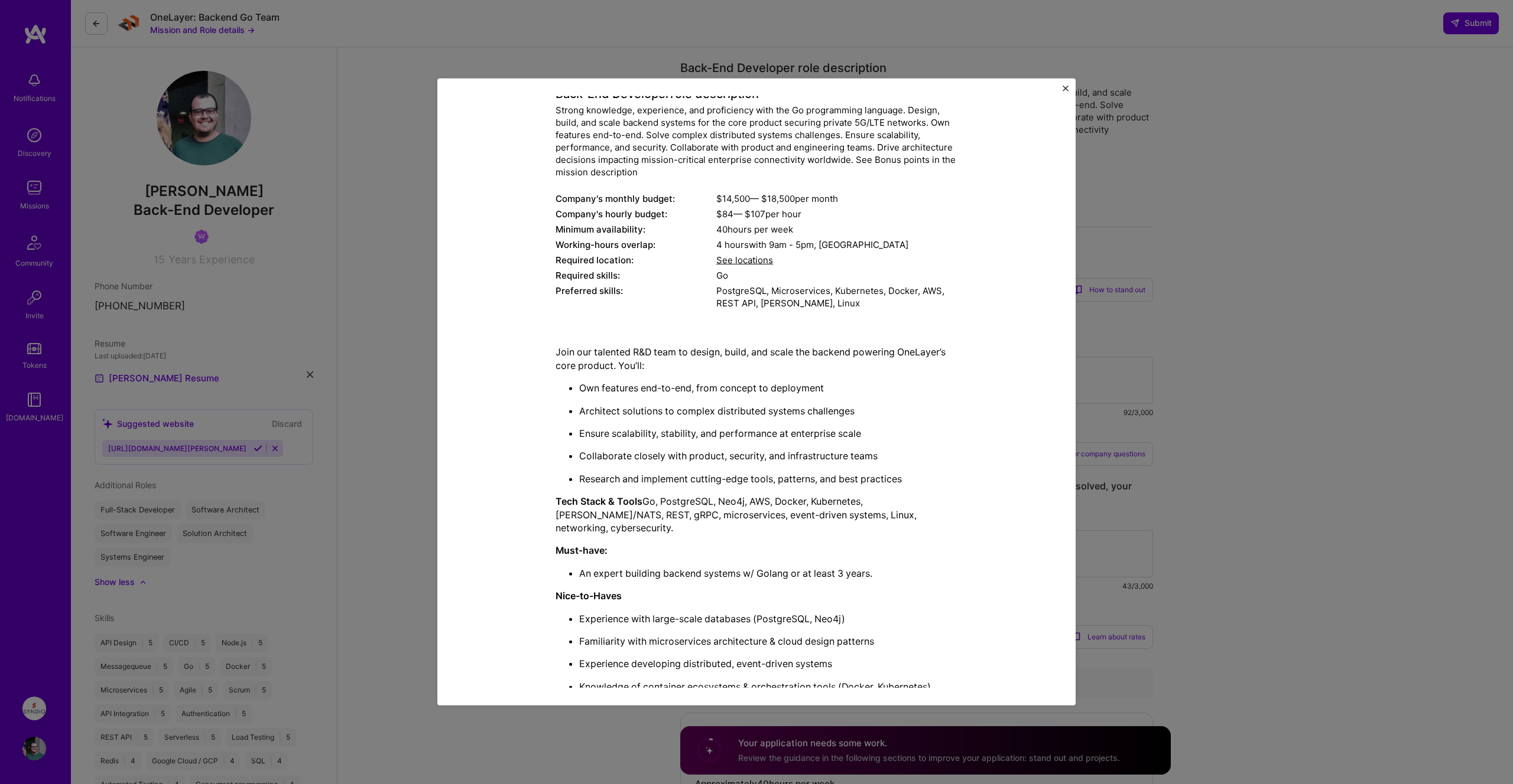
scroll to position [97, 0]
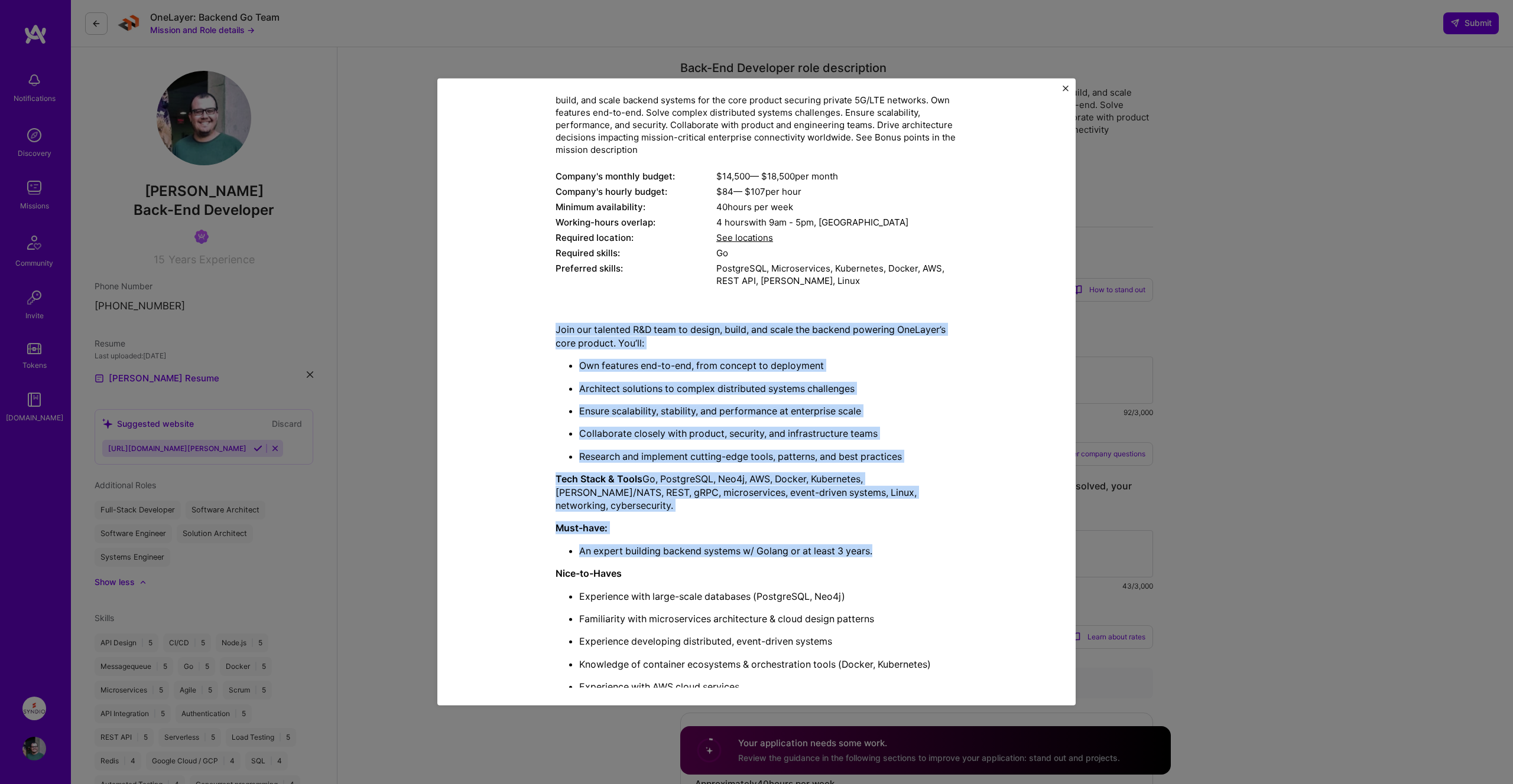
drag, startPoint x: 556, startPoint y: 331, endPoint x: 932, endPoint y: 547, distance: 433.6
click at [932, 547] on div "Join our talented R&D team to design, build, and scale the backend powering One…" at bounding box center [756, 601] width 402 height 556
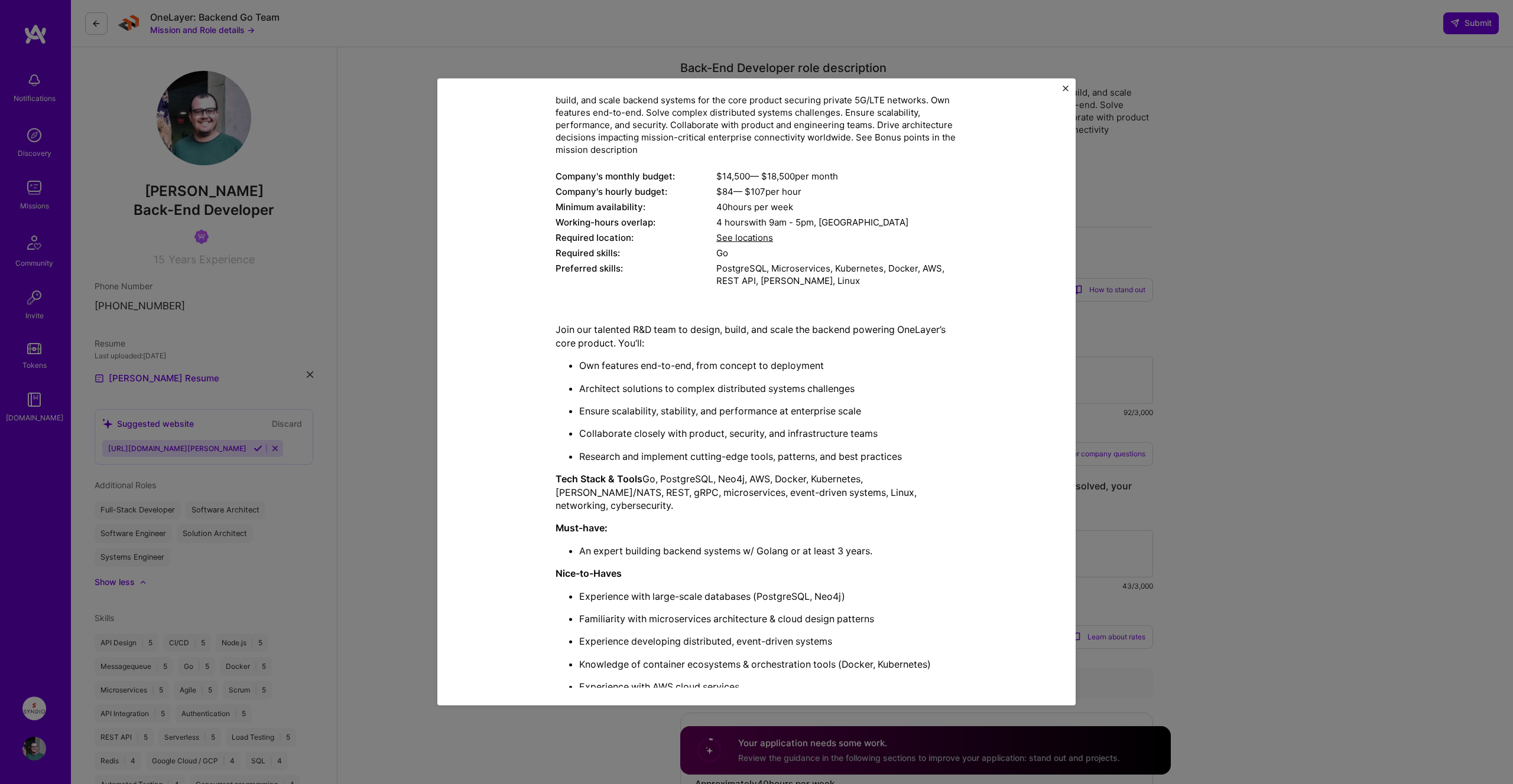
drag, startPoint x: 932, startPoint y: 547, endPoint x: 916, endPoint y: 540, distance: 17.5
click at [932, 548] on div "Join our talented R&D team to design, build, and scale the backend powering One…" at bounding box center [756, 601] width 402 height 556
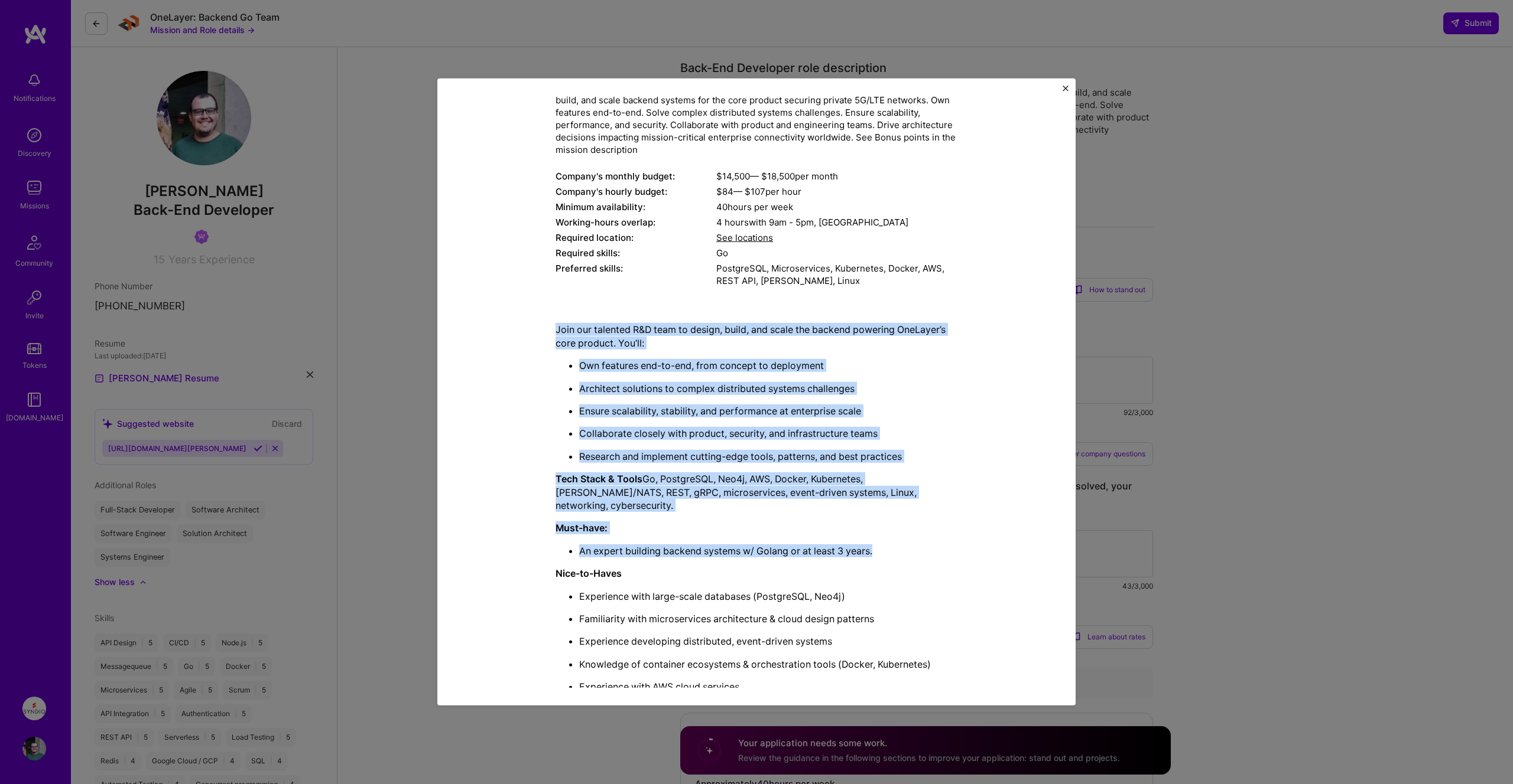
drag, startPoint x: 909, startPoint y: 539, endPoint x: 516, endPoint y: 310, distance: 454.9
click at [516, 310] on div "Mission Description and Role Details Back-End Developer role description Strong…" at bounding box center [756, 449] width 584 height 881
click at [547, 334] on div "Mission Description and Role Details Back-End Developer role description Strong…" at bounding box center [756, 449] width 584 height 881
drag, startPoint x: 544, startPoint y: 326, endPoint x: 910, endPoint y: 533, distance: 420.5
click at [910, 533] on div "Mission Description and Role Details Back-End Developer role description Strong…" at bounding box center [756, 449] width 584 height 881
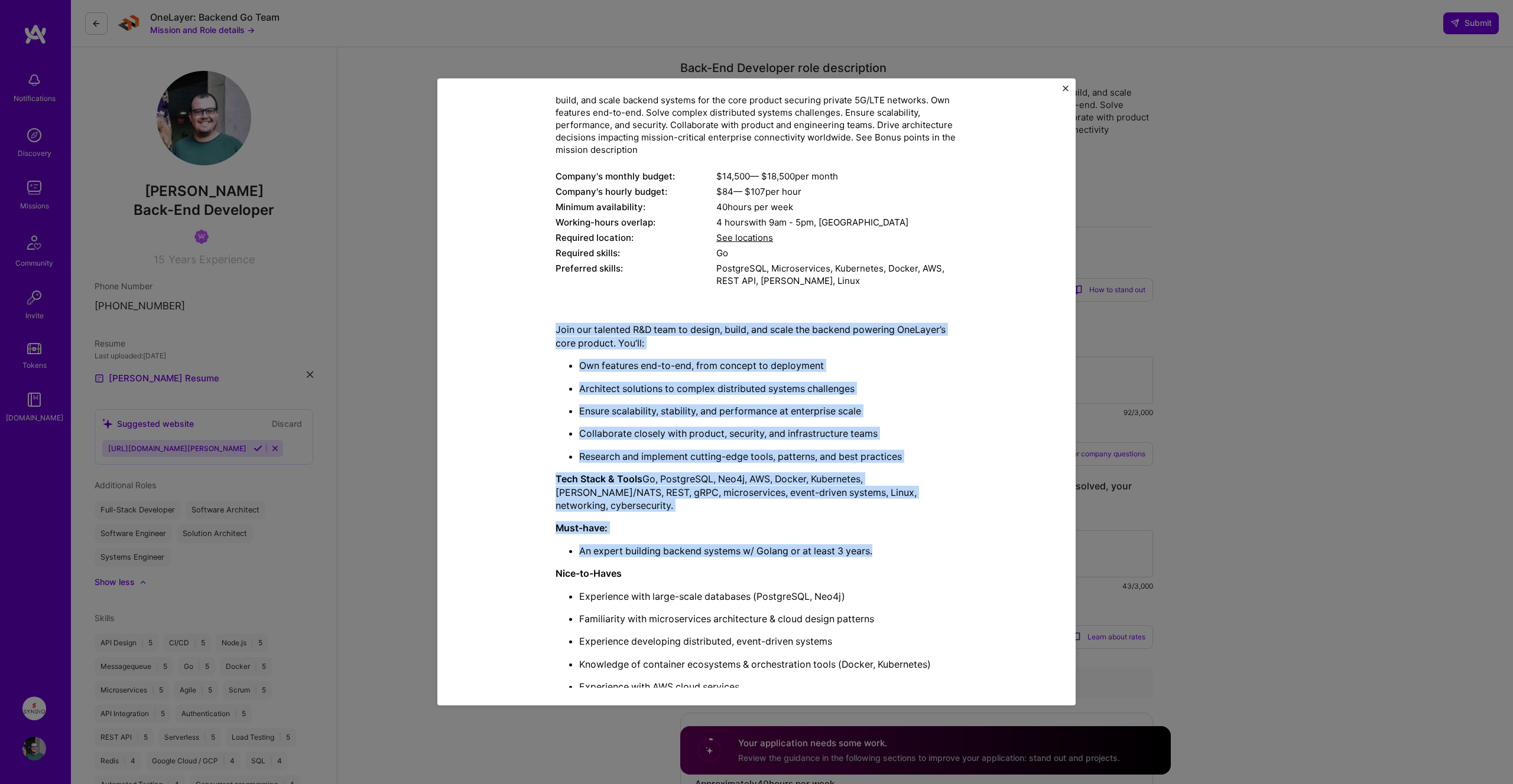
click at [910, 545] on p "An expert building backend systems w/ Golang or at least 3 years." at bounding box center [768, 551] width 378 height 13
drag, startPoint x: 907, startPoint y: 534, endPoint x: 542, endPoint y: 330, distance: 418.1
click at [542, 330] on div "Mission Description and Role Details Back-End Developer role description Strong…" at bounding box center [756, 449] width 584 height 881
drag, startPoint x: 689, startPoint y: 331, endPoint x: 935, endPoint y: 545, distance: 326.1
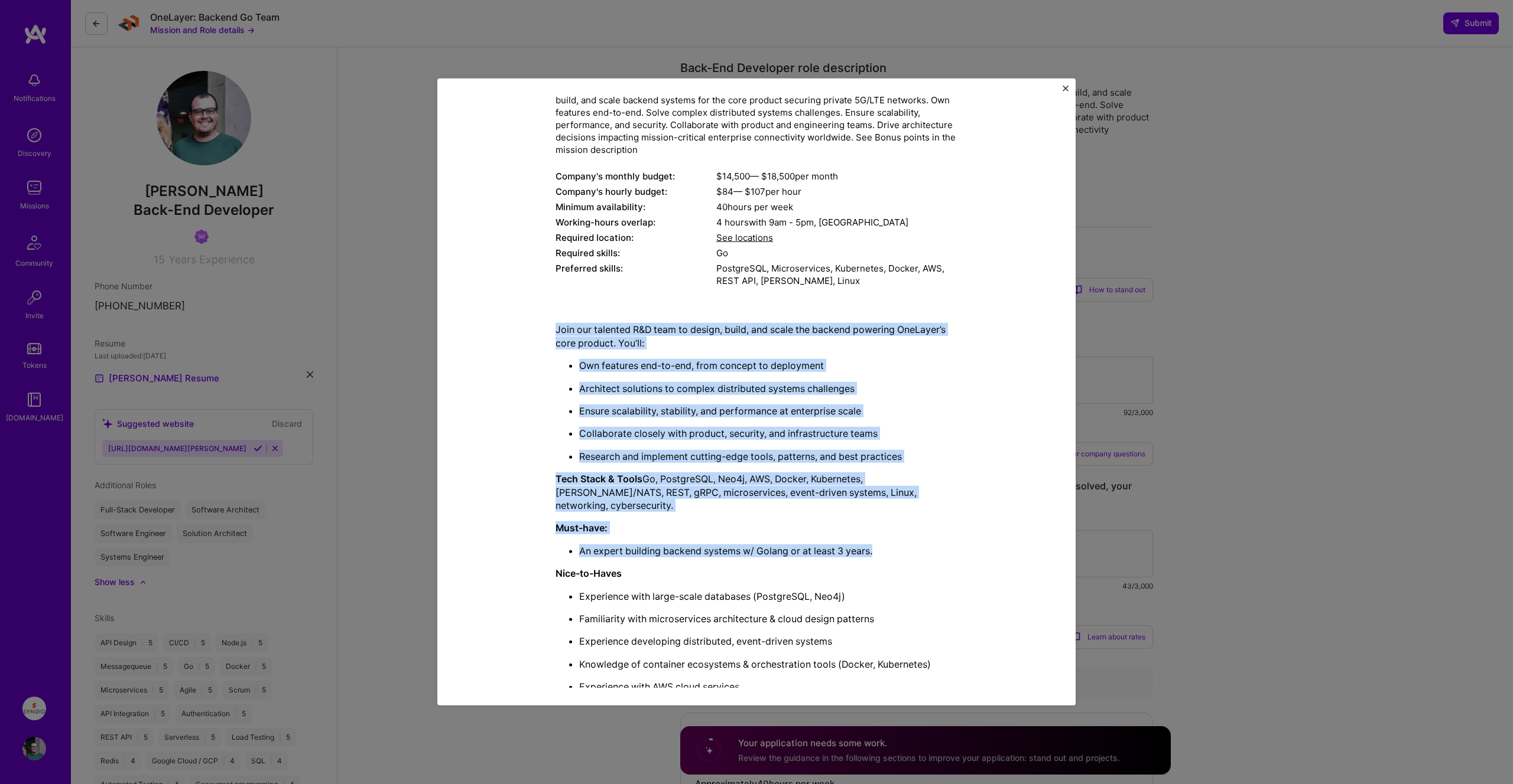
click at [936, 547] on div "Mission Description and Role Details Back-End Developer role description Strong…" at bounding box center [756, 449] width 584 height 881
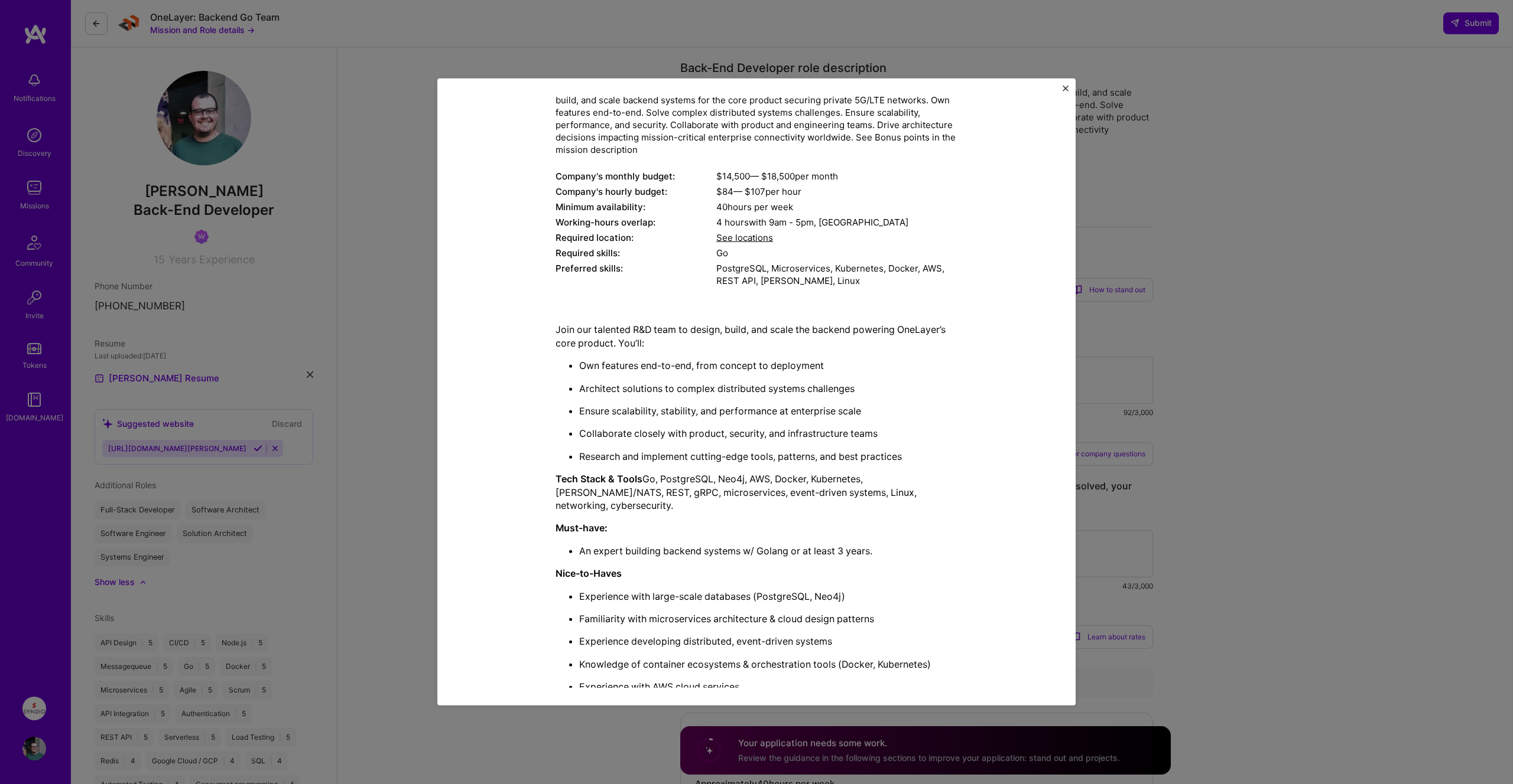
click at [929, 545] on div "Join our talented R&D team to design, build, and scale the backend powering One…" at bounding box center [756, 601] width 402 height 556
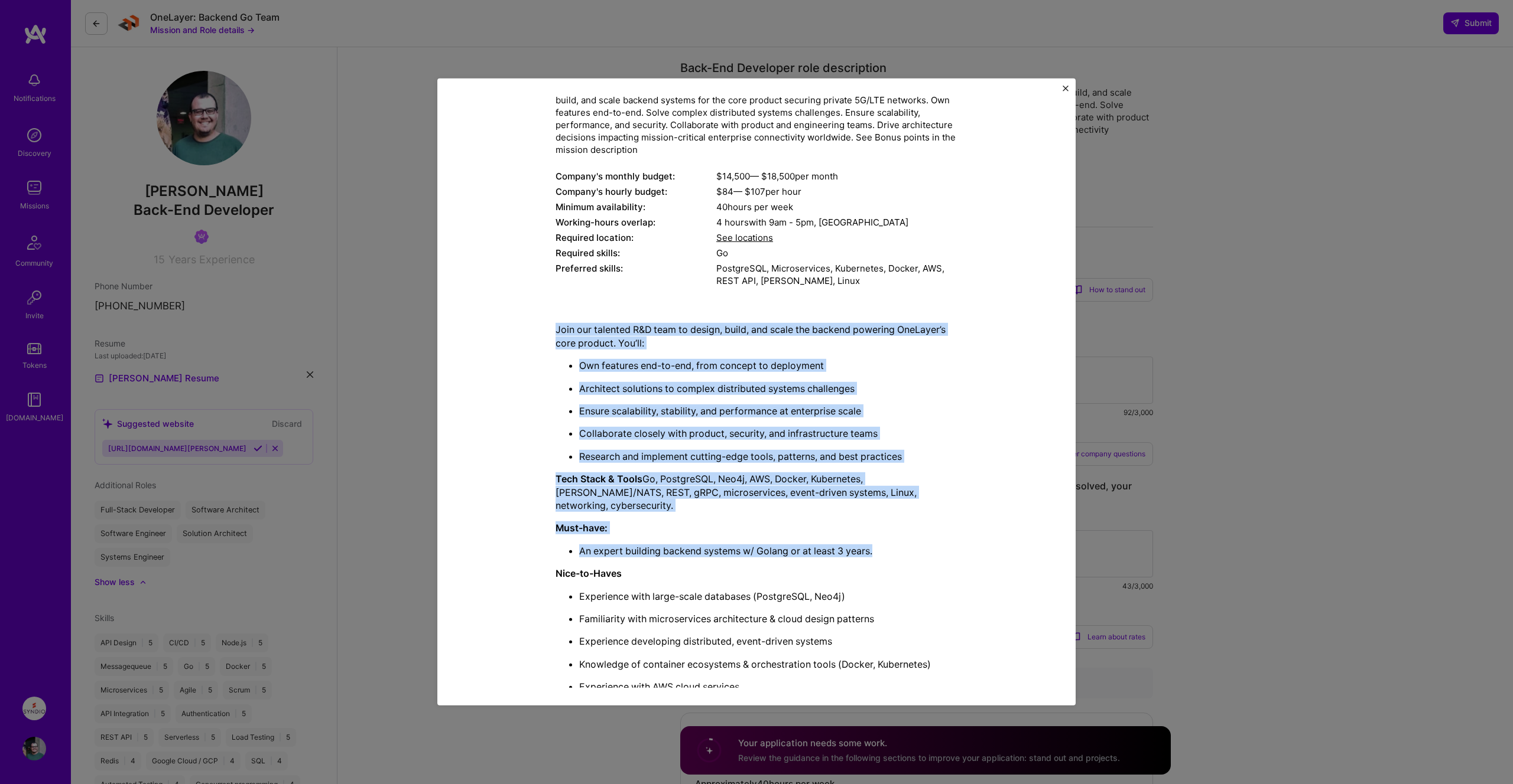
drag, startPoint x: 916, startPoint y: 544, endPoint x: 552, endPoint y: 322, distance: 426.4
click at [552, 322] on div "Mission Description and Role Details Back-End Developer role description Strong…" at bounding box center [756, 449] width 584 height 881
drag, startPoint x: 552, startPoint y: 325, endPoint x: 976, endPoint y: 549, distance: 479.5
click at [976, 549] on div "Mission Description and Role Details Back-End Developer role description Strong…" at bounding box center [756, 449] width 584 height 881
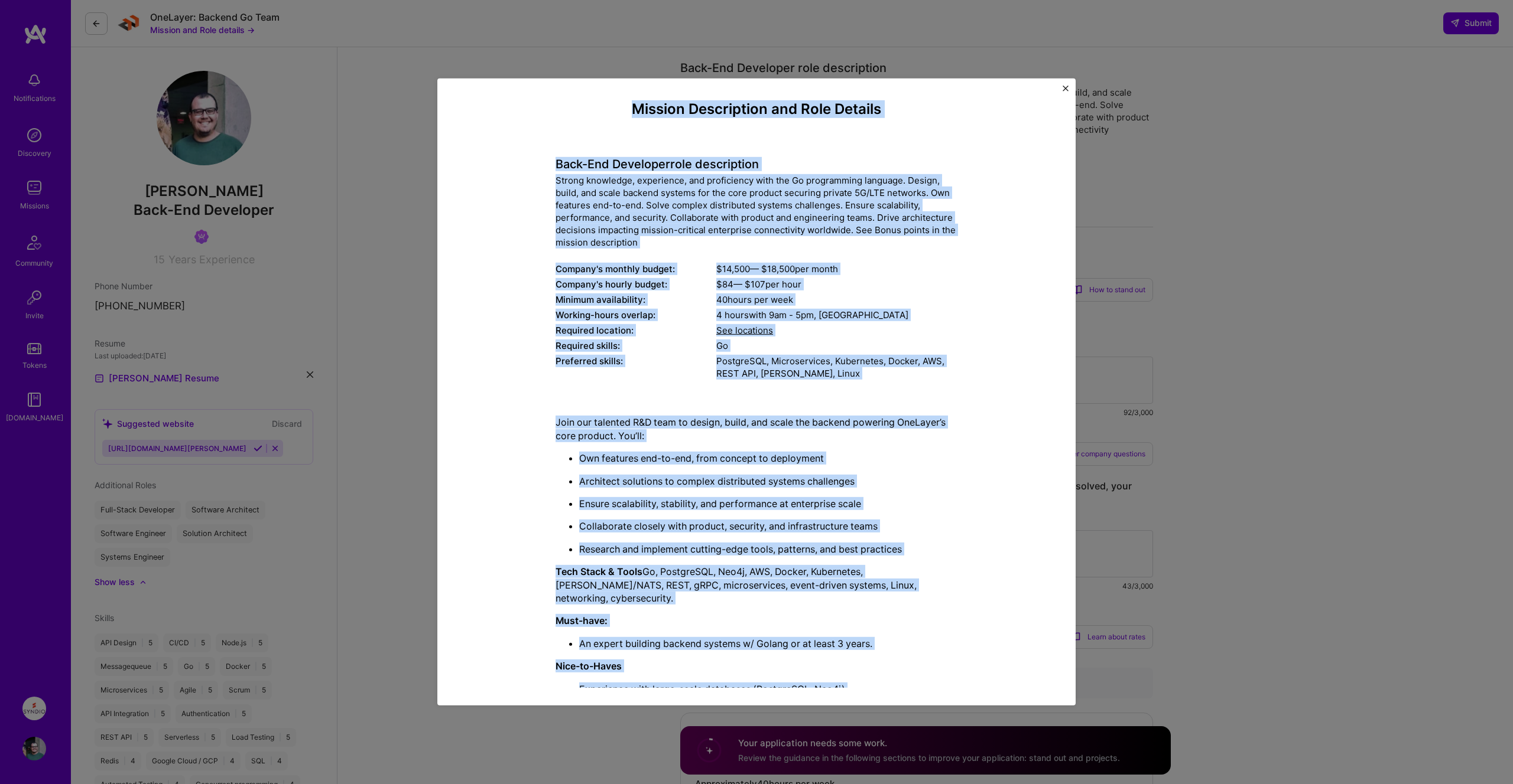
scroll to position [0, 0]
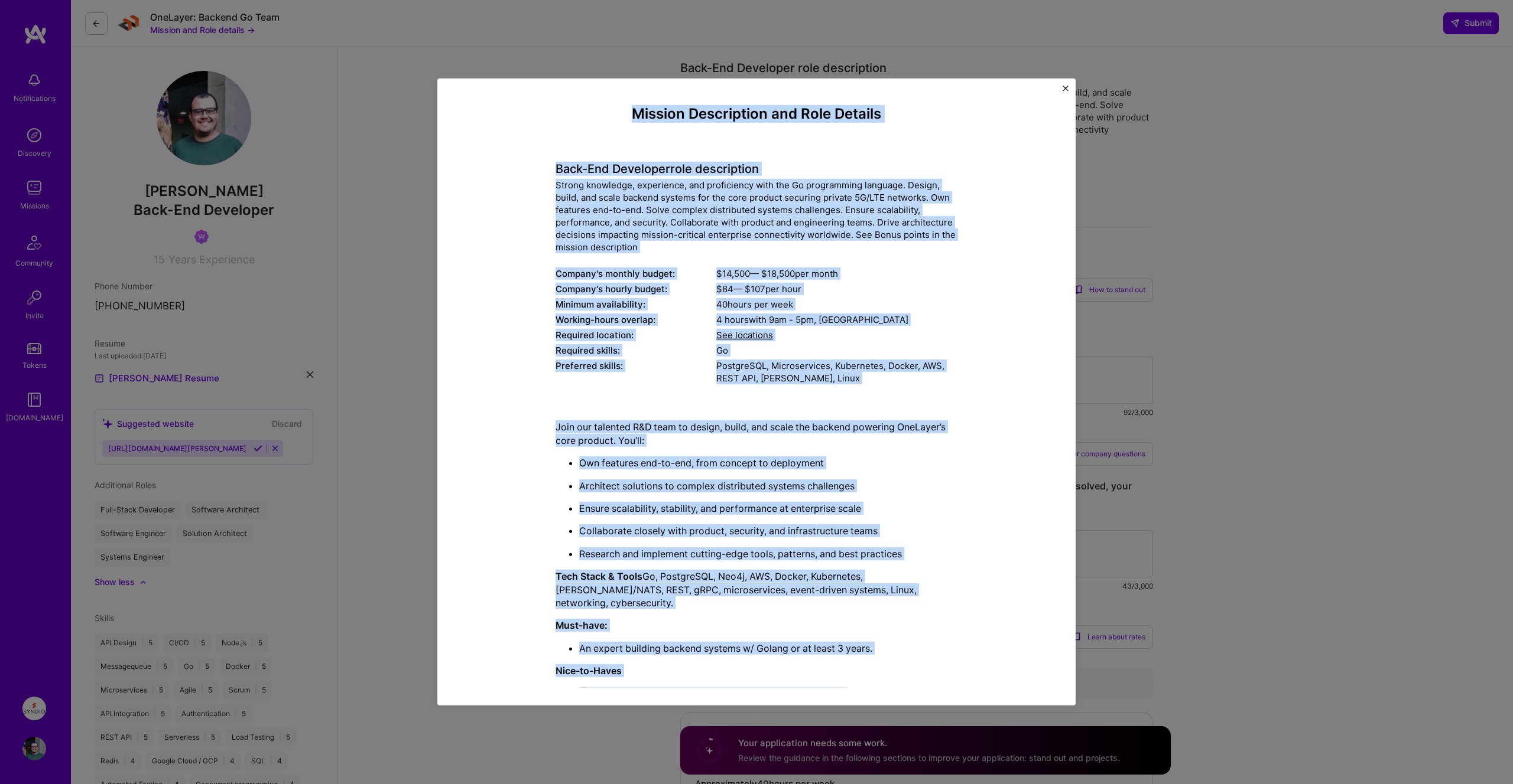
drag, startPoint x: 952, startPoint y: 661, endPoint x: 546, endPoint y: 117, distance: 678.8
click at [546, 117] on div "Mission Description and Role Details Back-End Developer role description Strong…" at bounding box center [756, 546] width 584 height 881
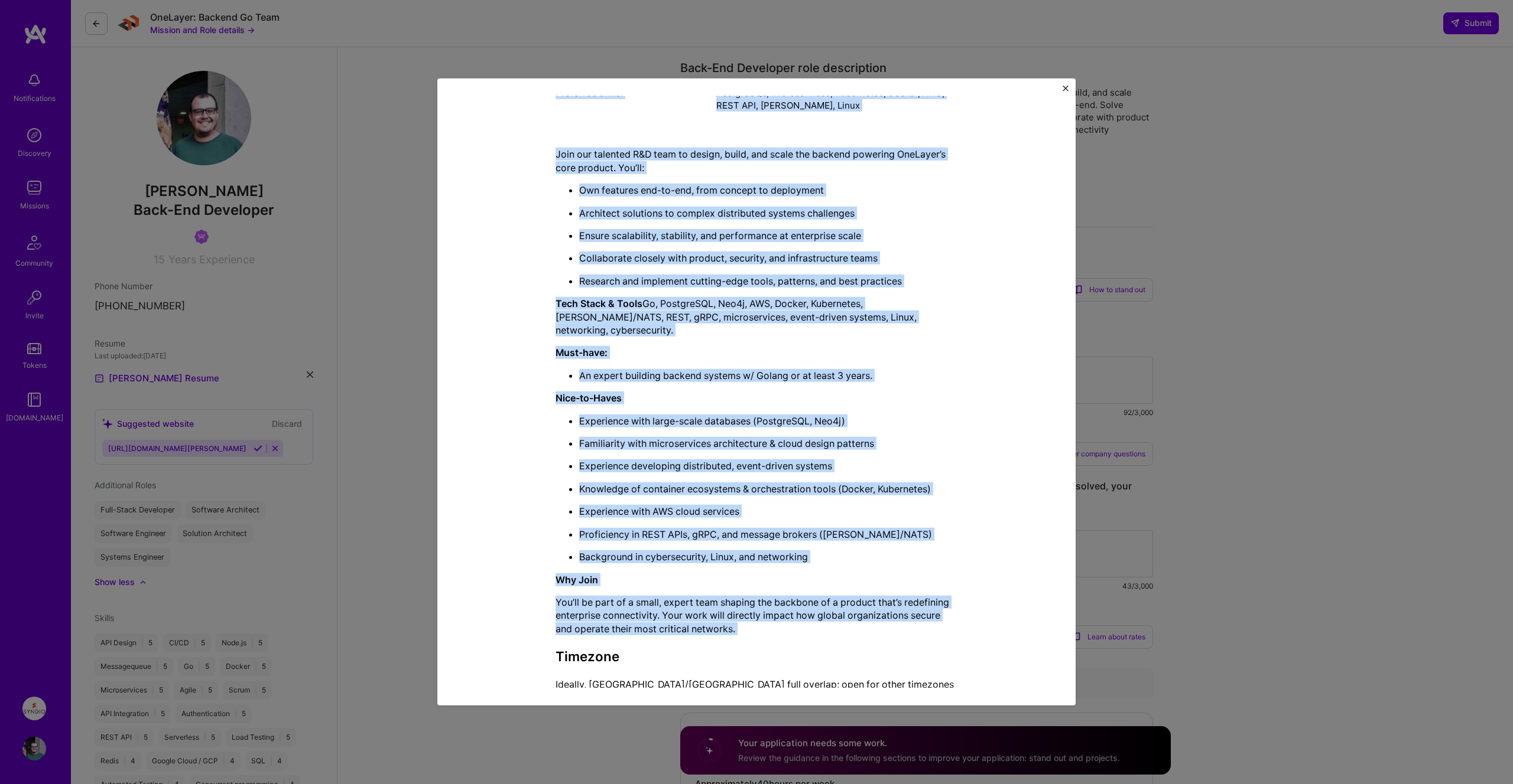
scroll to position [281, 0]
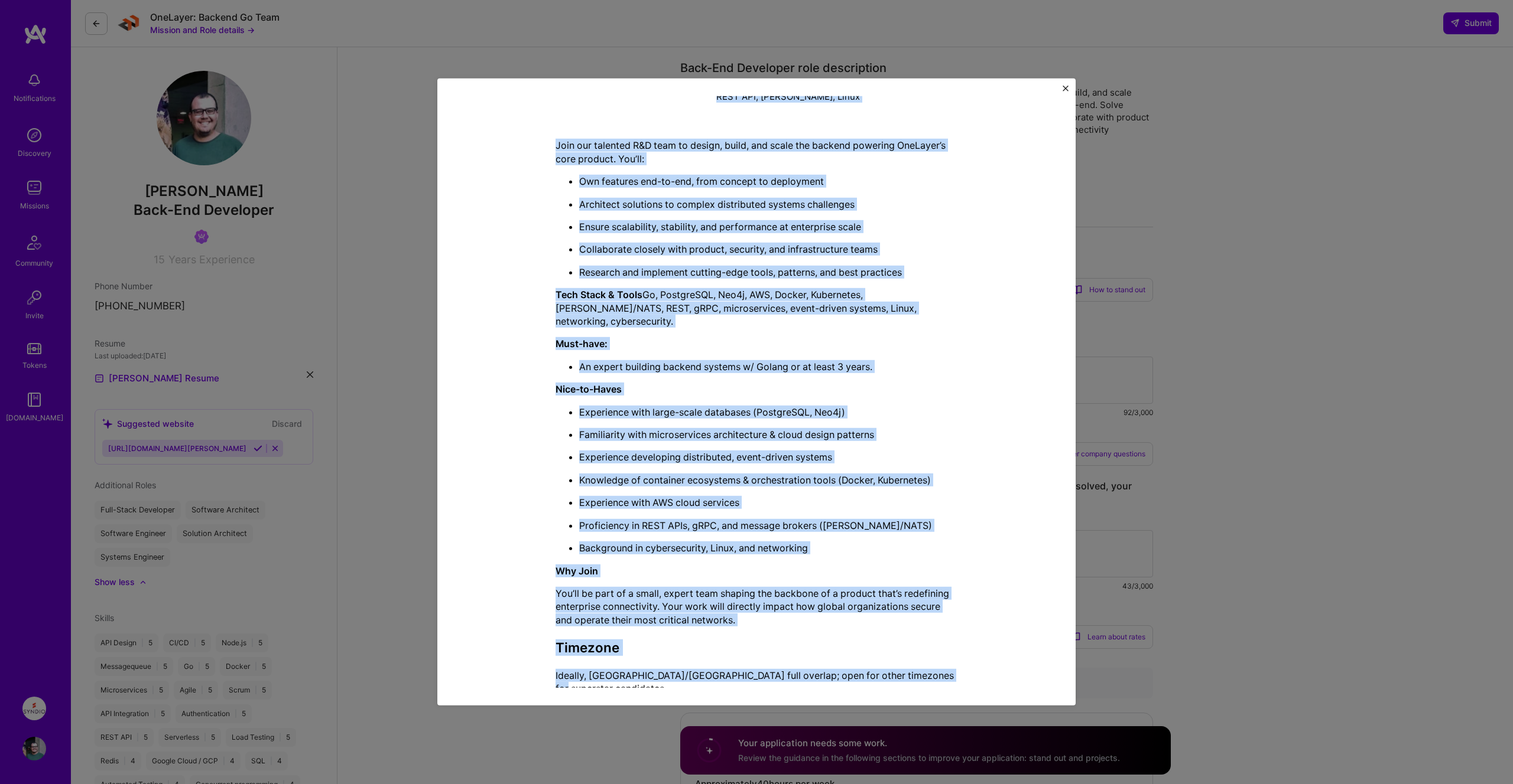
drag, startPoint x: 546, startPoint y: 117, endPoint x: 939, endPoint y: 659, distance: 669.5
click at [939, 659] on div "Mission Description and Role Details Back-End Developer role description Strong…" at bounding box center [756, 265] width 584 height 881
click at [939, 669] on p "Ideally, [GEOGRAPHIC_DATA]/[GEOGRAPHIC_DATA] full overlap; open for other timez…" at bounding box center [756, 682] width 402 height 26
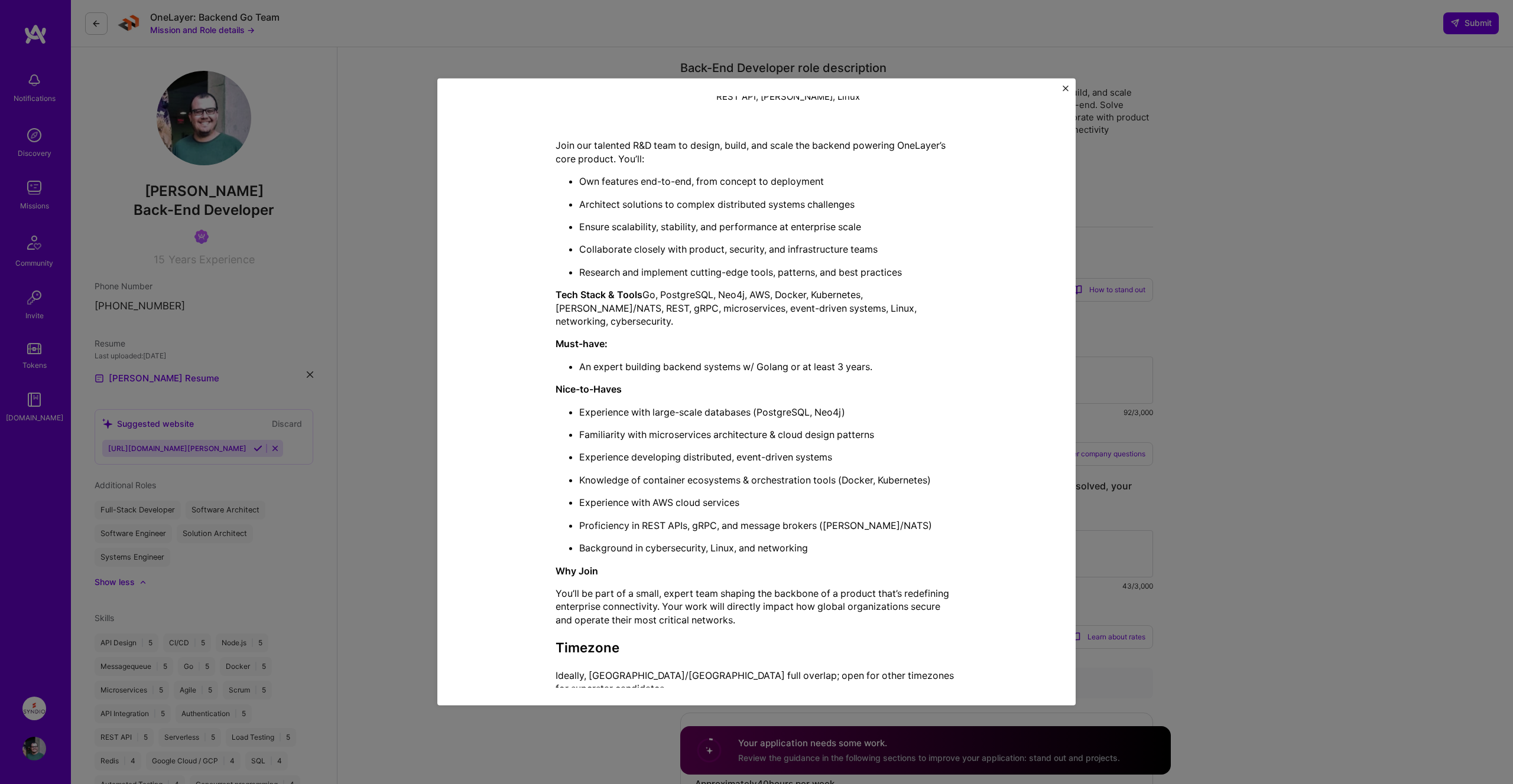
click at [1291, 337] on div "Mission Description and Role Details Back-End Developer role description Strong…" at bounding box center [756, 392] width 1513 height 784
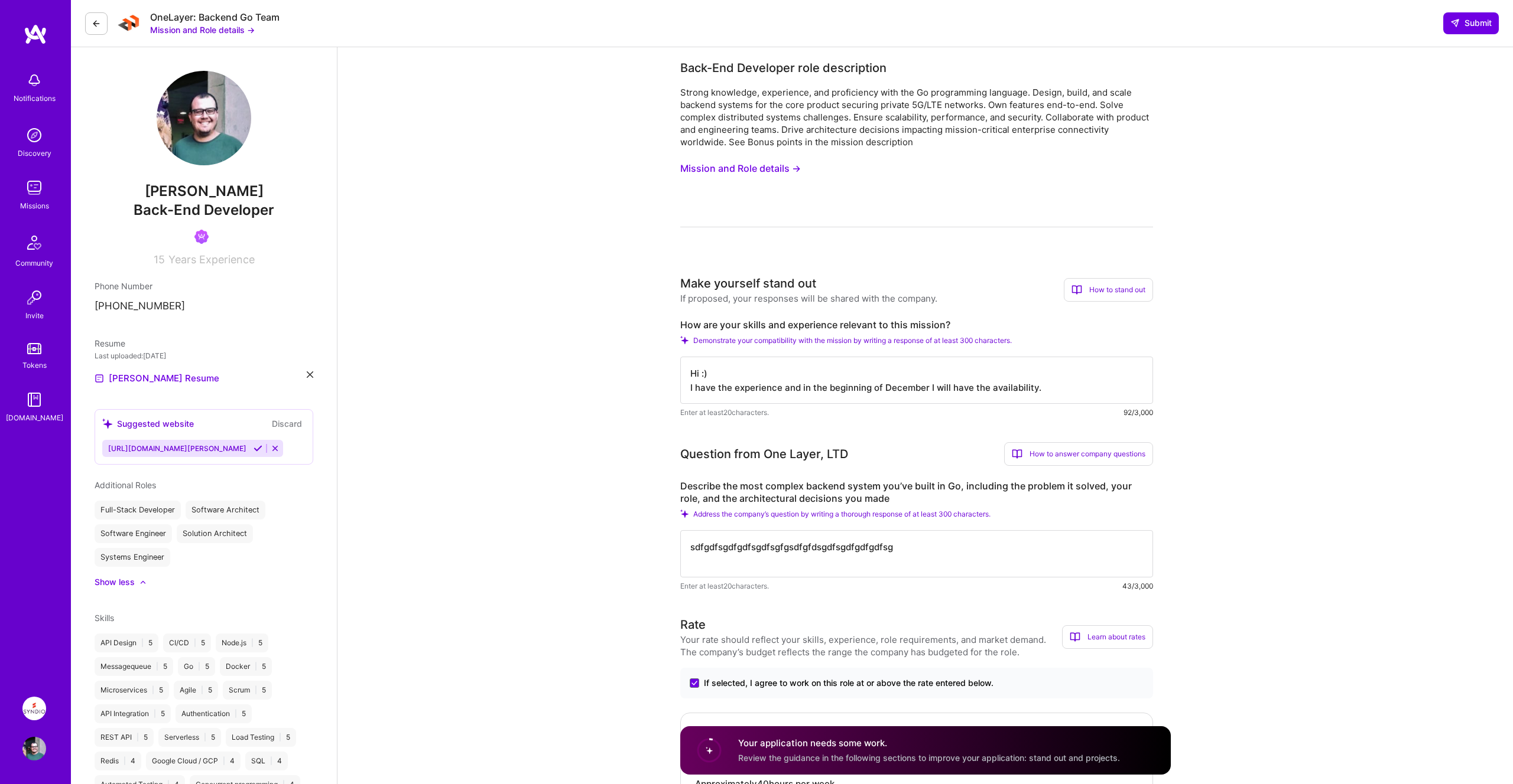
click at [1052, 392] on textarea "Hi :) I have the experience and in the beginning of December I will have the av…" at bounding box center [916, 381] width 473 height 47
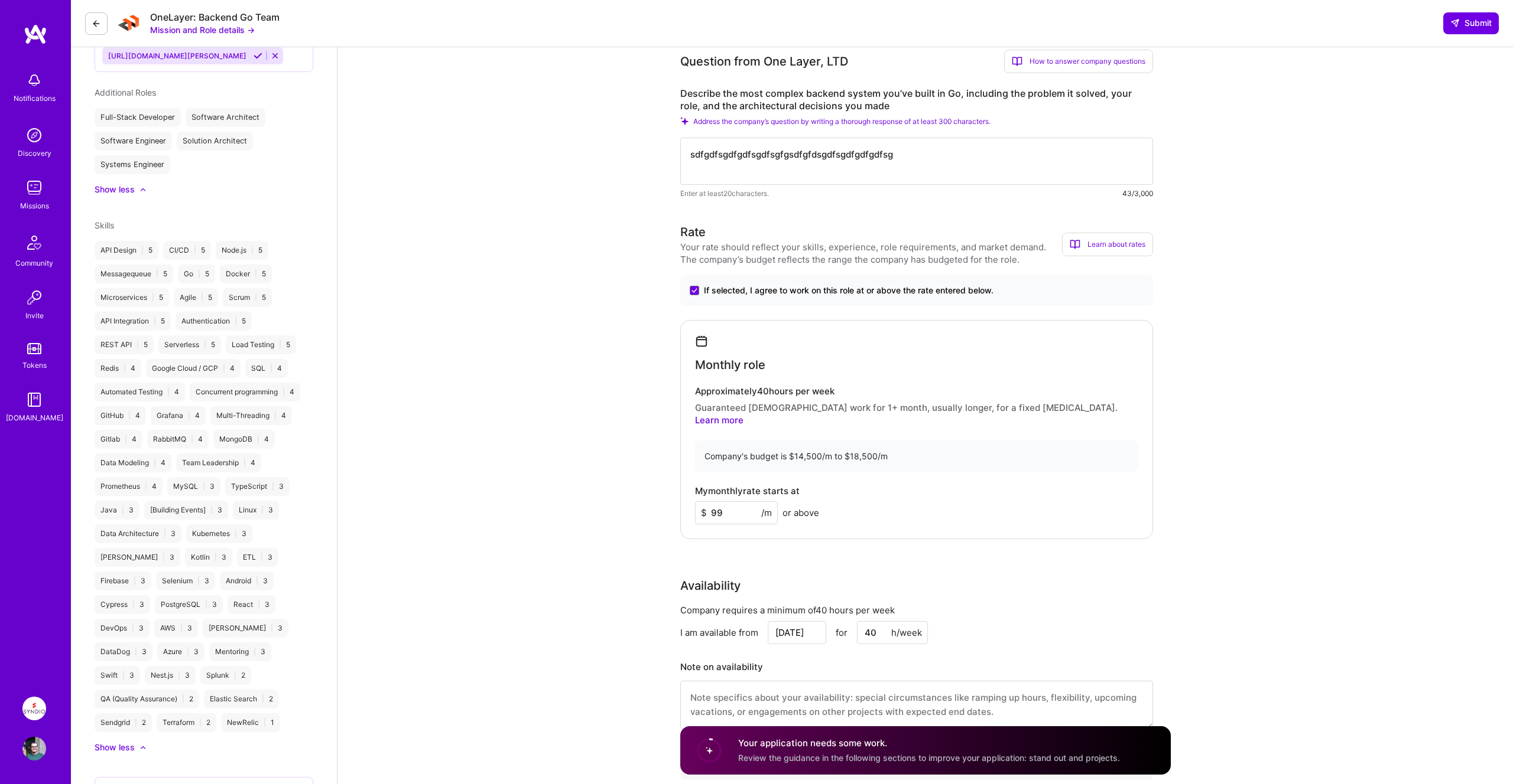
scroll to position [0, 0]
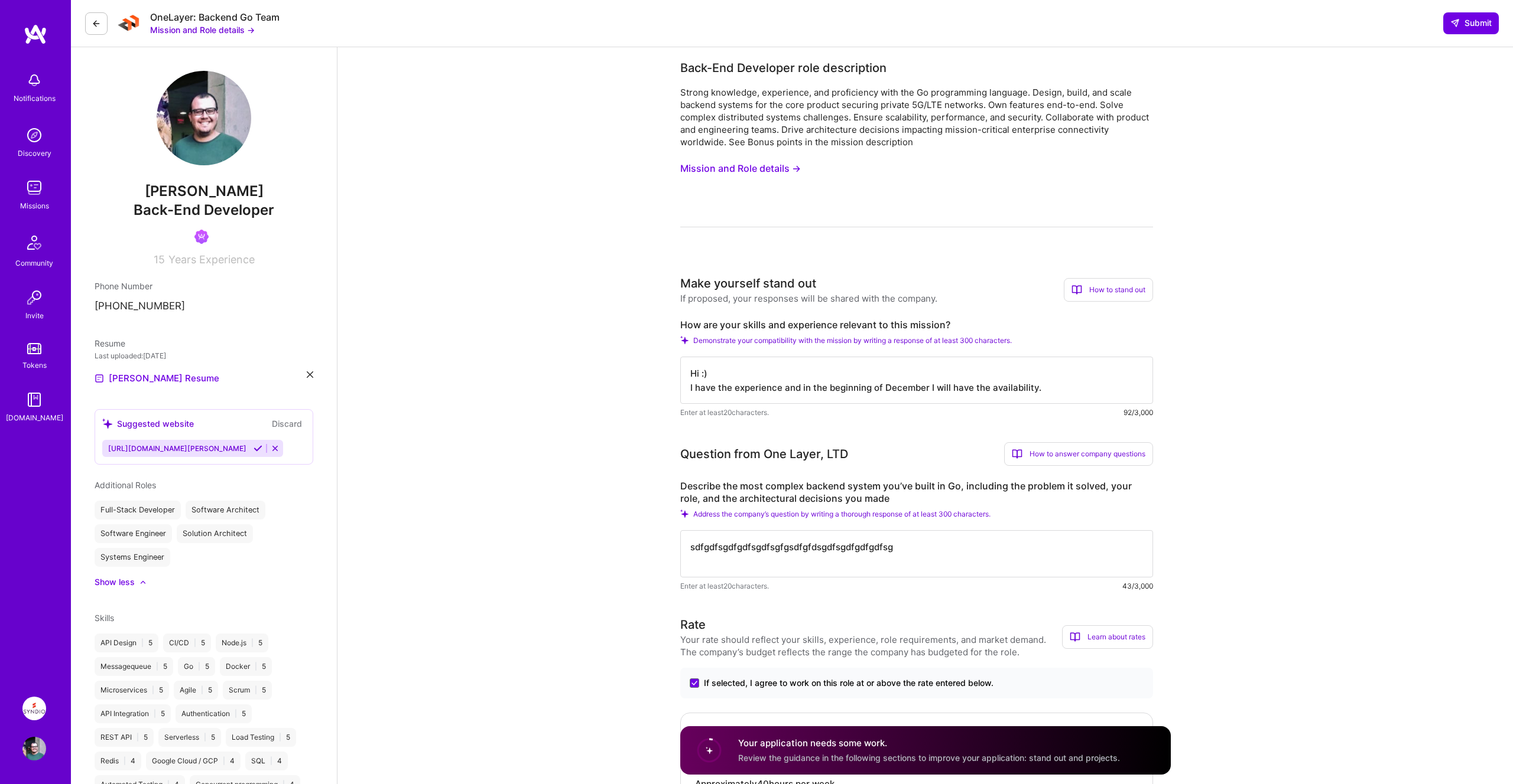
drag, startPoint x: 687, startPoint y: 390, endPoint x: 1137, endPoint y: 389, distance: 450.0
click at [1137, 389] on textarea "Hi :) I have the experience and in the beginning of December I will have the av…" at bounding box center [916, 381] width 473 height 47
drag, startPoint x: 152, startPoint y: 15, endPoint x: 193, endPoint y: 18, distance: 41.1
click at [192, 18] on div "OneLayer: Backend Go Team" at bounding box center [215, 17] width 129 height 13
copy div "OneLayer"
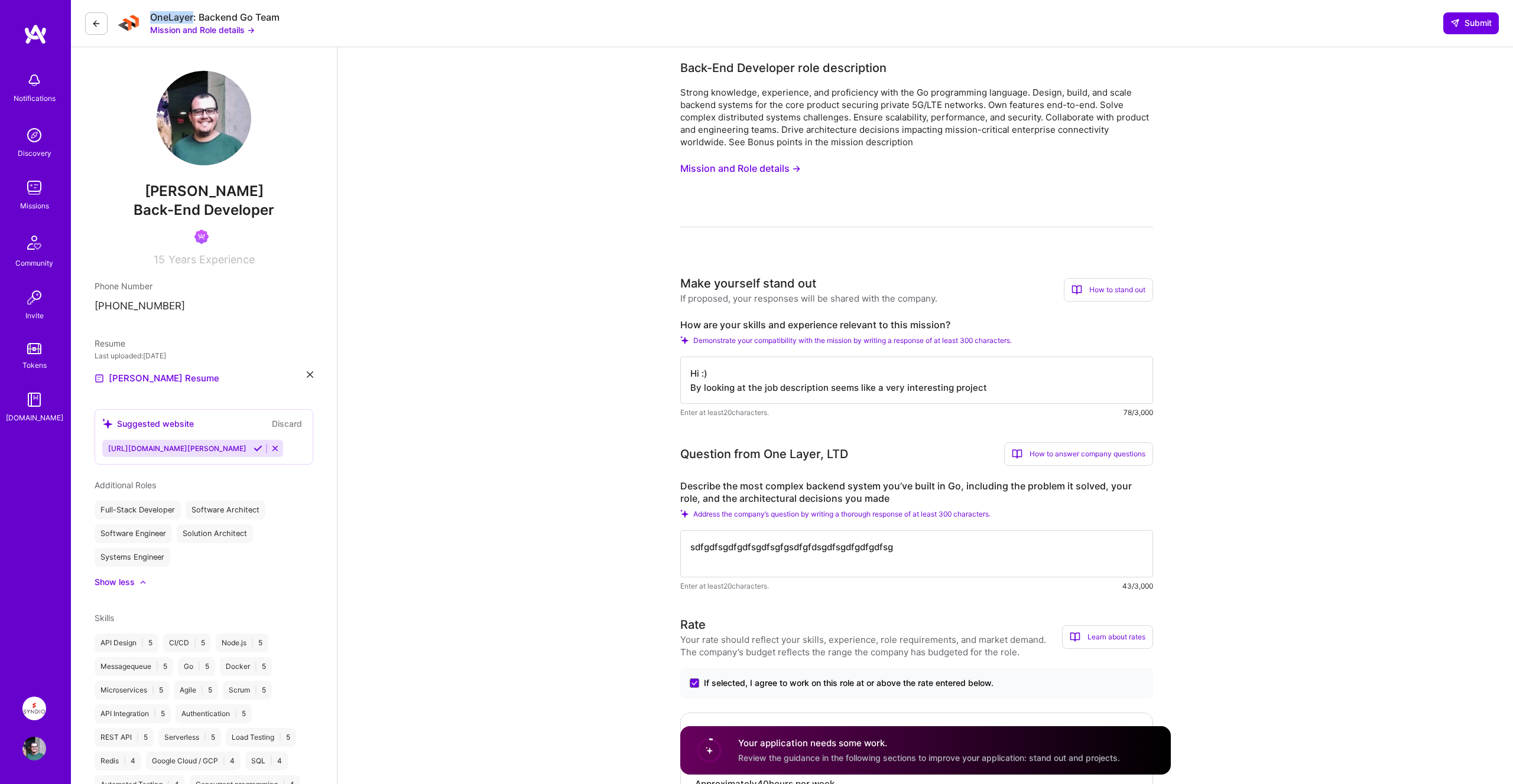
click at [732, 160] on button "Mission and Role details →" at bounding box center [741, 168] width 120 height 22
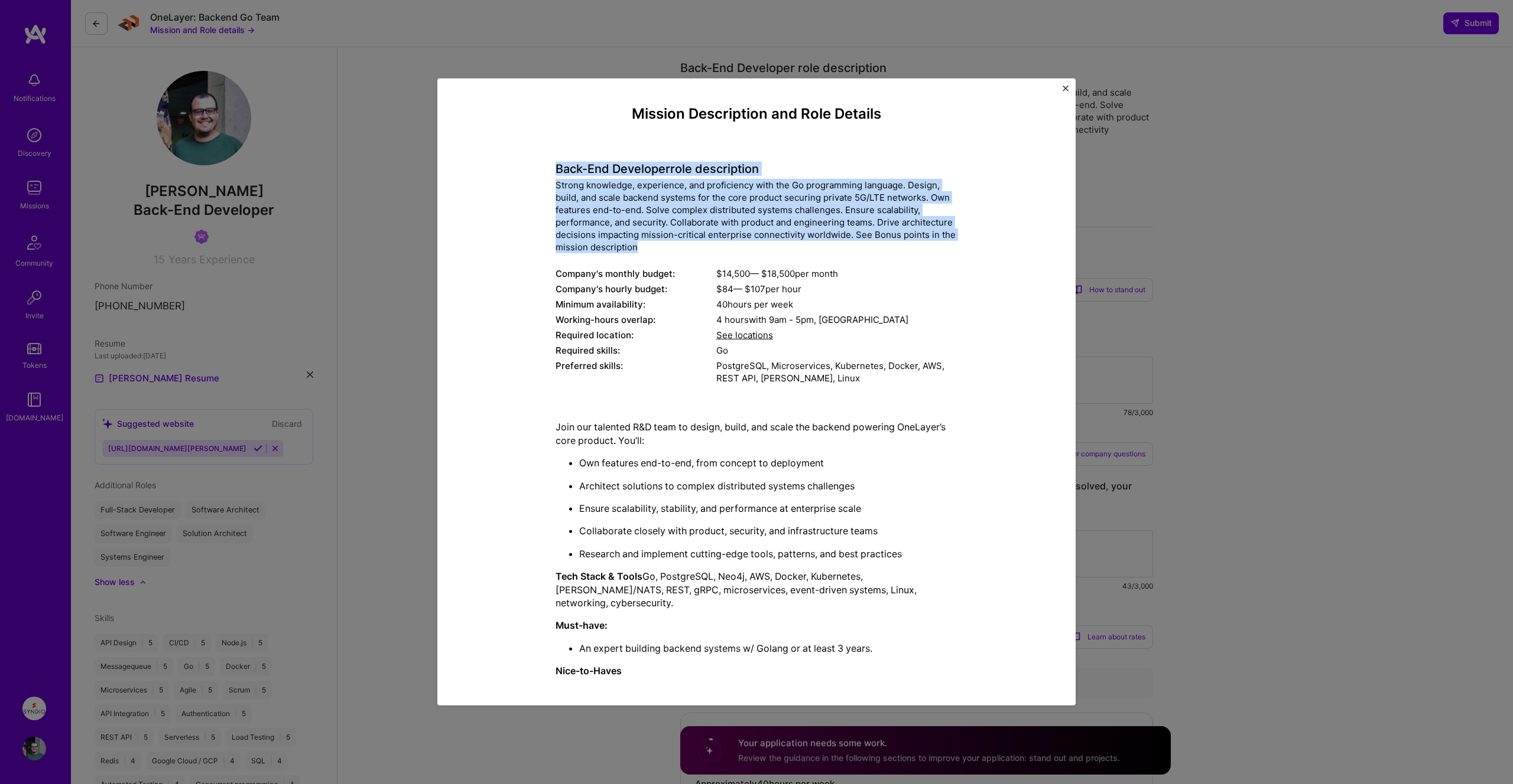
drag, startPoint x: 673, startPoint y: 253, endPoint x: 557, endPoint y: 175, distance: 139.8
click at [557, 175] on div "Back-End Developer role description Strong knowledge, experience, and proficien…" at bounding box center [756, 267] width 402 height 241
click at [557, 175] on h4 "Back-End Developer role description" at bounding box center [756, 169] width 402 height 15
drag, startPoint x: 557, startPoint y: 171, endPoint x: 689, endPoint y: 251, distance: 154.4
click at [689, 251] on div "Back-End Developer role description Strong knowledge, experience, and proficien…" at bounding box center [756, 267] width 402 height 241
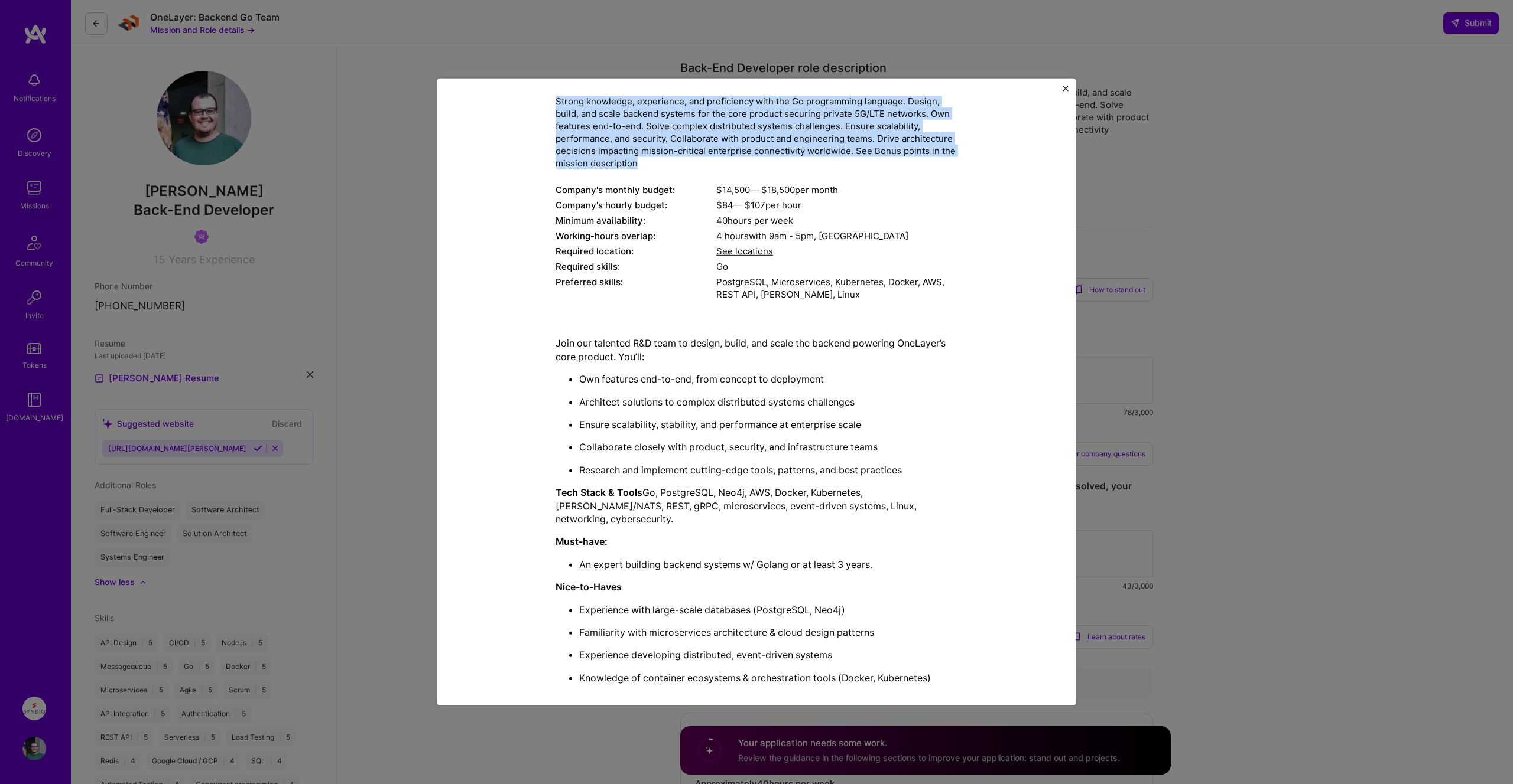
scroll to position [104, 0]
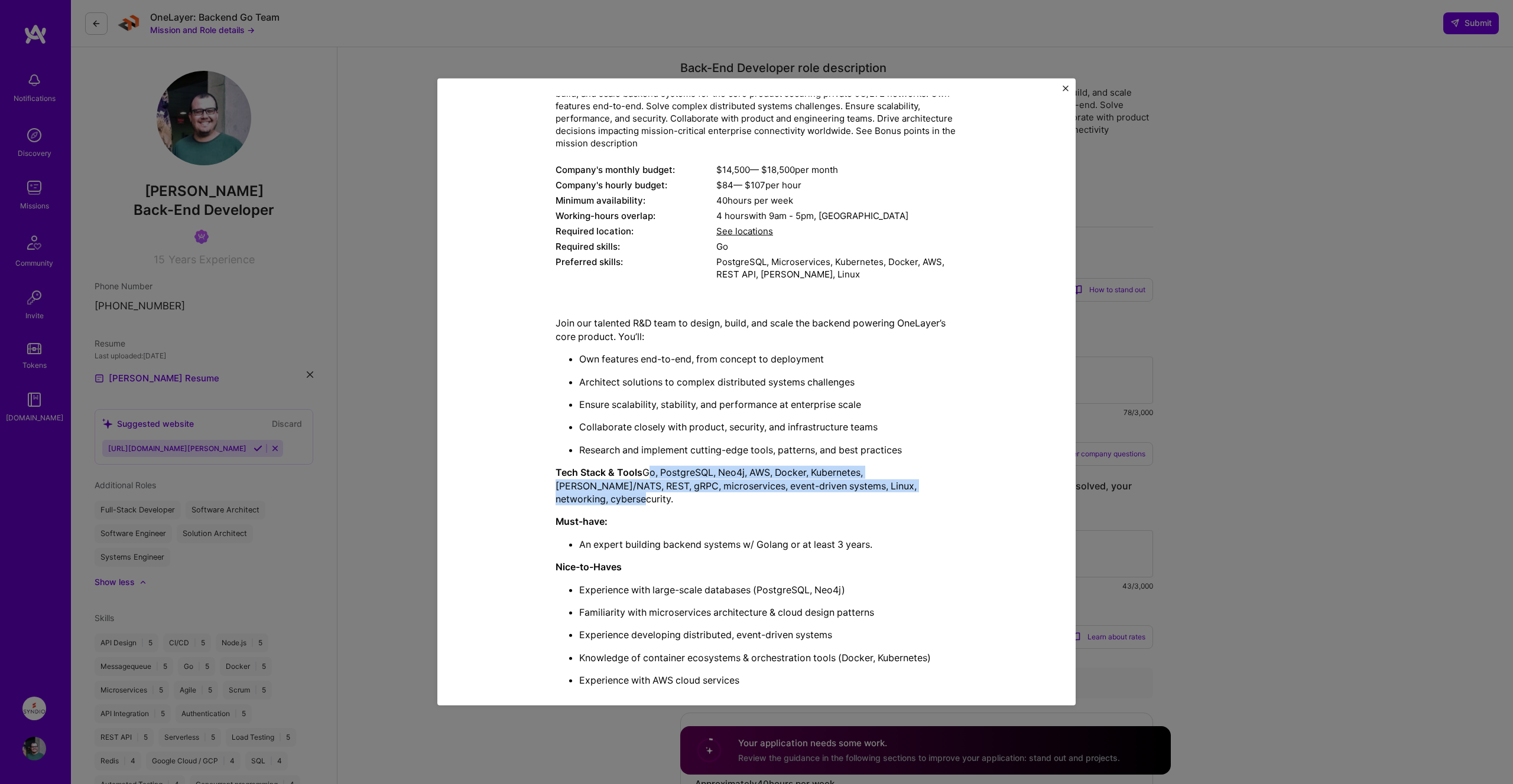
drag, startPoint x: 647, startPoint y: 469, endPoint x: 934, endPoint y: 486, distance: 287.5
click at [934, 486] on p "Tech Stack & Tools Go, PostgreSQL, Neo4j, AWS, Docker, Kubernetes, [PERSON_NAME…" at bounding box center [756, 485] width 402 height 39
drag, startPoint x: 646, startPoint y: 473, endPoint x: 921, endPoint y: 492, distance: 275.7
click at [921, 492] on p "Tech Stack & Tools Go, PostgreSQL, Neo4j, AWS, Docker, Kubernetes, [PERSON_NAME…" at bounding box center [756, 485] width 402 height 39
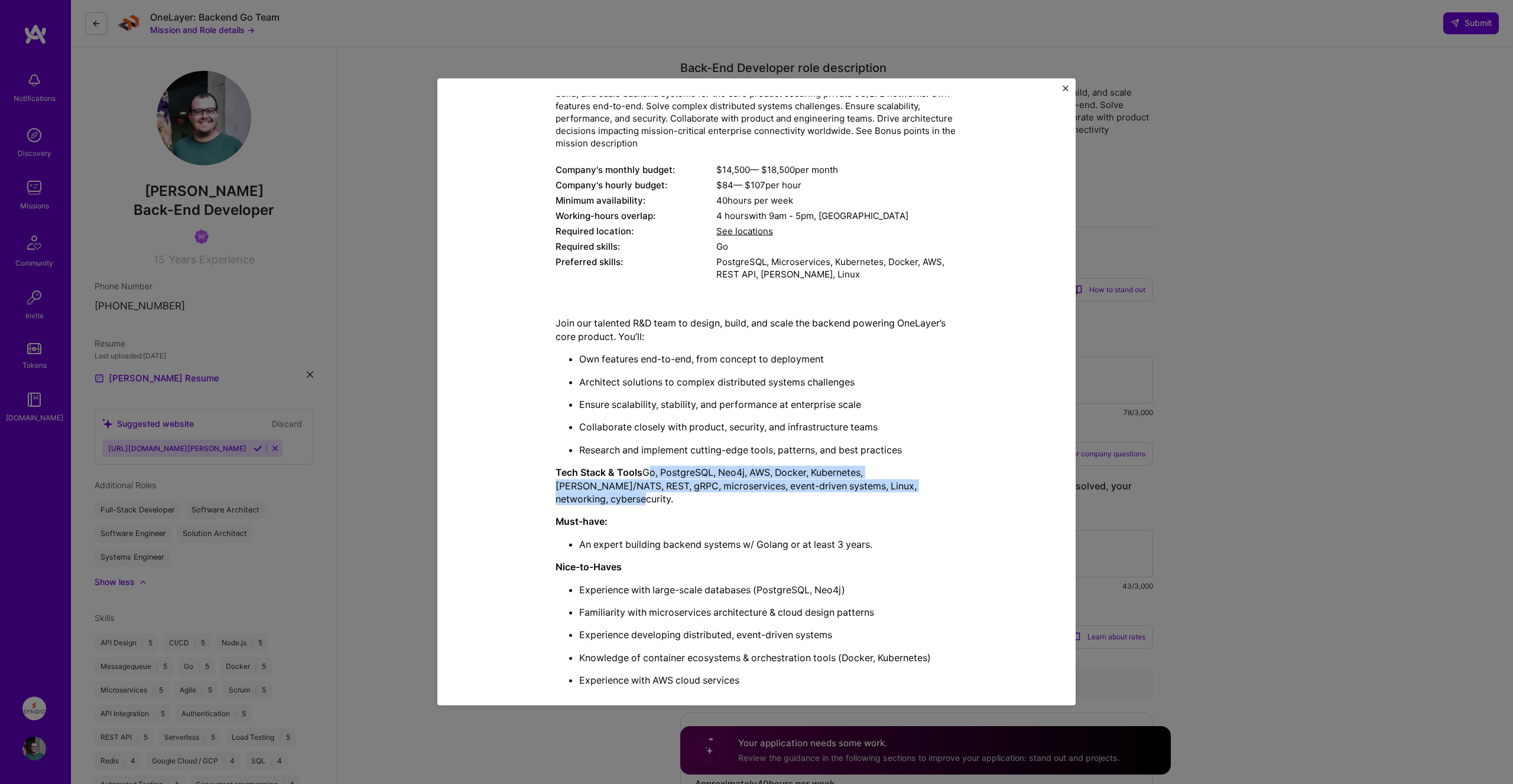
click at [921, 492] on p "Tech Stack & Tools Go, PostgreSQL, Neo4j, AWS, Docker, Kubernetes, [PERSON_NAME…" at bounding box center [756, 485] width 402 height 39
drag, startPoint x: 915, startPoint y: 488, endPoint x: 645, endPoint y: 471, distance: 270.5
click at [645, 471] on p "Tech Stack & Tools Go, PostgreSQL, Neo4j, AWS, Docker, Kubernetes, [PERSON_NAME…" at bounding box center [756, 485] width 402 height 39
drag, startPoint x: 645, startPoint y: 471, endPoint x: 935, endPoint y: 494, distance: 290.9
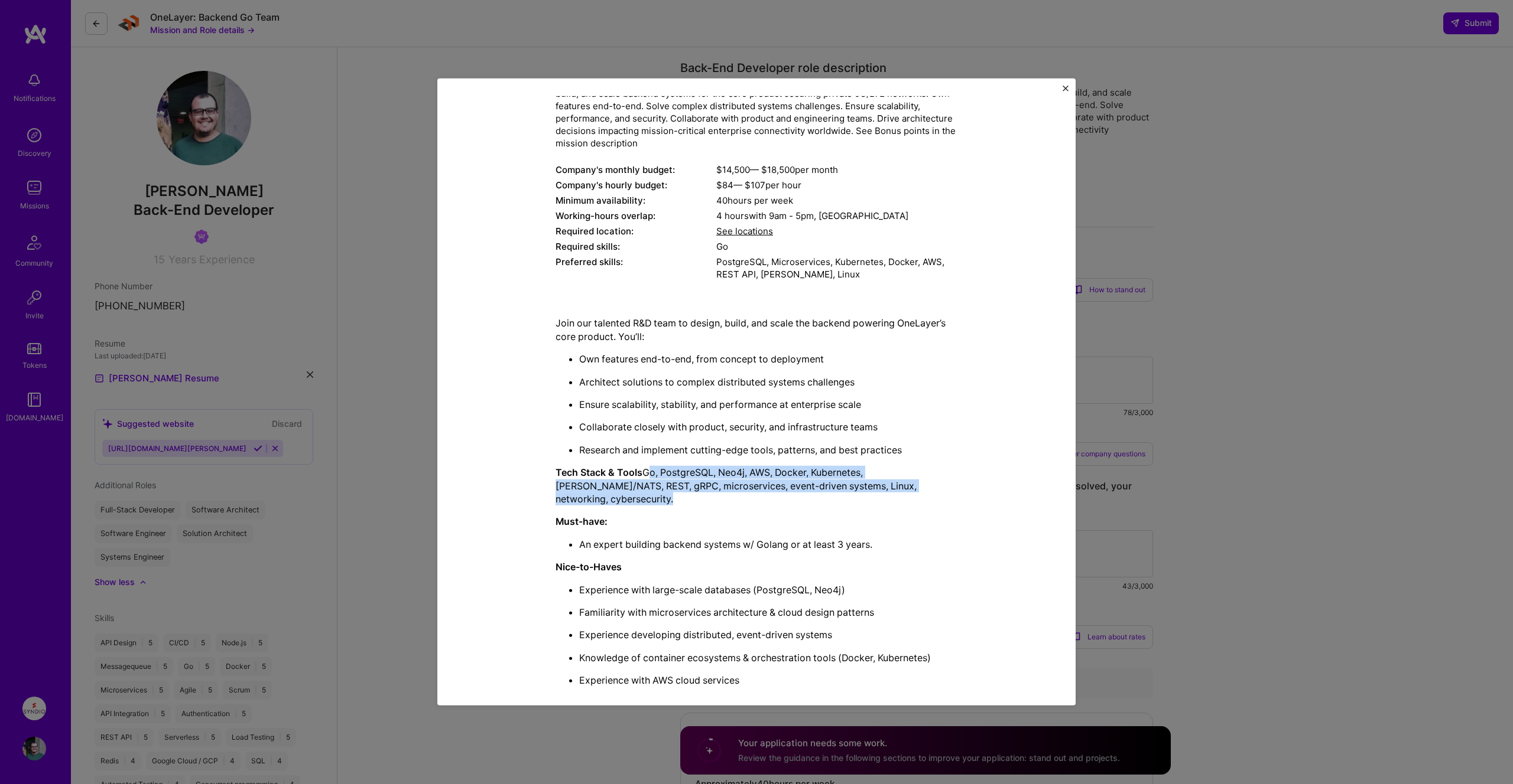
click at [935, 494] on div "Join our talented R&D team to design, build, and scale the backend powering One…" at bounding box center [756, 595] width 402 height 556
click at [1207, 334] on div "Mission Description and Role Details Back-End Developer role description Strong…" at bounding box center [756, 392] width 1513 height 784
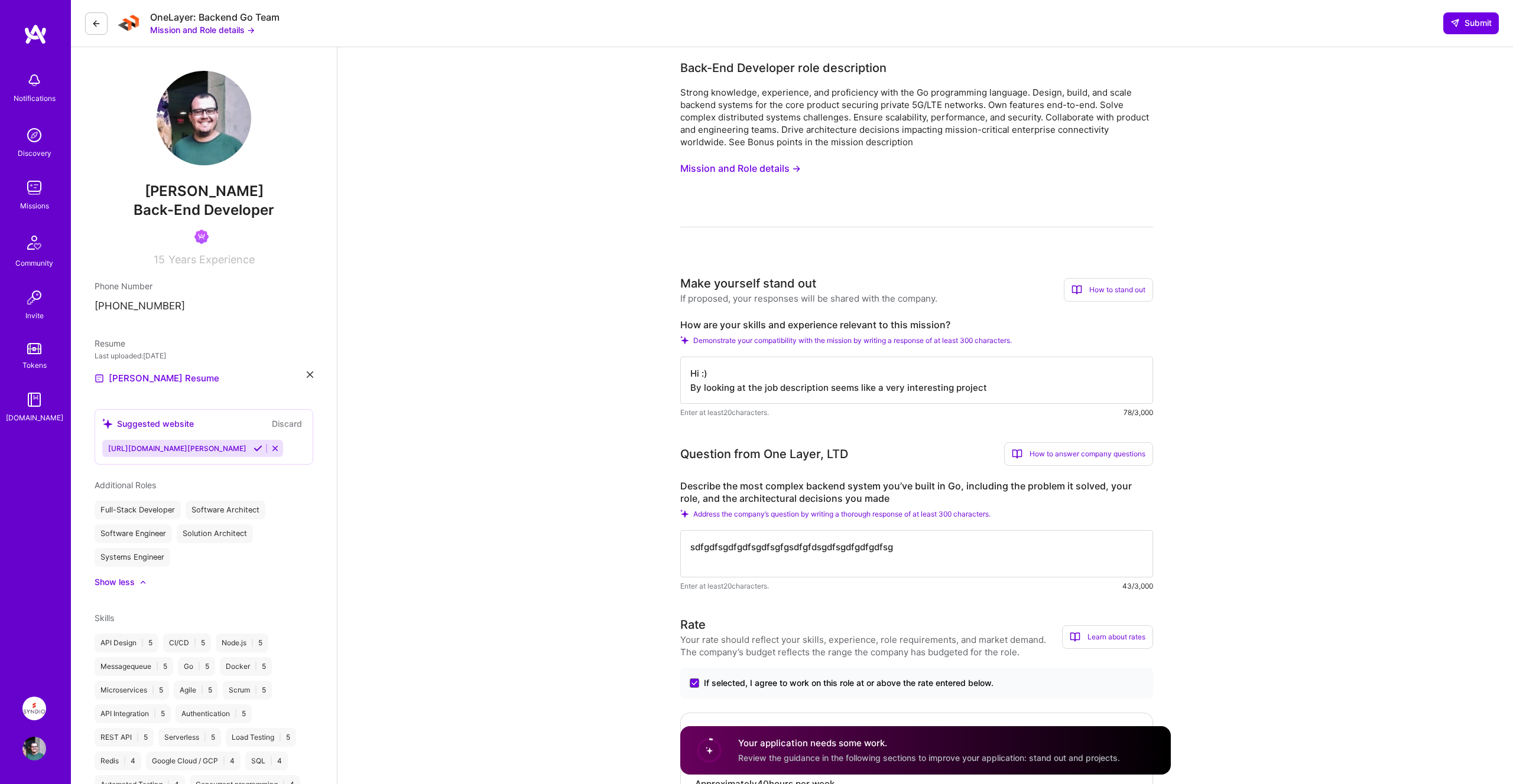
click at [1026, 392] on textarea "Hi :) By looking at the job description seems like a very interesting project" at bounding box center [916, 381] width 473 height 47
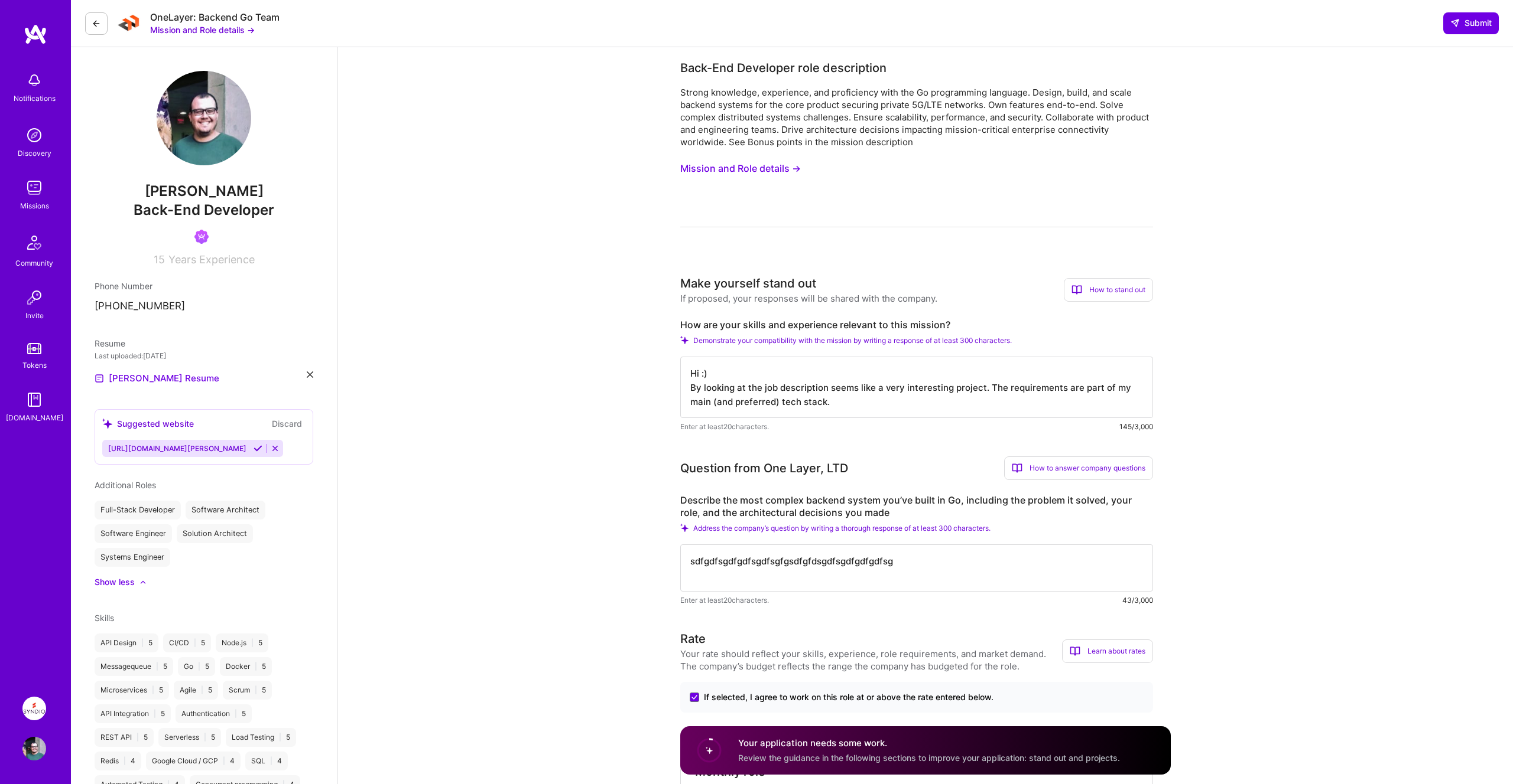
drag, startPoint x: 847, startPoint y: 407, endPoint x: 643, endPoint y: 355, distance: 210.5
click at [897, 408] on textarea "Hi :) By looking at the job description seems like a very interesting project. …" at bounding box center [916, 387] width 473 height 61
drag, startPoint x: 690, startPoint y: 372, endPoint x: 965, endPoint y: 400, distance: 276.4
click at [965, 400] on textarea "Hi :) By looking at the job description seems like a very interesting project. …" at bounding box center [916, 387] width 473 height 61
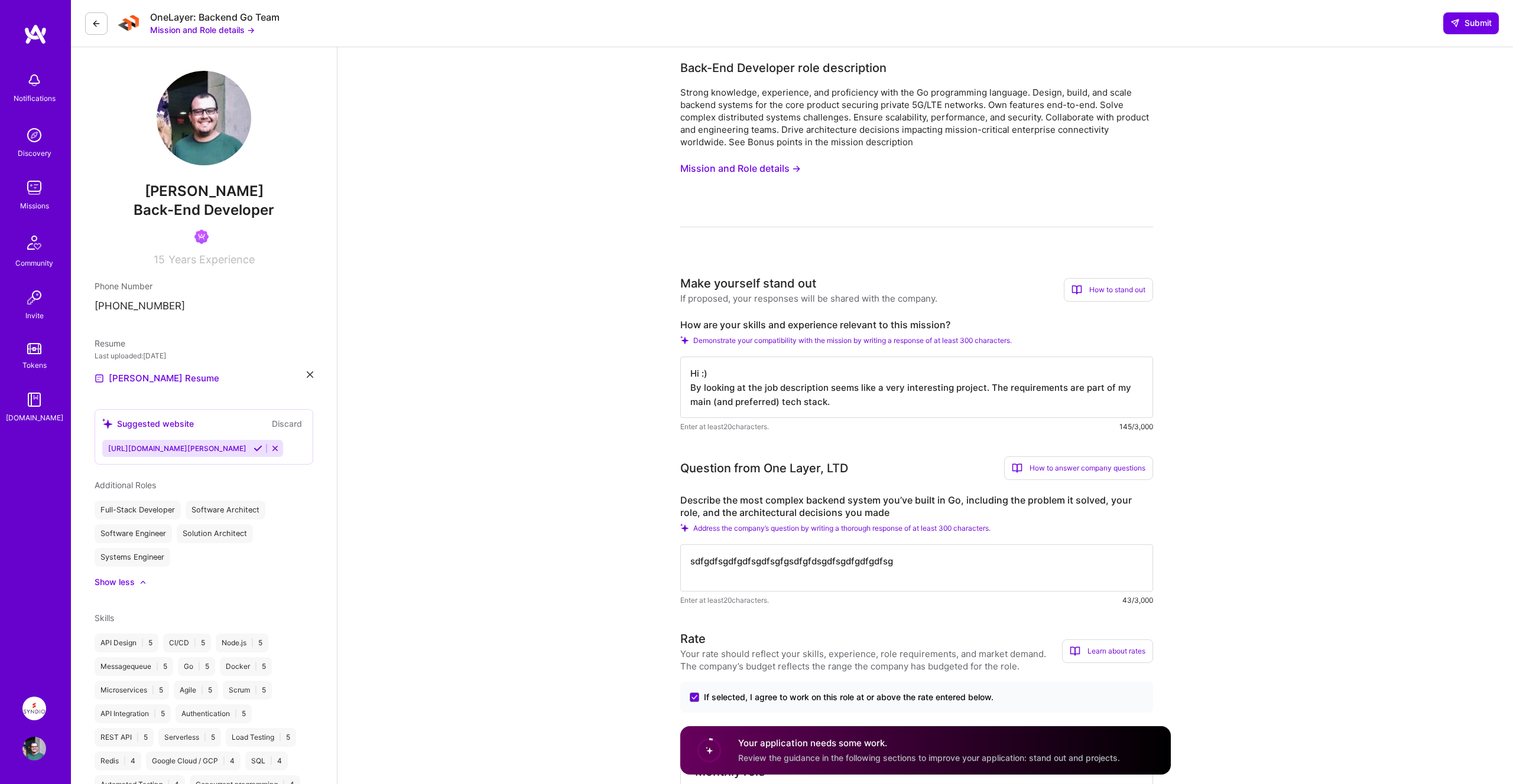
click at [965, 400] on textarea "Hi :) By looking at the job description seems like a very interesting project. …" at bounding box center [916, 387] width 473 height 61
drag, startPoint x: 825, startPoint y: 399, endPoint x: 915, endPoint y: 402, distance: 90.0
click at [915, 402] on textarea "Hi :) By looking at the job description seems like a very interesting project. …" at bounding box center [916, 387] width 473 height 61
drag, startPoint x: 986, startPoint y: 385, endPoint x: 1203, endPoint y: 402, distance: 217.7
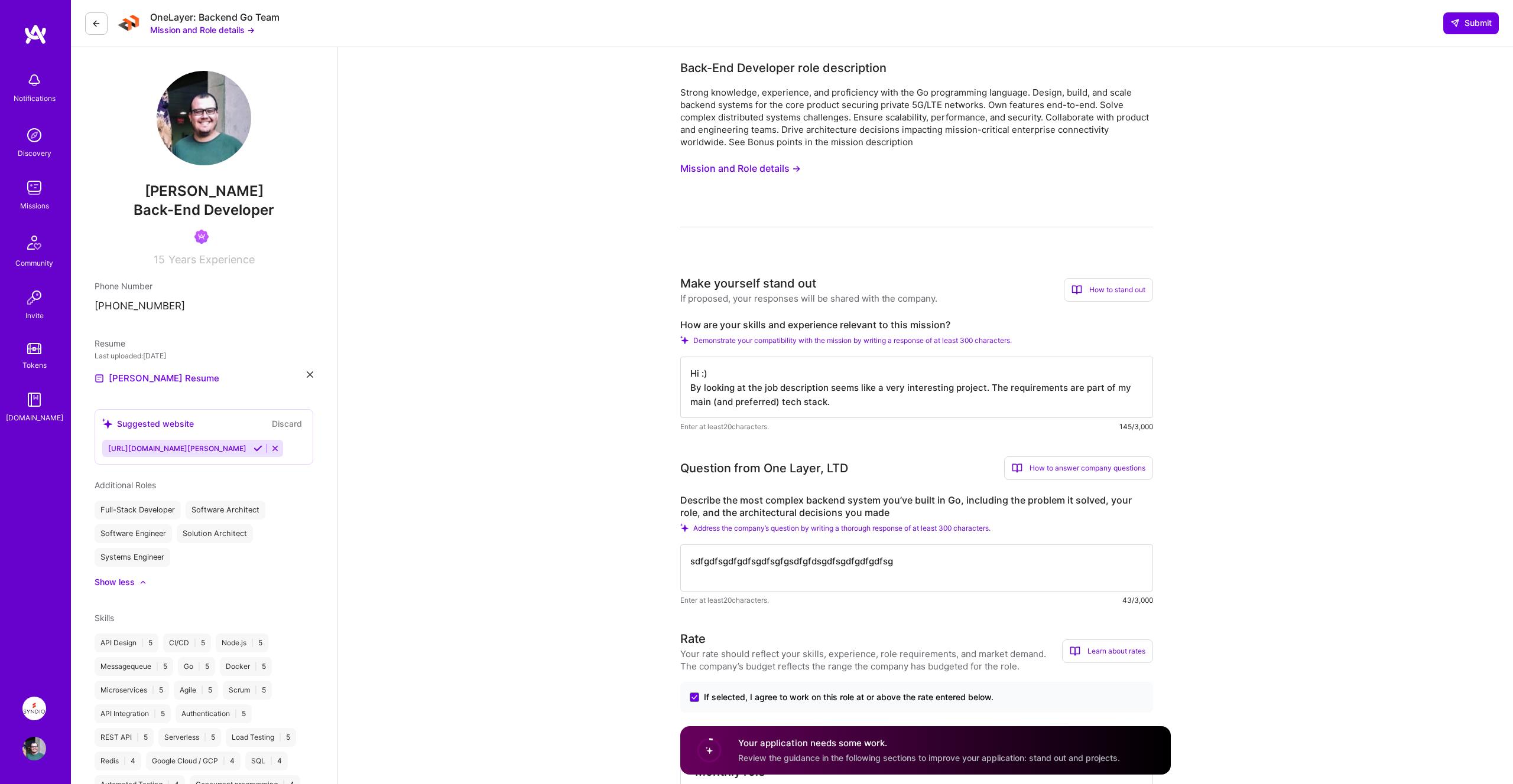
click at [864, 396] on textarea "Hi :) By looking at the job description seems like a very interesting project. …" at bounding box center [916, 387] width 473 height 61
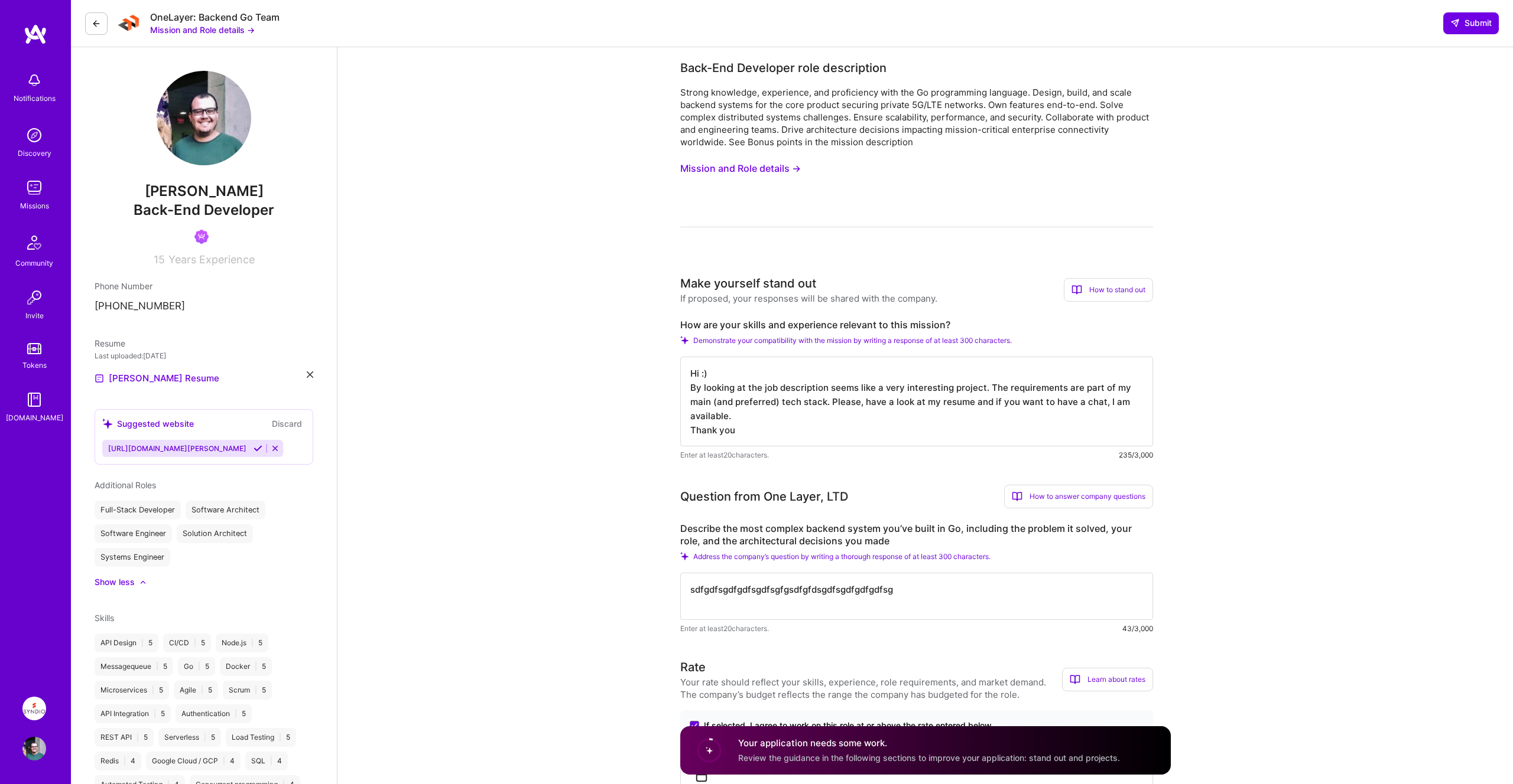
drag, startPoint x: 988, startPoint y: 387, endPoint x: 1170, endPoint y: 430, distance: 187.0
click at [784, 404] on textarea "Hi :) By looking at the job description seems like a very interesting project. …" at bounding box center [916, 402] width 473 height 90
drag, startPoint x: 825, startPoint y: 402, endPoint x: 971, endPoint y: 420, distance: 147.1
click at [971, 420] on textarea "Hi :) By looking at the job description seems like a very interesting project. …" at bounding box center [916, 402] width 473 height 90
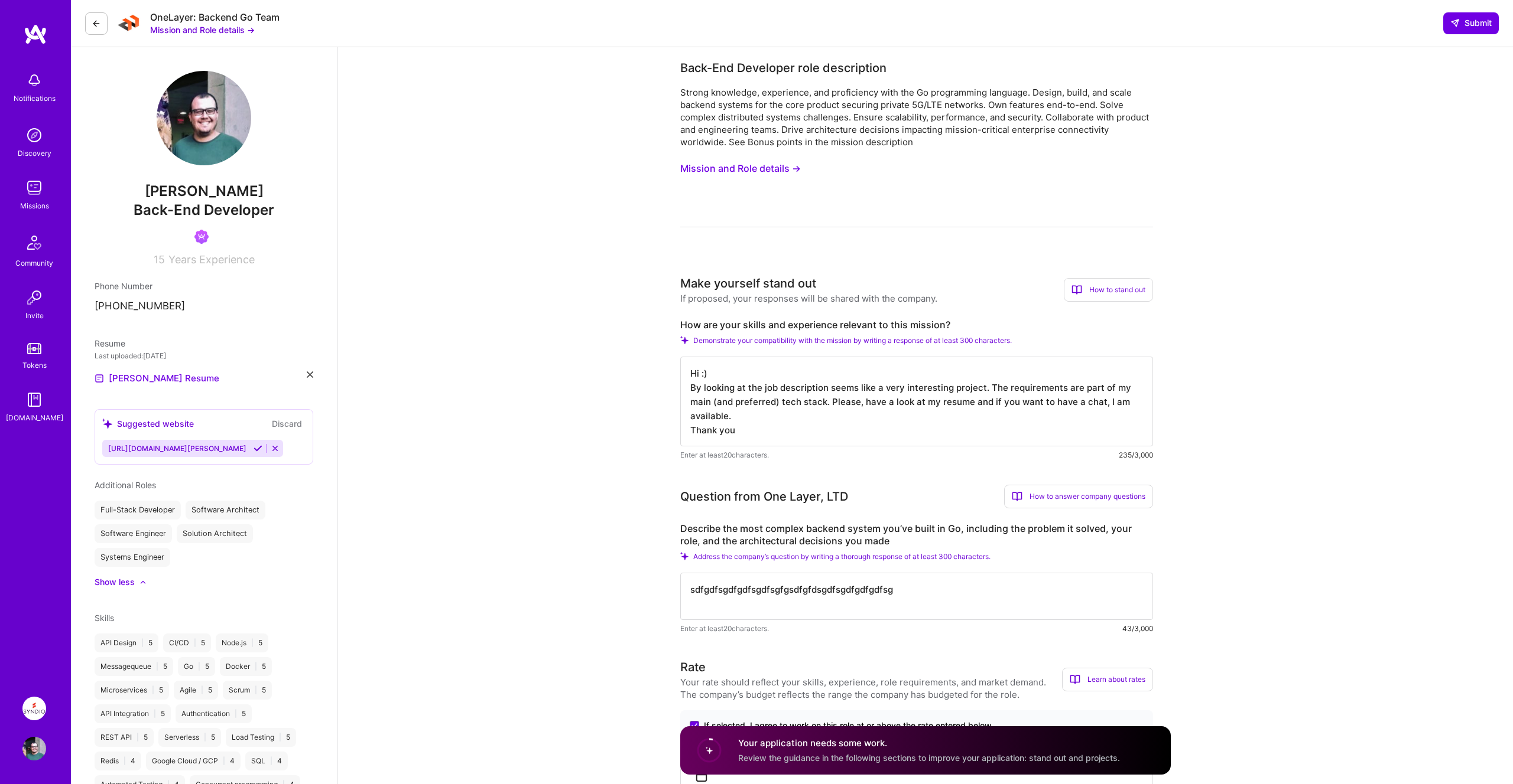
click at [971, 420] on textarea "Hi :) By looking at the job description seems like a very interesting project. …" at bounding box center [916, 402] width 473 height 90
drag, startPoint x: 776, startPoint y: 432, endPoint x: 629, endPoint y: 371, distance: 159.2
type textarea "Hi :) By looking at the job description seems like a very interesting project. …"
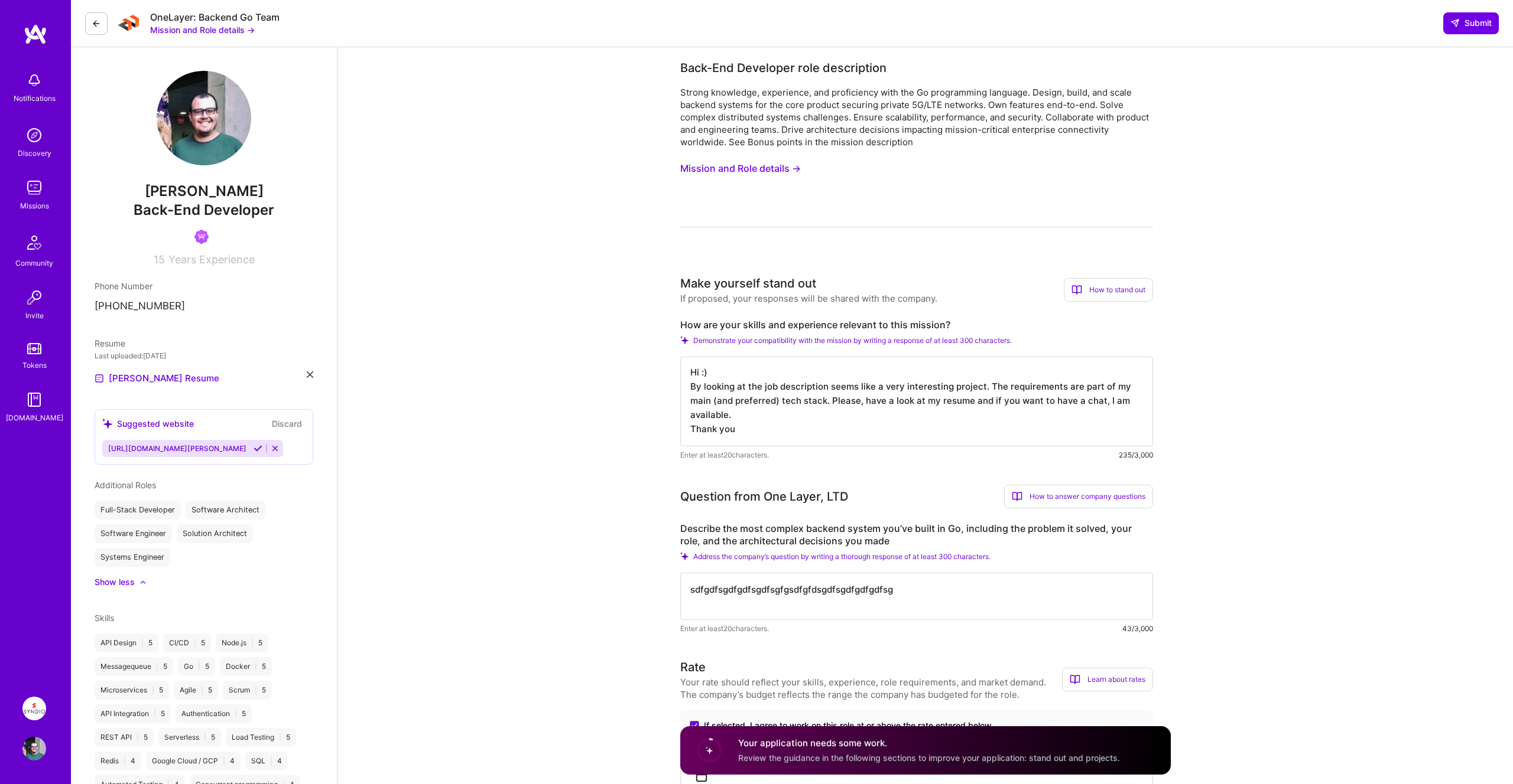
click at [1008, 533] on label "Describe the most complex backend system you’ve built in Go, including the prob…" at bounding box center [916, 535] width 473 height 25
drag, startPoint x: 675, startPoint y: 544, endPoint x: 905, endPoint y: 544, distance: 230.0
click at [905, 544] on label "Describe the most complex backend system you’ve built in Go, including the prob…" at bounding box center [916, 535] width 473 height 25
drag, startPoint x: 772, startPoint y: 590, endPoint x: 519, endPoint y: 587, distance: 253.0
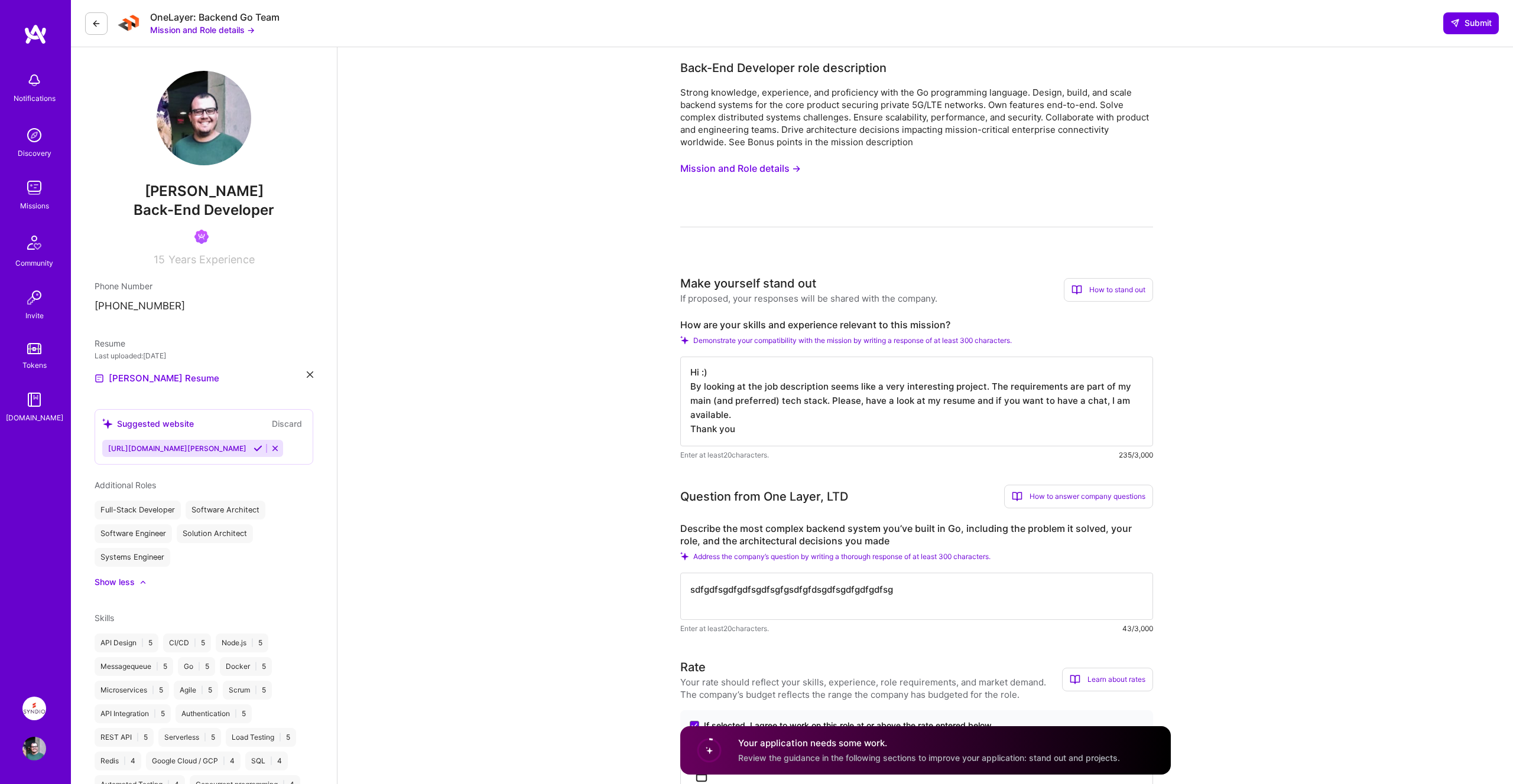
click at [768, 597] on textarea "sdfgdfsgdfgdfsgdfsgfgsdfgfdsgdfsgdfgdfgdfsg" at bounding box center [916, 596] width 473 height 47
drag, startPoint x: 925, startPoint y: 592, endPoint x: 685, endPoint y: 592, distance: 240.0
click at [685, 592] on textarea "sdfgdfsgdfgdfsgdfsgfgsdfgfdsgdfsgdfgdfgdfsg" at bounding box center [916, 596] width 473 height 47
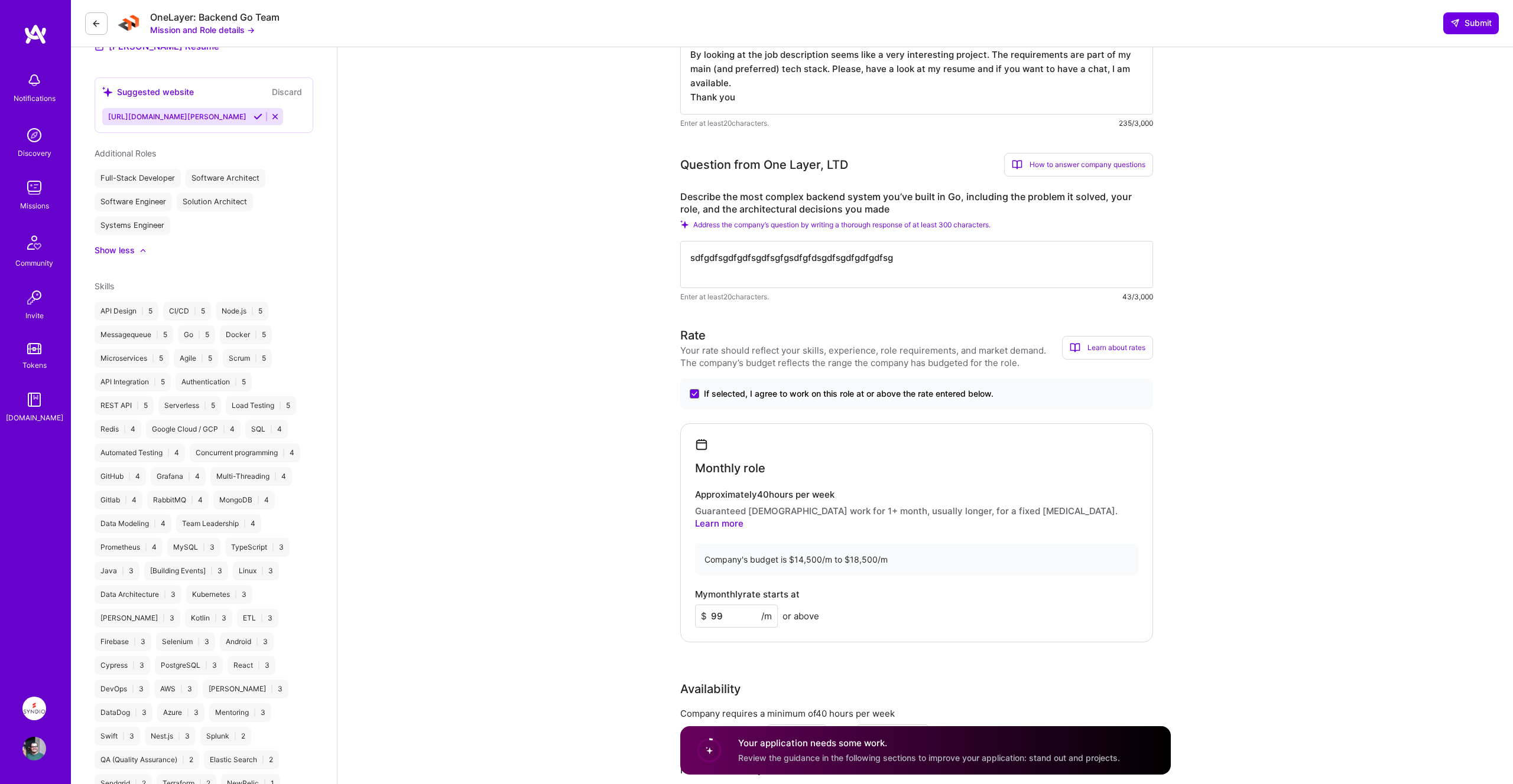
scroll to position [342, 0]
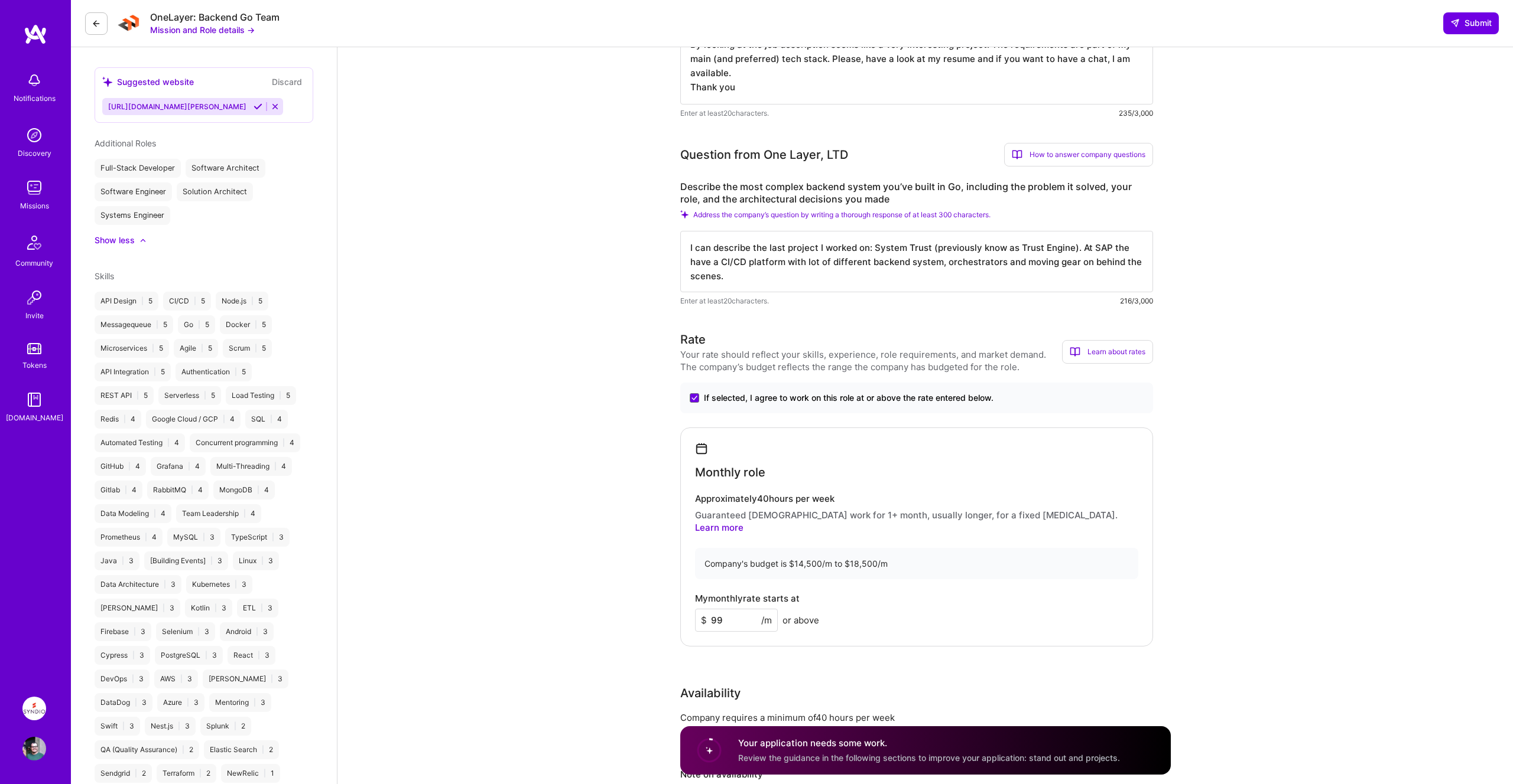
type textarea "I can describe the last project I worked on: System Trust (previously know as T…"
click at [781, 279] on textarea "I can describe the last project I worked on: System Trust (previously know as T…" at bounding box center [916, 261] width 473 height 61
drag, startPoint x: 684, startPoint y: 247, endPoint x: 853, endPoint y: 291, distance: 174.6
click at [853, 291] on textarea "I can describe the last project I worked on: System Trust (previously know as T…" at bounding box center [916, 261] width 473 height 61
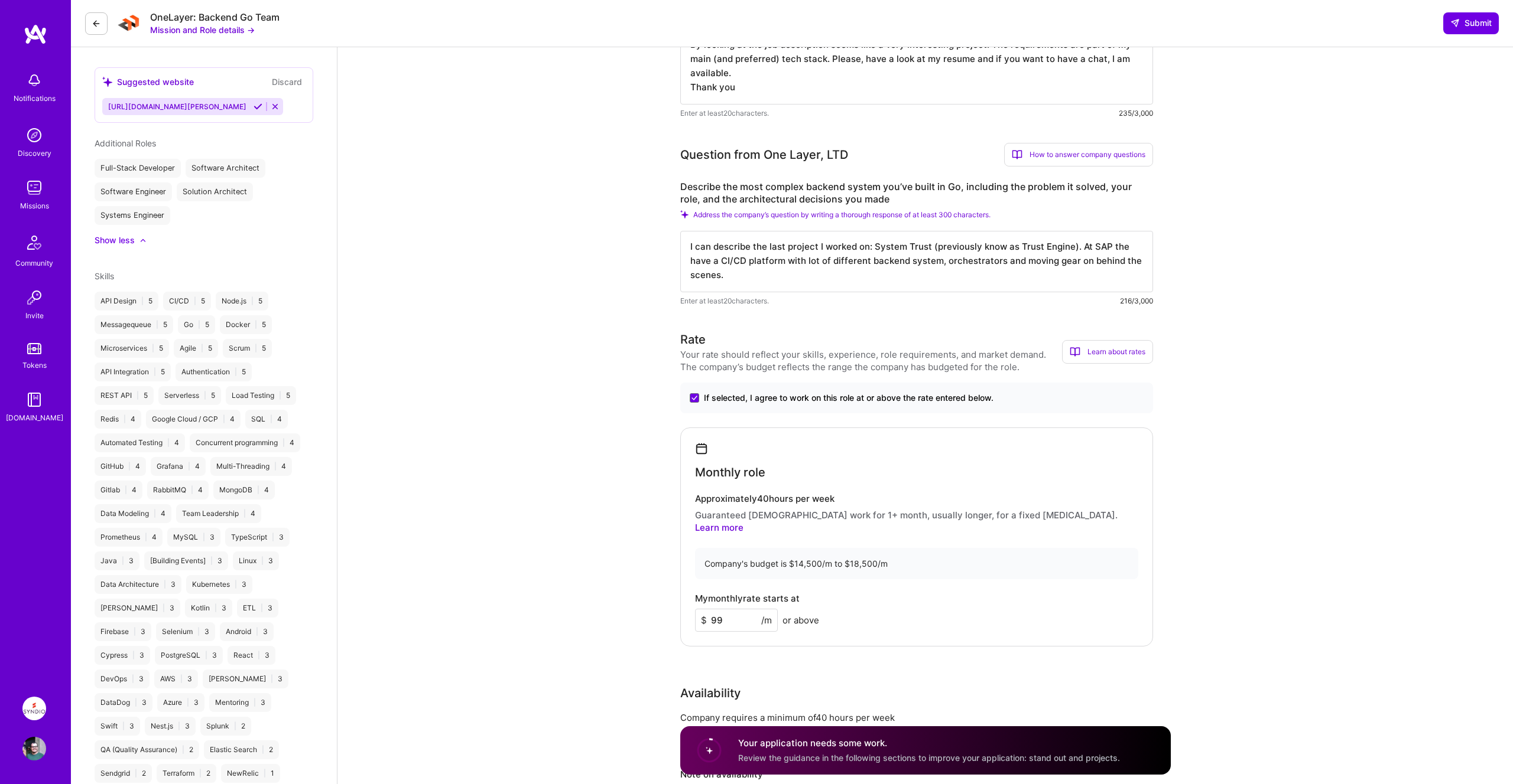
click at [944, 269] on textarea "I can describe the last project I worked on: System Trust (previously know as T…" at bounding box center [916, 261] width 473 height 61
drag, startPoint x: 793, startPoint y: 260, endPoint x: 859, endPoint y: 278, distance: 68.4
click at [859, 278] on textarea "I can describe the last project I worked on: System Trust (previously know as T…" at bounding box center [916, 261] width 473 height 61
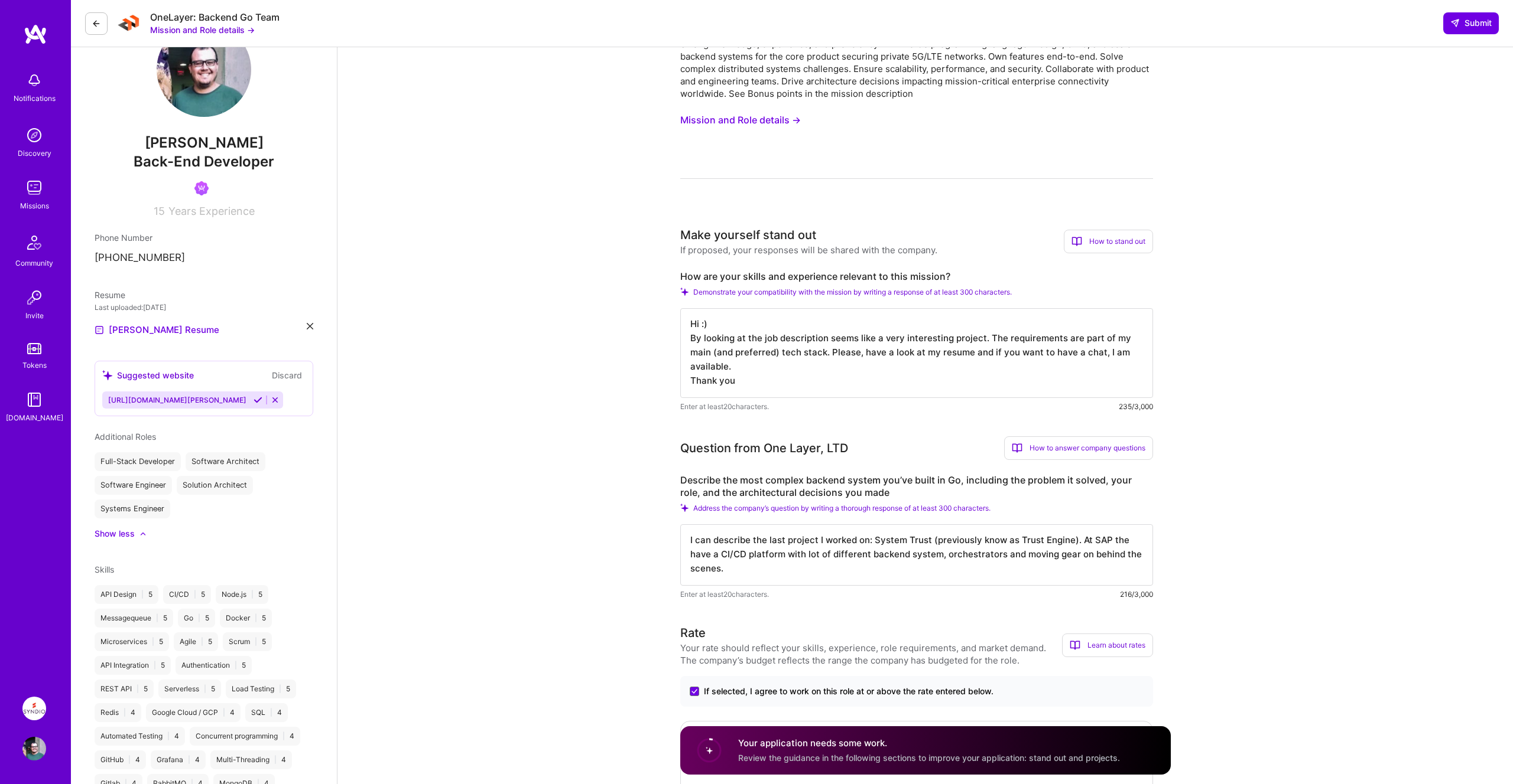
scroll to position [241, 0]
